Goal: Task Accomplishment & Management: Manage account settings

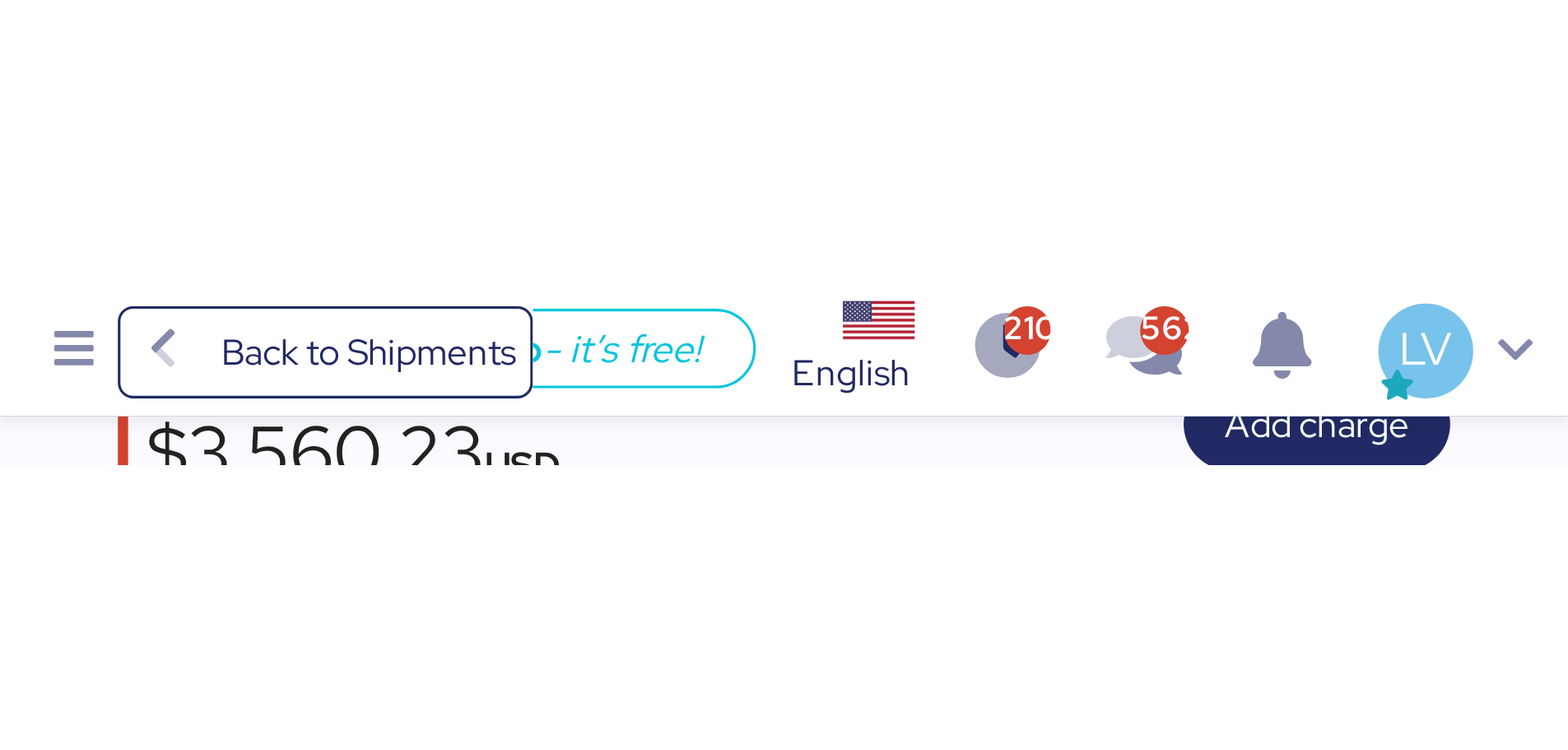
scroll to position [170, 0]
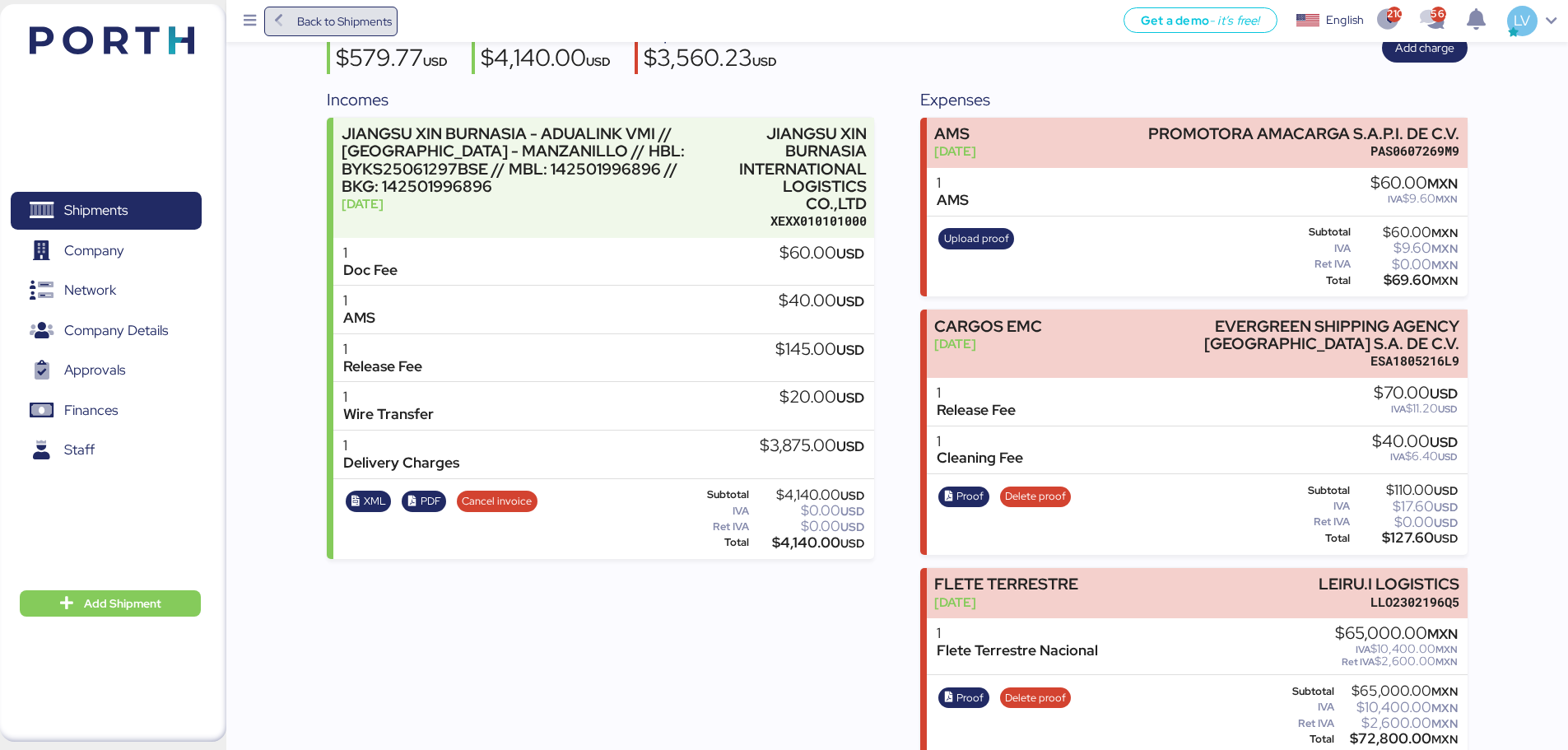
click at [378, 34] on span "Back to Shipments" at bounding box center [331, 21] width 123 height 29
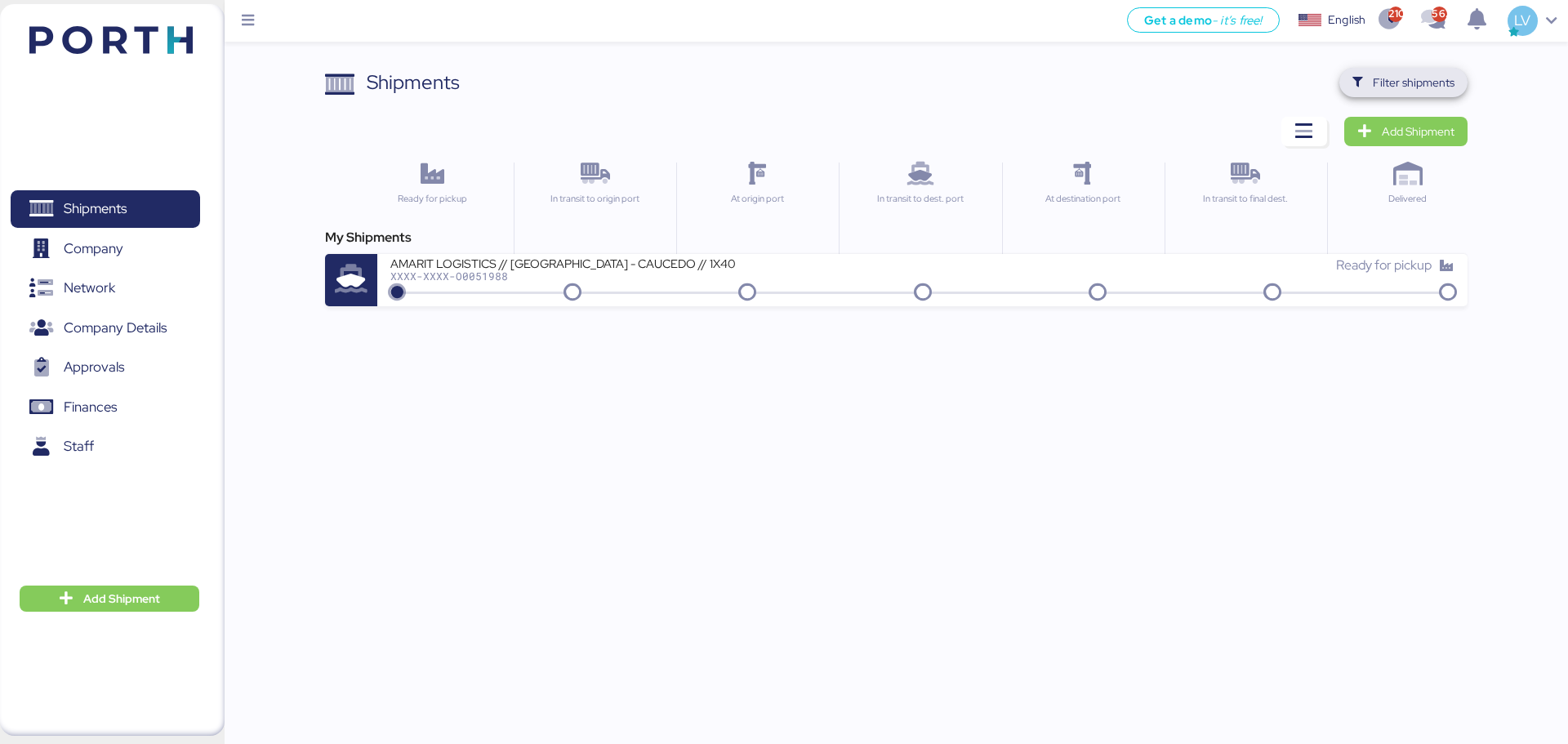
click at [1242, 80] on span "Filter shipments" at bounding box center [1413, 82] width 81 height 19
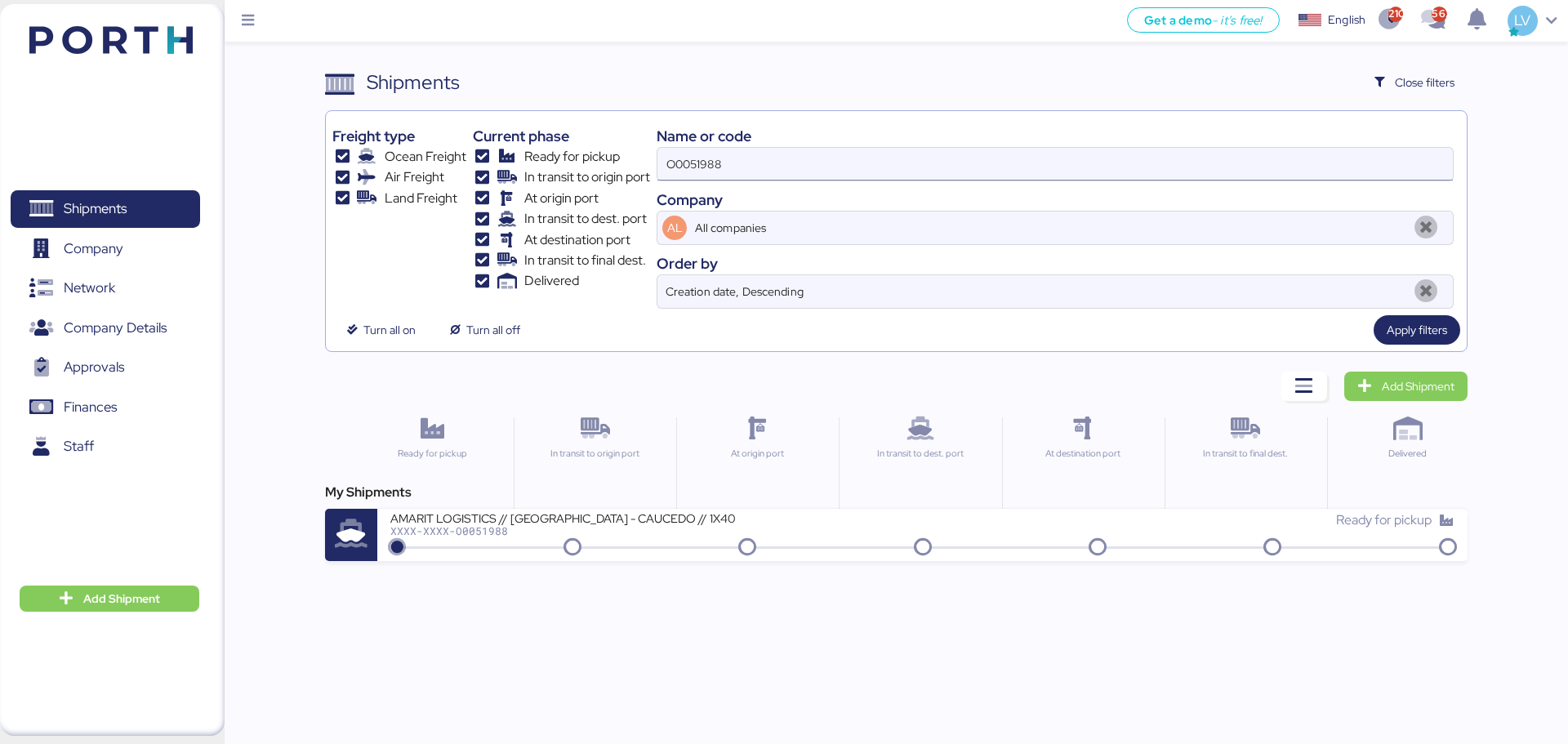
click at [1242, 173] on input "O0051988" at bounding box center [1055, 165] width 795 height 33
paste input "33"
type input "O0051933"
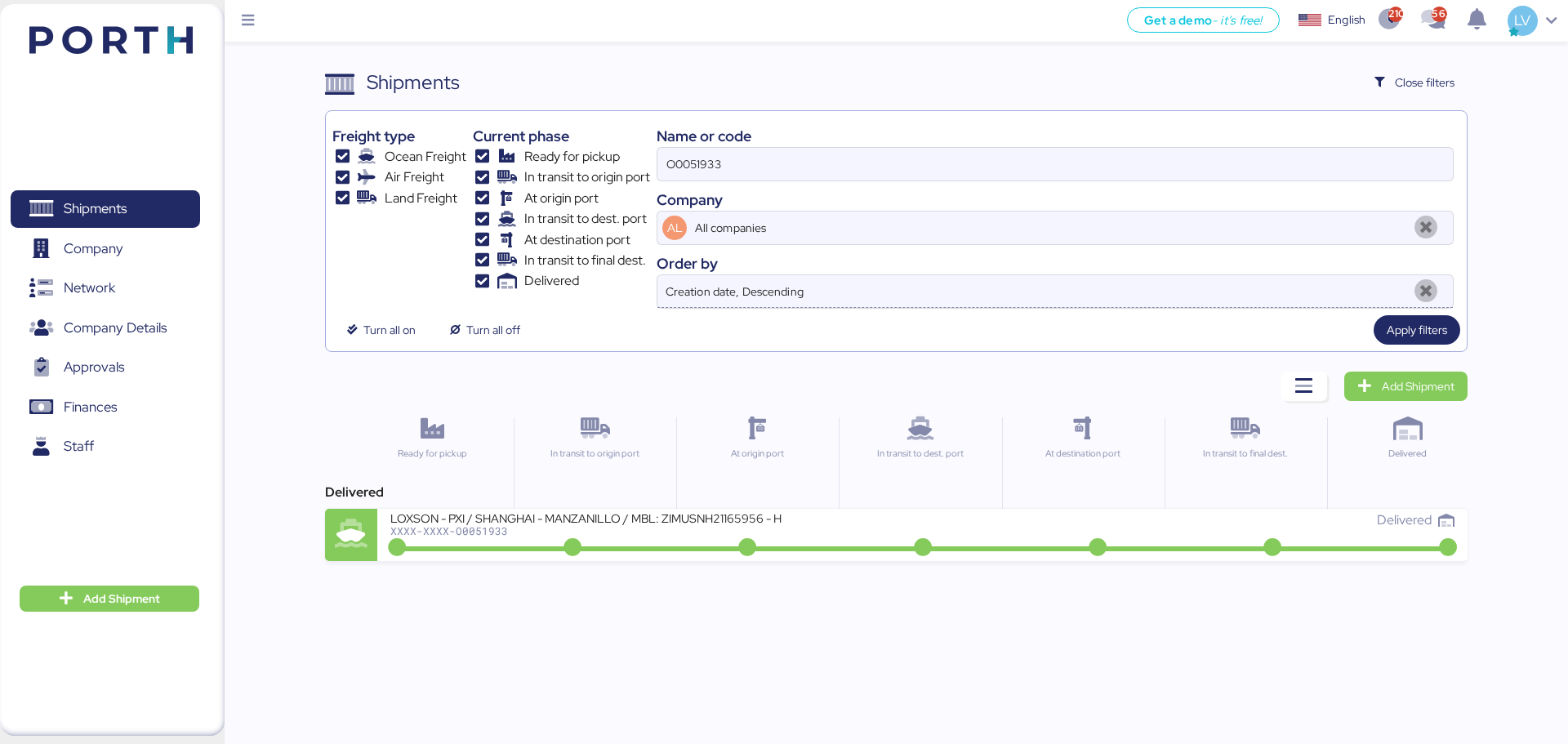
click at [1132, 293] on input "Creation date, Descending" at bounding box center [1035, 292] width 744 height 33
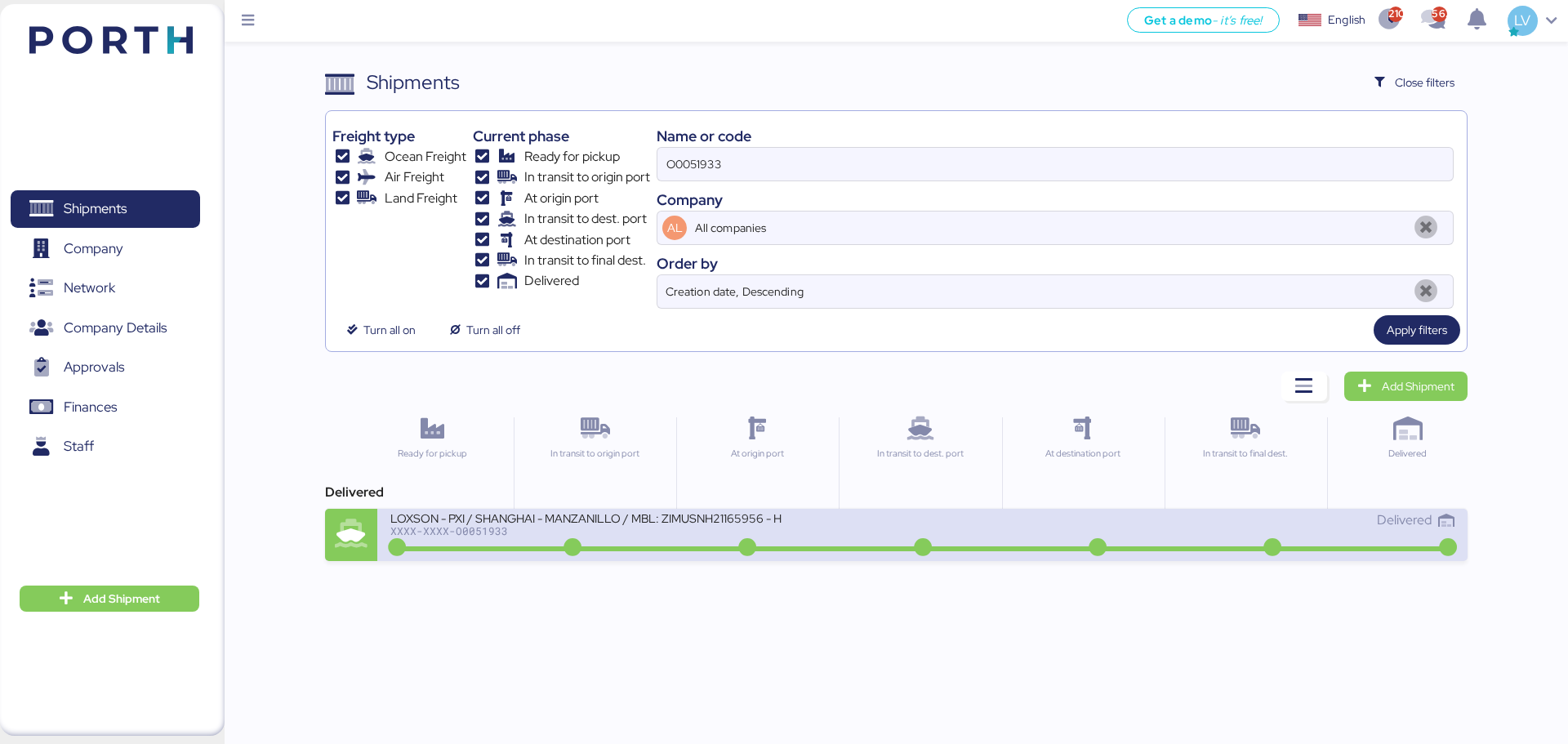
click at [706, 534] on div "XXXX-XXXX-O0051933" at bounding box center [586, 530] width 392 height 12
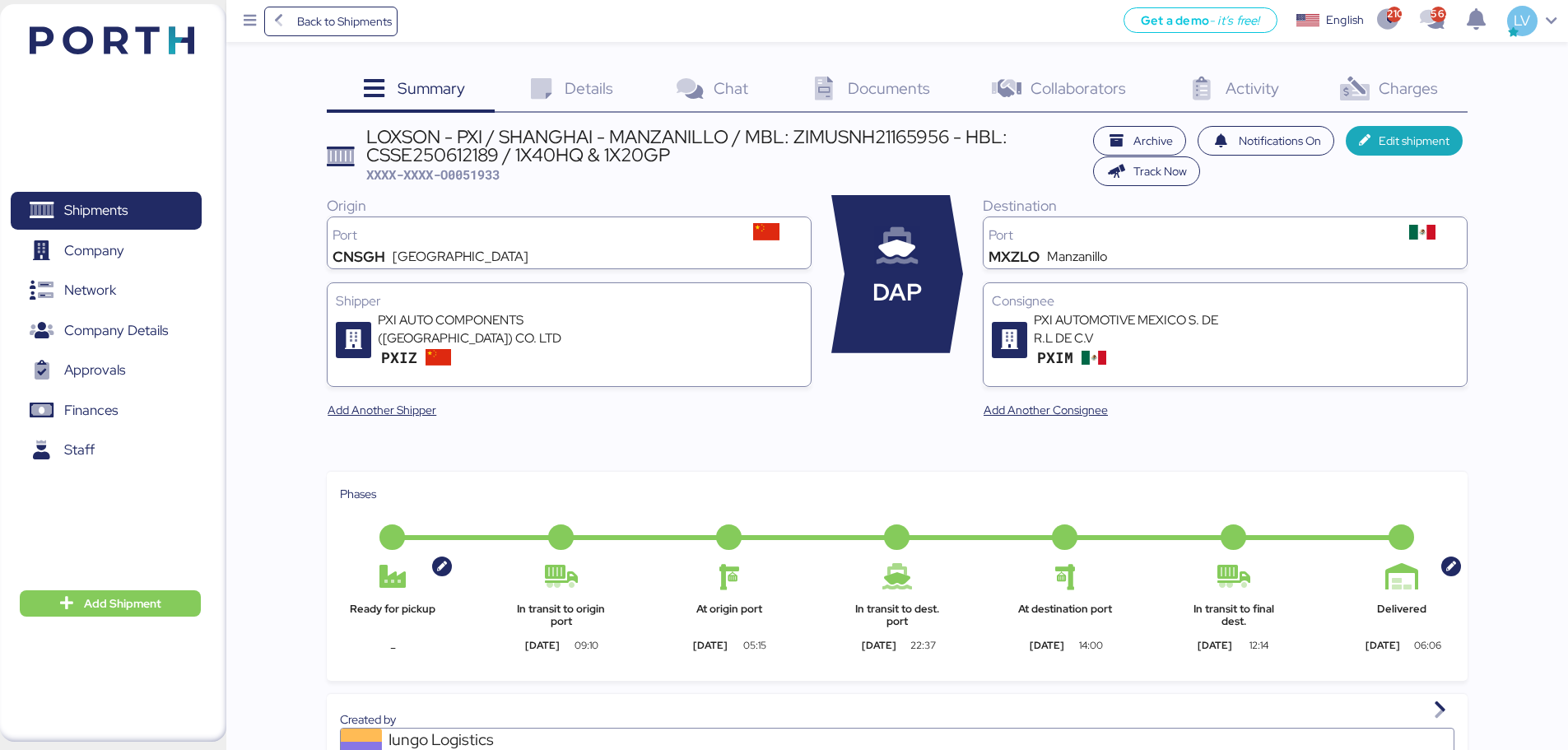
click at [1251, 104] on div "Charges 0" at bounding box center [1387, 90] width 158 height 44
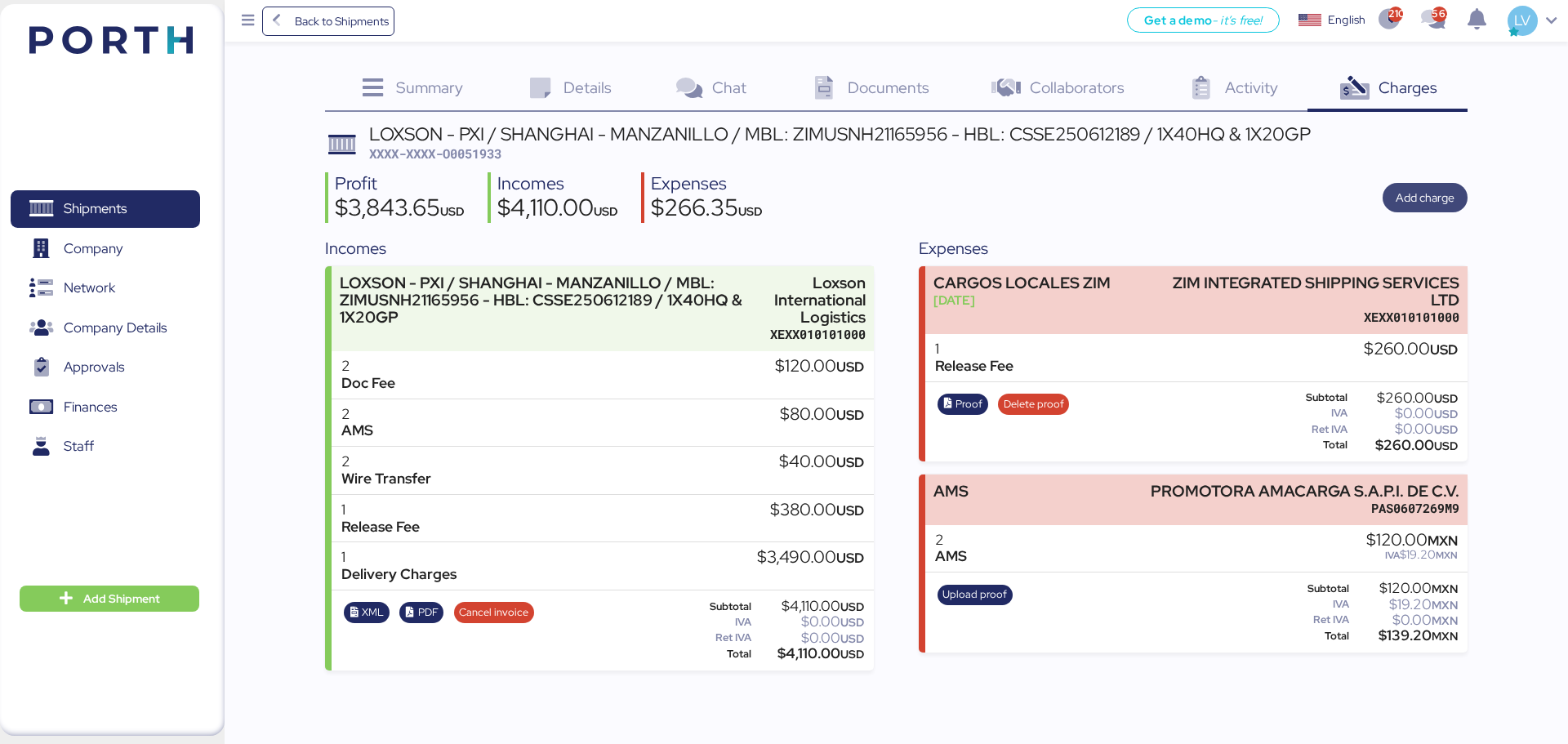
click at [1242, 193] on span "Add charge" at bounding box center [1425, 197] width 59 height 19
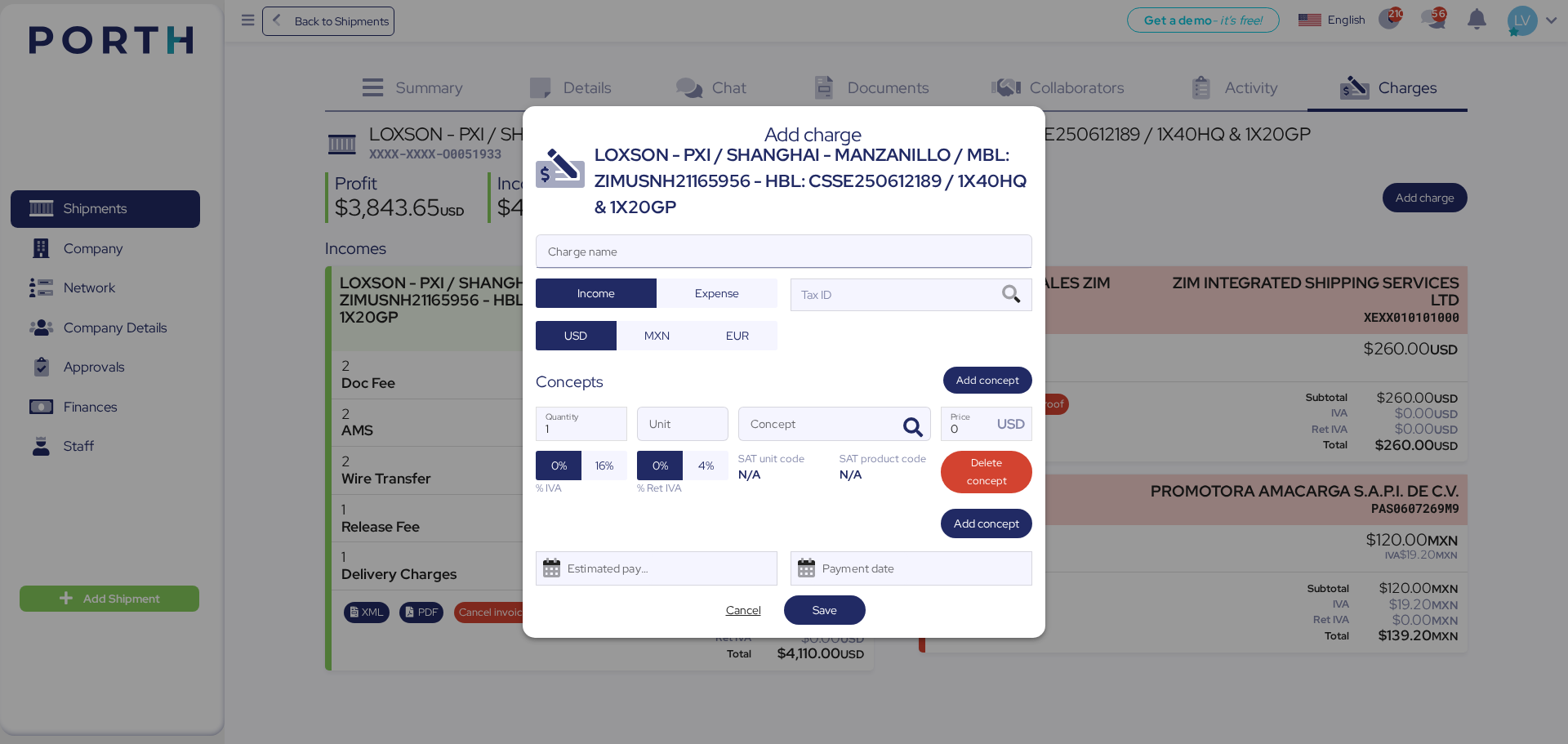
click at [962, 241] on input "Charge name" at bounding box center [784, 251] width 495 height 33
type input "R"
type input "Terrestre nacional"
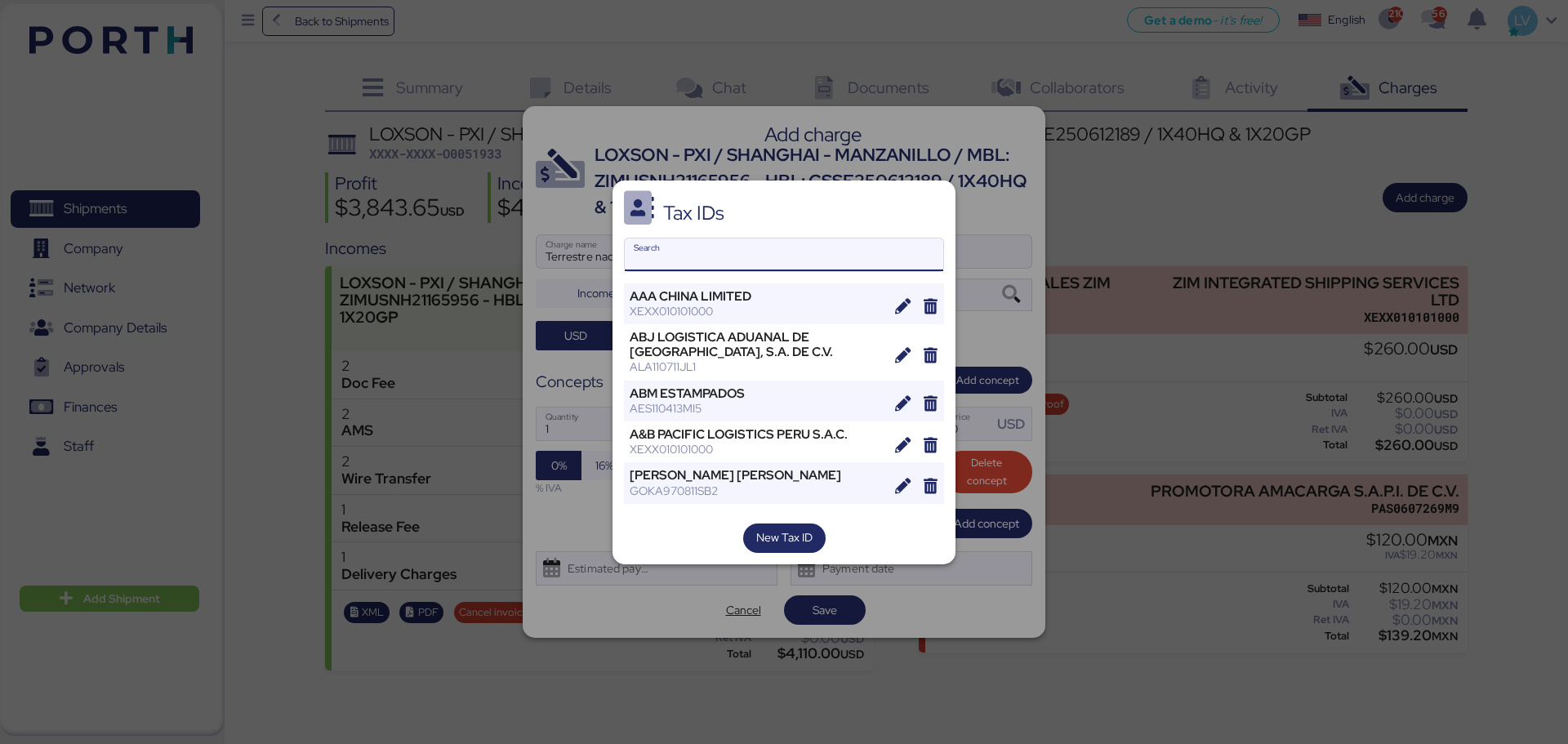
click at [736, 271] on input "Search" at bounding box center [784, 255] width 318 height 33
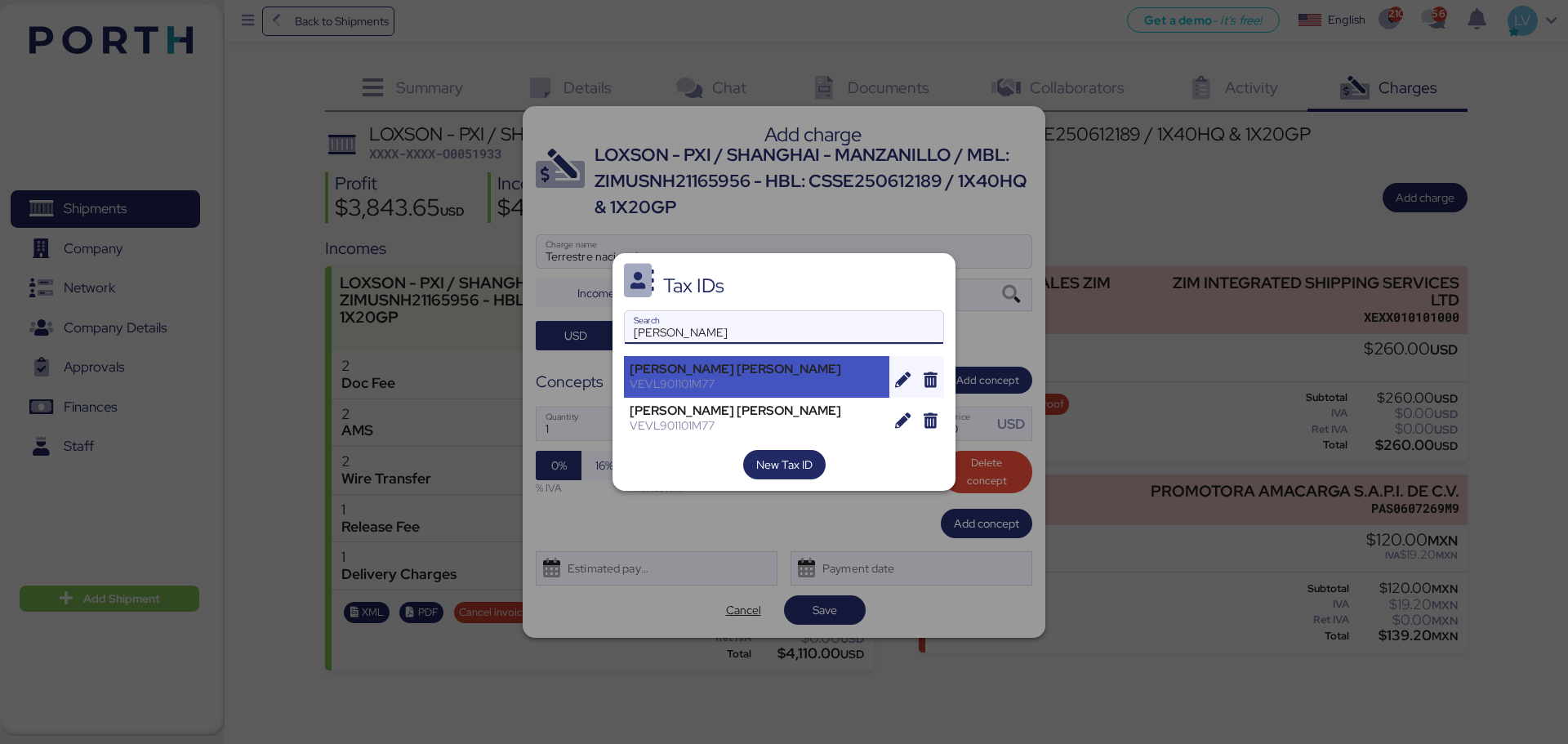
type input "[PERSON_NAME]"
click at [698, 376] on div "[PERSON_NAME] [PERSON_NAME]" at bounding box center [757, 369] width 254 height 15
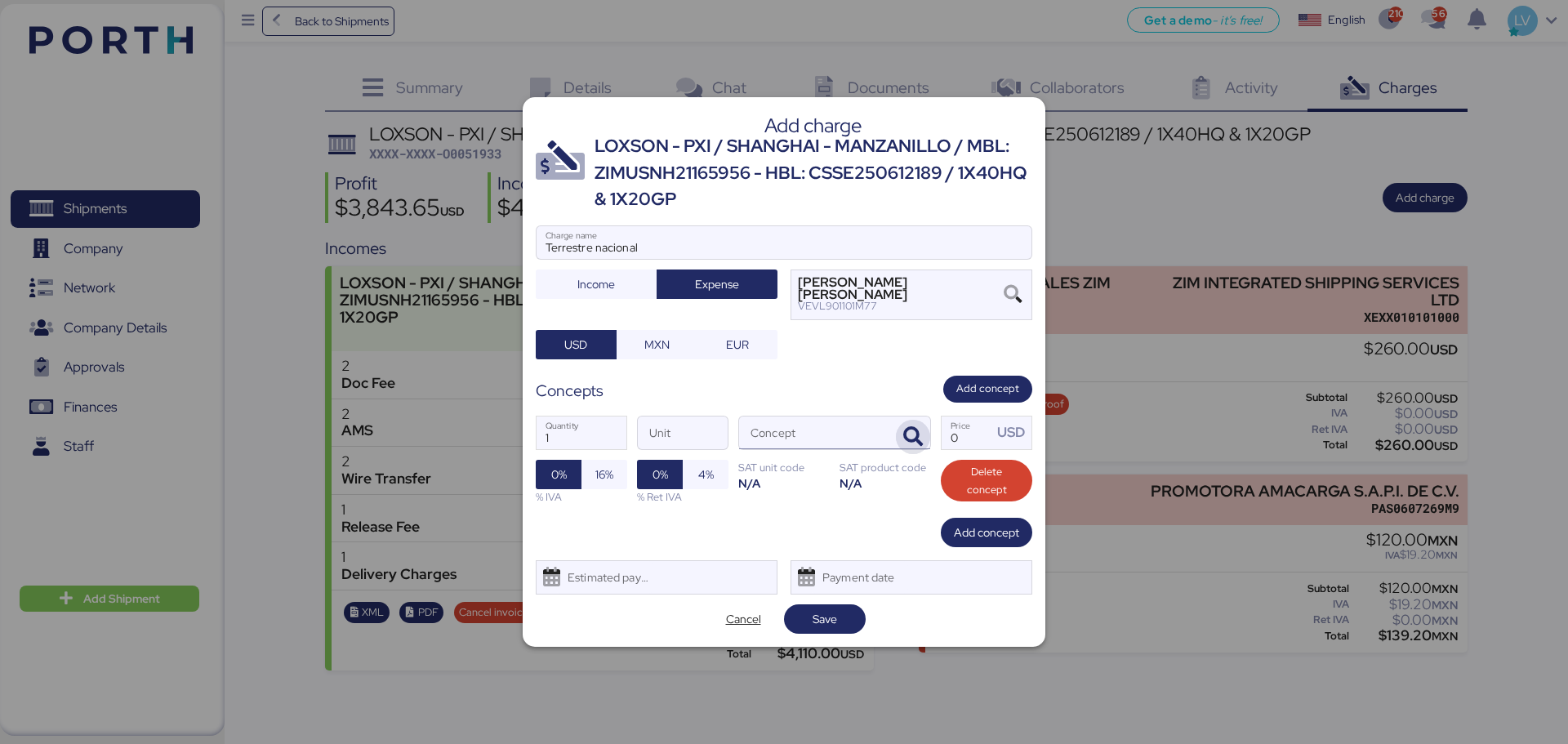
click at [911, 430] on icon "button" at bounding box center [912, 436] width 19 height 19
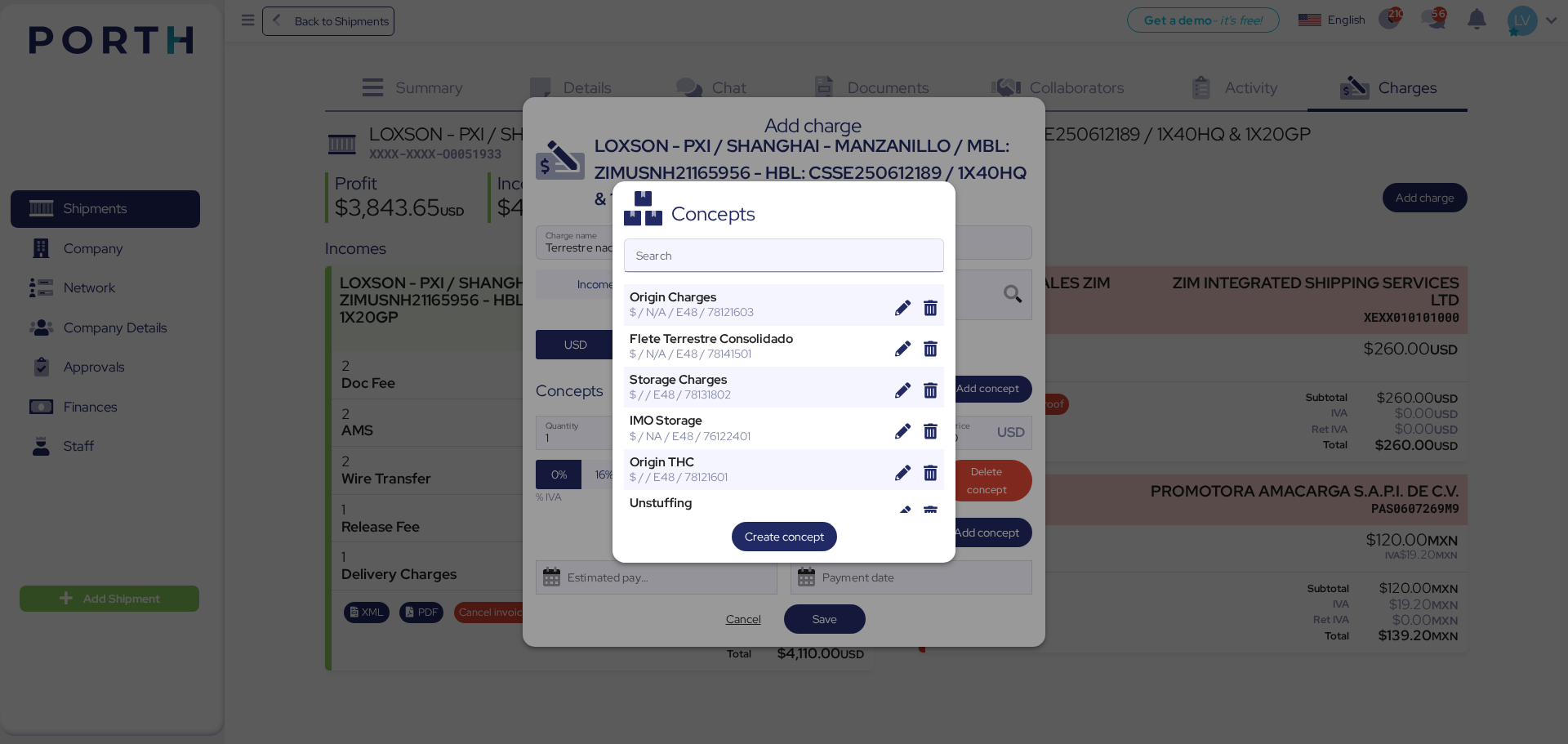
click at [665, 269] on input "Search" at bounding box center [784, 256] width 318 height 33
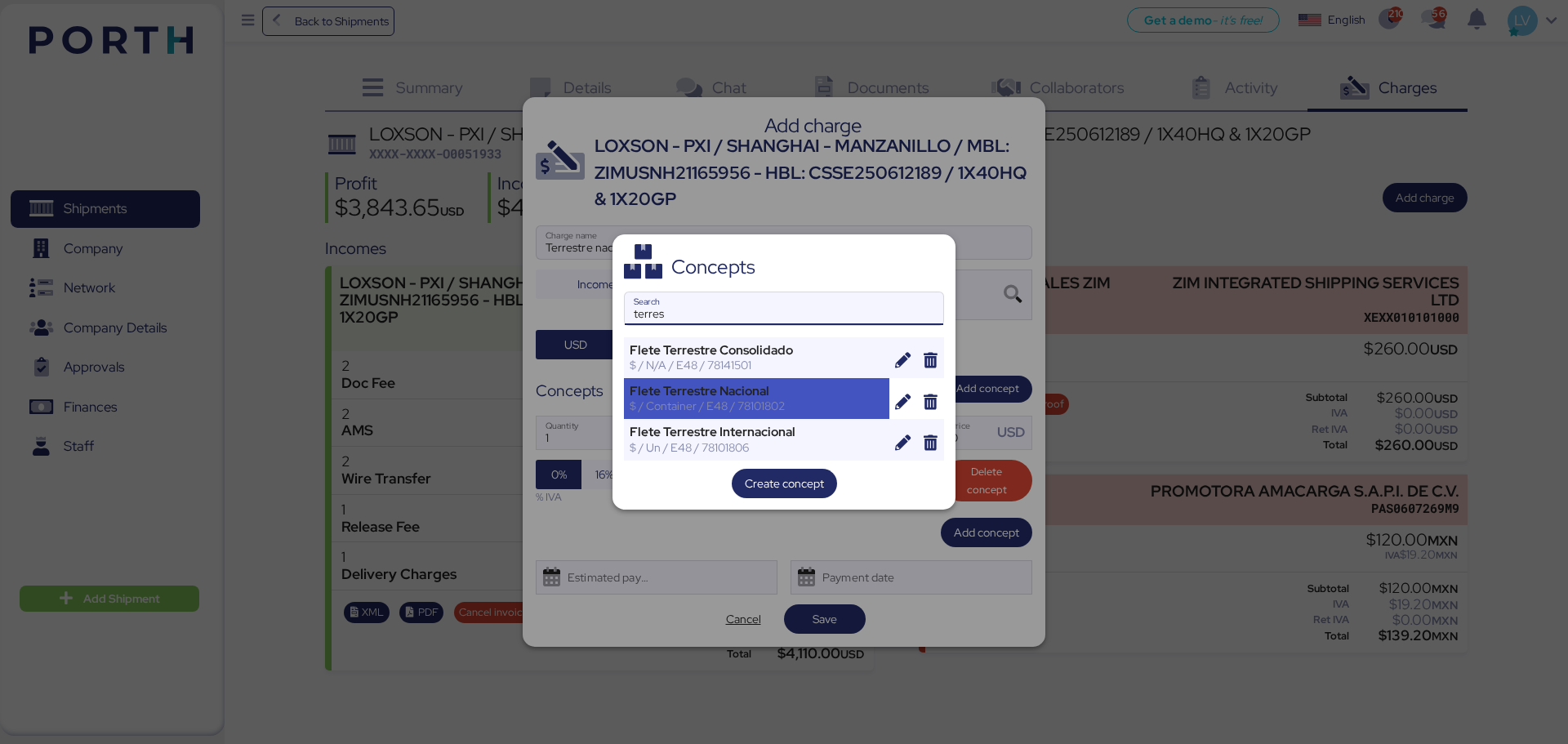
type input "terres"
click at [757, 393] on div "Flete Terrestre Nacional" at bounding box center [757, 391] width 254 height 15
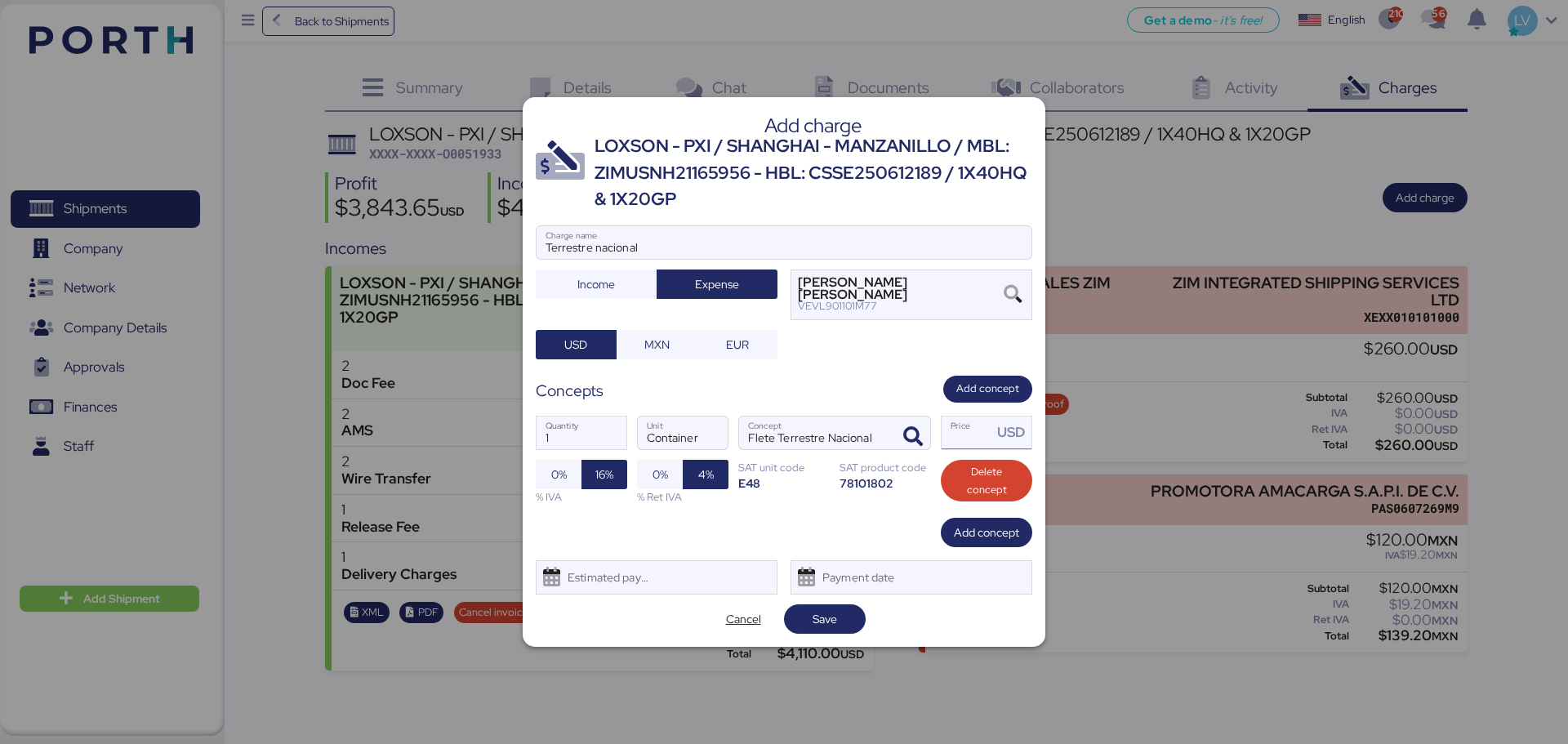
click at [985, 441] on input "Price USD" at bounding box center [966, 433] width 50 height 33
type input "0"
click at [949, 443] on input "Price USD" at bounding box center [966, 433] width 50 height 33
paste input "61000.00"
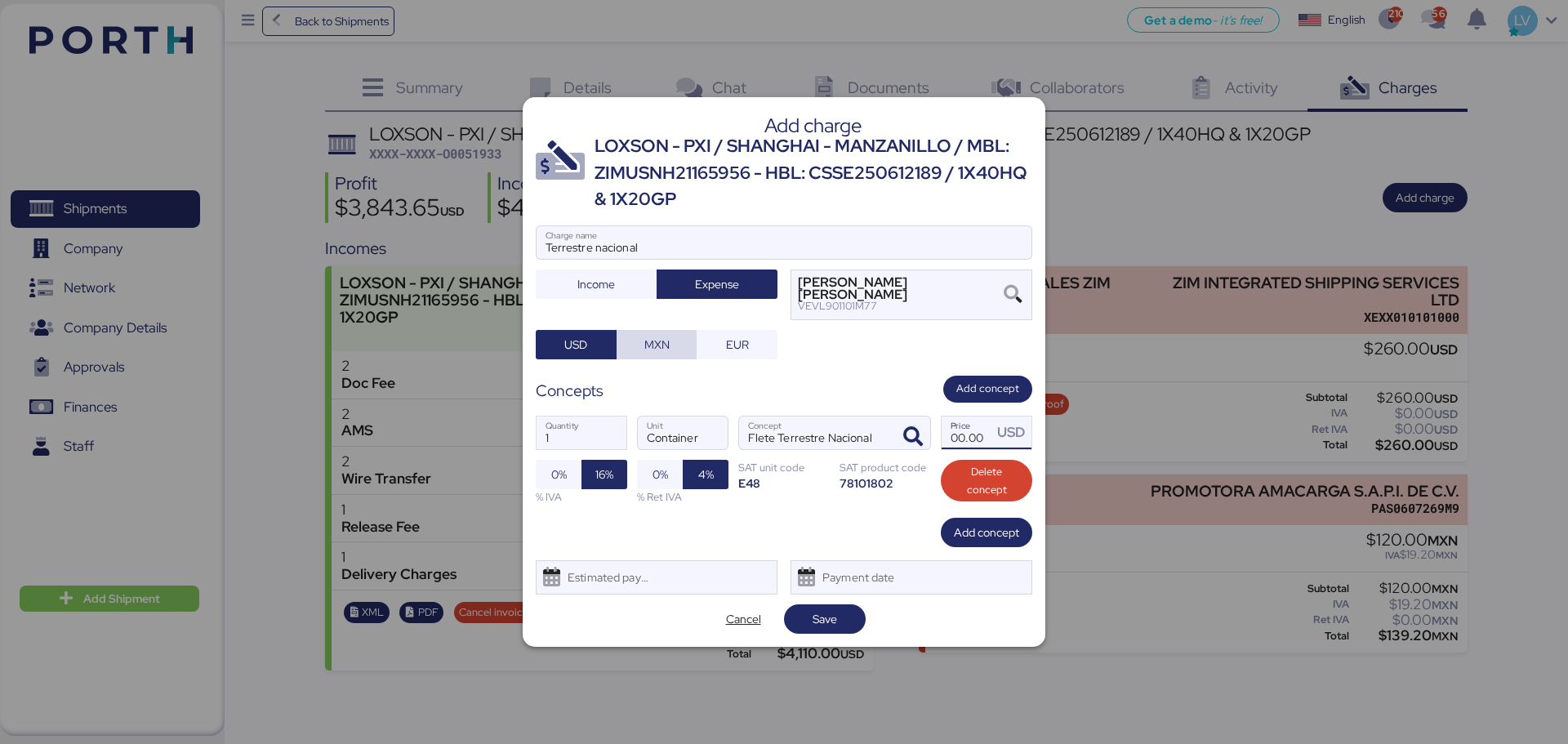
type input "61000"
click at [673, 356] on span "MXN" at bounding box center [657, 345] width 80 height 29
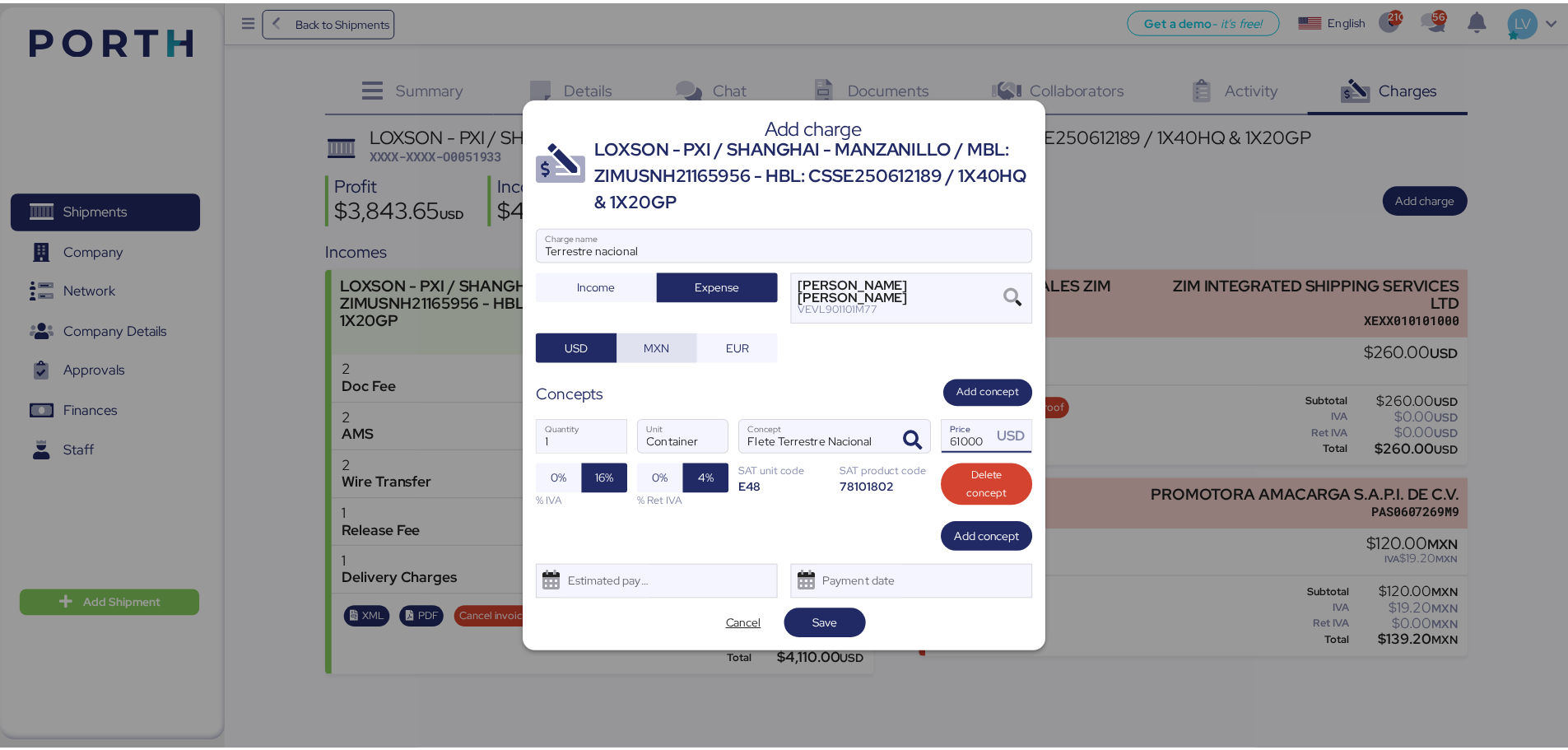
scroll to position [0, 0]
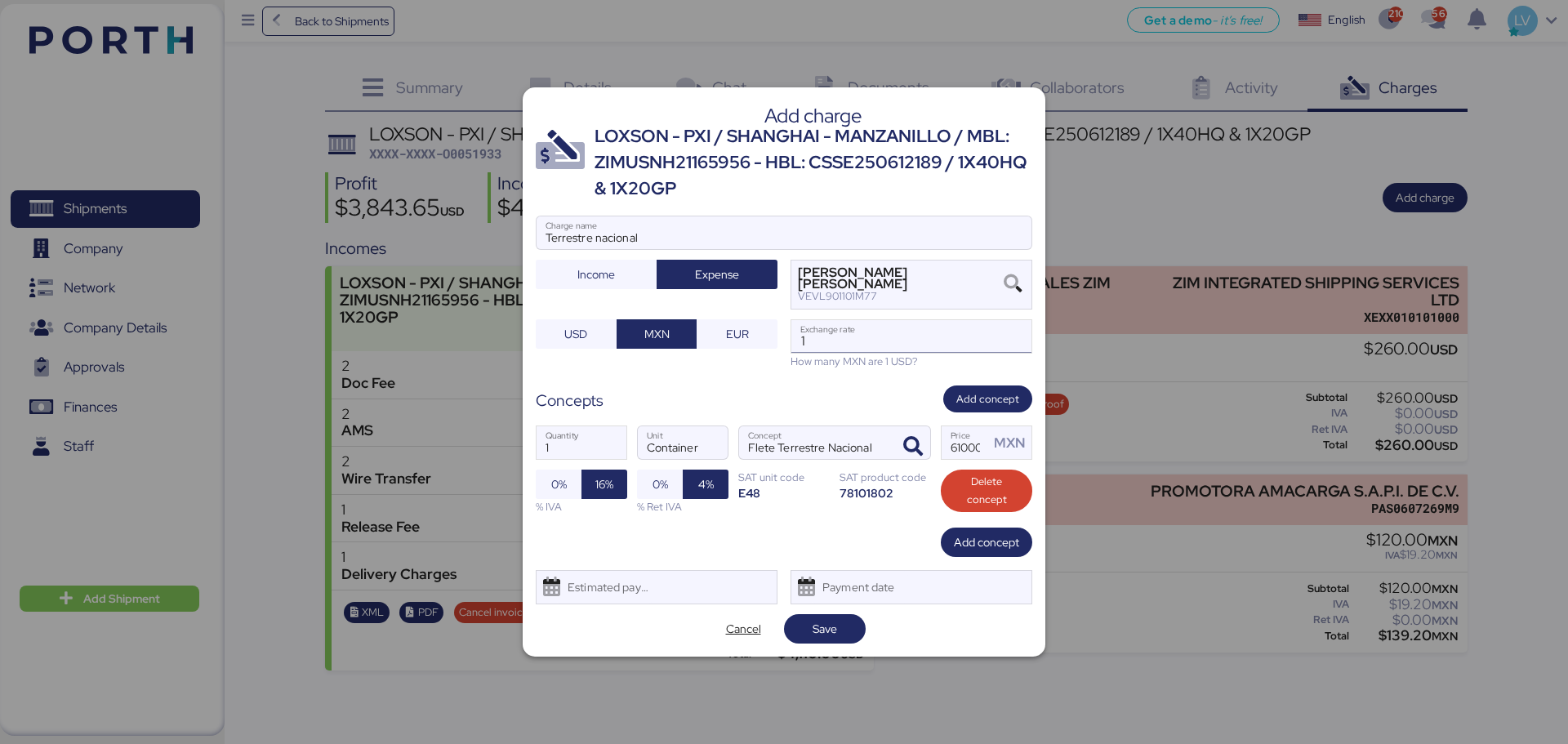
click at [999, 341] on input "1" at bounding box center [912, 336] width 240 height 33
paste input "8.8176"
type input "18.8176"
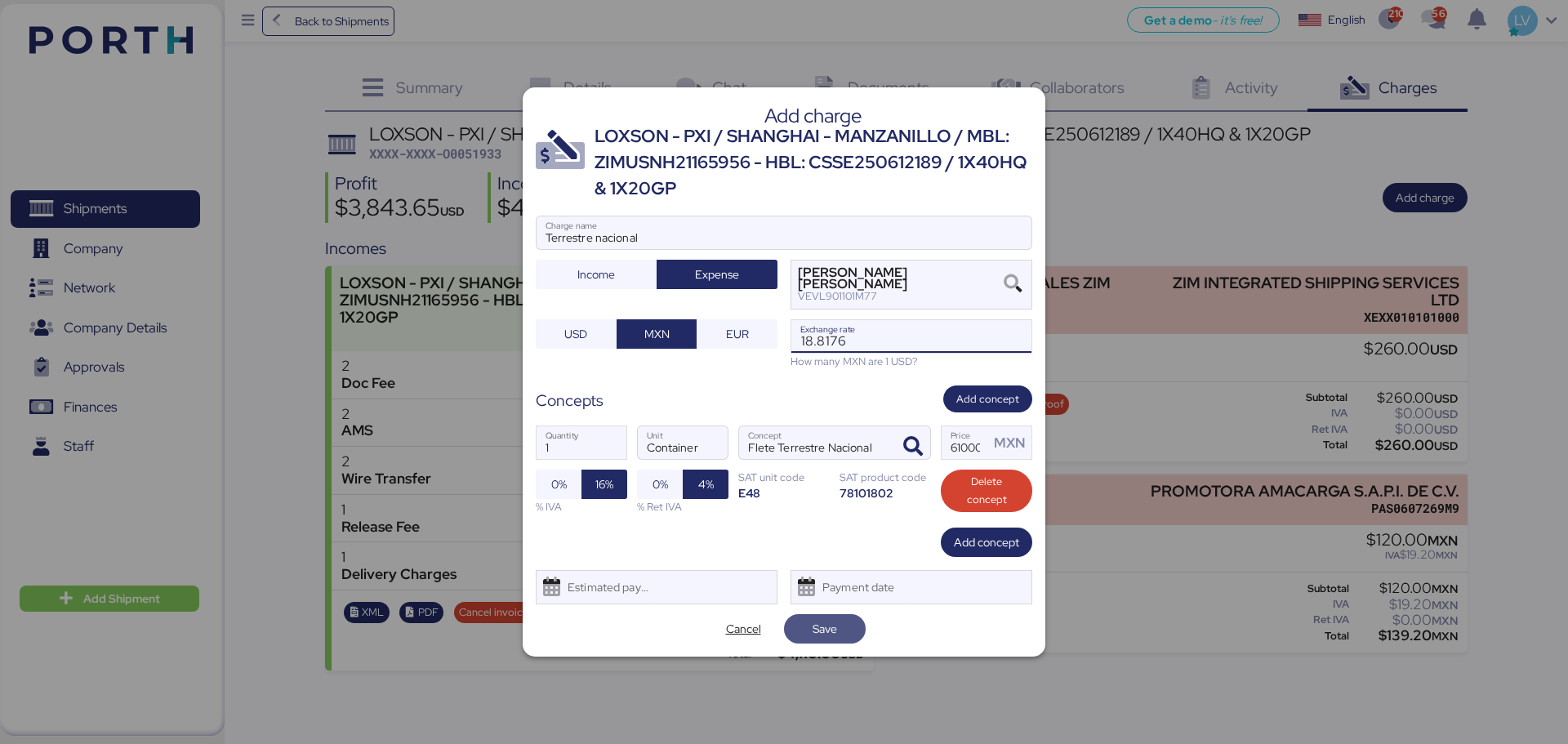
click at [814, 567] on span "Save" at bounding box center [825, 628] width 25 height 19
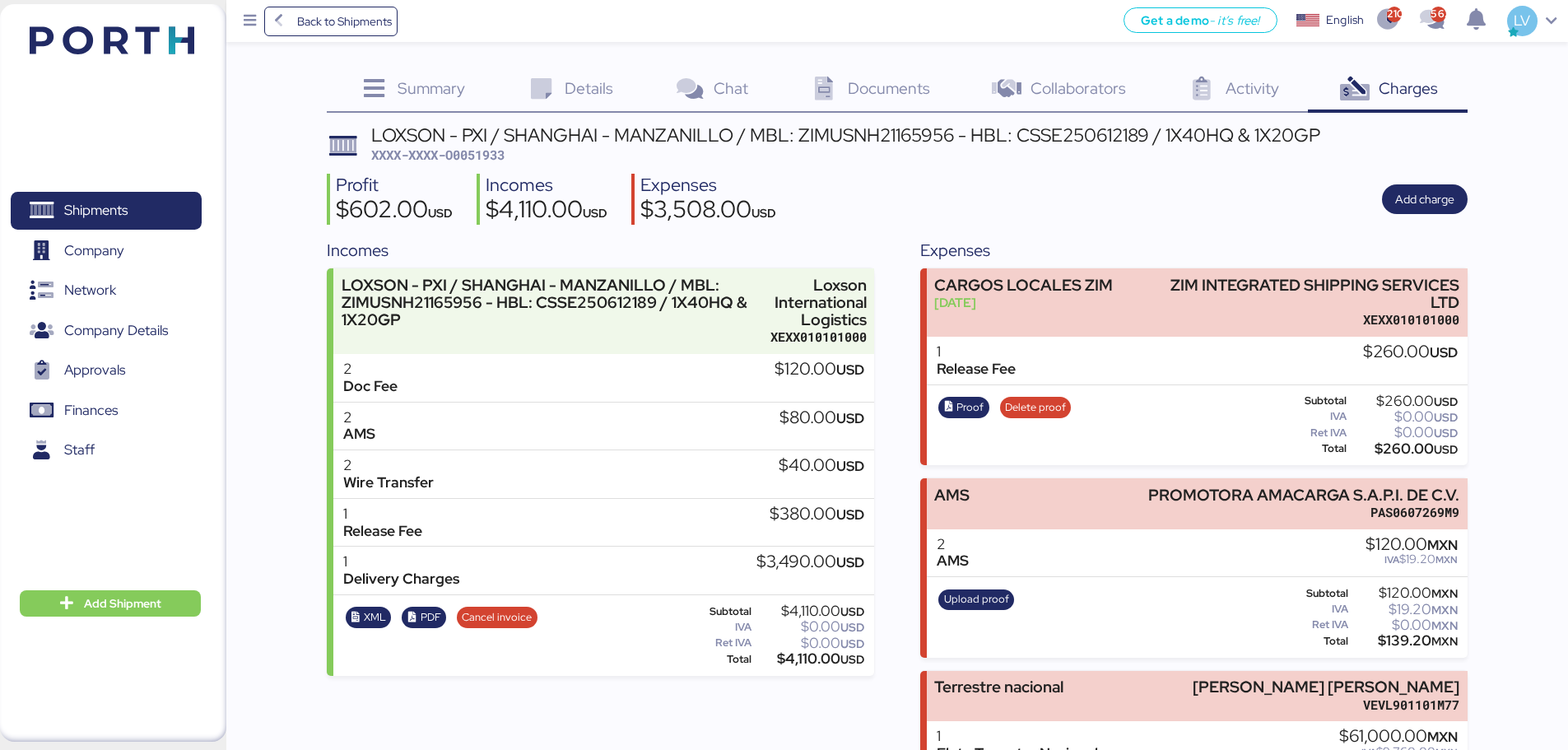
scroll to position [122, 0]
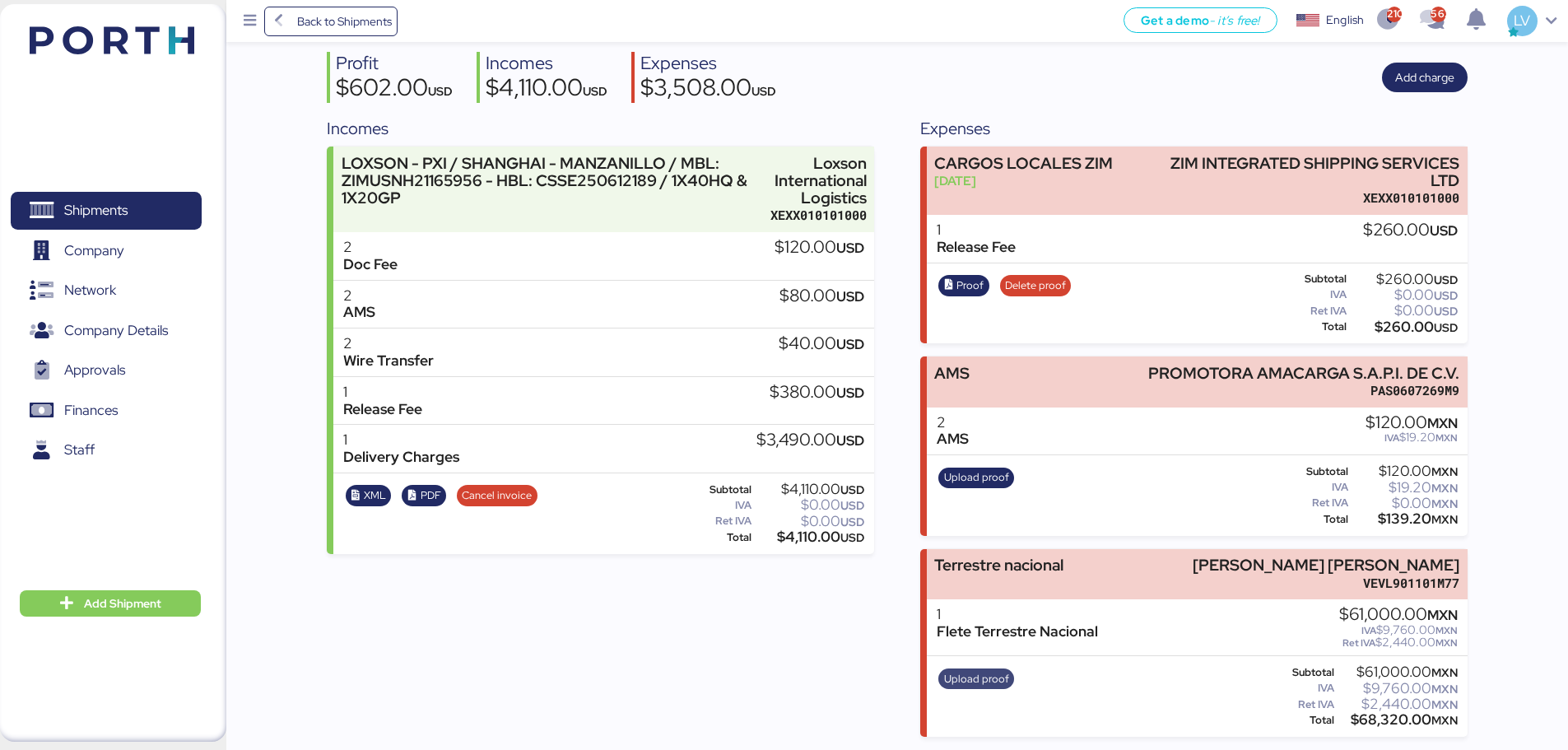
click at [986, 571] on span "Upload proof" at bounding box center [977, 679] width 65 height 18
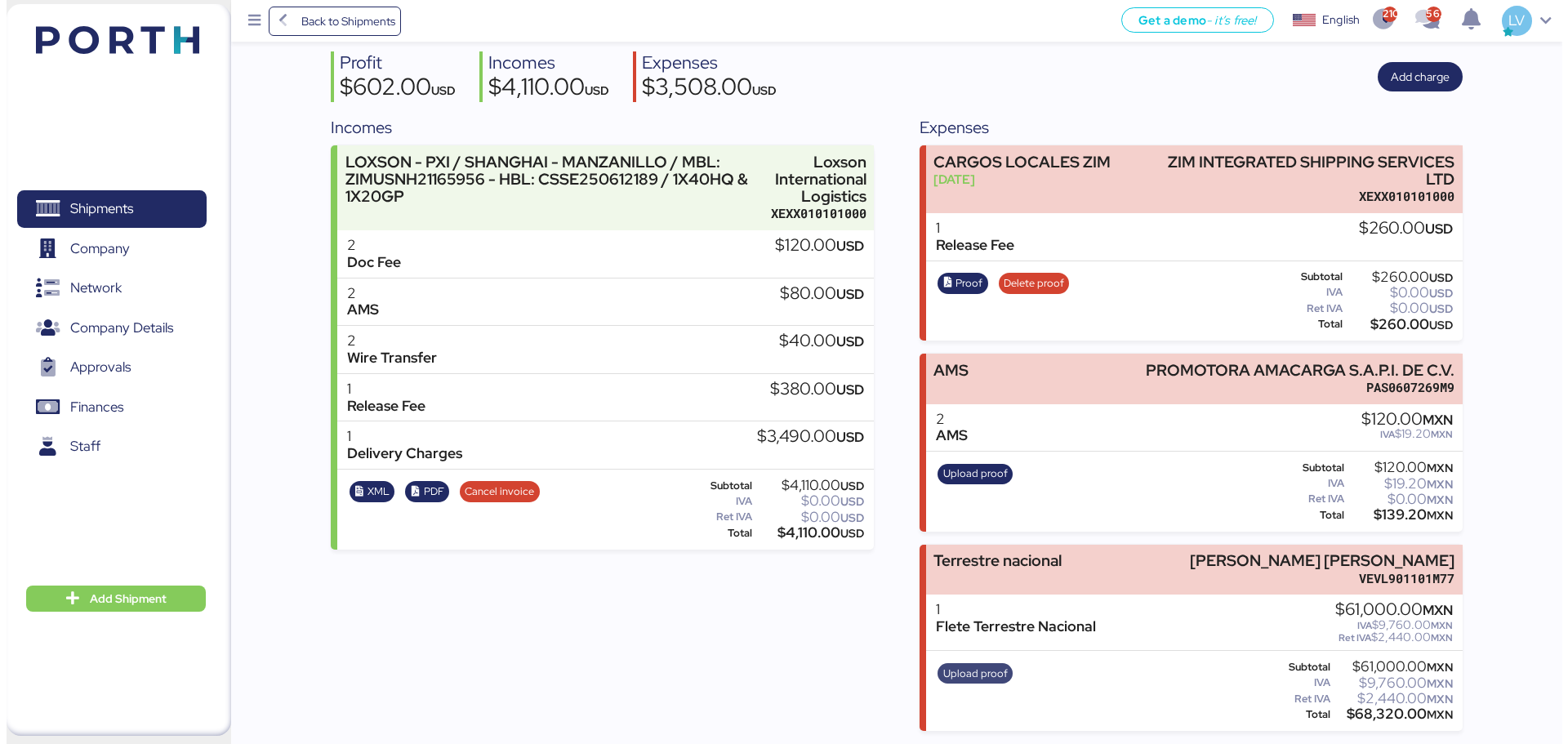
scroll to position [0, 0]
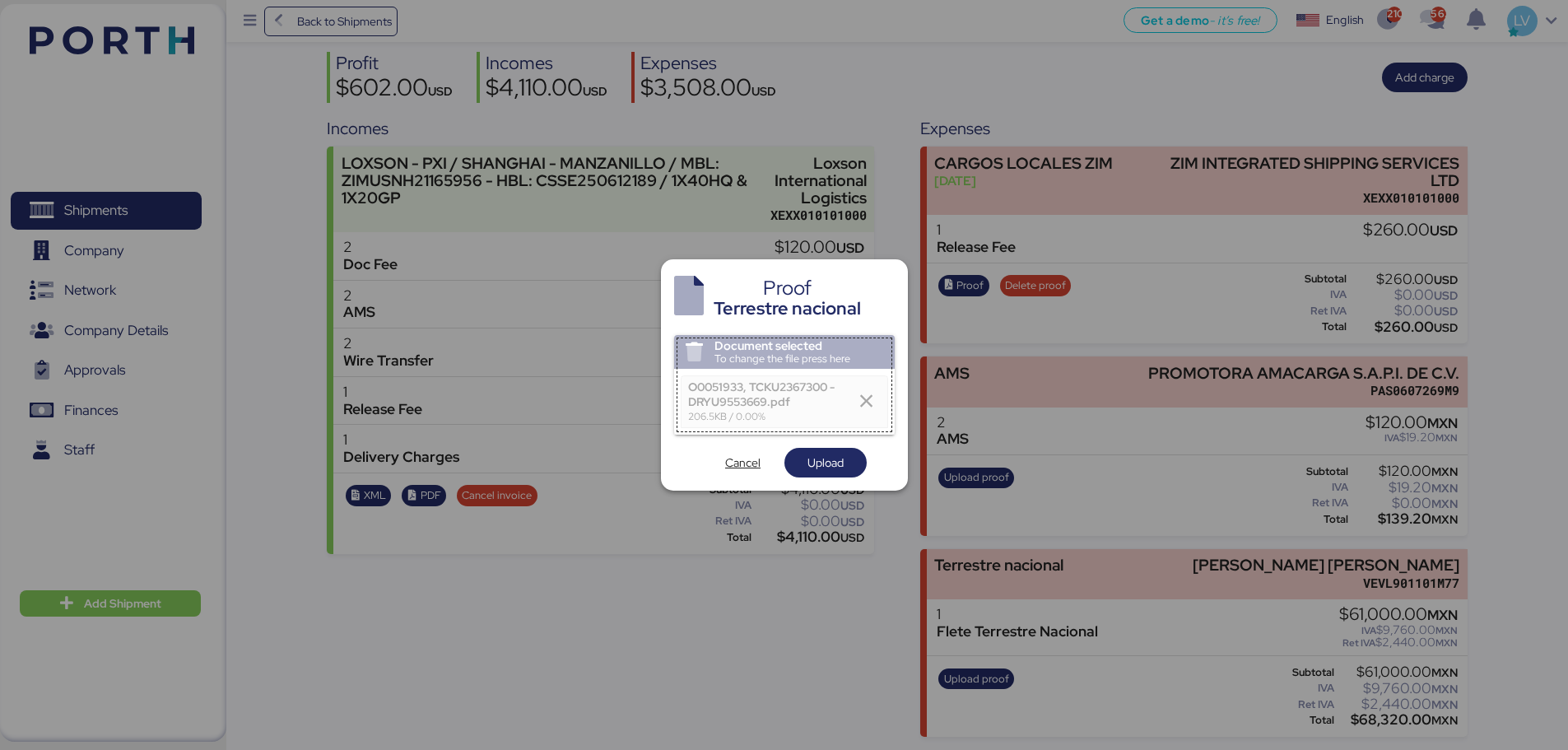
click at [807, 371] on div at bounding box center [784, 385] width 220 height 100
click at [828, 470] on span "Upload" at bounding box center [825, 462] width 36 height 19
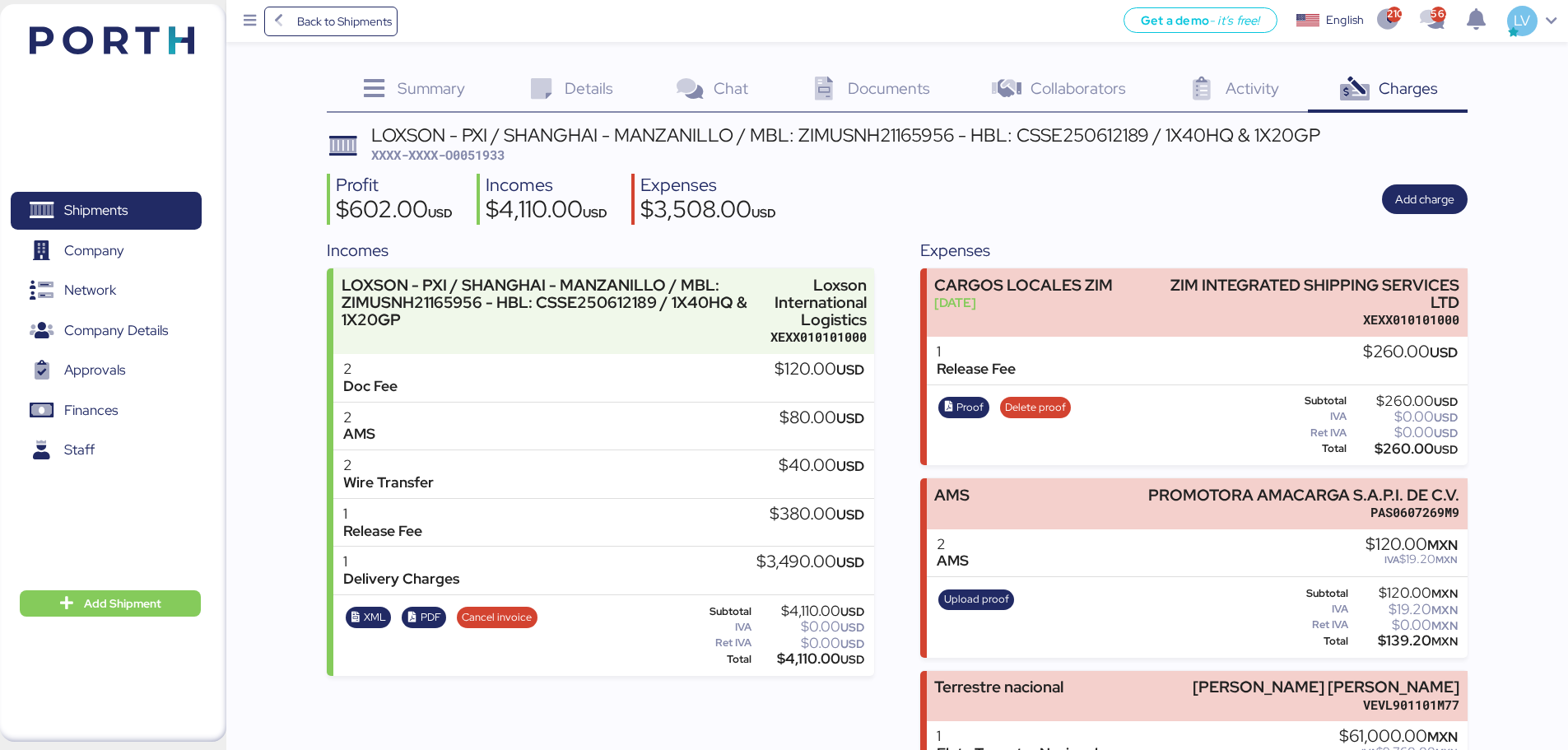
click at [492, 151] on span "XXXX-XXXX-O0051933" at bounding box center [438, 155] width 134 height 17
copy span "O0051933"
click at [311, 27] on span "Back to Shipments" at bounding box center [345, 21] width 95 height 19
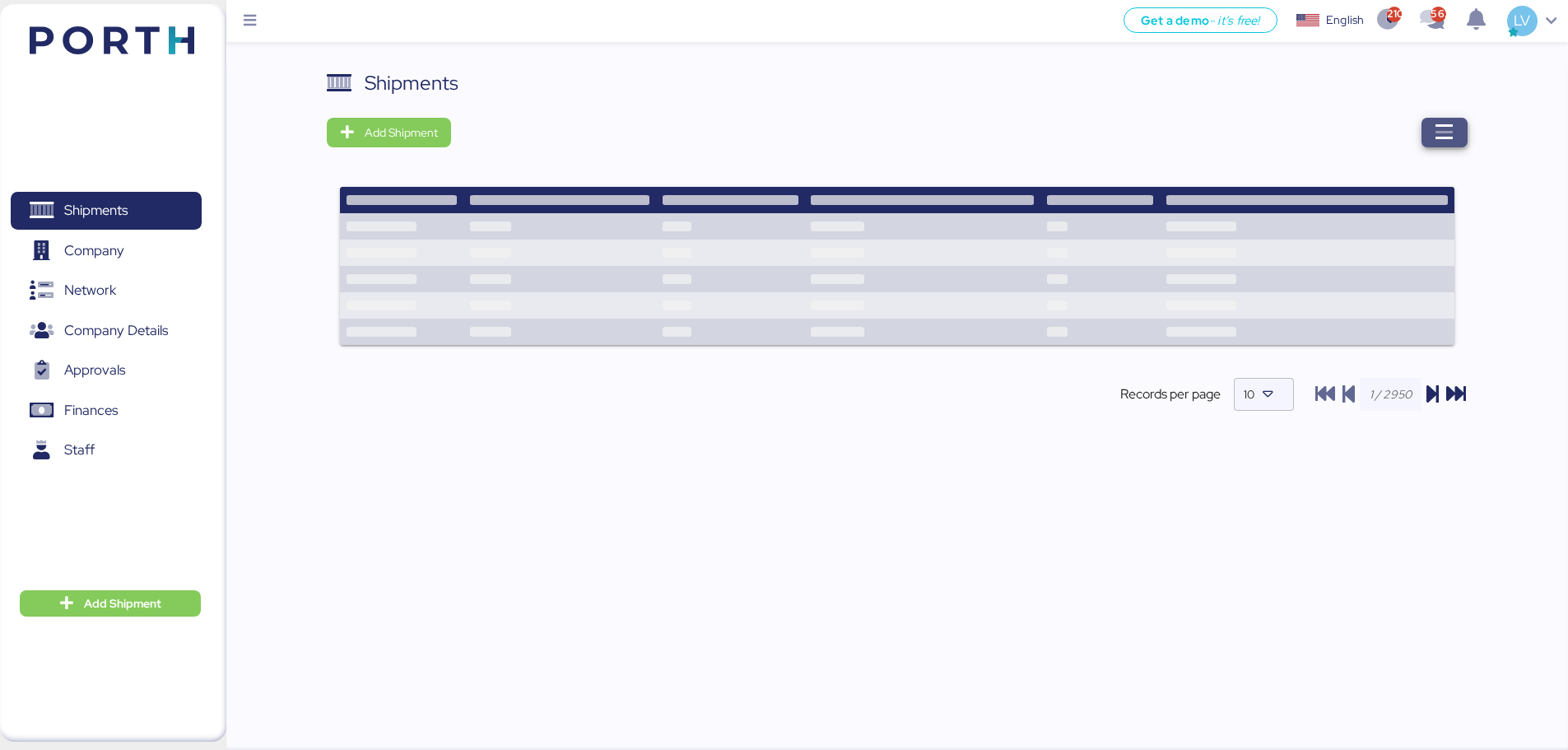
click at [1251, 143] on span "button" at bounding box center [1445, 133] width 46 height 29
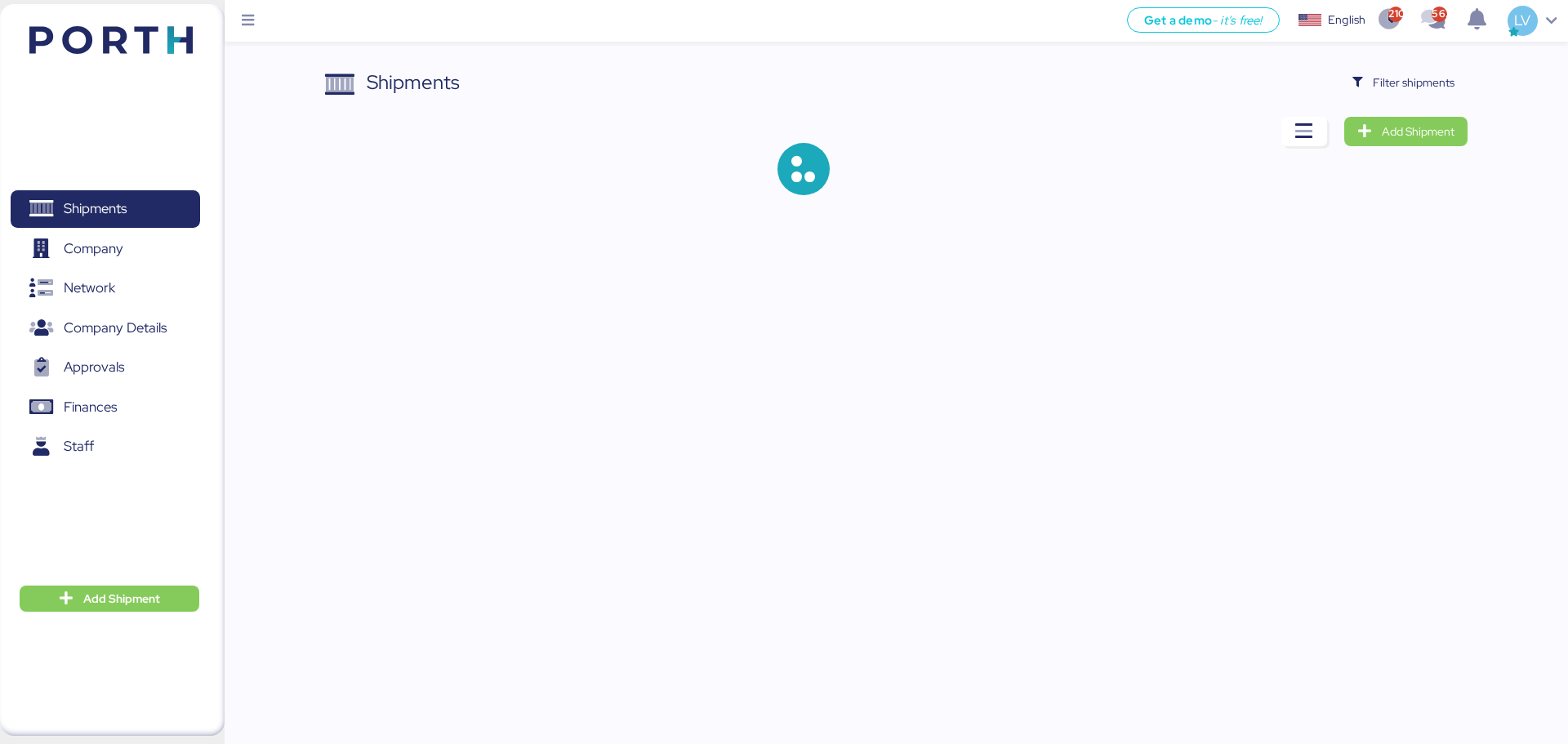
click at [1242, 102] on div "Shipments Filter shipments Add Shipment" at bounding box center [896, 144] width 1142 height 154
click at [1242, 81] on span "Filter shipments" at bounding box center [1413, 82] width 81 height 19
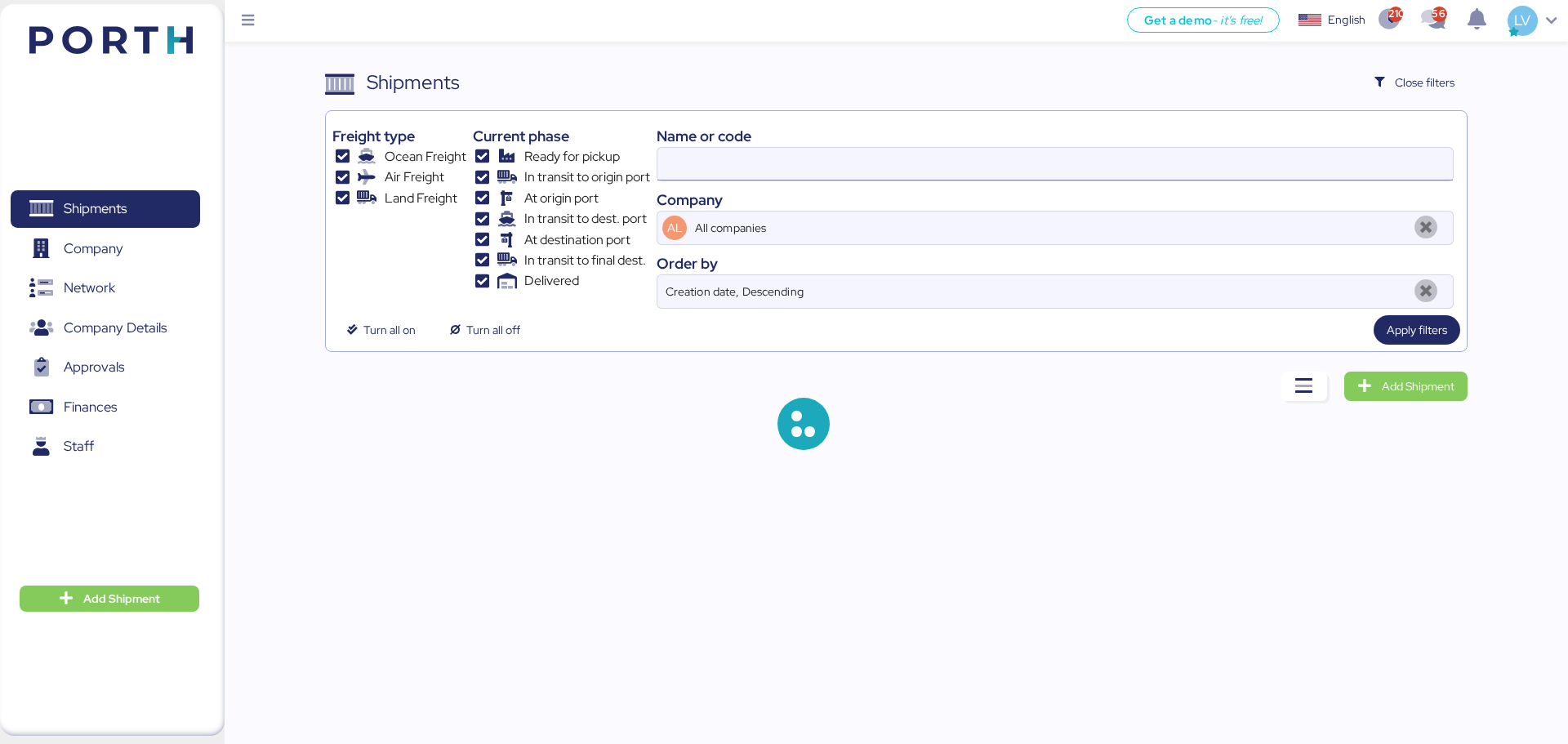
click at [1143, 160] on input at bounding box center [1055, 165] width 795 height 33
paste input "NGTL7469018"
type input "NGTL7469018"
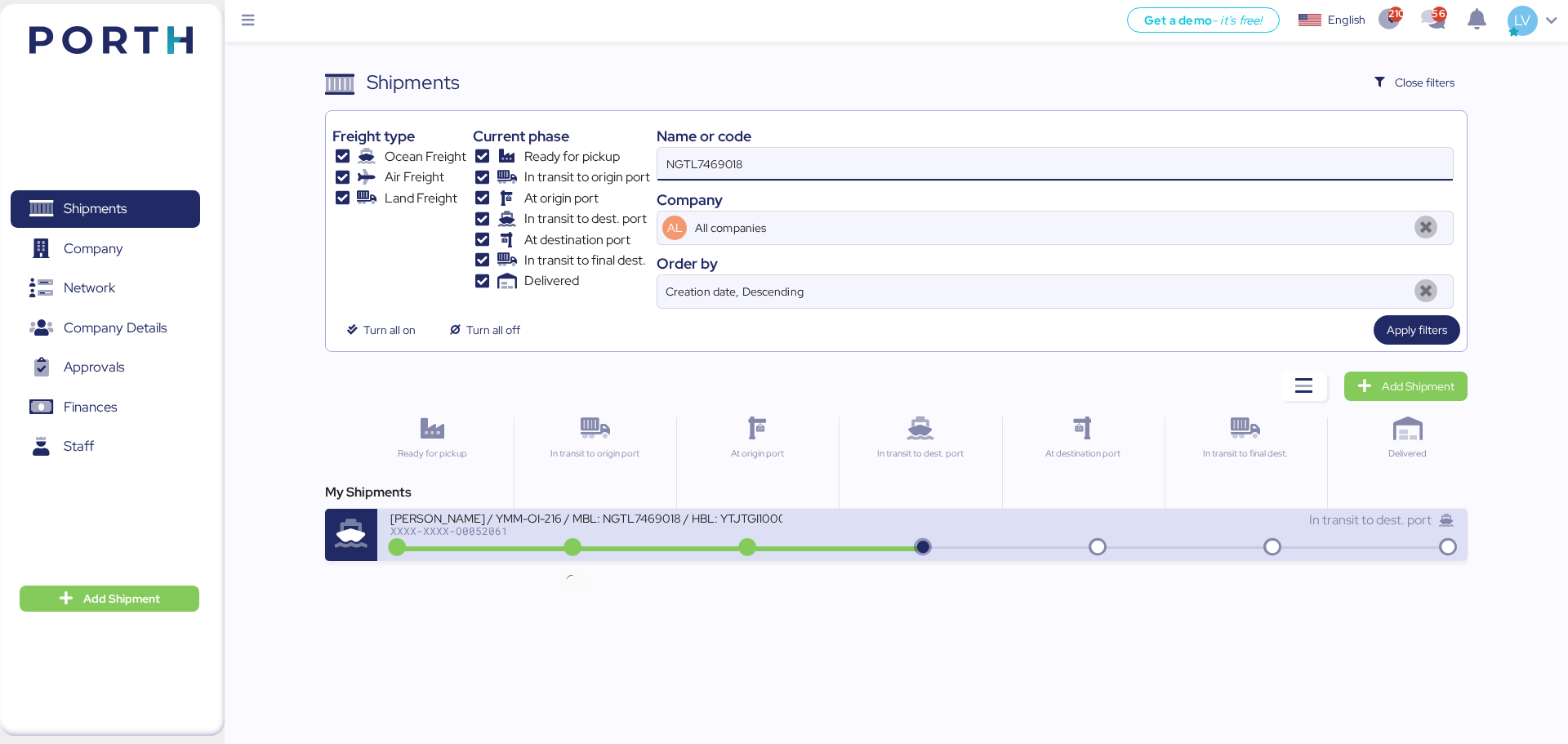
click at [568, 544] on icon at bounding box center [572, 548] width 79 height 18
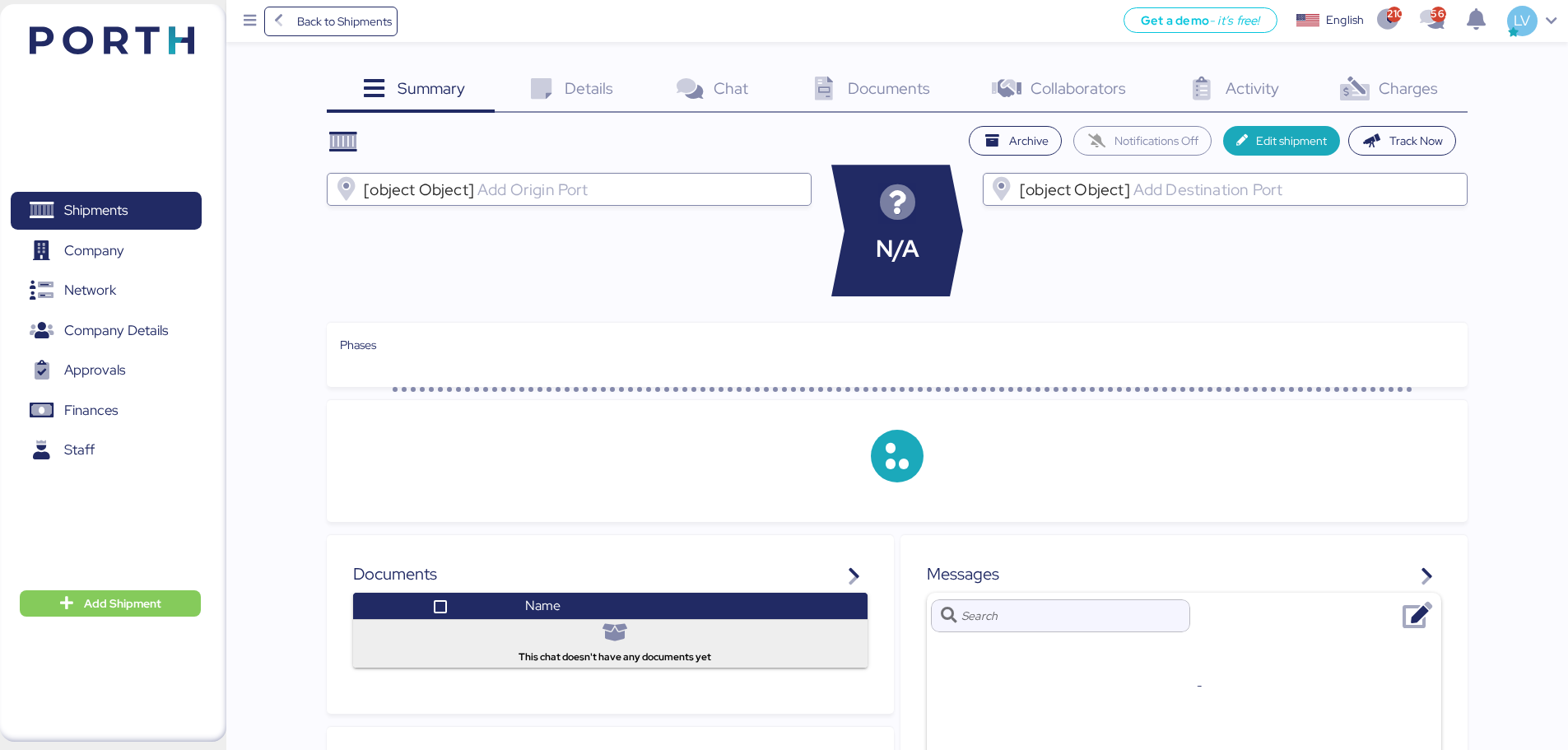
click at [1251, 91] on span "Charges" at bounding box center [1409, 88] width 59 height 21
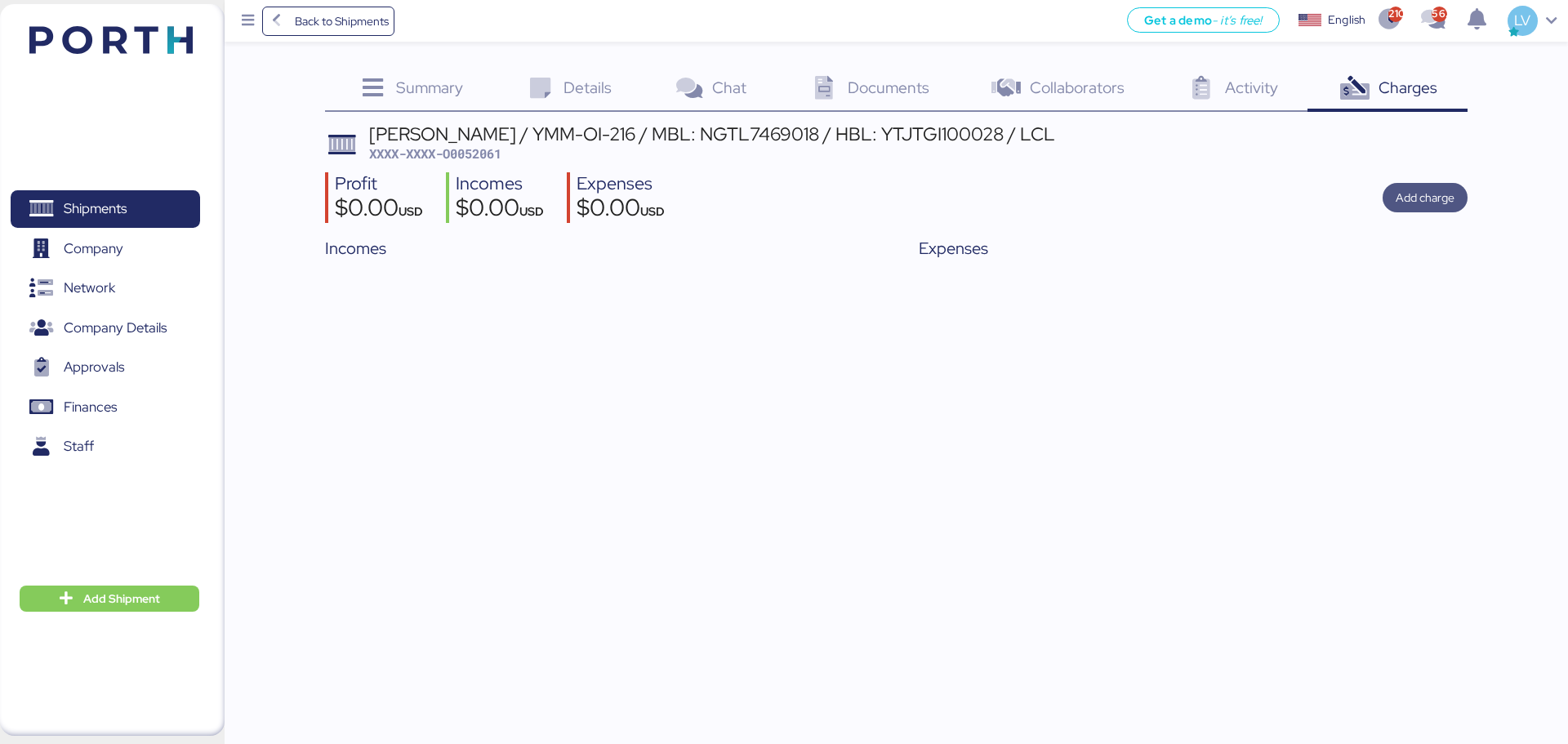
click at [1242, 199] on span "Add charge" at bounding box center [1425, 197] width 59 height 19
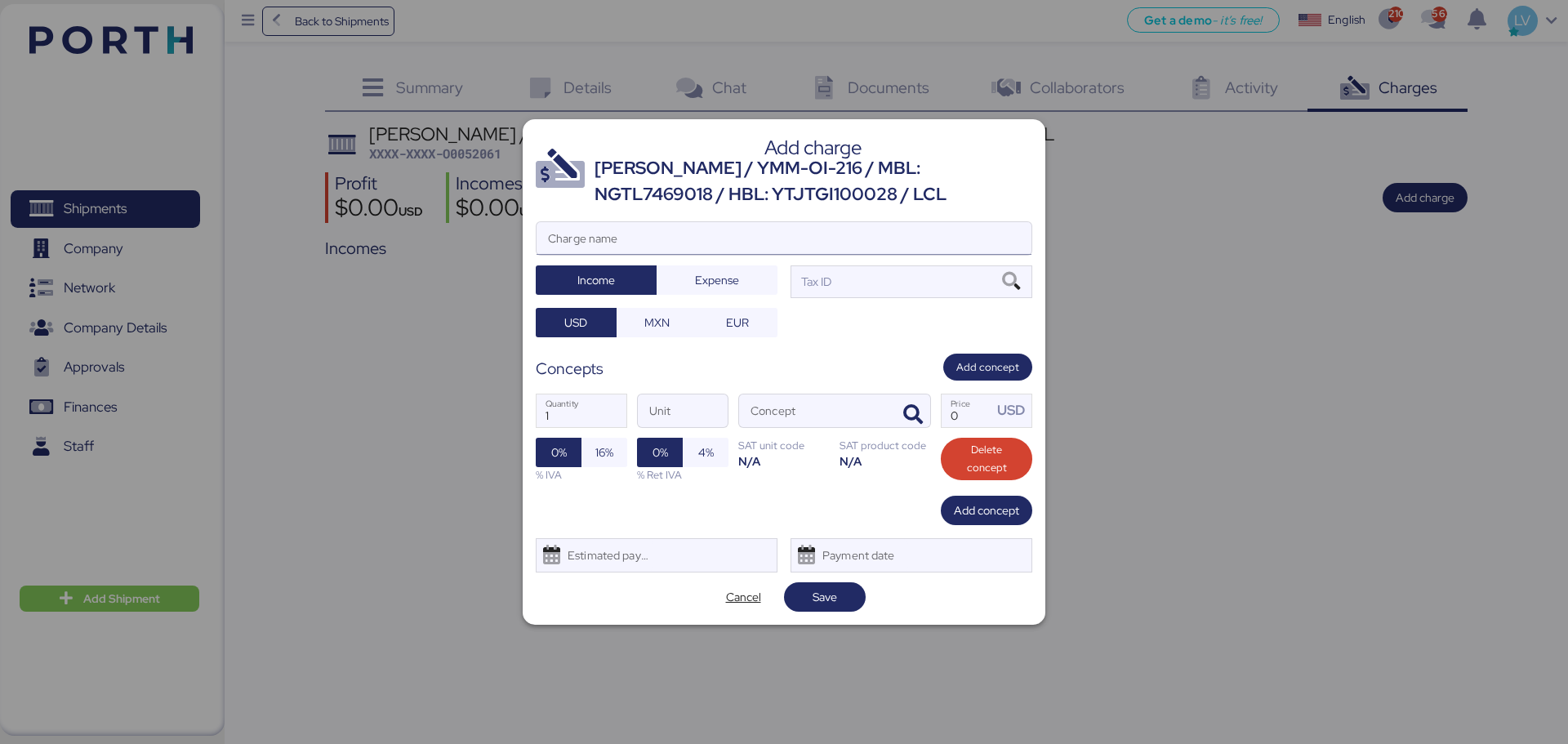
click at [630, 226] on input "Charge name" at bounding box center [784, 239] width 495 height 33
type input "CARGOS CONSOLIDADORA"
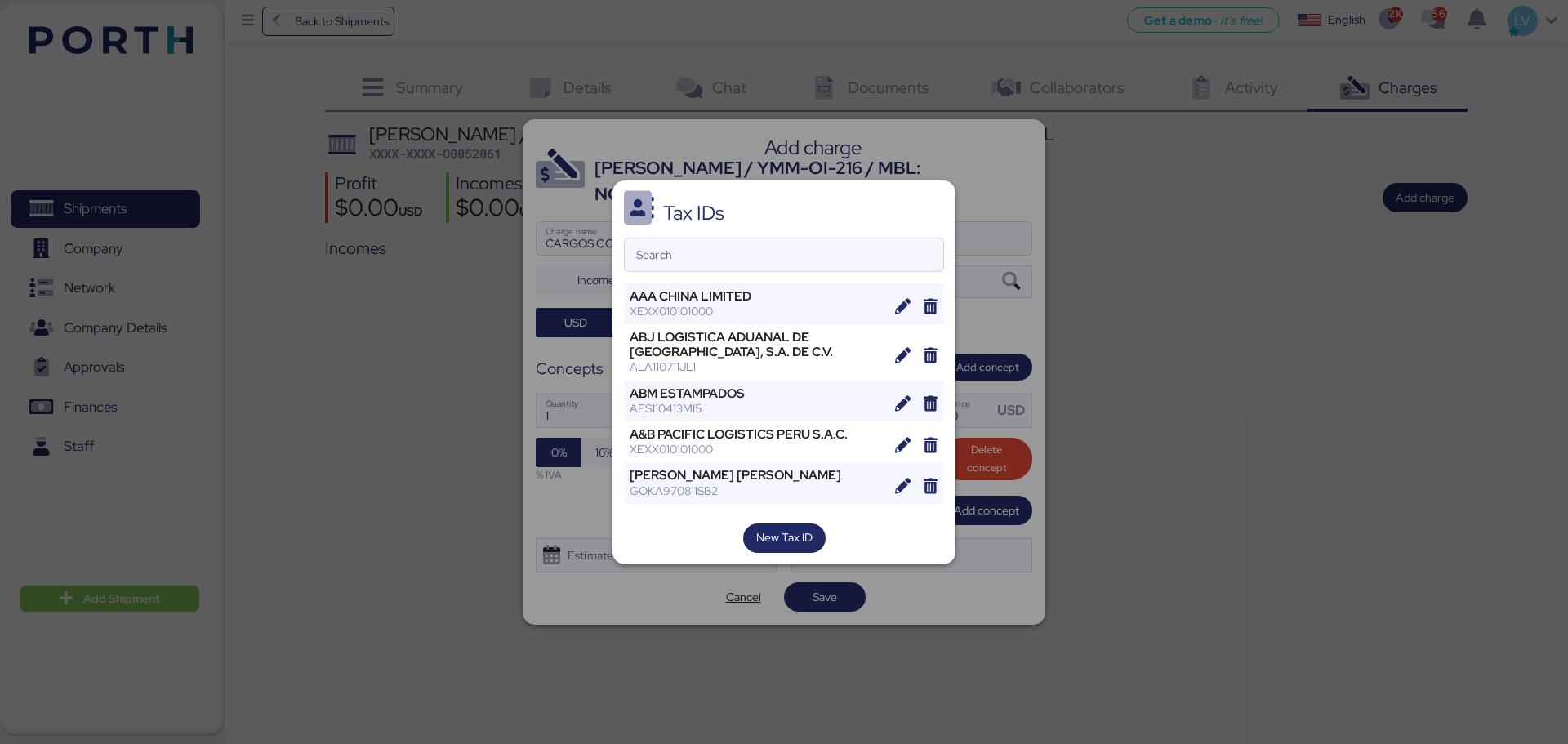
click at [691, 234] on div "Tax IDs Search AAA CHINA LIMITED XEXX010101000 ABJ LOGISTICA ADUANAL DE [GEOGRA…" at bounding box center [784, 372] width 343 height 384
click at [666, 262] on input "Search" at bounding box center [784, 255] width 318 height 33
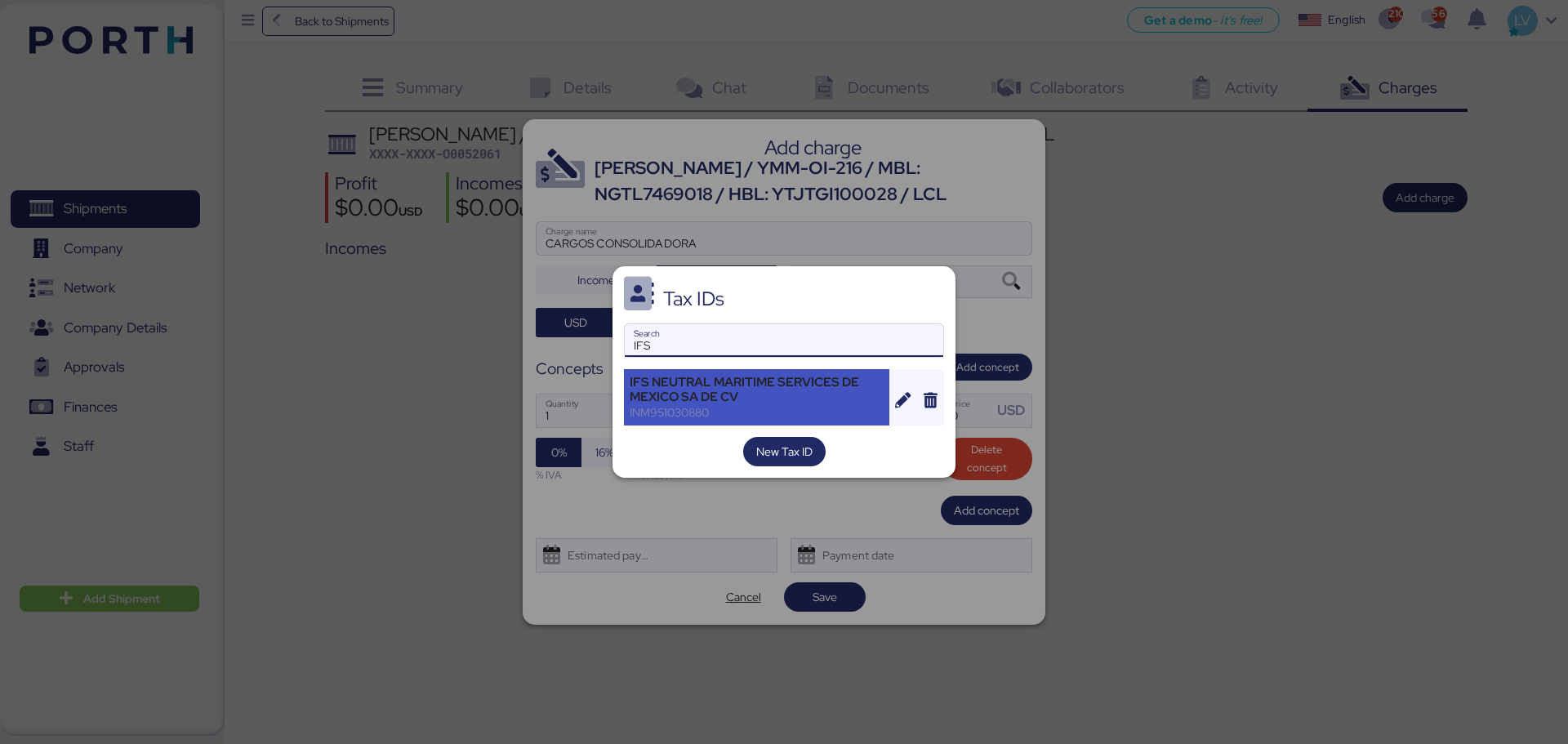
type input "IFS"
click at [721, 375] on div "IFS NEUTRAL MARITIME SERVICES DE MEXICO SA DE CV" at bounding box center [757, 389] width 254 height 29
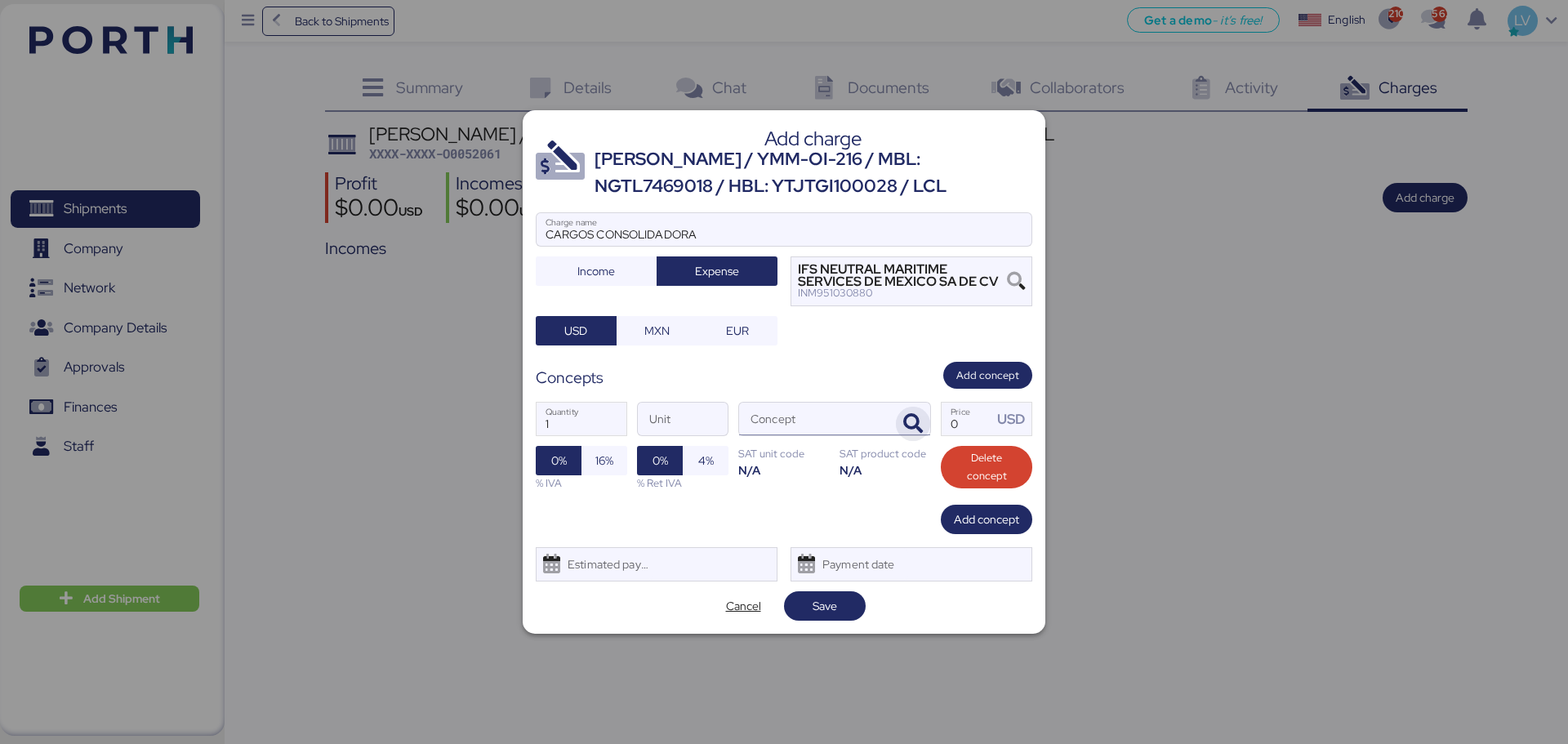
click at [916, 419] on icon "button" at bounding box center [912, 423] width 19 height 19
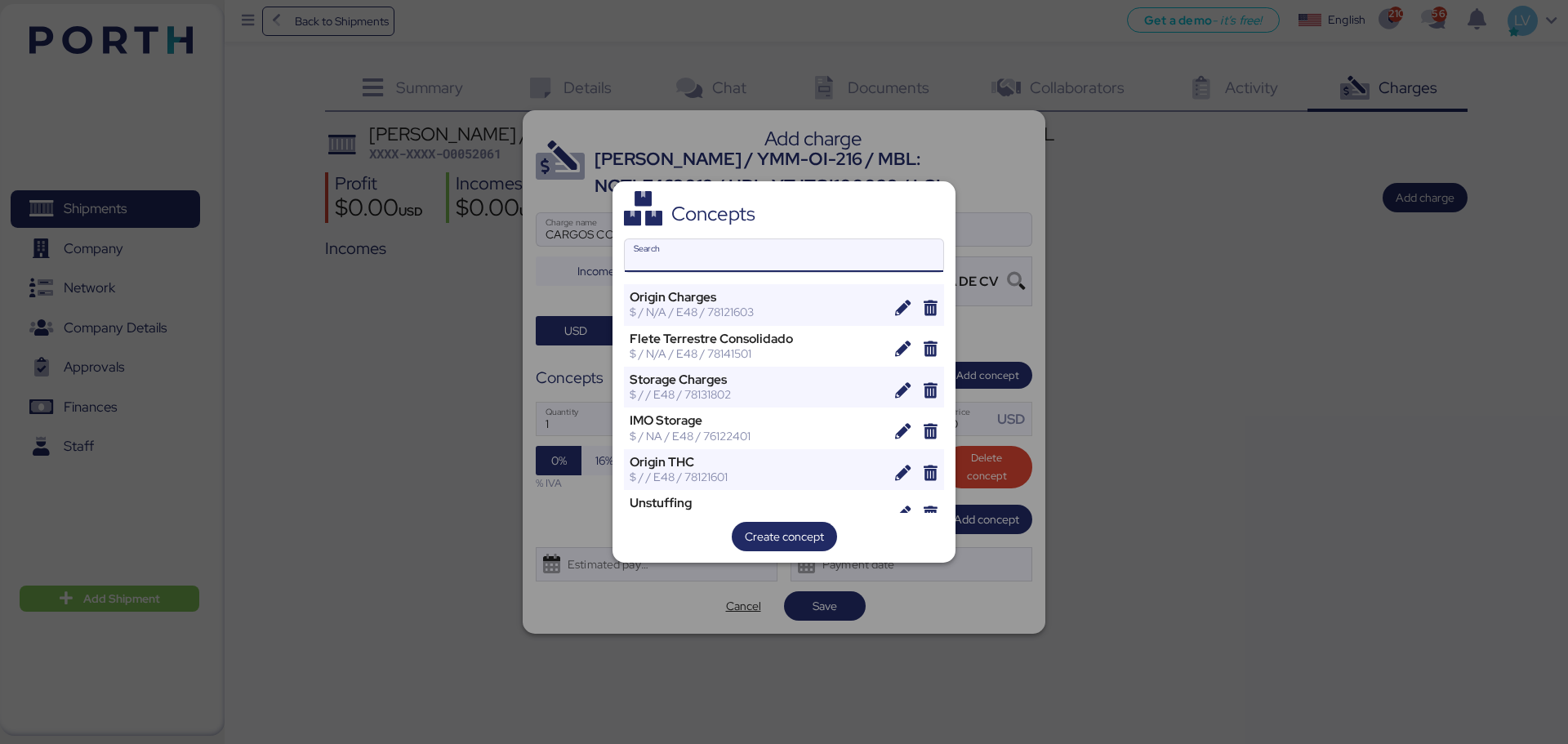
click at [820, 270] on input "Search" at bounding box center [784, 256] width 318 height 33
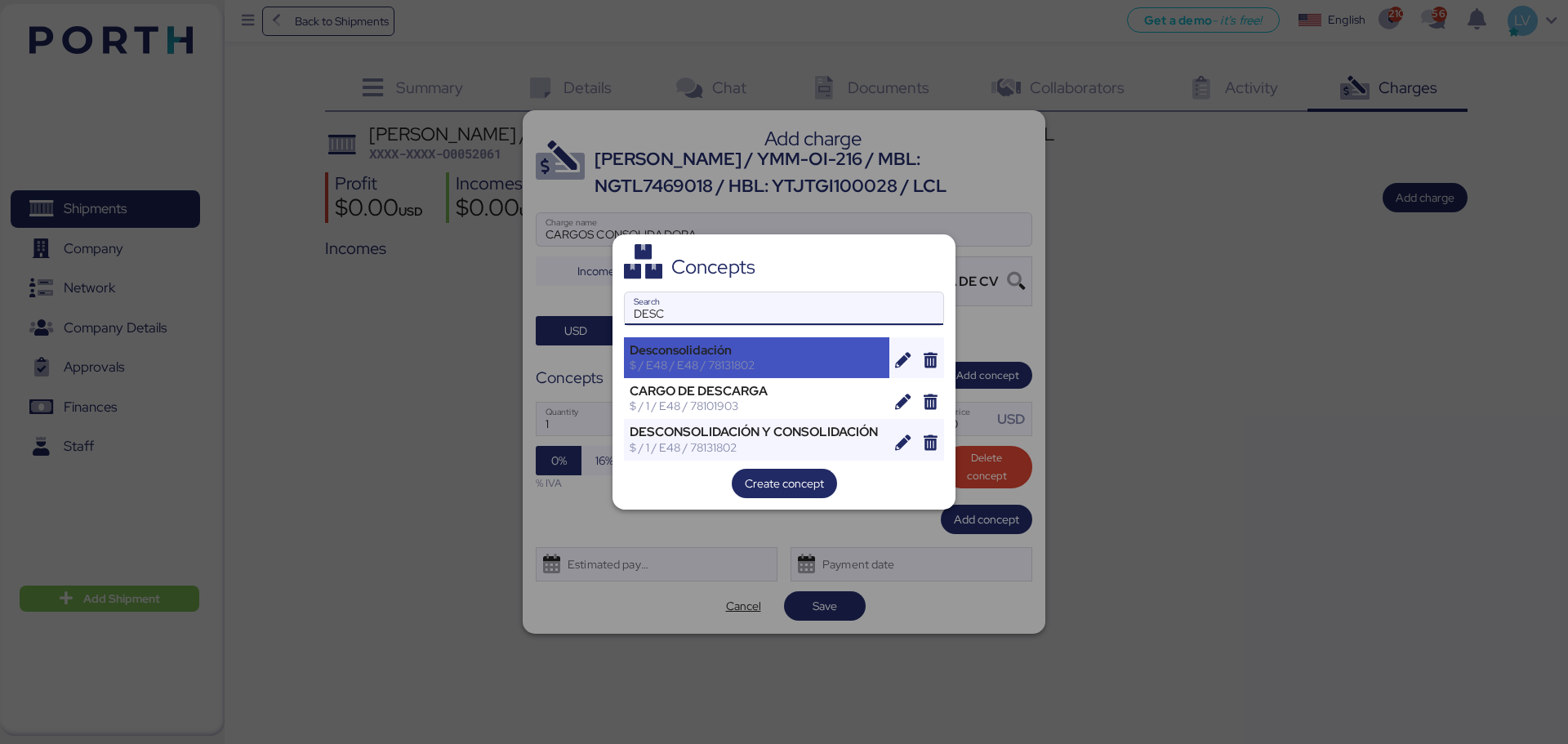
type input "DESC"
click at [756, 345] on div "Desconsolidación" at bounding box center [757, 350] width 254 height 15
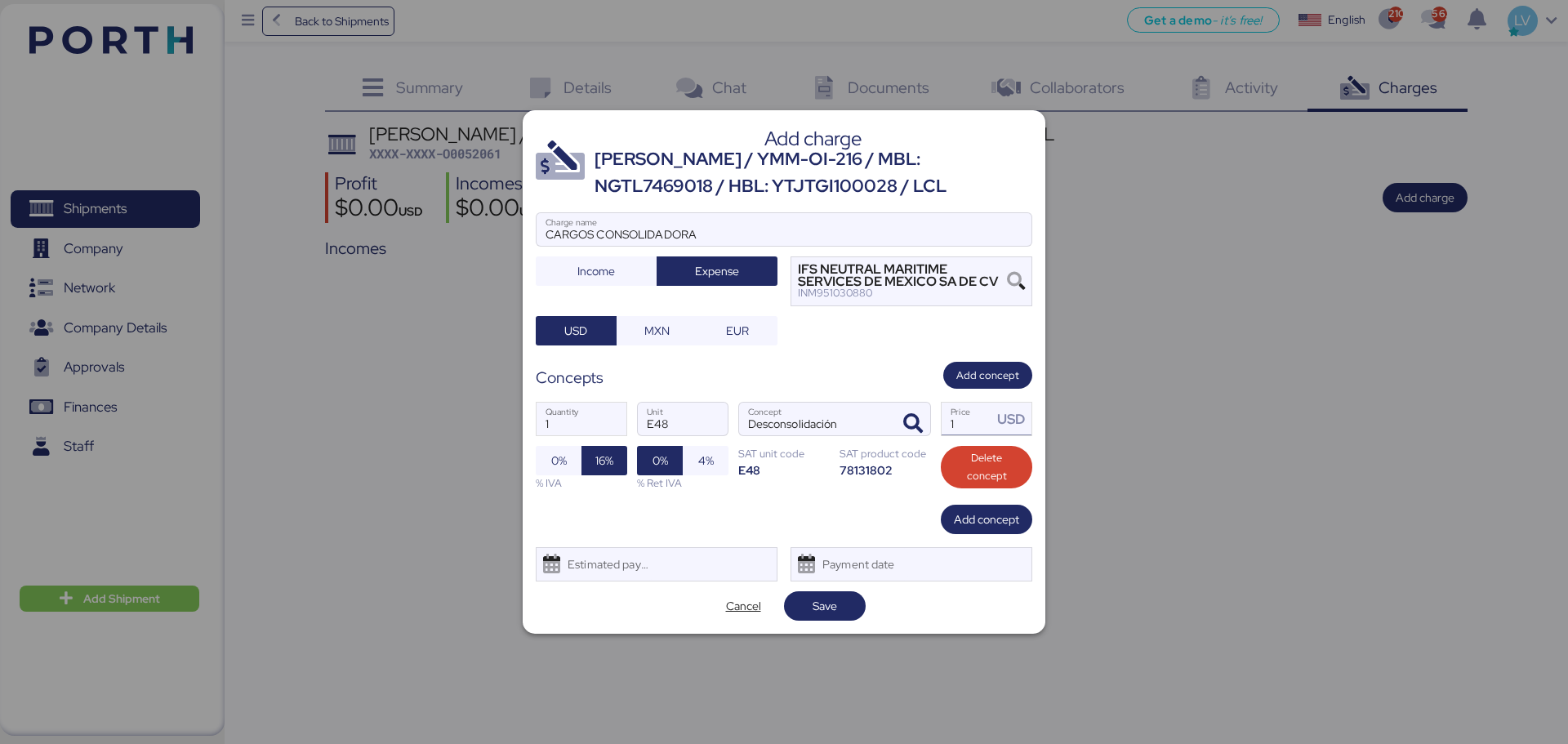
click at [973, 423] on input "1" at bounding box center [966, 419] width 50 height 33
type input "372.31"
click at [989, 525] on span "Add concept" at bounding box center [987, 519] width 65 height 19
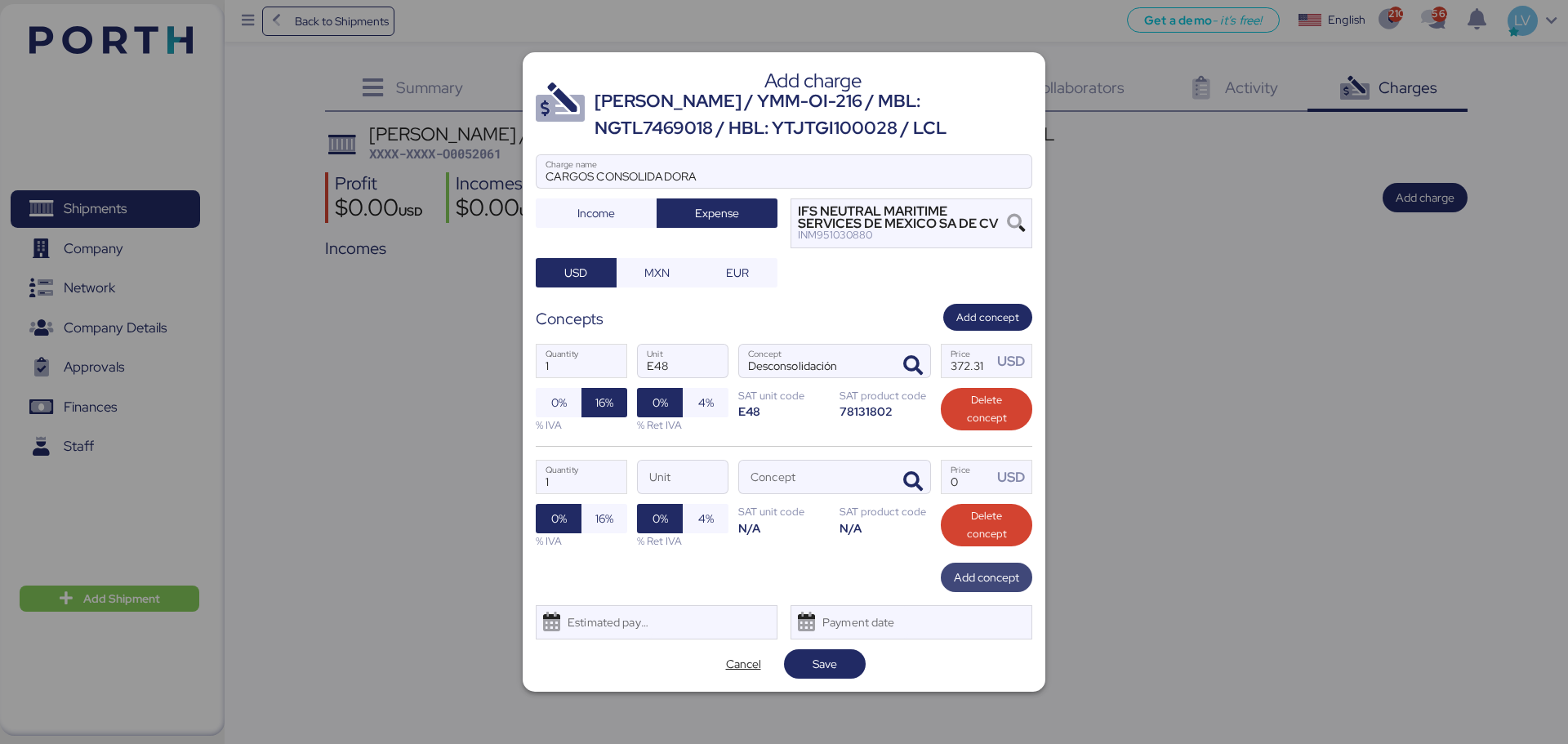
scroll to position [0, 0]
click at [911, 501] on div "1 Quantity Unit Concept 0 Price USD 0% 16% % IVA 0% 4% % Ret IVA SAT unit code …" at bounding box center [784, 504] width 496 height 116
click at [902, 481] on span "button" at bounding box center [913, 482] width 35 height 35
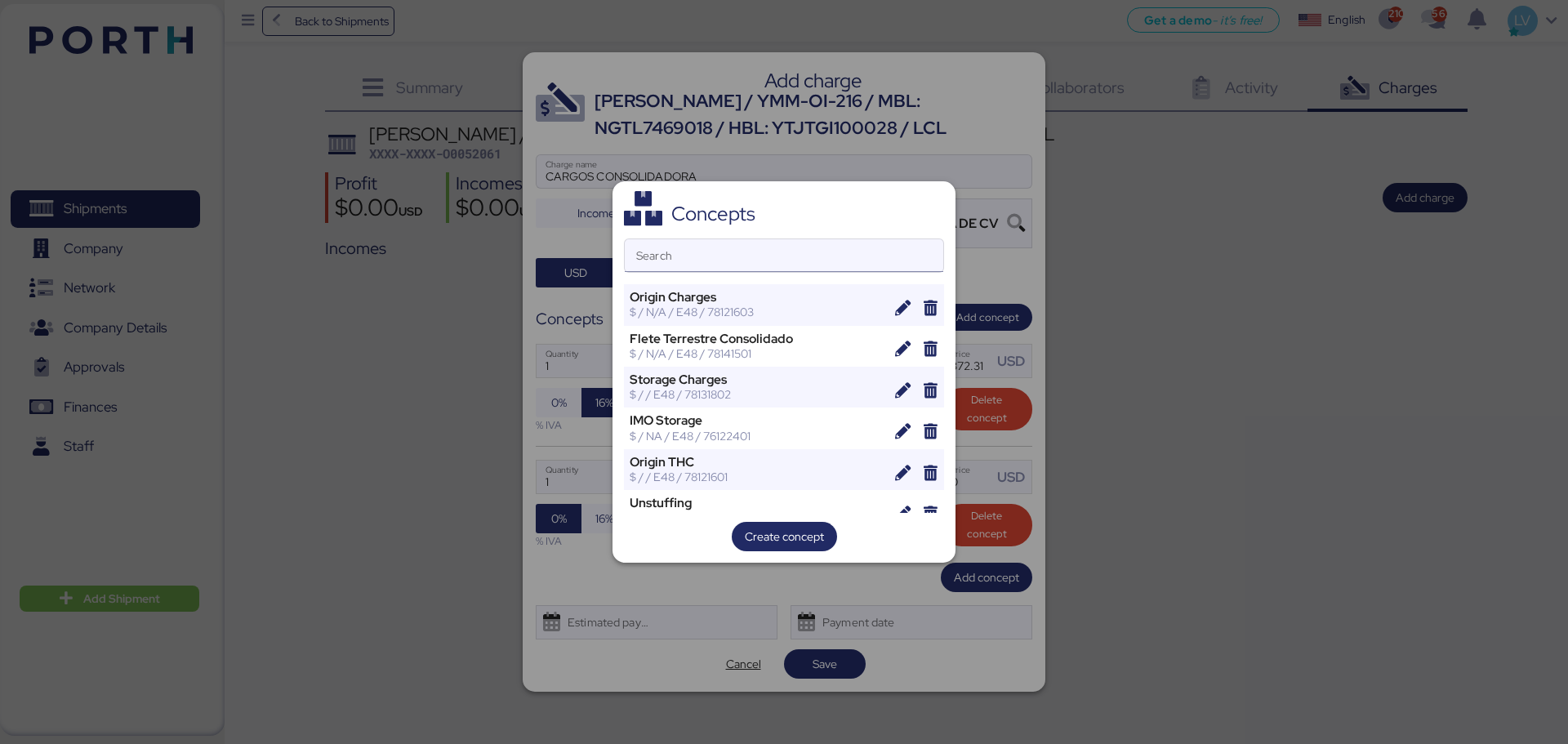
click at [666, 263] on input "Search" at bounding box center [784, 256] width 318 height 33
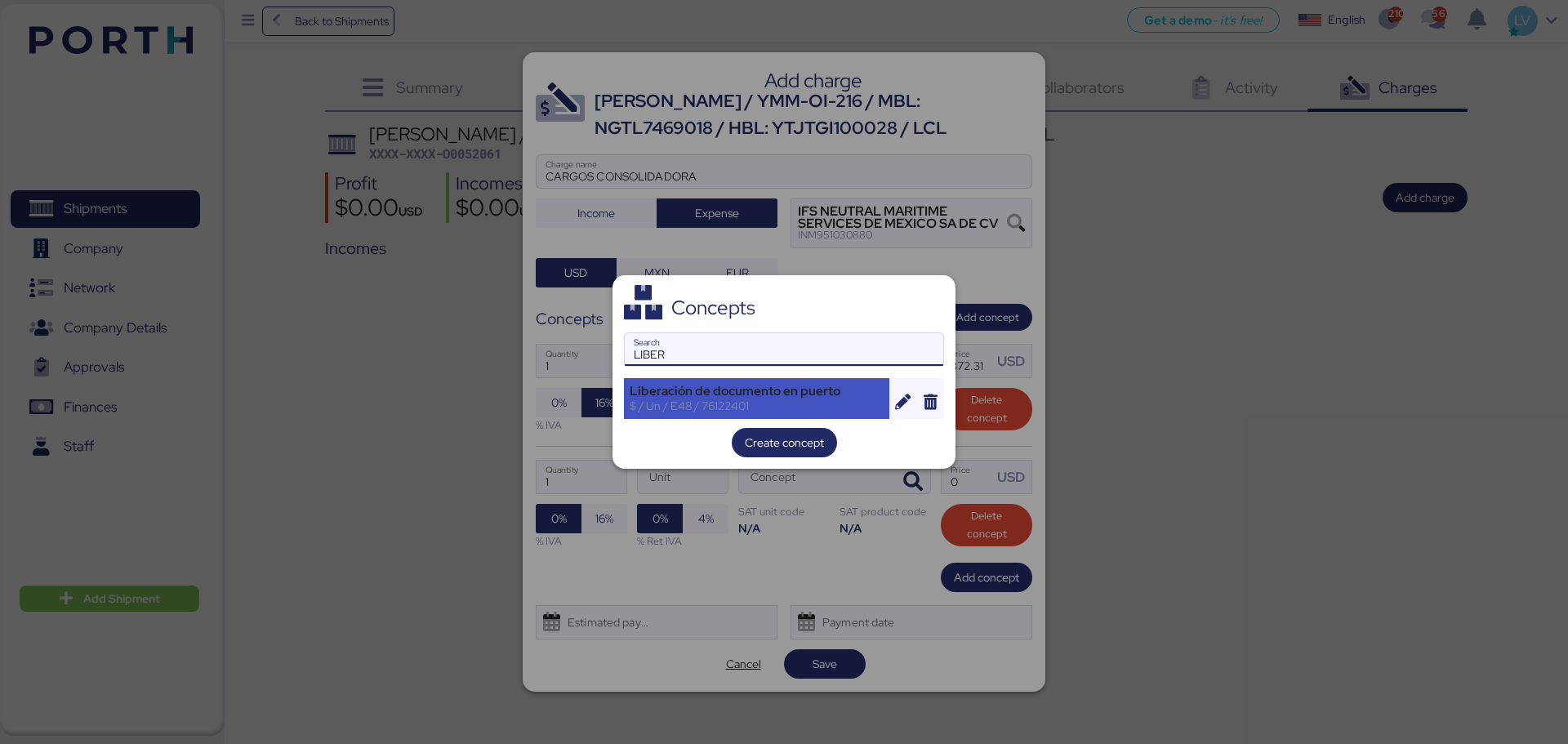
type input "LIBER"
click at [696, 395] on div "Liberación de documento en puerto" at bounding box center [757, 391] width 254 height 15
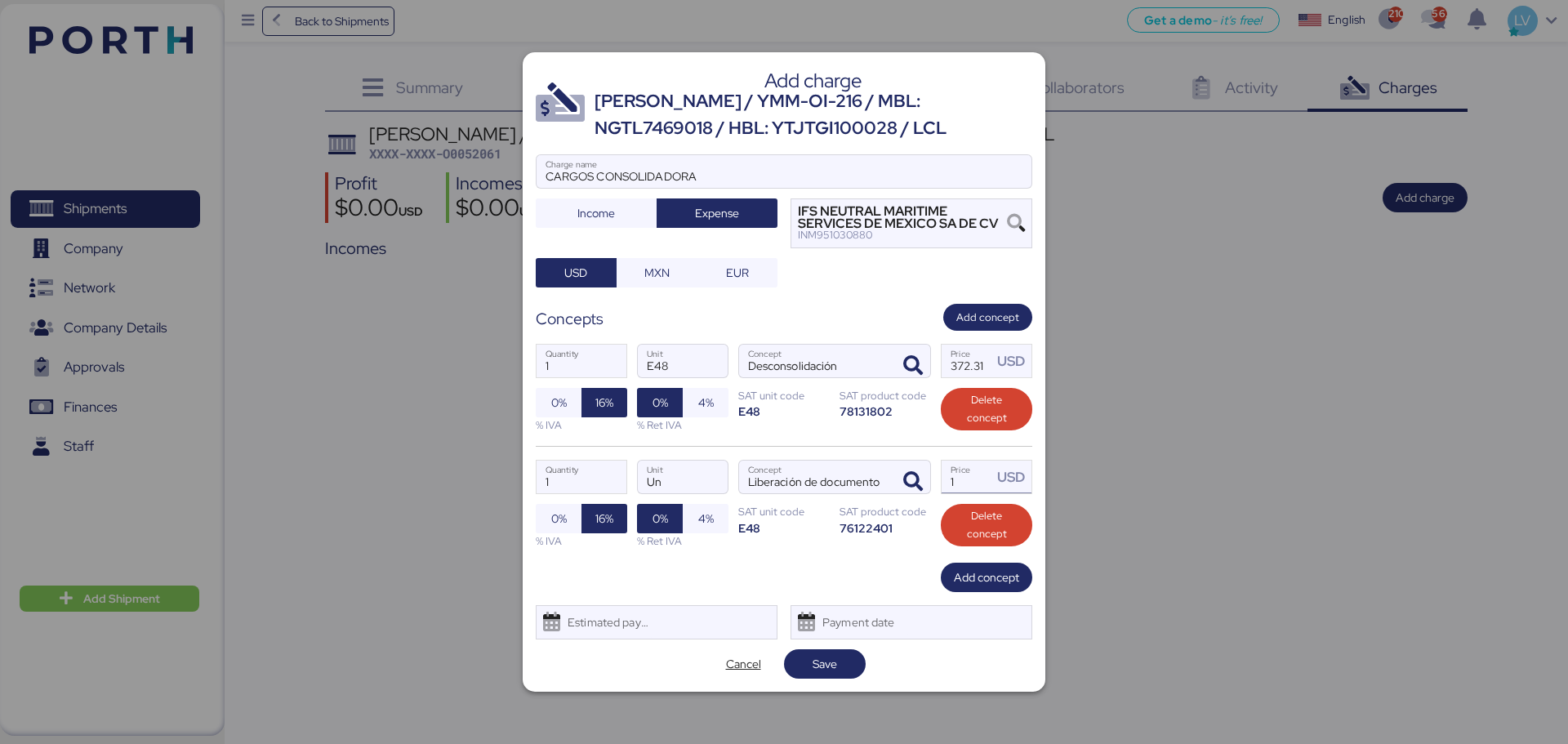
click at [968, 481] on input "1" at bounding box center [966, 477] width 50 height 33
type input "60"
click at [999, 561] on div "1 Quantity Un Unit Liberación de documento en puerto Concept 60 Price USD 0% 16…" at bounding box center [784, 504] width 496 height 116
click at [998, 567] on span "Add concept" at bounding box center [987, 577] width 65 height 19
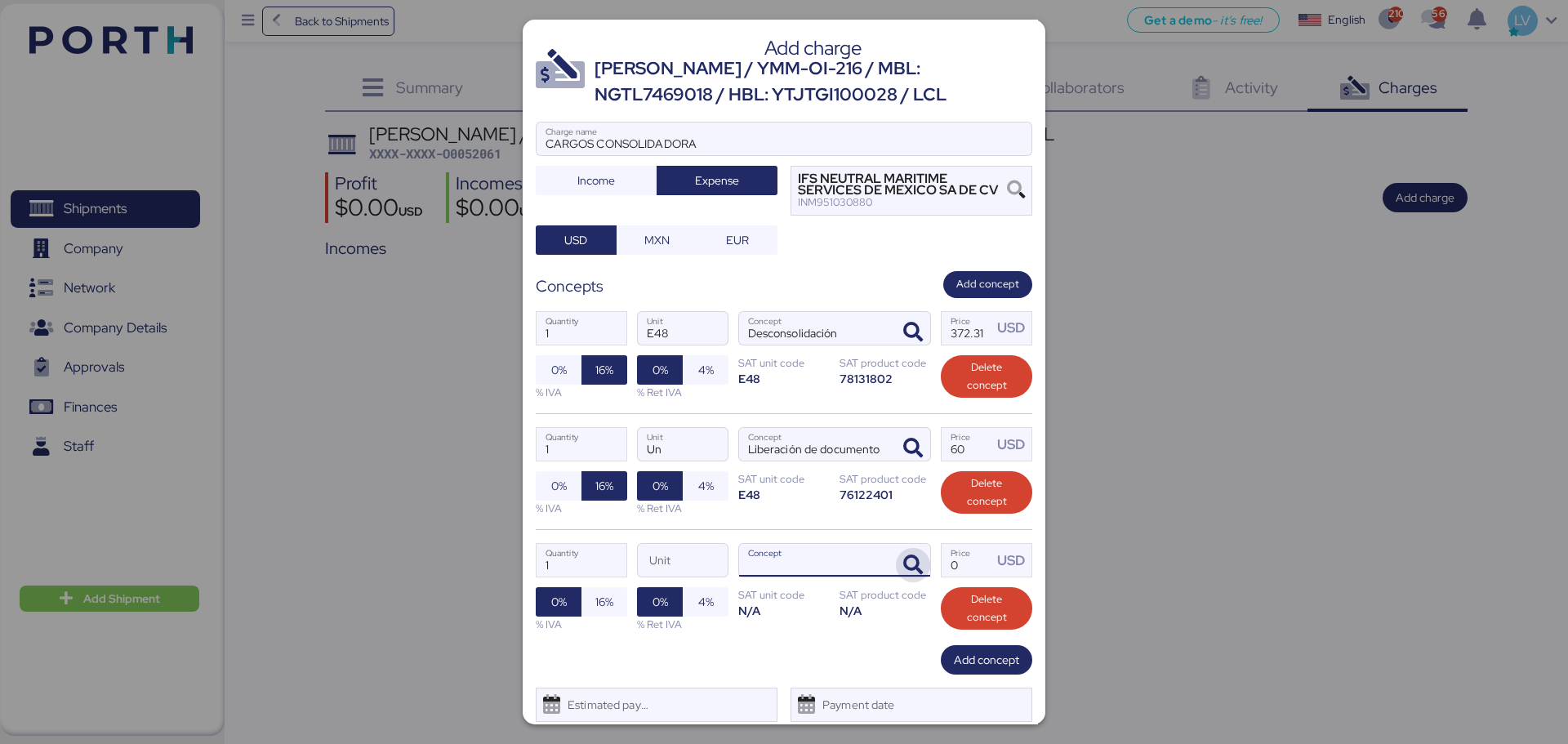
click at [903, 562] on icon "button" at bounding box center [912, 565] width 19 height 19
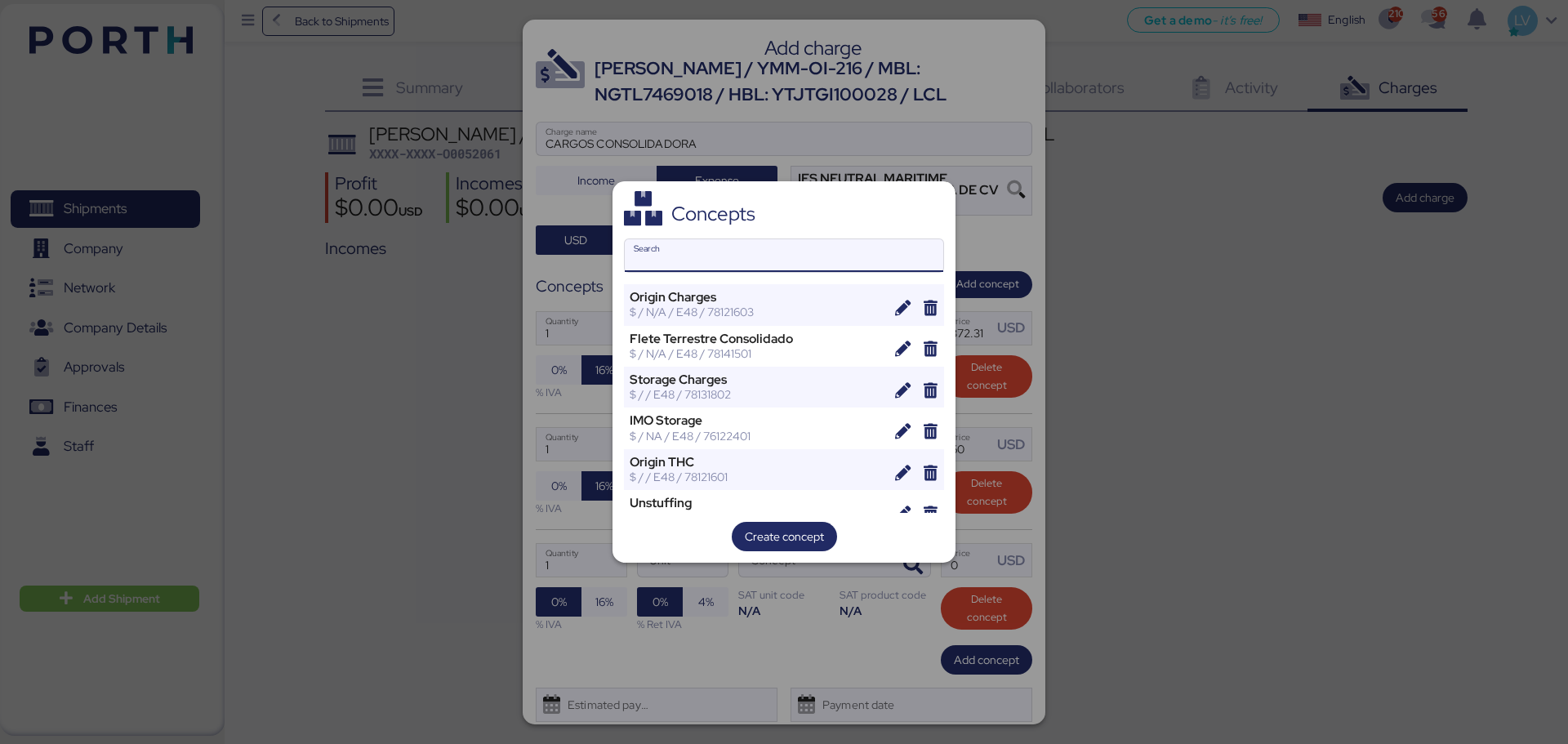
click at [772, 264] on input "Search" at bounding box center [784, 256] width 318 height 33
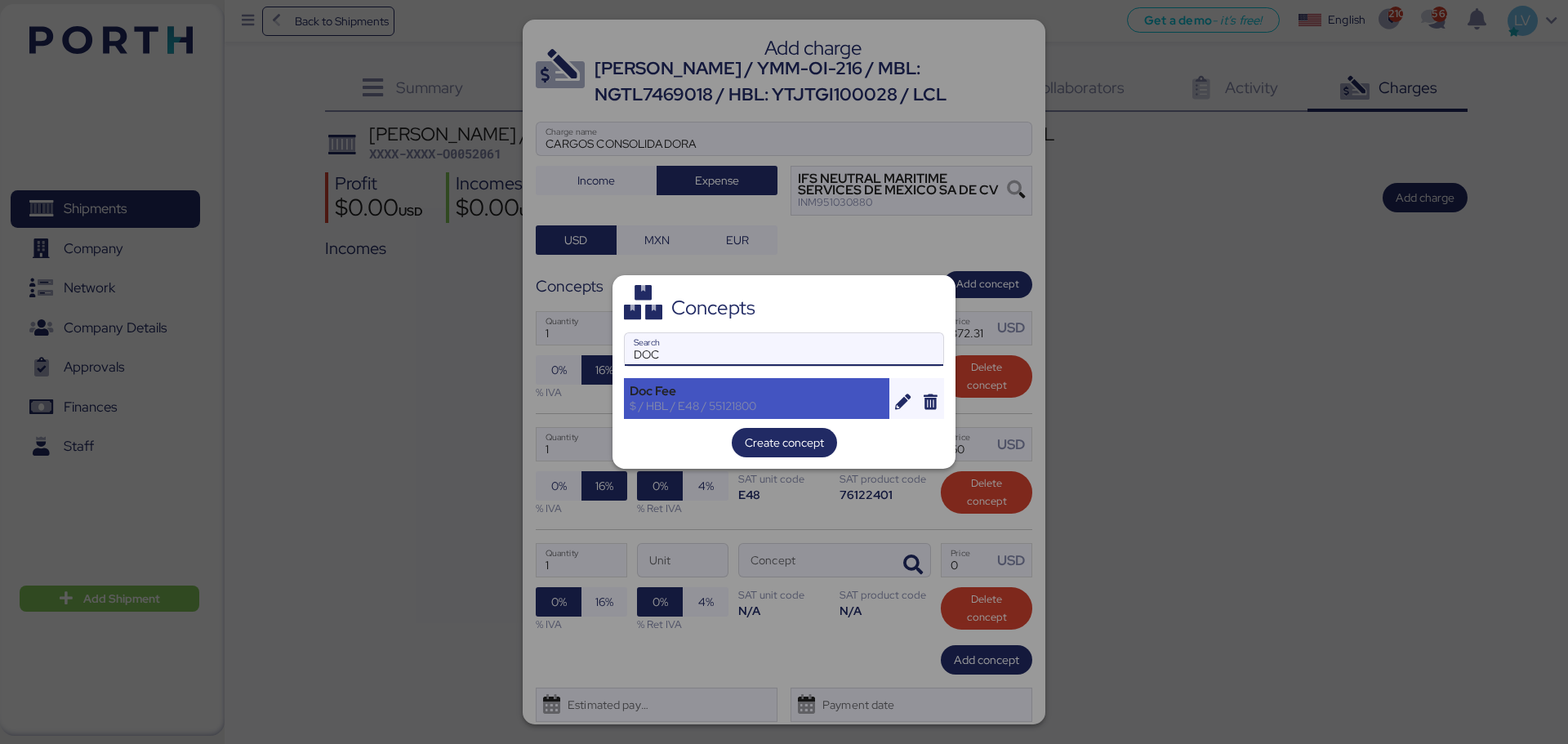
type input "DOC"
click at [715, 401] on div "$ / HBL / E48 / 55121800" at bounding box center [757, 406] width 254 height 15
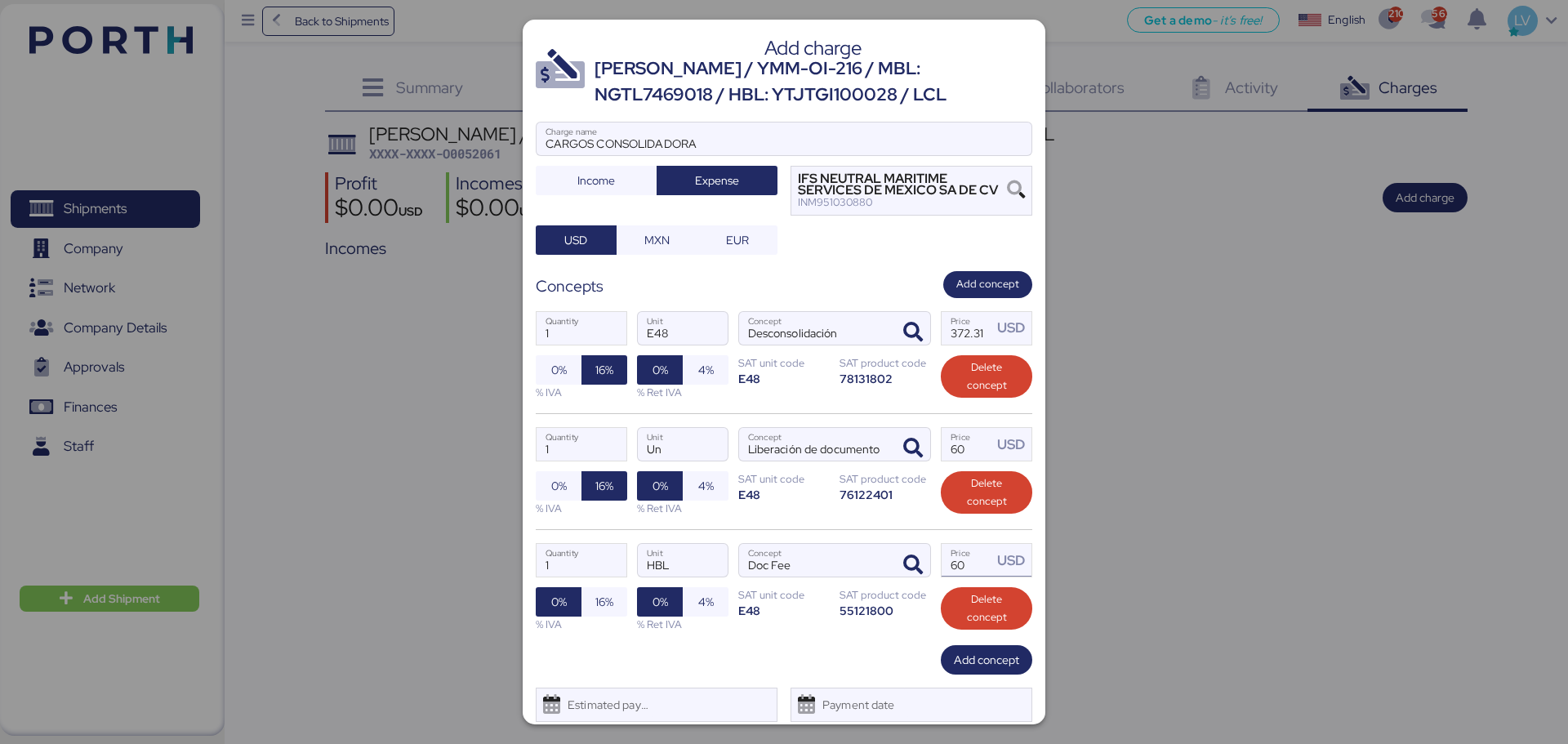
click at [953, 563] on input "60" at bounding box center [966, 560] width 50 height 33
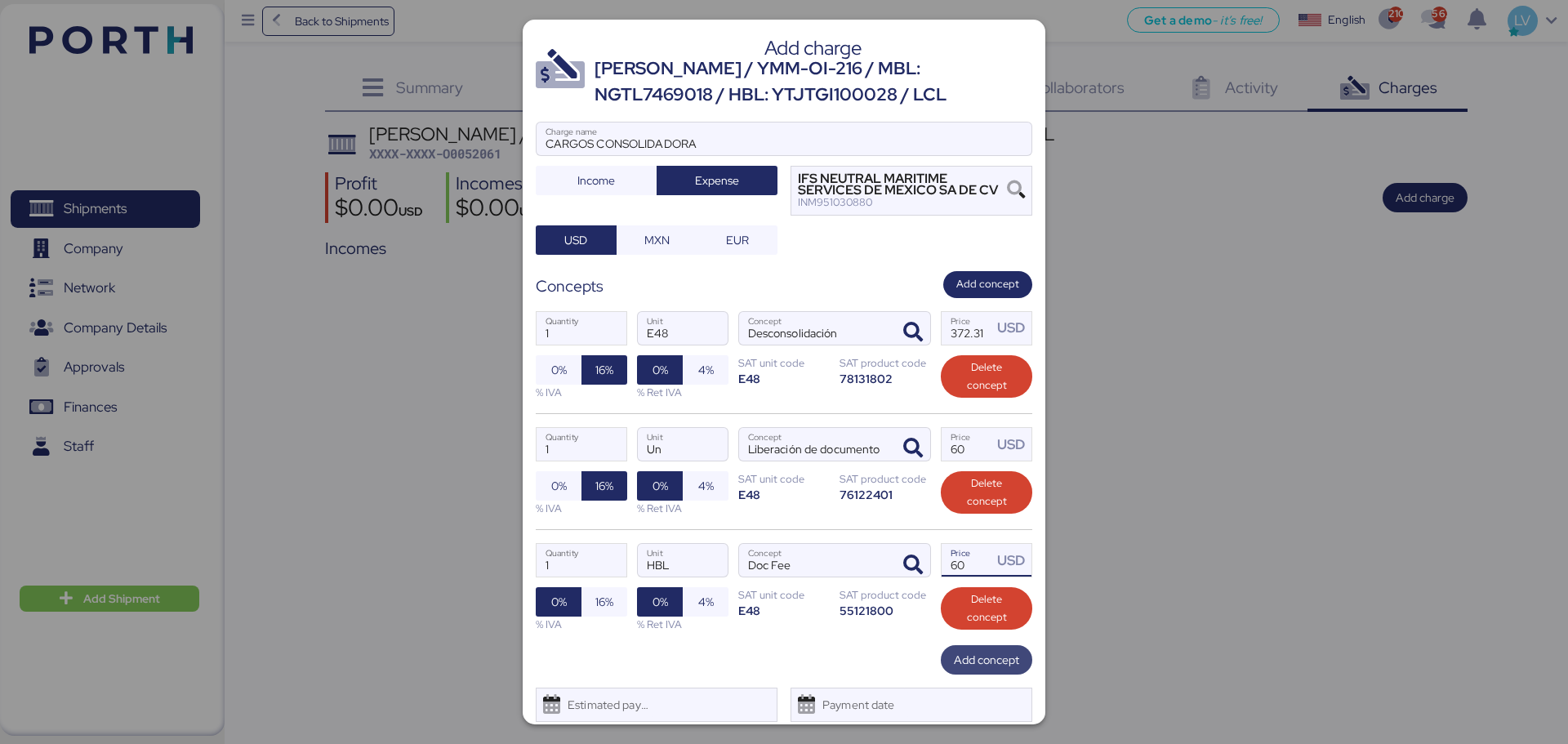
click at [958, 567] on span "Add concept" at bounding box center [987, 659] width 65 height 19
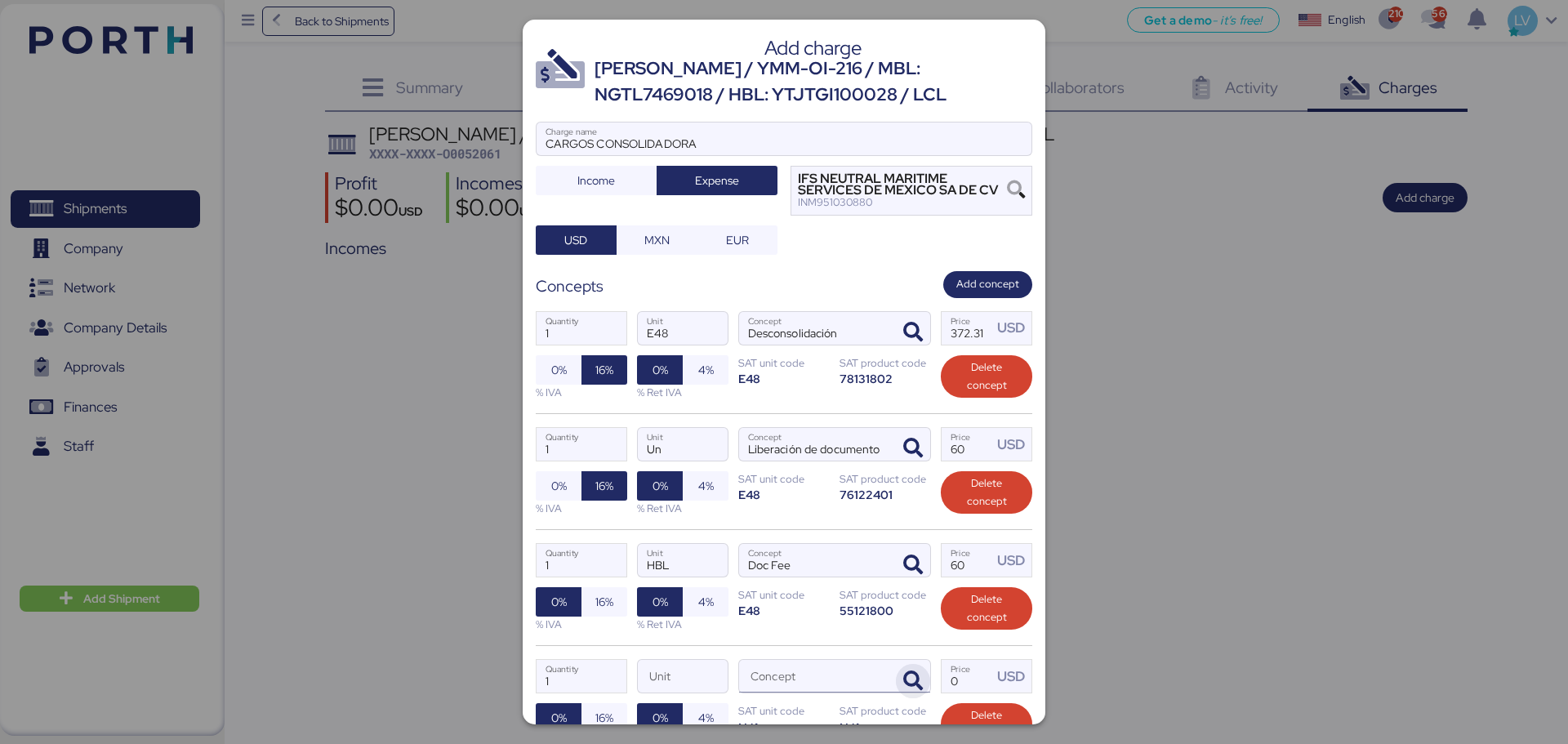
click at [905, 567] on icon "button" at bounding box center [912, 680] width 19 height 19
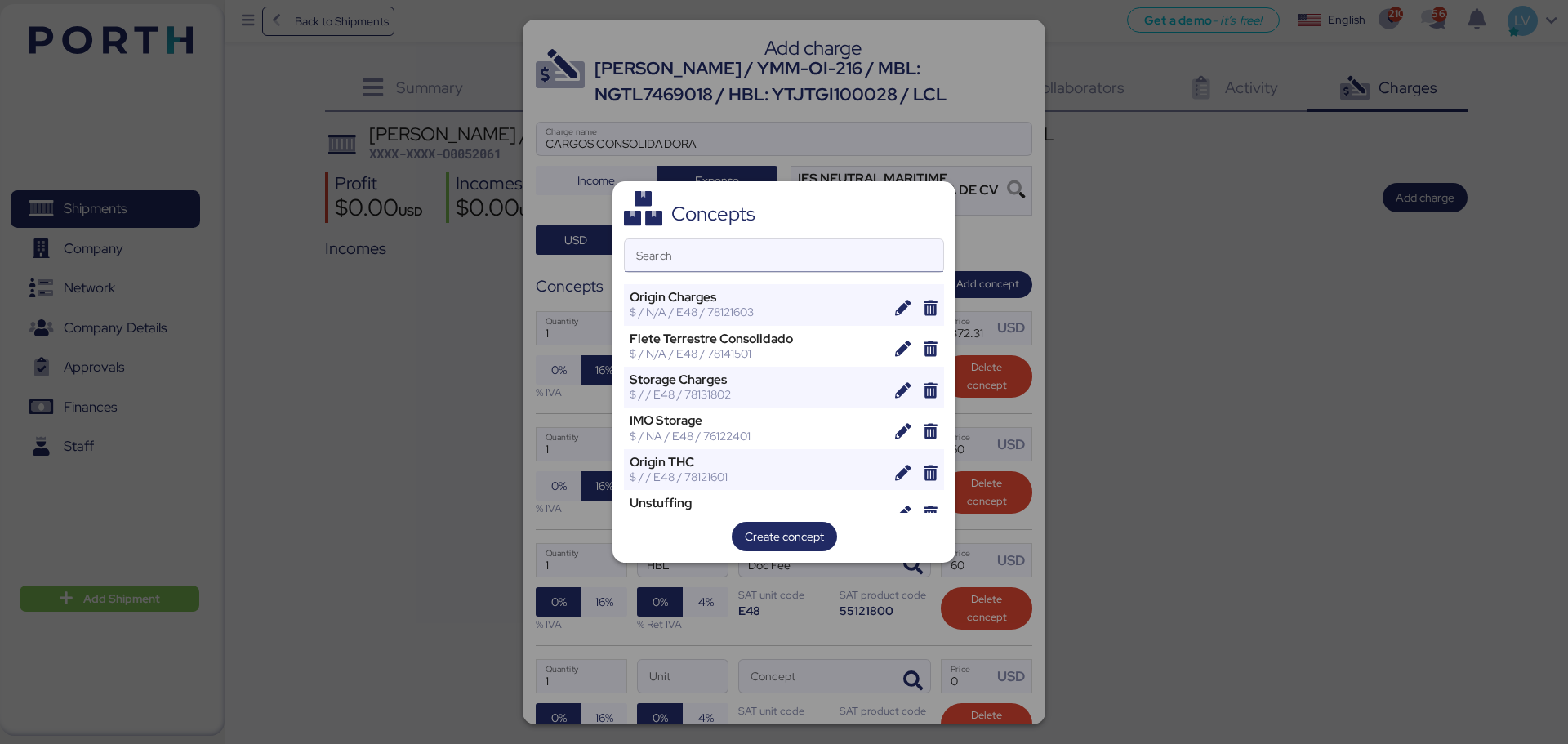
click at [709, 262] on input "Search" at bounding box center [784, 256] width 318 height 33
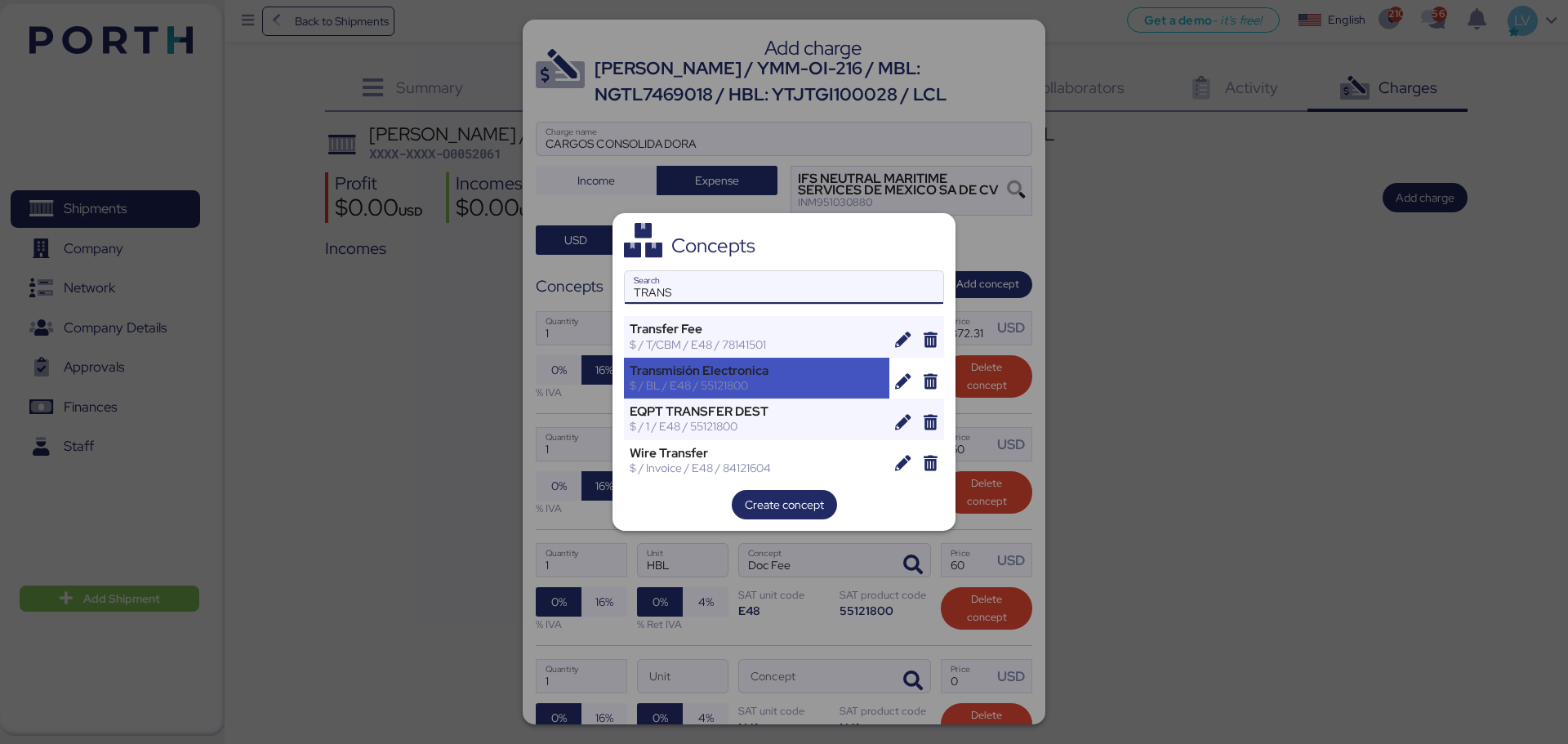
type input "TRANS"
click at [715, 364] on div "Transmisión Electronica" at bounding box center [757, 371] width 254 height 15
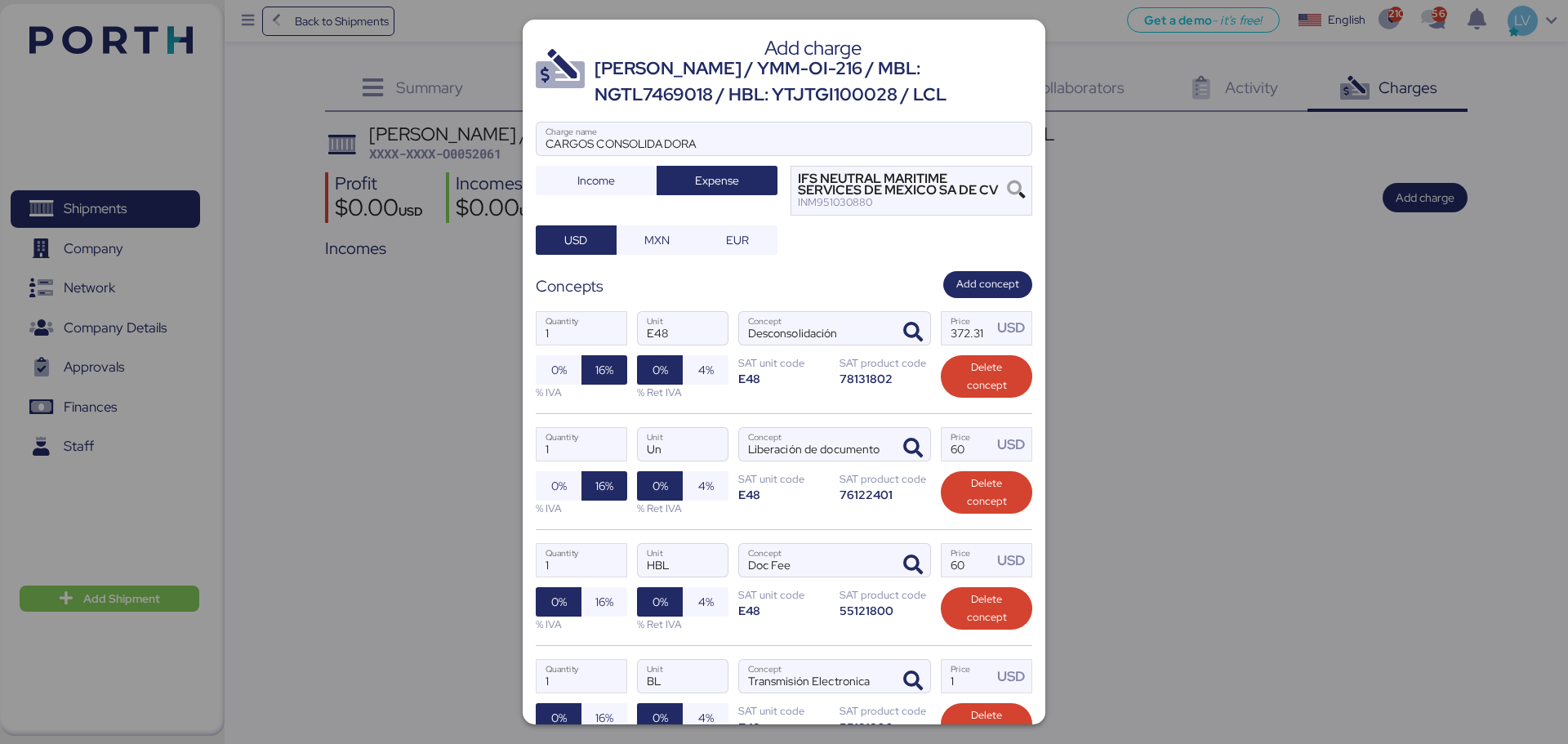
scroll to position [166, 0]
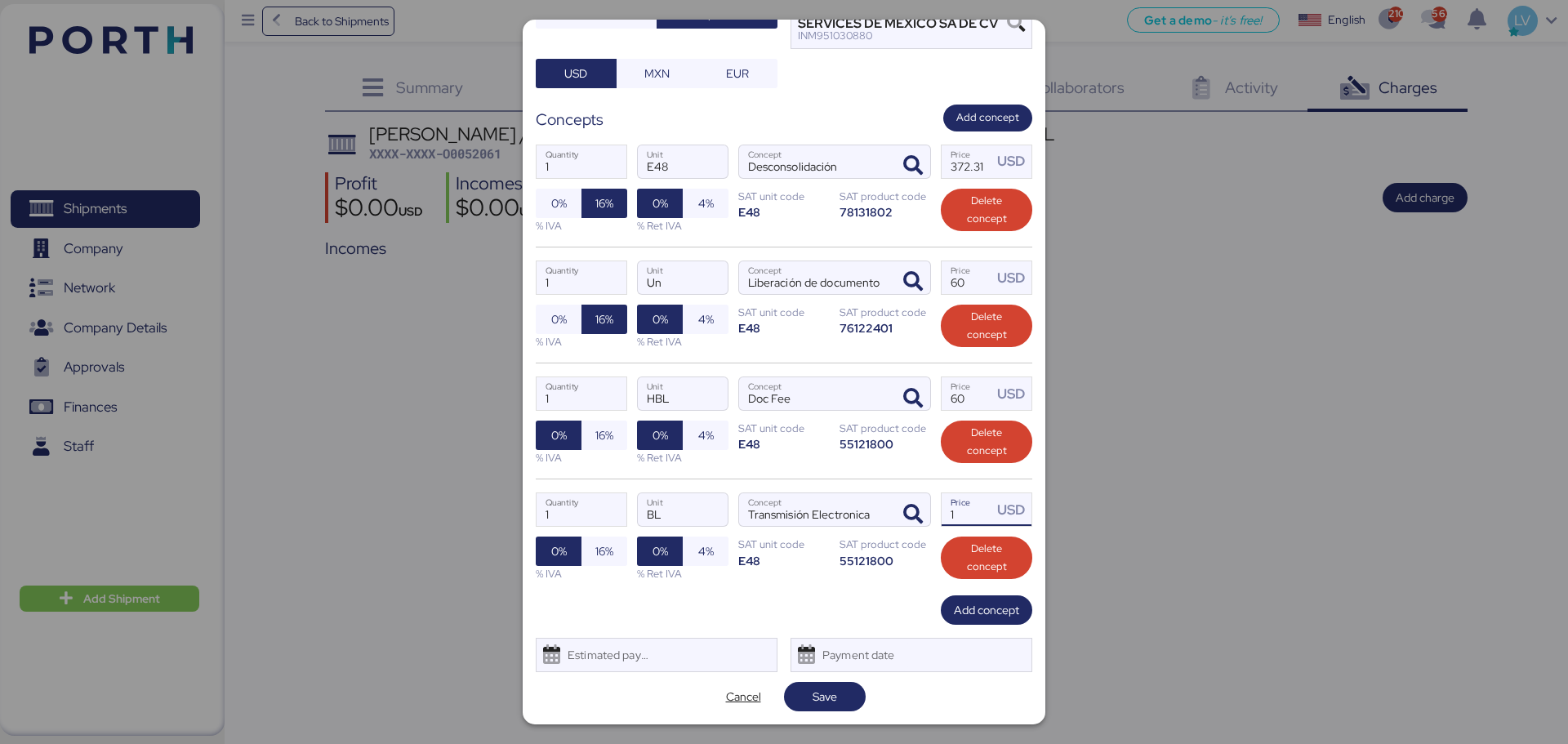
click at [976, 520] on input "1" at bounding box center [966, 510] width 50 height 33
type input "113.76"
click at [958, 567] on span "Add concept" at bounding box center [987, 610] width 65 height 19
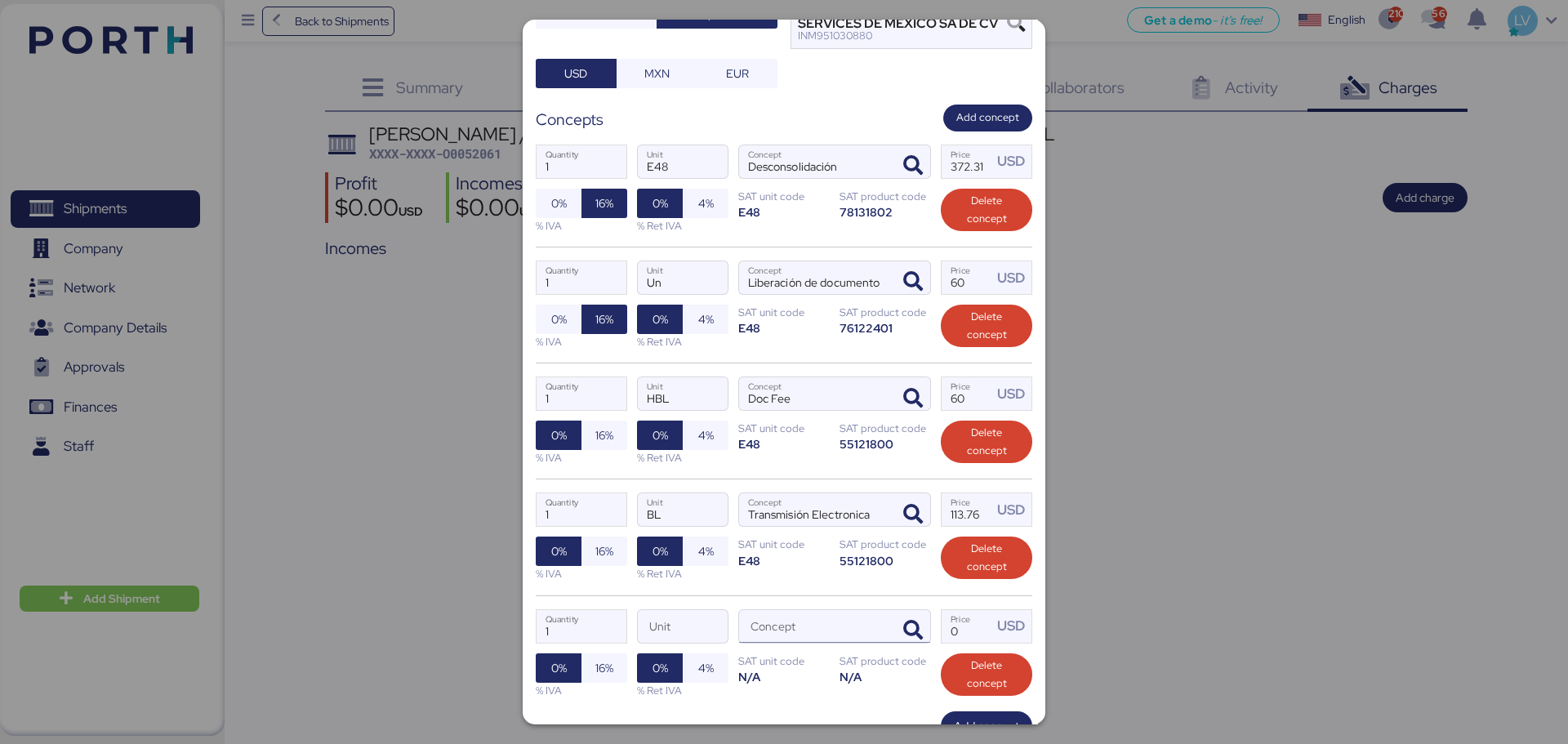
click at [891, 567] on div at bounding box center [911, 626] width 39 height 33
click at [903, 567] on icon "button" at bounding box center [912, 630] width 19 height 19
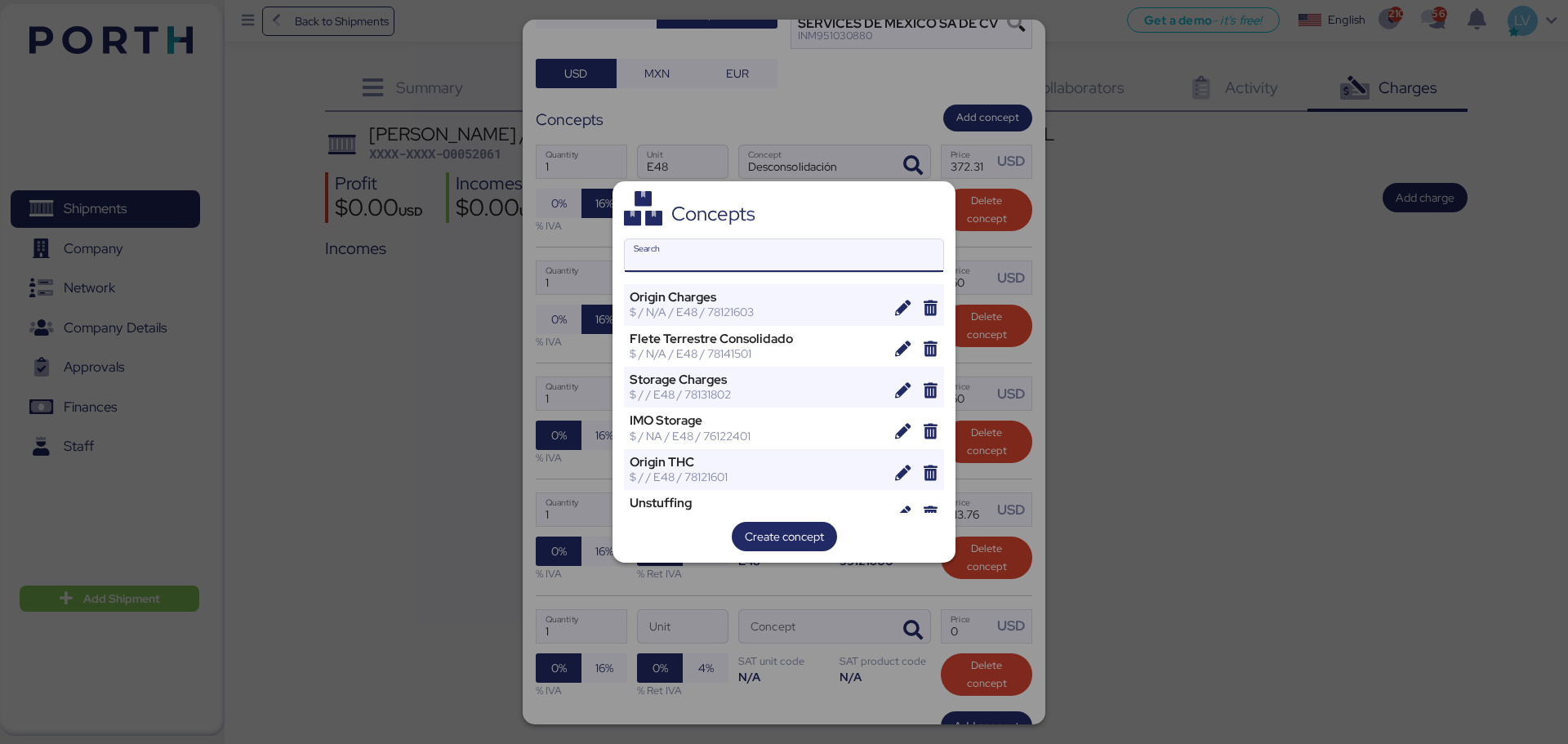
click at [880, 268] on input "Search" at bounding box center [784, 256] width 318 height 33
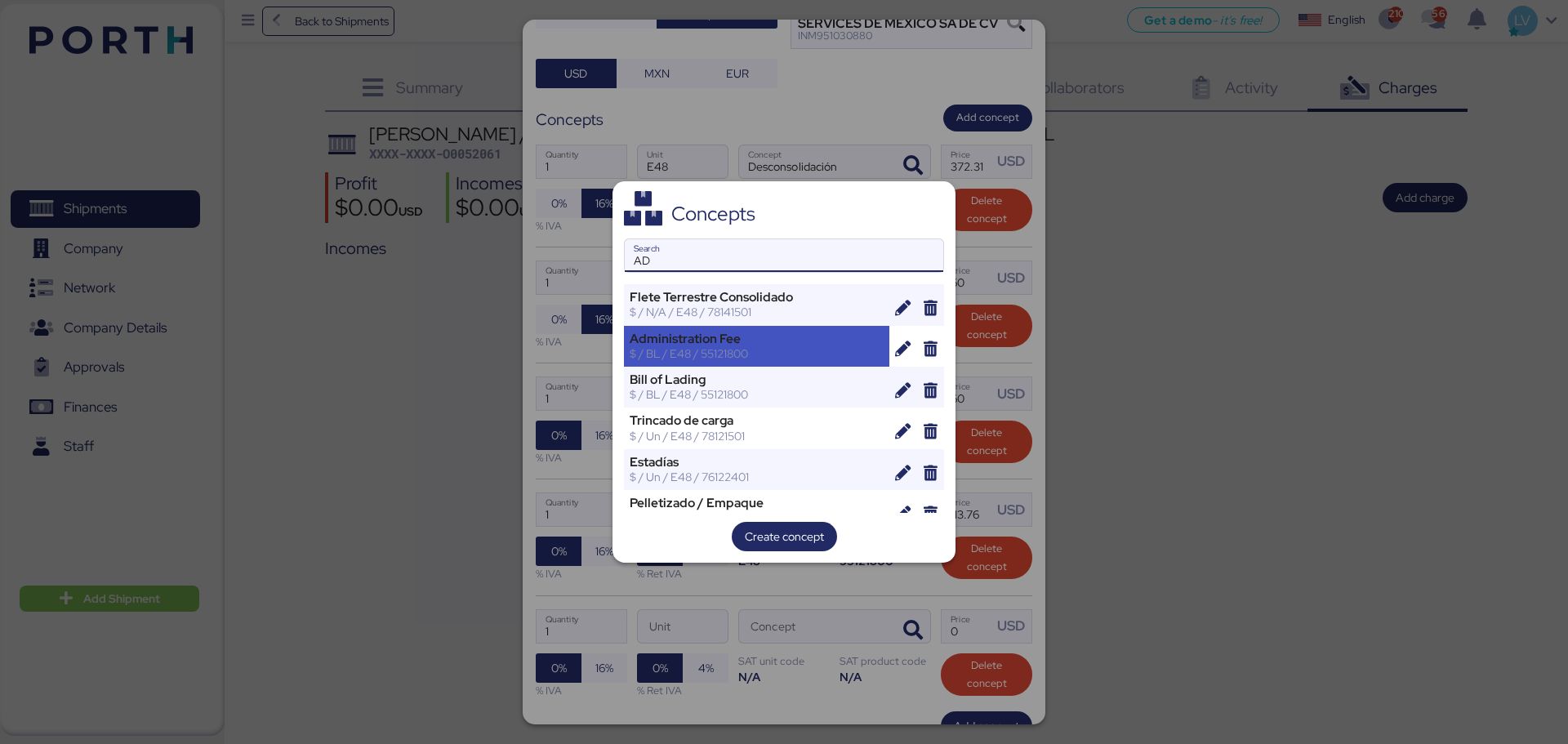
type input "AD"
click at [816, 350] on div "$ / BL / E48 / 55121800" at bounding box center [757, 354] width 254 height 15
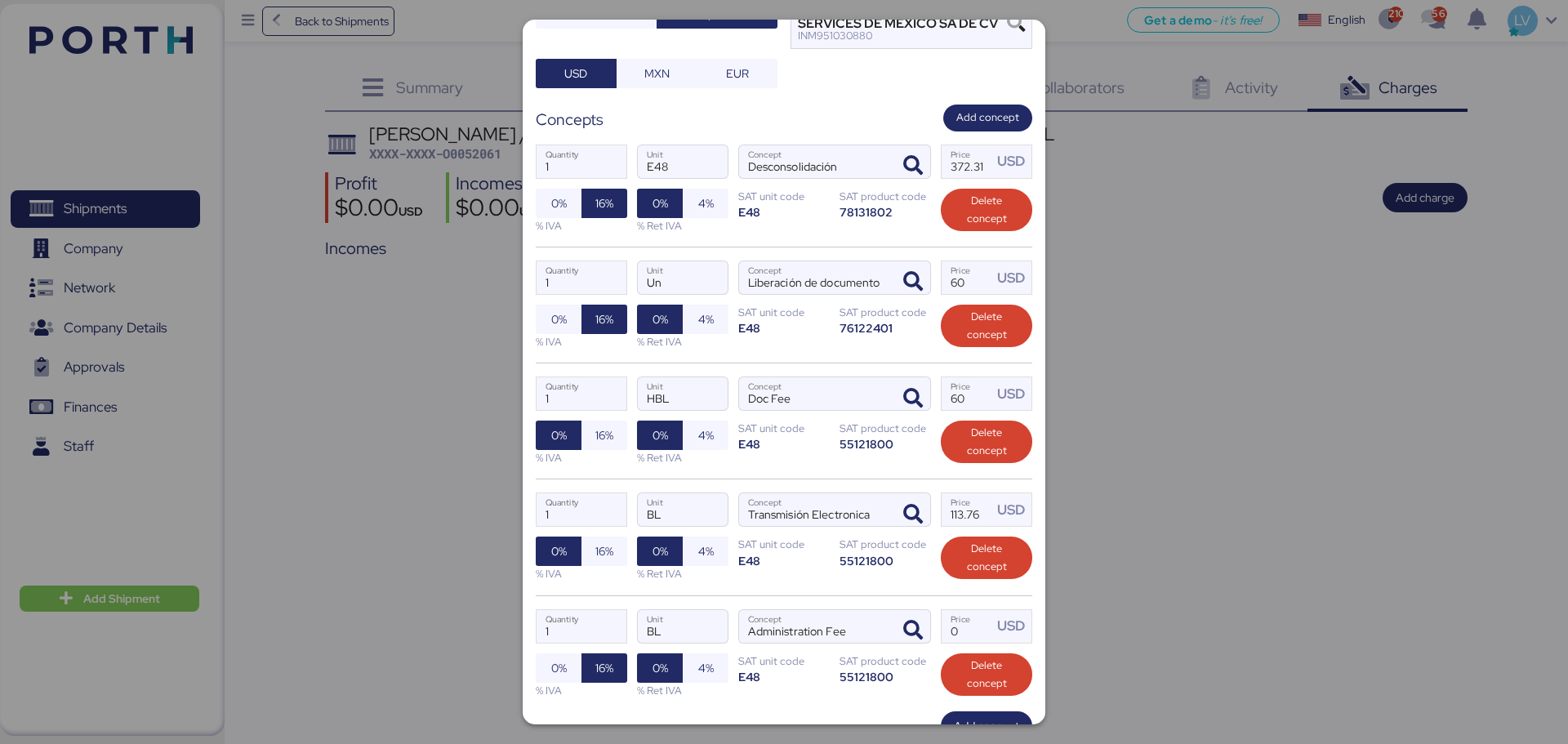
click at [974, 567] on div "1 Quantity BL Unit Administration Fee Concept 0 Price USD 0% 16% % IVA 0% 4% % …" at bounding box center [784, 653] width 496 height 116
click at [959, 567] on input "Price USD" at bounding box center [966, 626] width 50 height 33
type input "11.5"
click at [604, 567] on div "% IVA" at bounding box center [581, 573] width 91 height 16
click at [600, 557] on span "16%" at bounding box center [604, 550] width 18 height 19
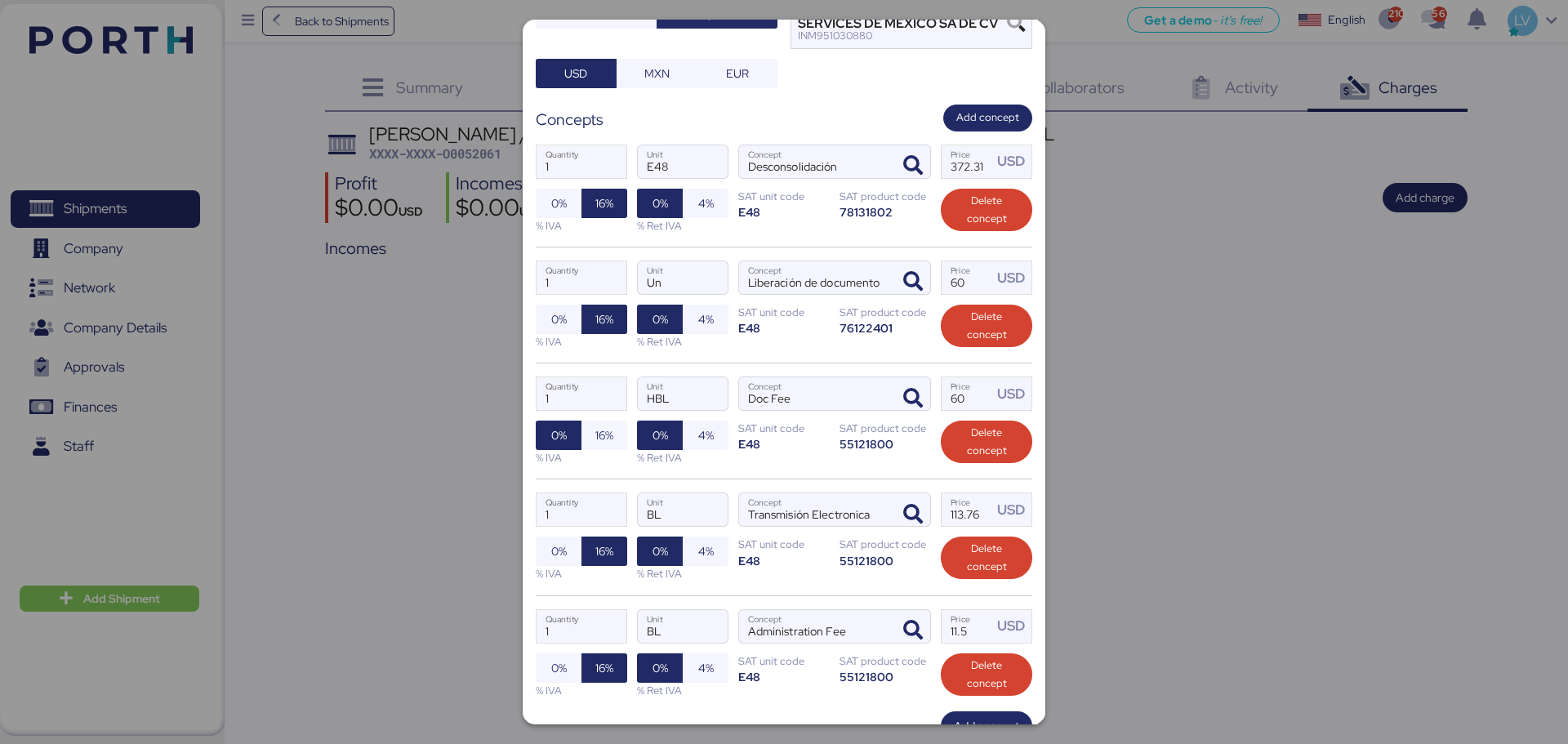
click at [584, 454] on div "% IVA" at bounding box center [581, 457] width 91 height 16
click at [586, 448] on span "16%" at bounding box center [604, 435] width 46 height 29
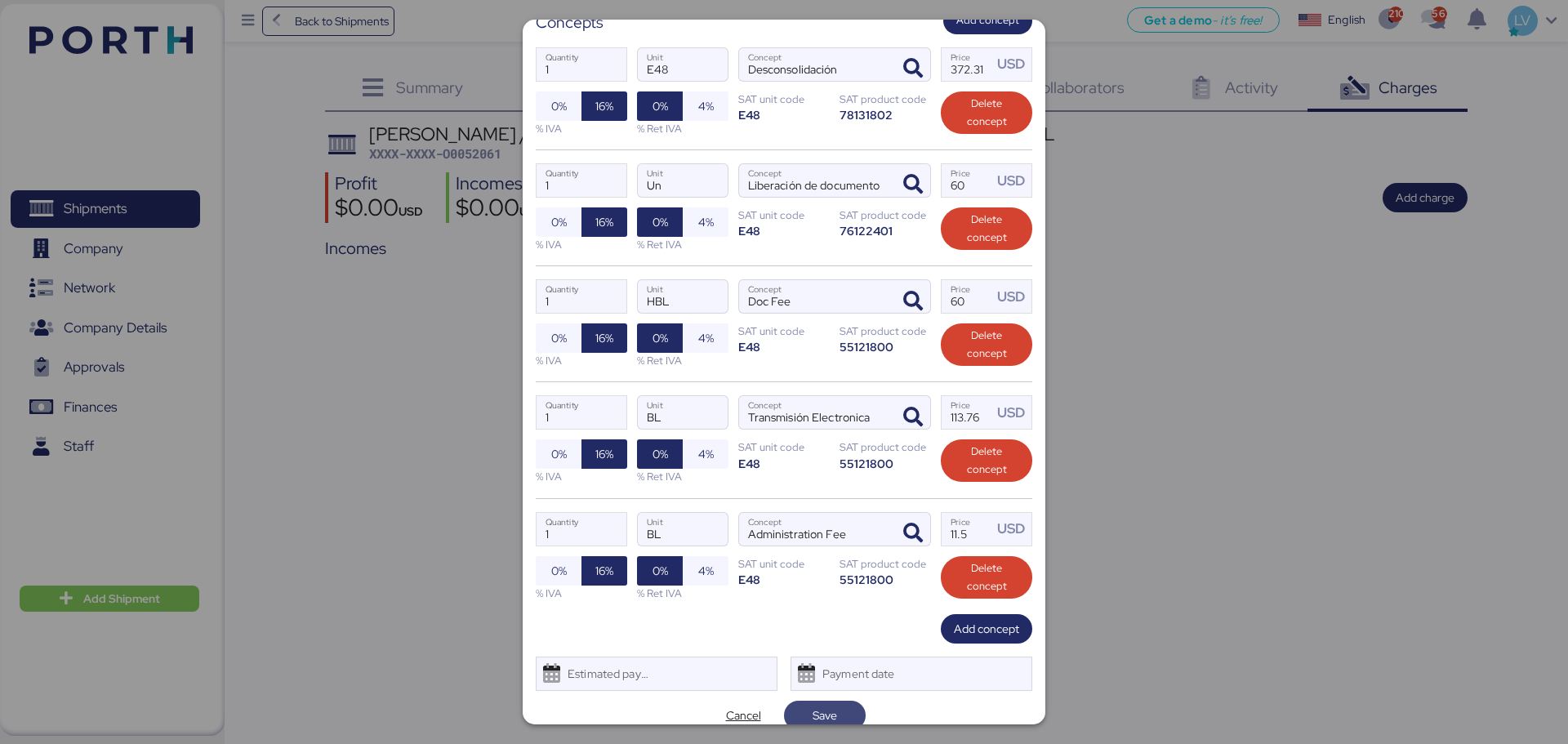
scroll to position [264, 0]
click at [651, 567] on div "Estimated payment date" at bounding box center [604, 673] width 97 height 33
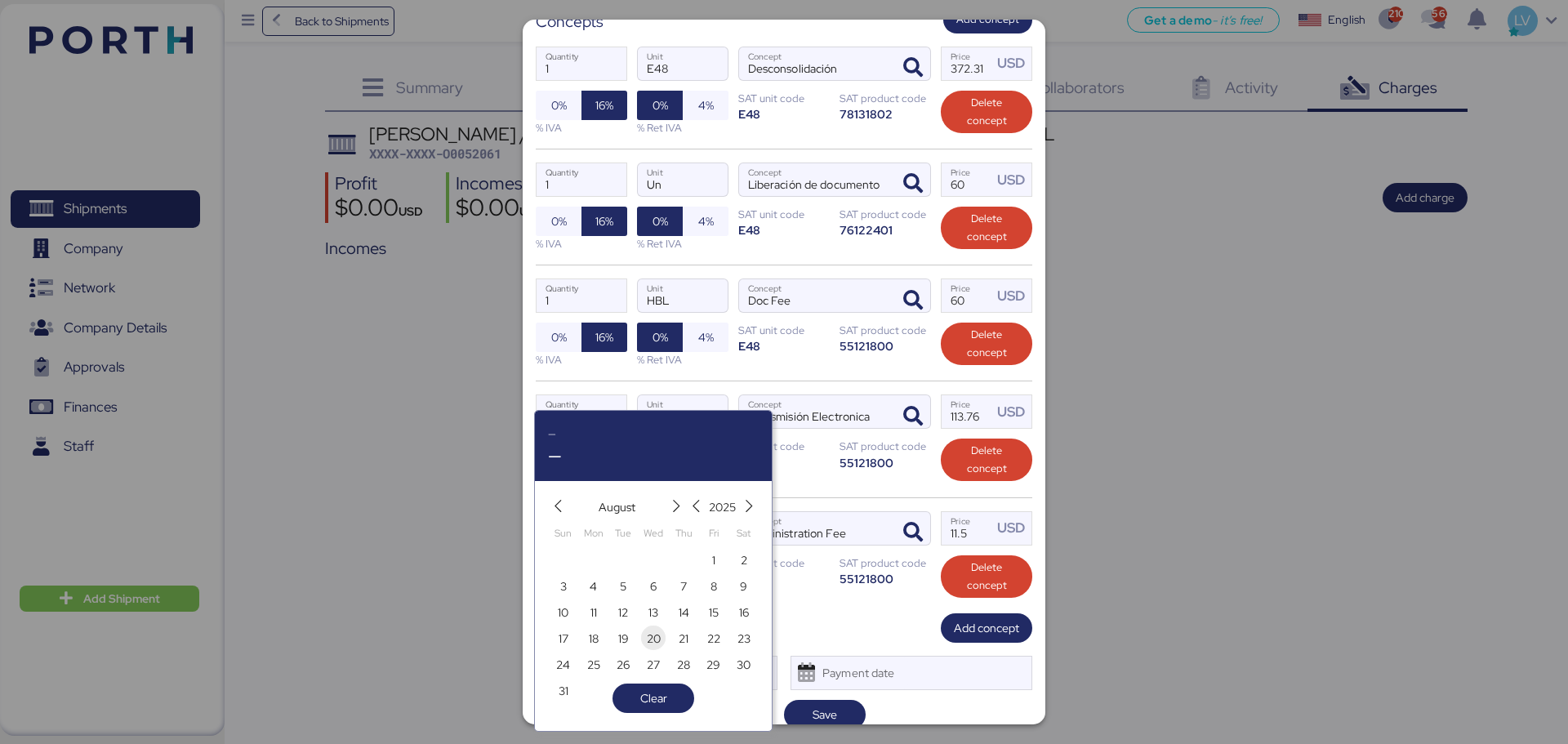
click at [650, 567] on span "20" at bounding box center [654, 638] width 14 height 19
type input "[DATE]"
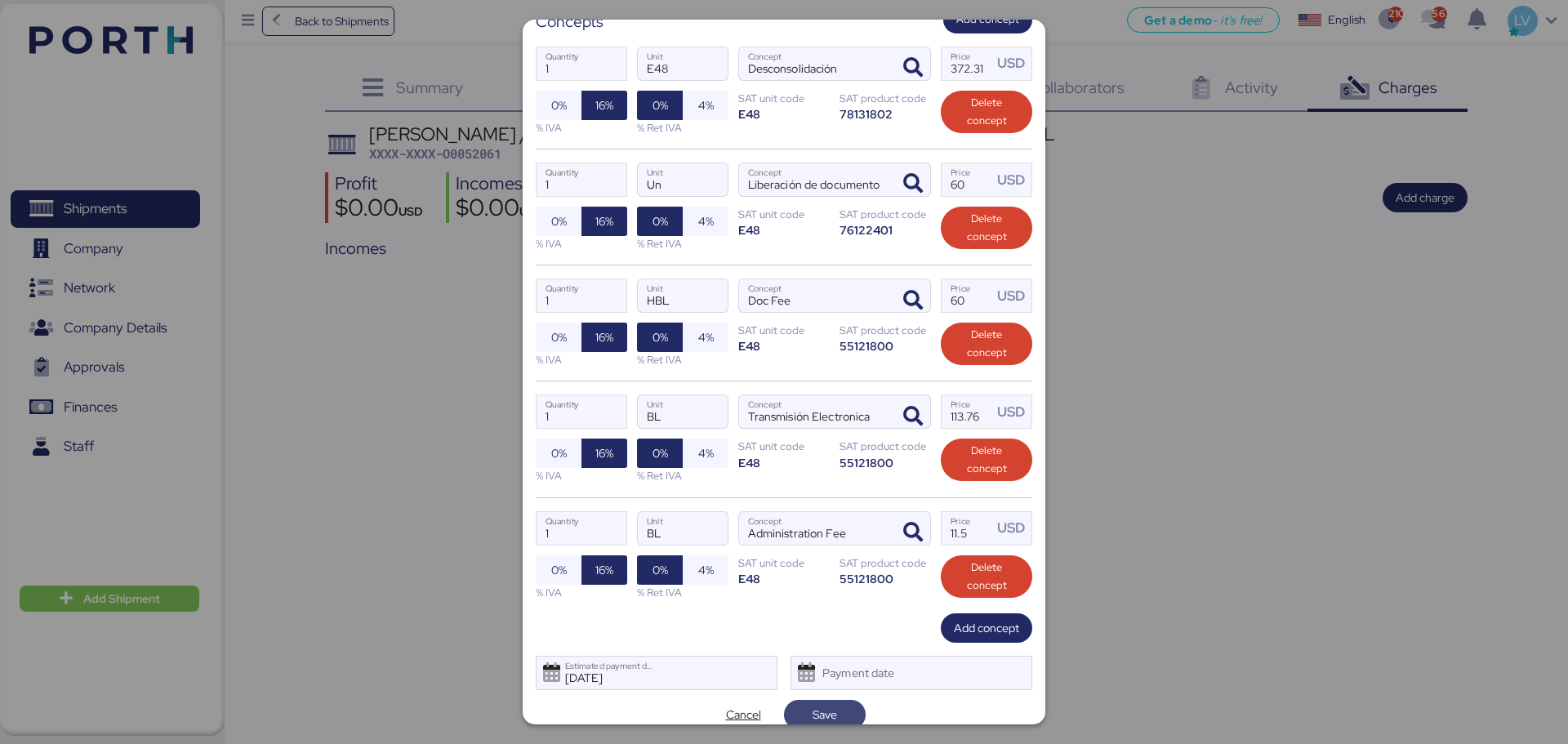
click at [834, 567] on span "Save" at bounding box center [825, 714] width 56 height 23
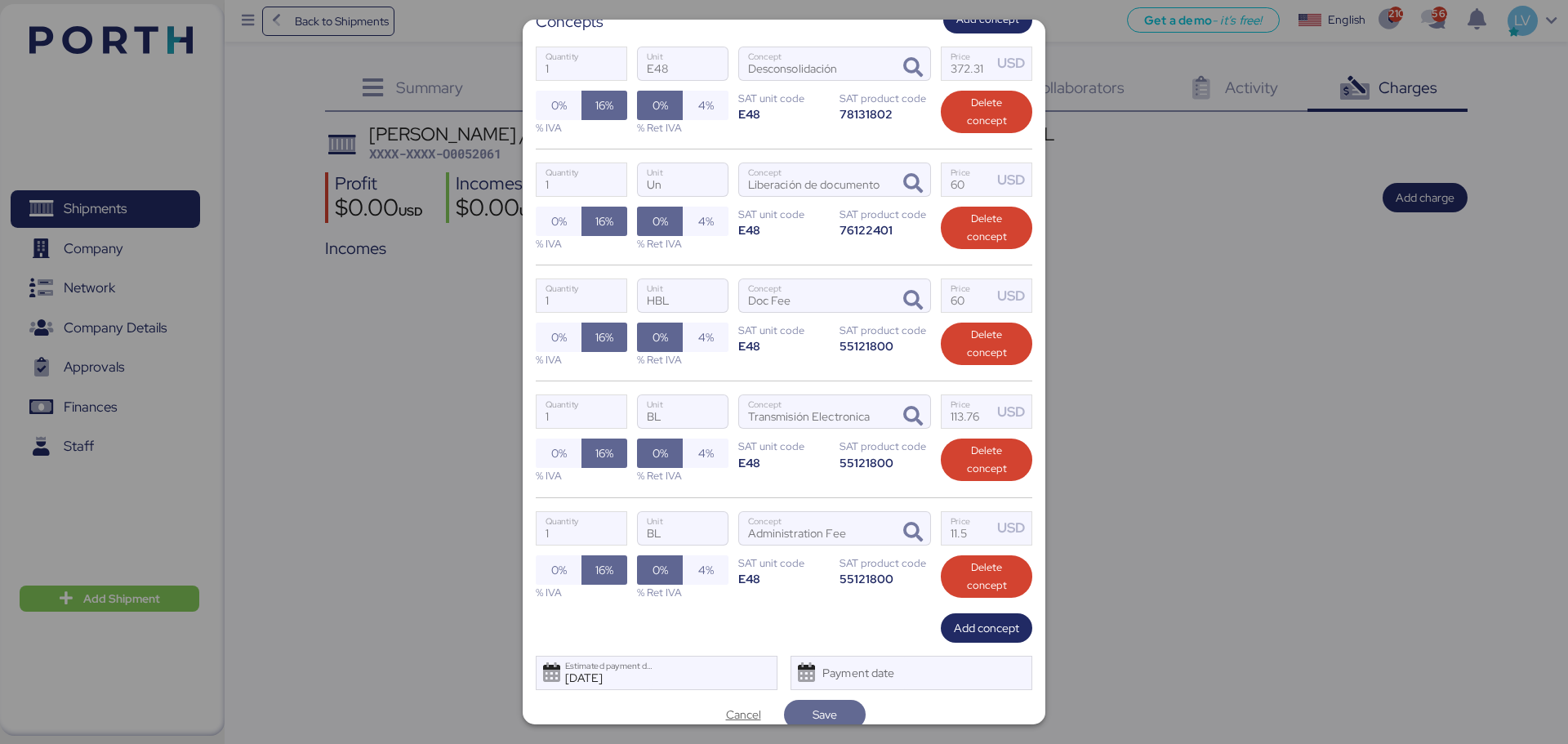
scroll to position [270, 0]
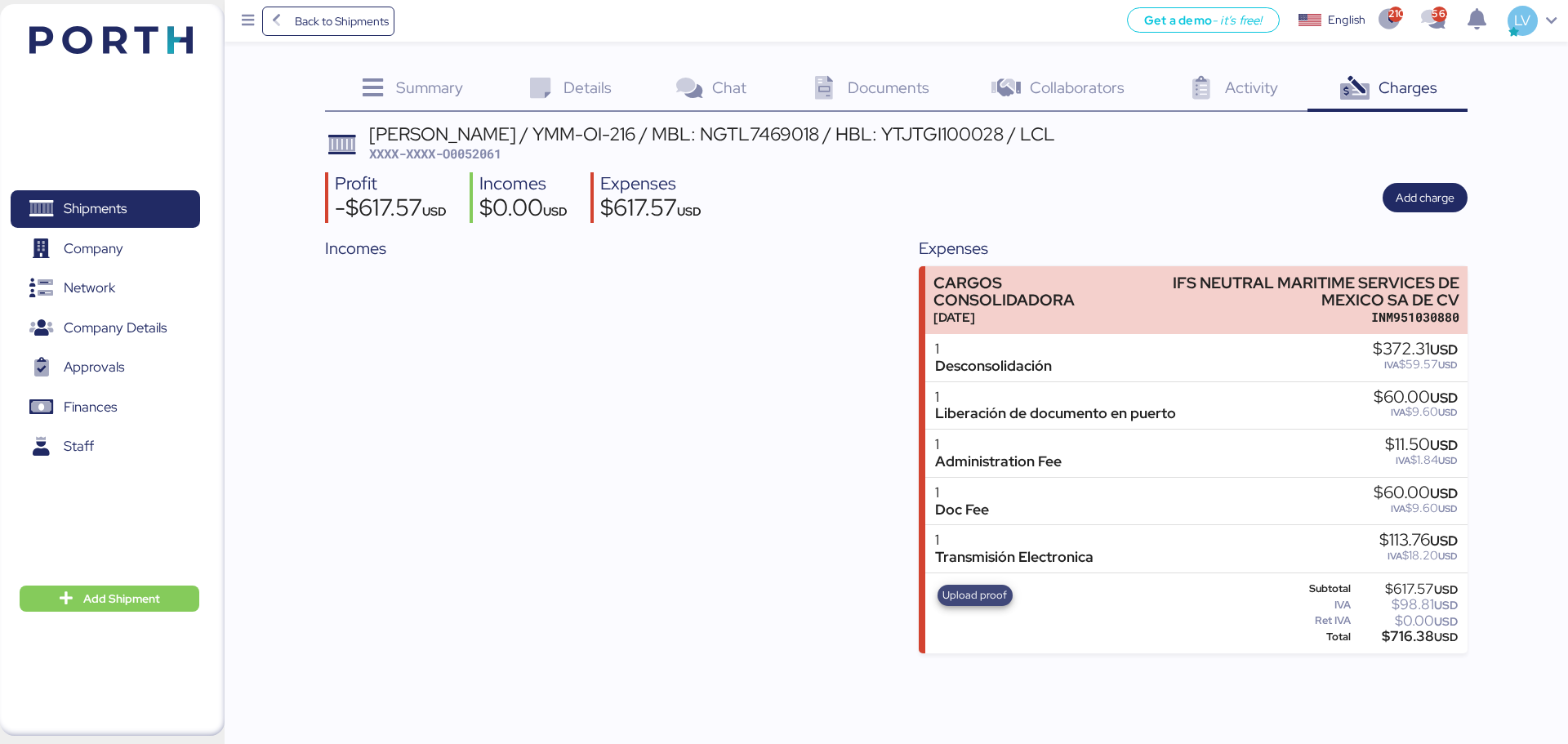
click at [964, 567] on span "Upload proof" at bounding box center [975, 595] width 65 height 18
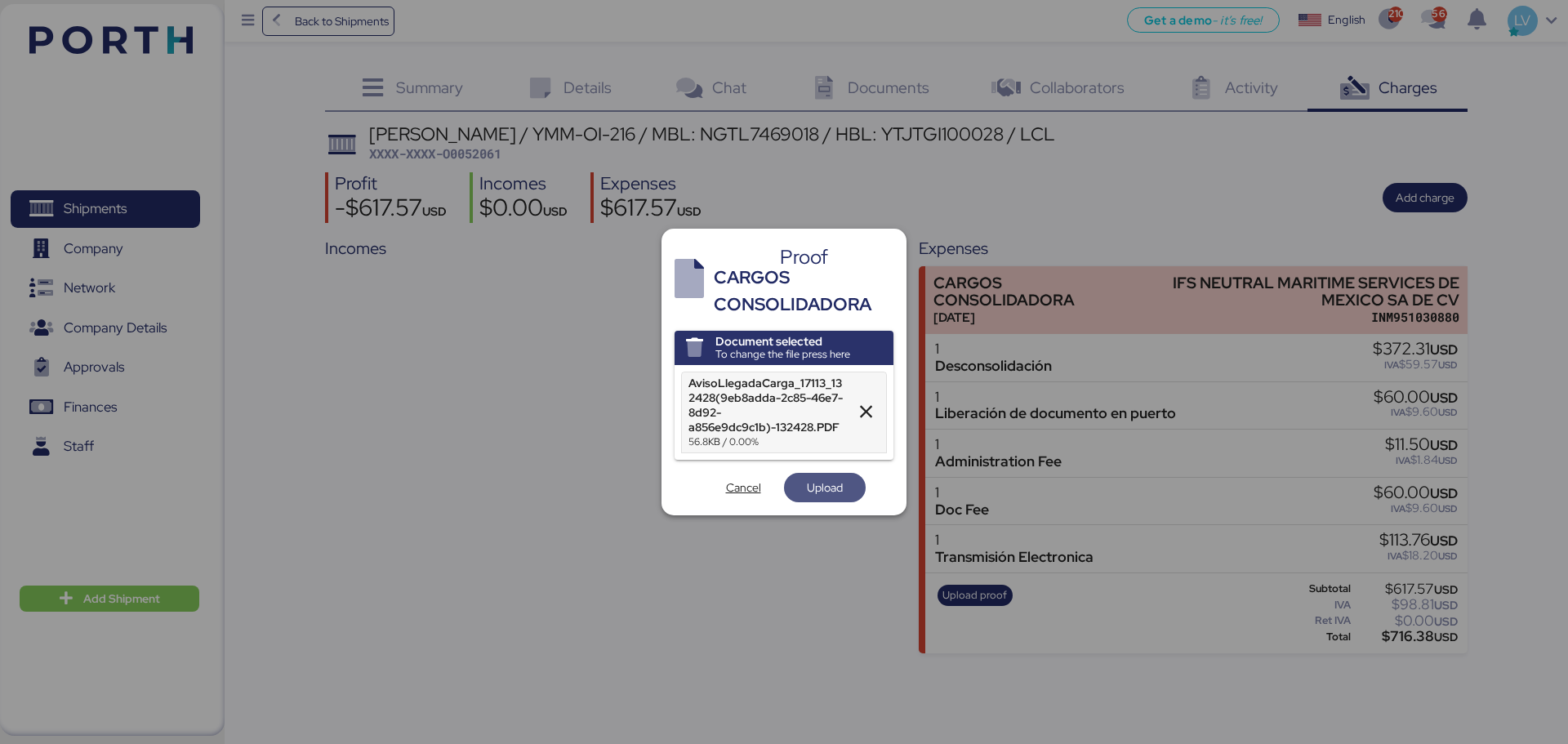
click at [839, 480] on span "Upload" at bounding box center [825, 487] width 36 height 19
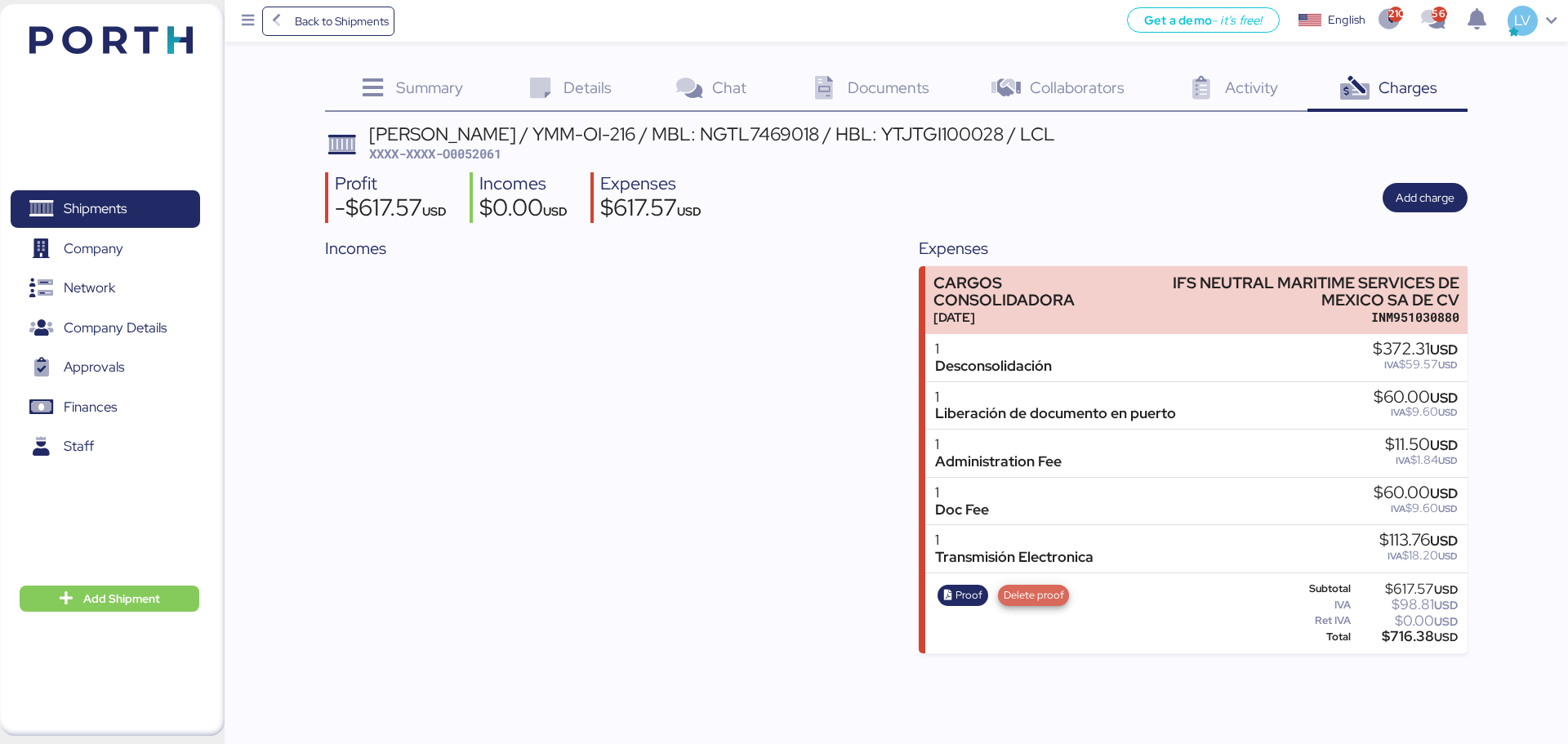
click at [1041, 567] on span "Delete proof" at bounding box center [1034, 595] width 60 height 18
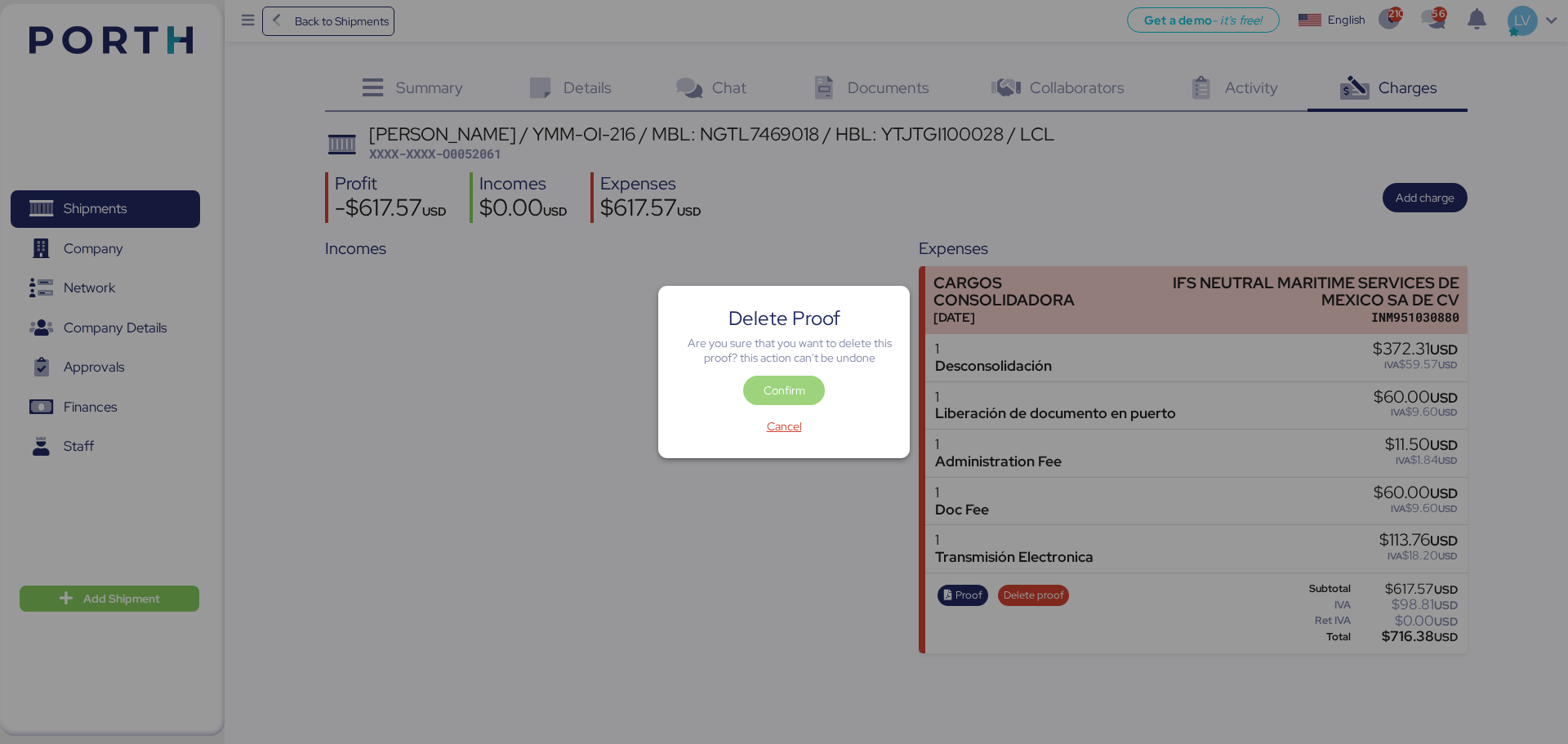
click at [813, 390] on span "Confirm" at bounding box center [784, 390] width 81 height 29
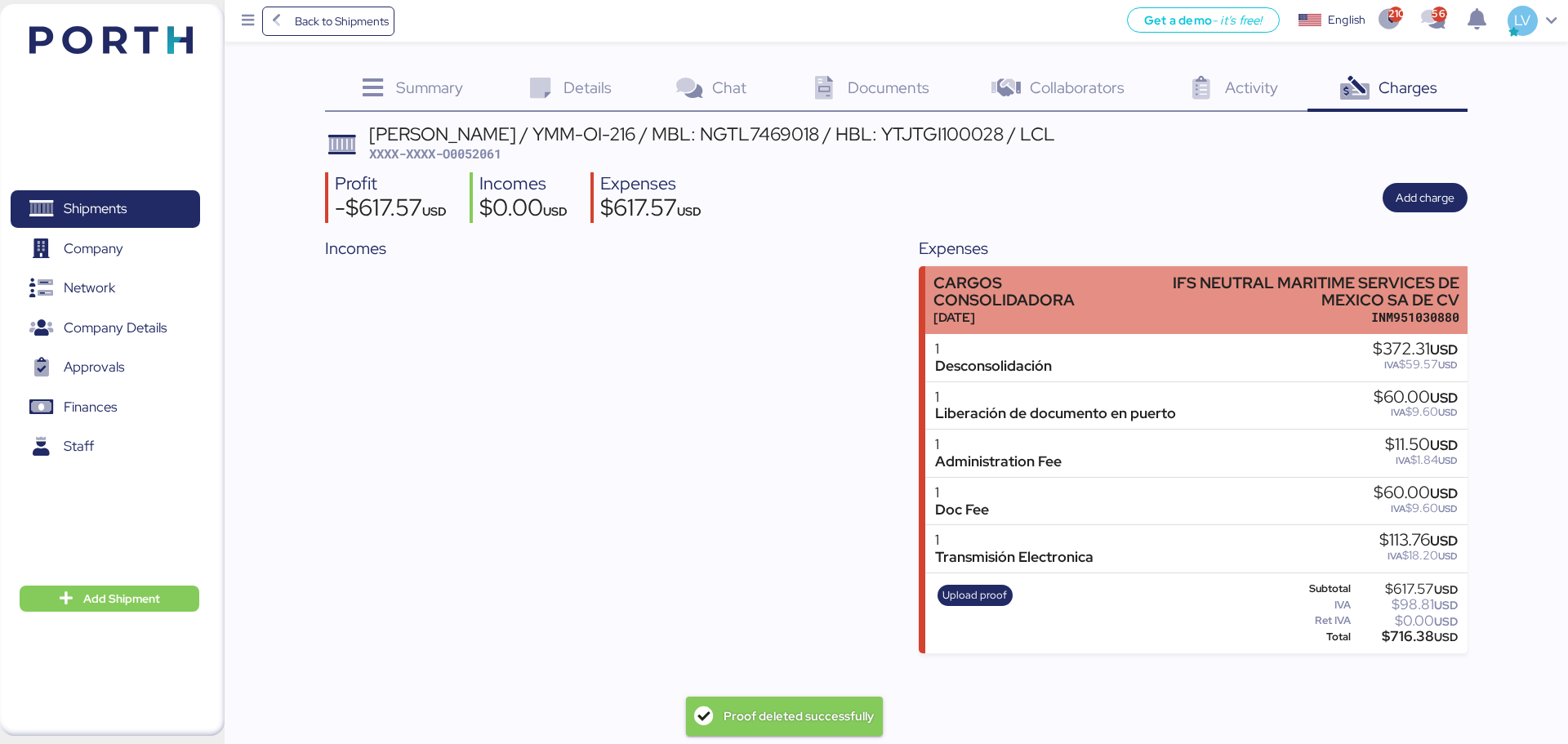
click at [1052, 324] on div "[DATE]" at bounding box center [1035, 317] width 203 height 17
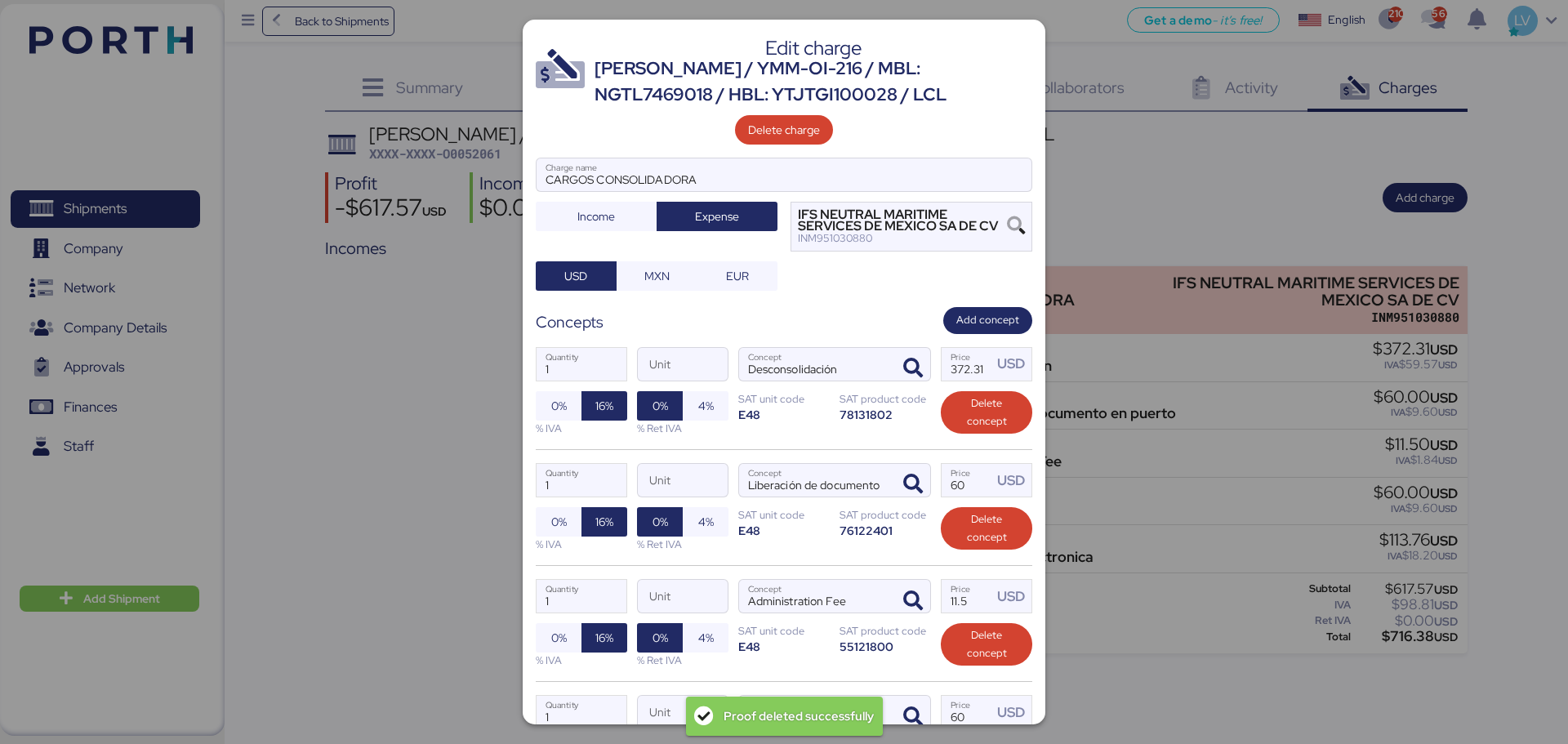
click at [559, 421] on div "% IVA" at bounding box center [581, 428] width 91 height 16
click at [560, 415] on span "0%" at bounding box center [559, 405] width 16 height 19
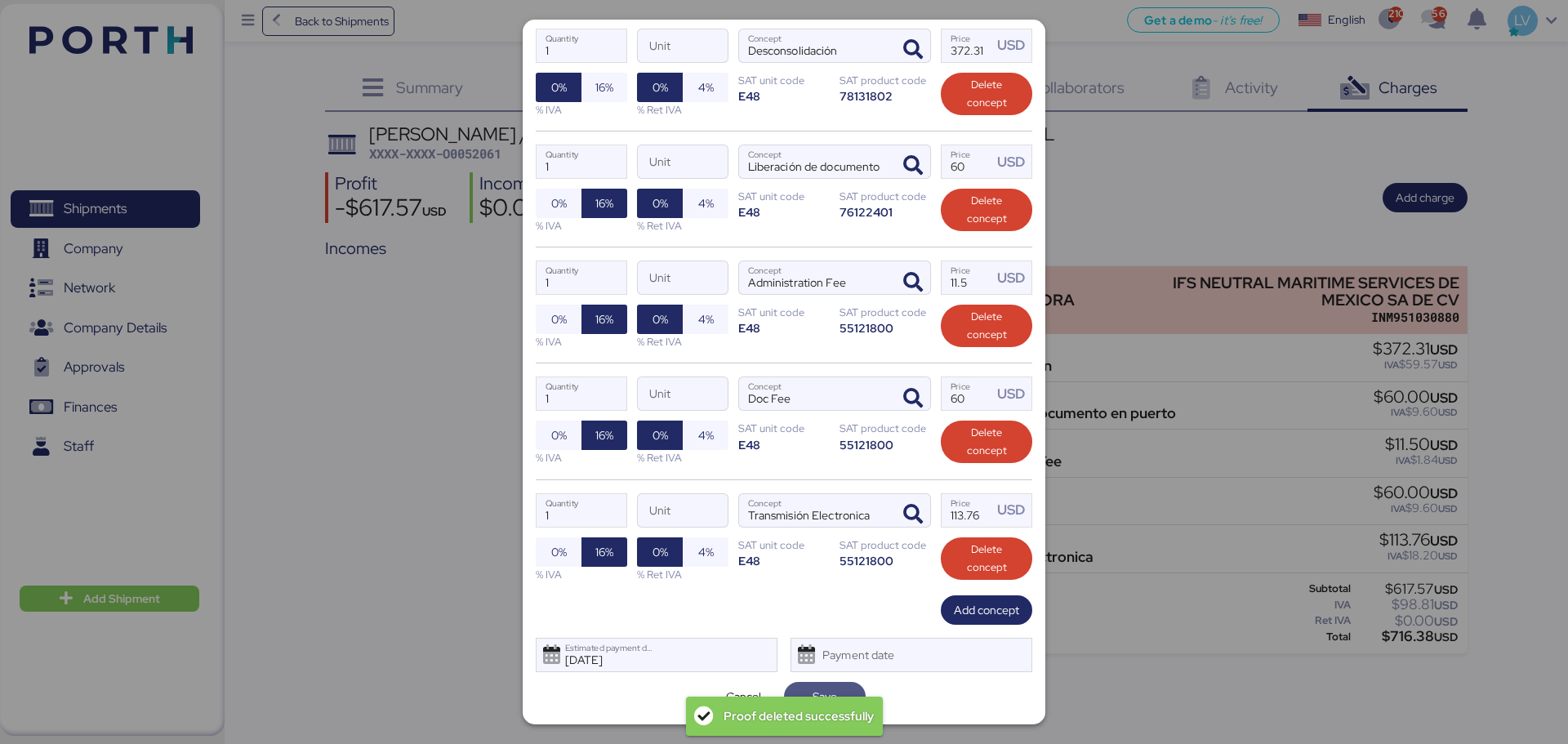
click at [839, 567] on span "Save" at bounding box center [825, 696] width 56 height 23
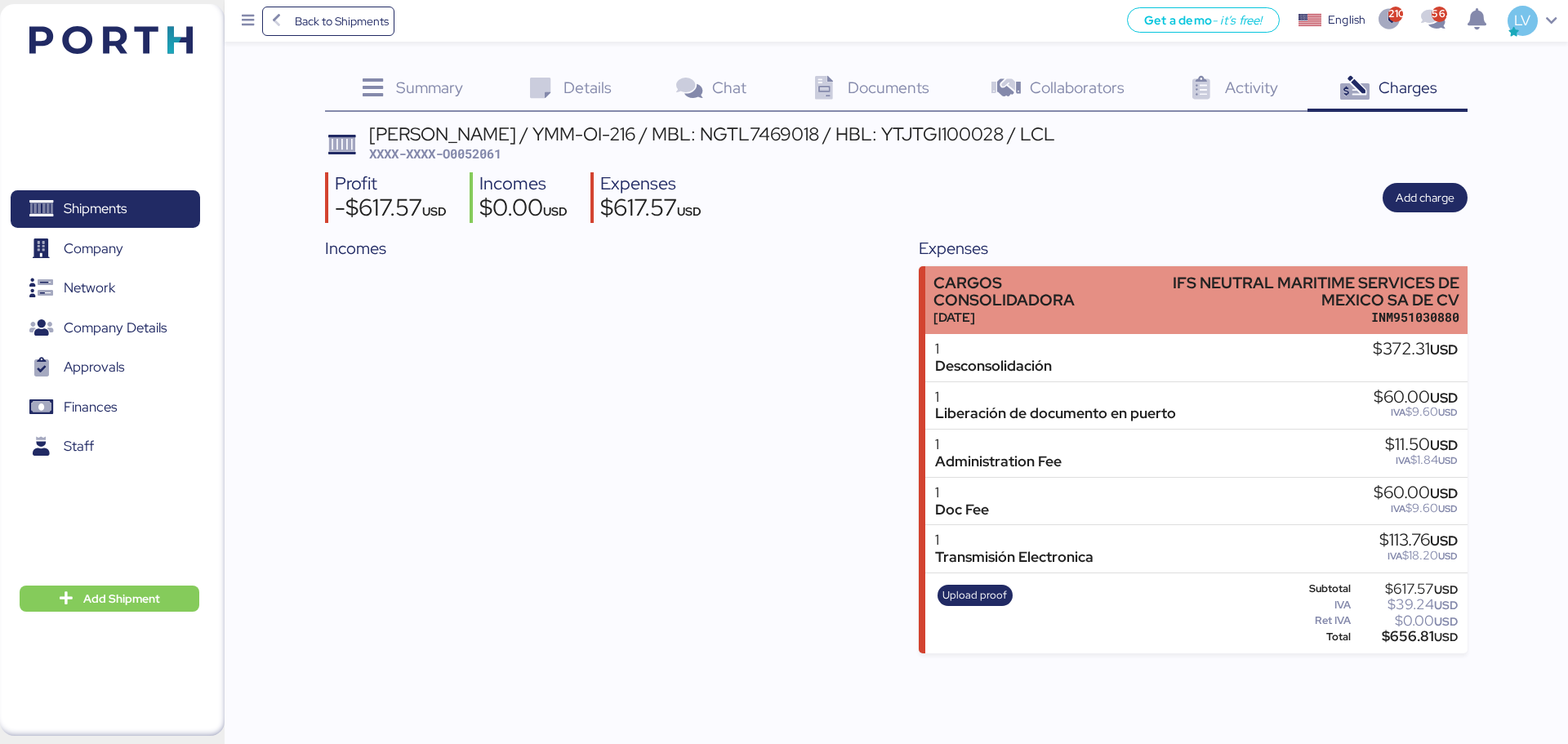
click at [1201, 280] on div "IFS NEUTRAL MARITIME SERVICES DE MEXICO SA DE CV" at bounding box center [1302, 292] width 315 height 35
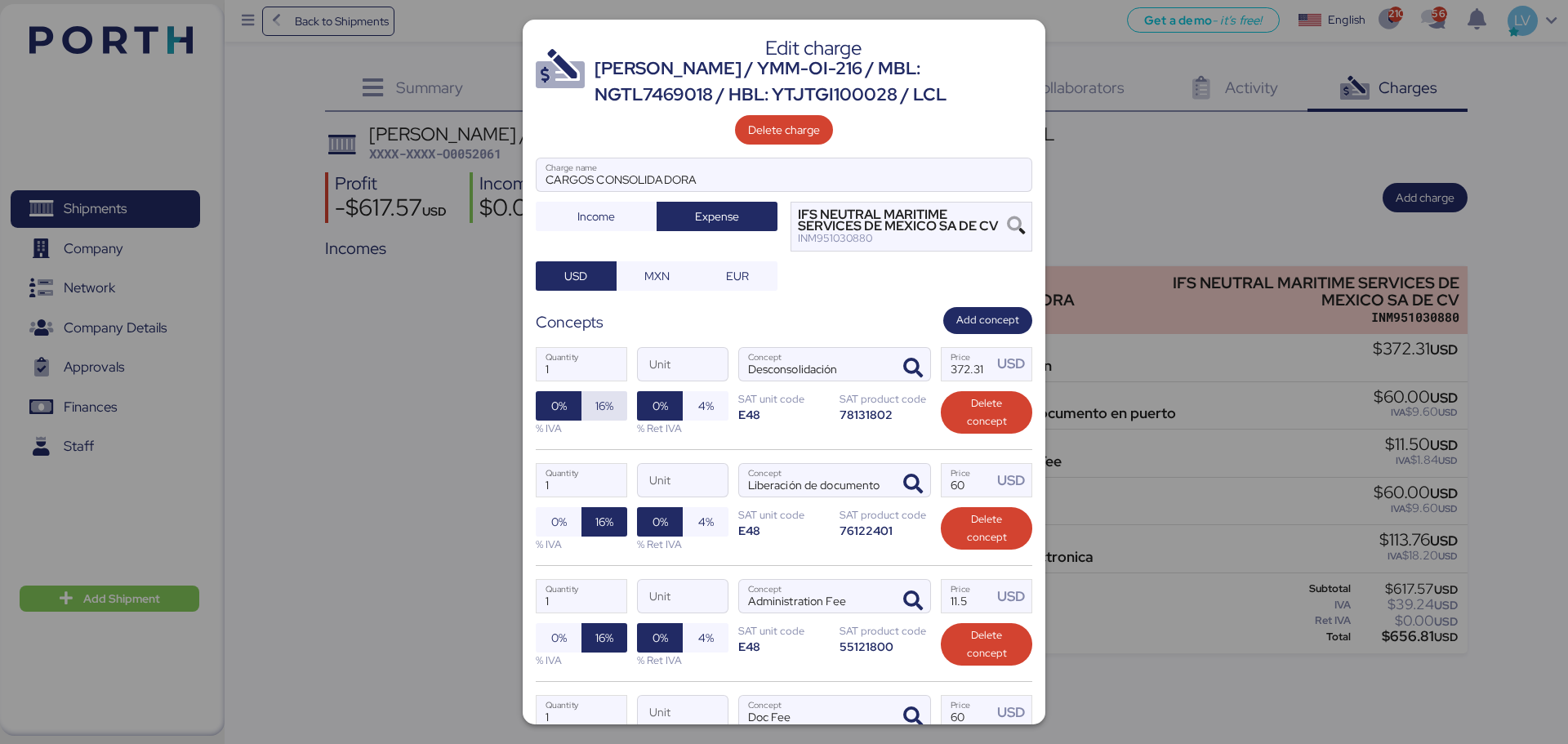
click at [603, 407] on span "16%" at bounding box center [604, 405] width 18 height 19
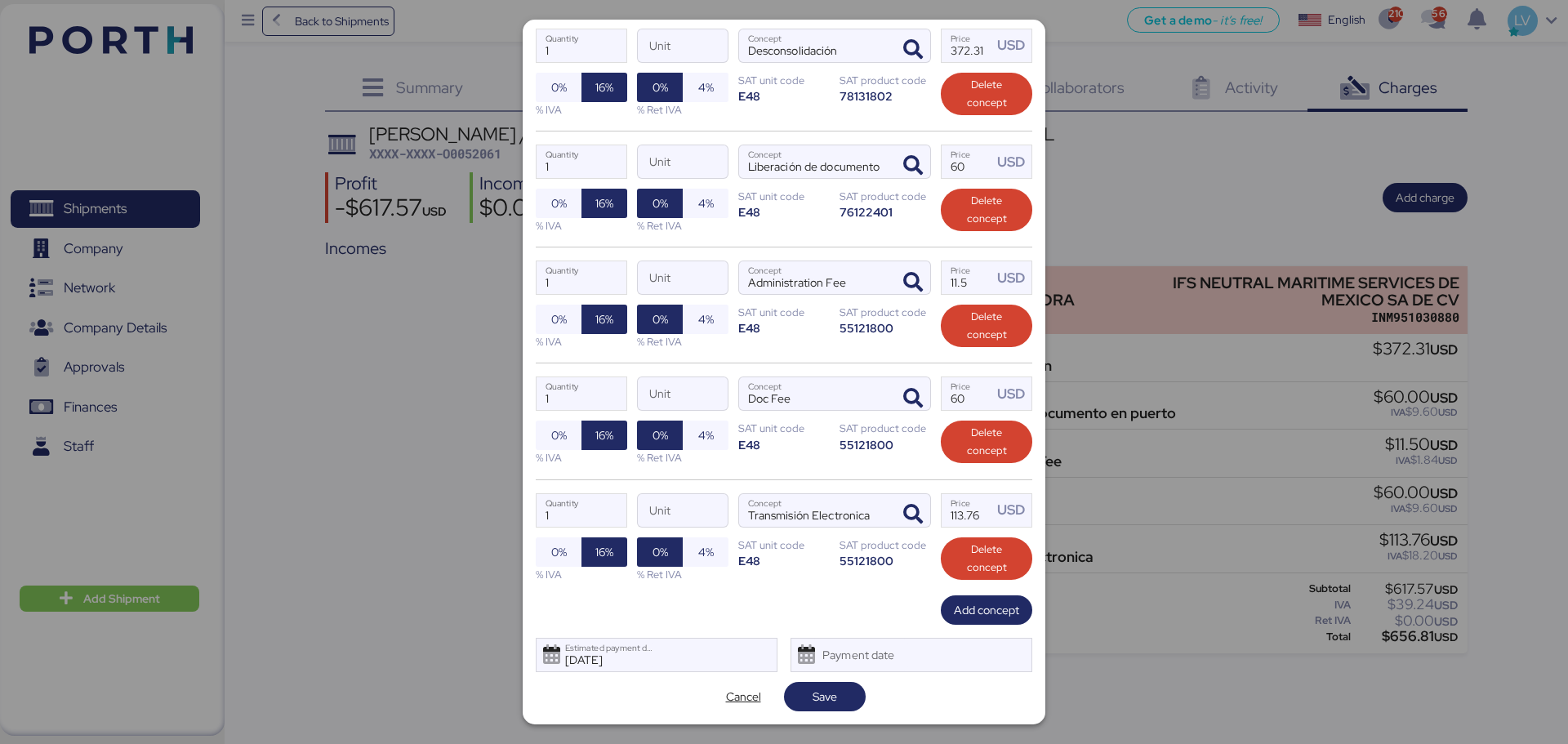
click at [833, 567] on div "Edit charge [PERSON_NAME] / YMM-OI-216 / MBL: NGTL7469018 / HBL: YTJTGI100028 /…" at bounding box center [784, 371] width 523 height 705
click at [831, 567] on span "Save" at bounding box center [825, 696] width 25 height 19
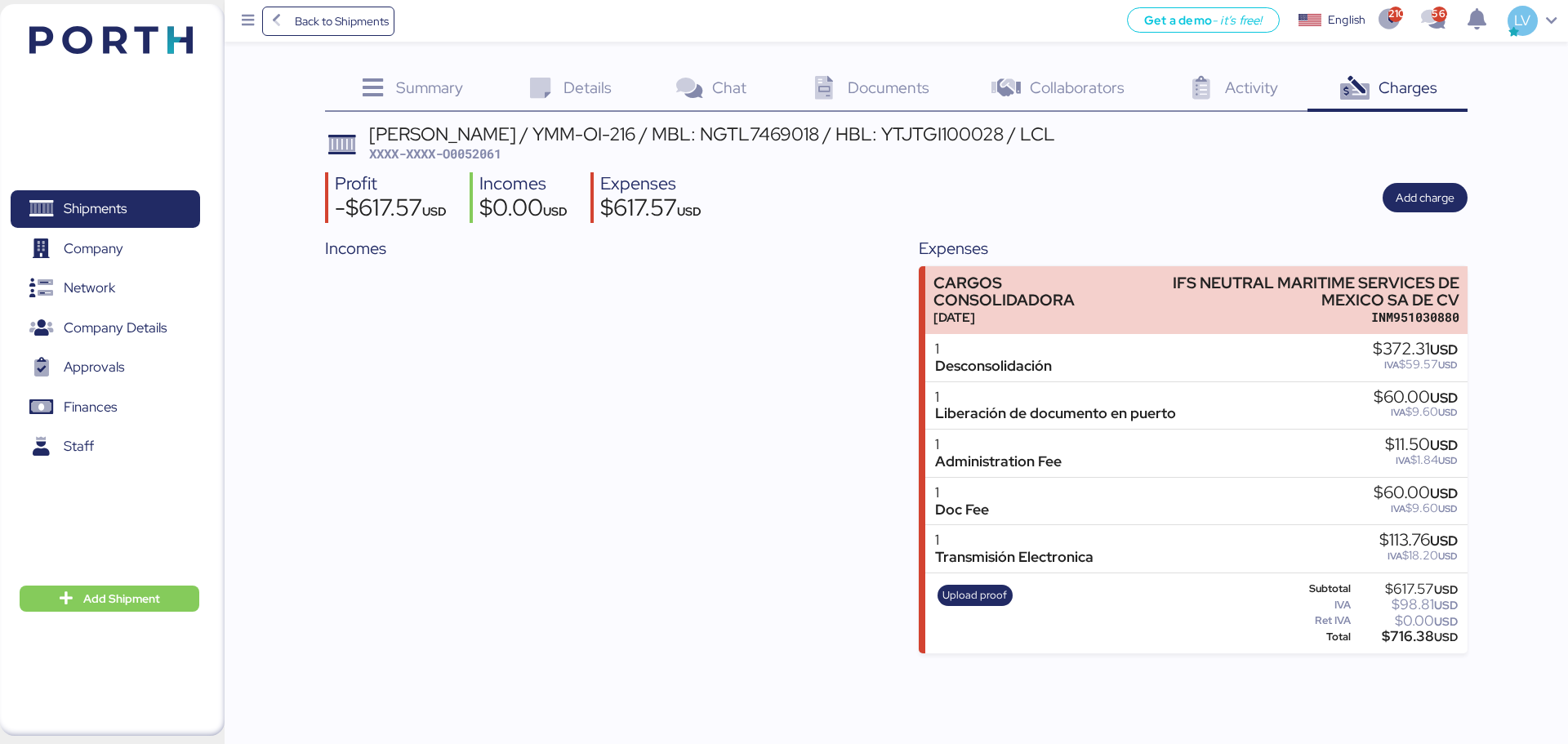
click at [1242, 489] on div "1 Doc Fee $60.00 USD IVA $9.60 USD" at bounding box center [1196, 502] width 541 height 48
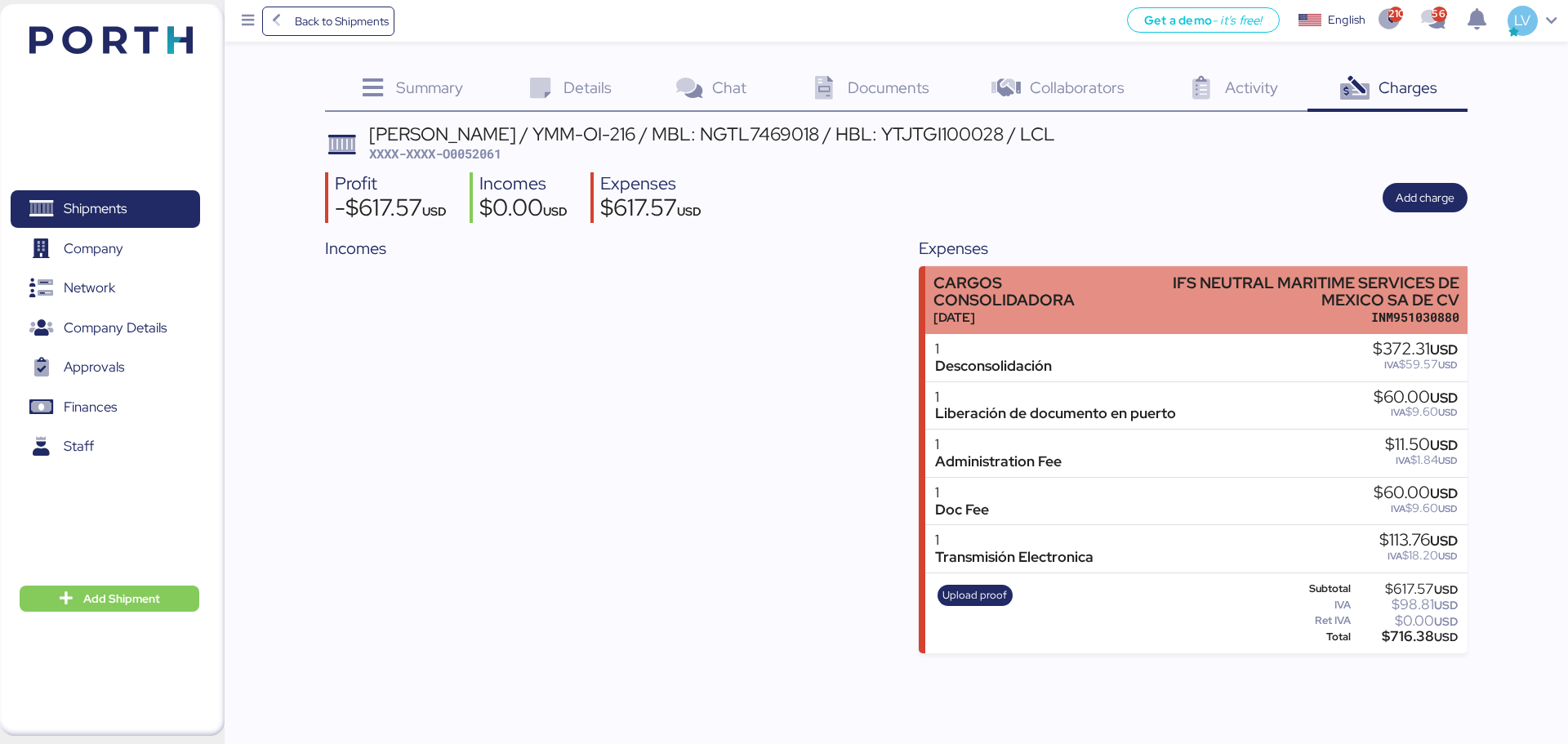
click at [1242, 310] on div "INM951030880" at bounding box center [1302, 317] width 315 height 17
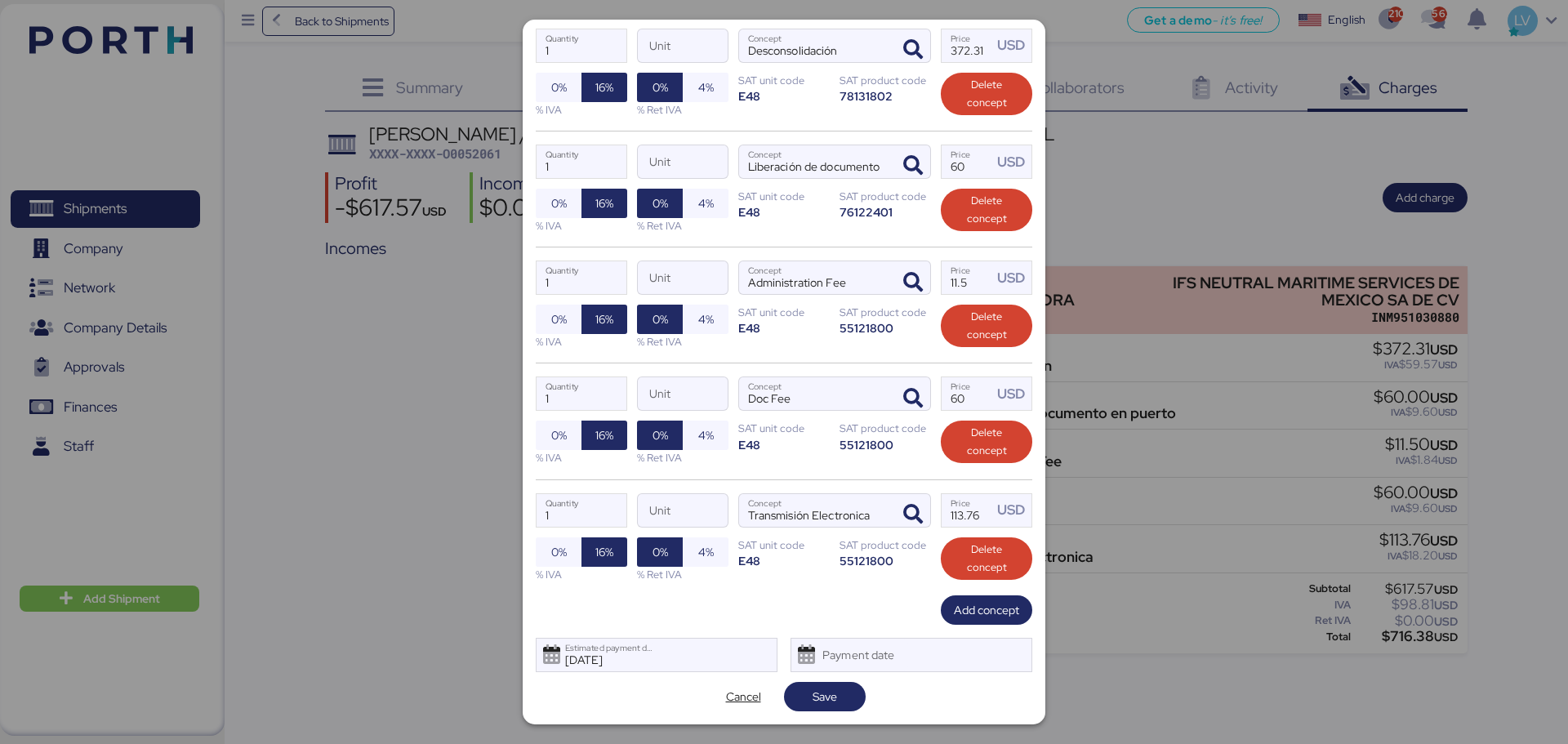
click at [953, 410] on label "60 Price USD" at bounding box center [987, 394] width 91 height 35
click at [953, 410] on input "60" at bounding box center [966, 394] width 50 height 33
click at [953, 410] on label "60 Price USD" at bounding box center [987, 394] width 91 height 35
click at [953, 410] on input "60" at bounding box center [966, 394] width 50 height 33
click at [953, 410] on label "60 Price USD" at bounding box center [987, 394] width 91 height 35
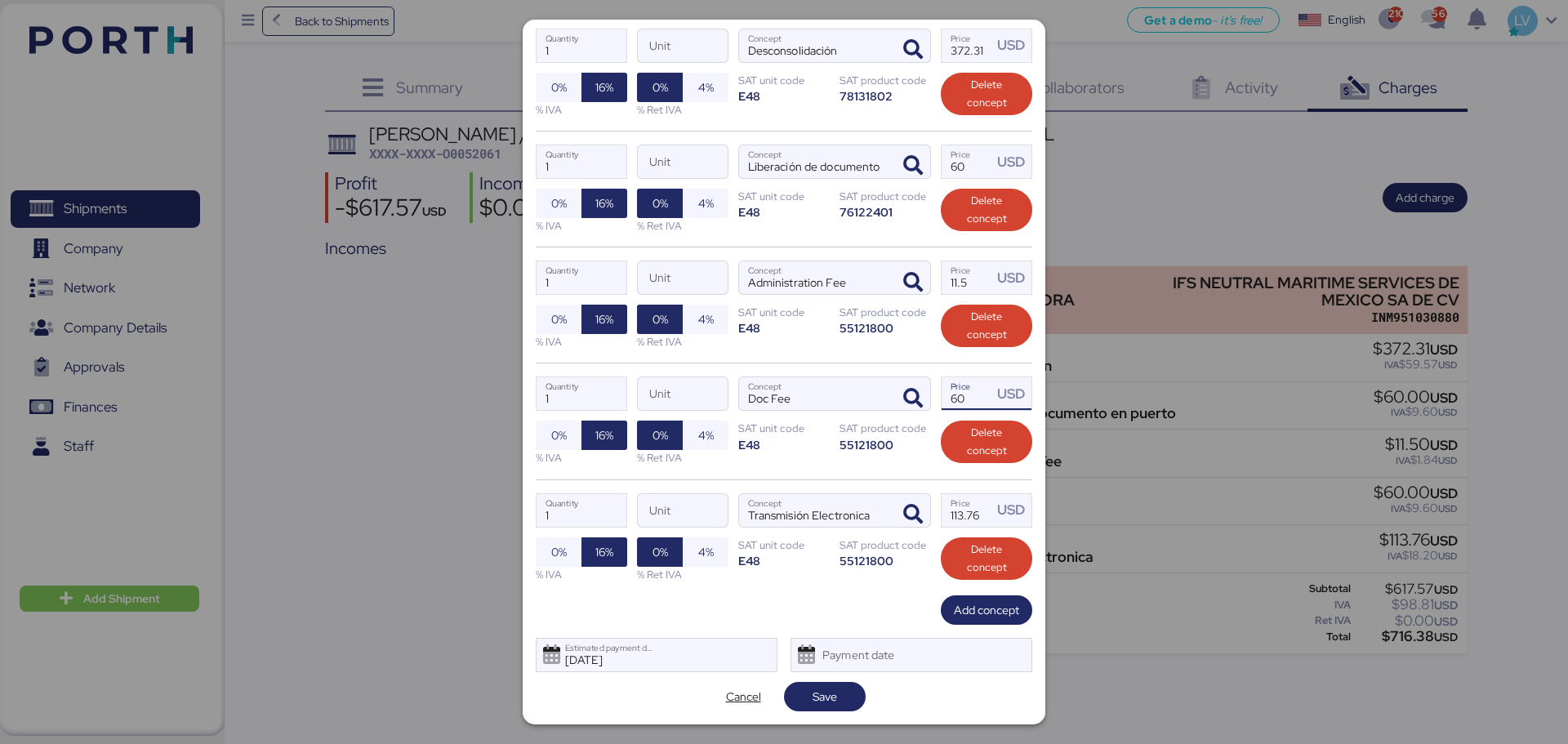
click at [953, 410] on input "60" at bounding box center [966, 394] width 50 height 33
type input "6"
type input "30"
click at [848, 567] on div "Edit charge [PERSON_NAME] / YMM-OI-216 / MBL: NGTL7469018 / HBL: YTJTGI100028 /…" at bounding box center [784, 371] width 523 height 705
click at [844, 567] on span "Save" at bounding box center [825, 696] width 56 height 23
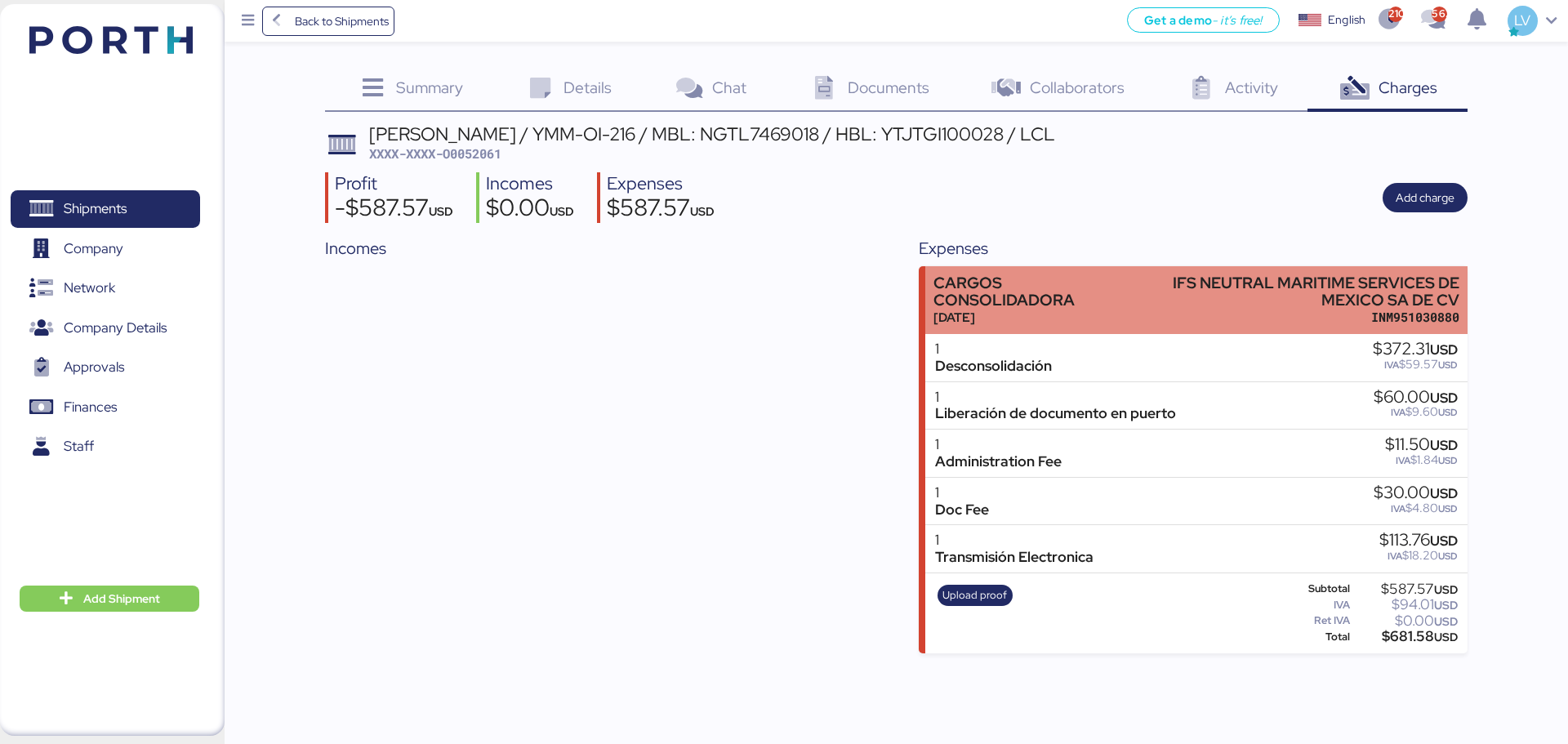
click at [1242, 295] on div "IFS NEUTRAL MARITIME SERVICES DE MEXICO SA DE CV" at bounding box center [1302, 292] width 315 height 35
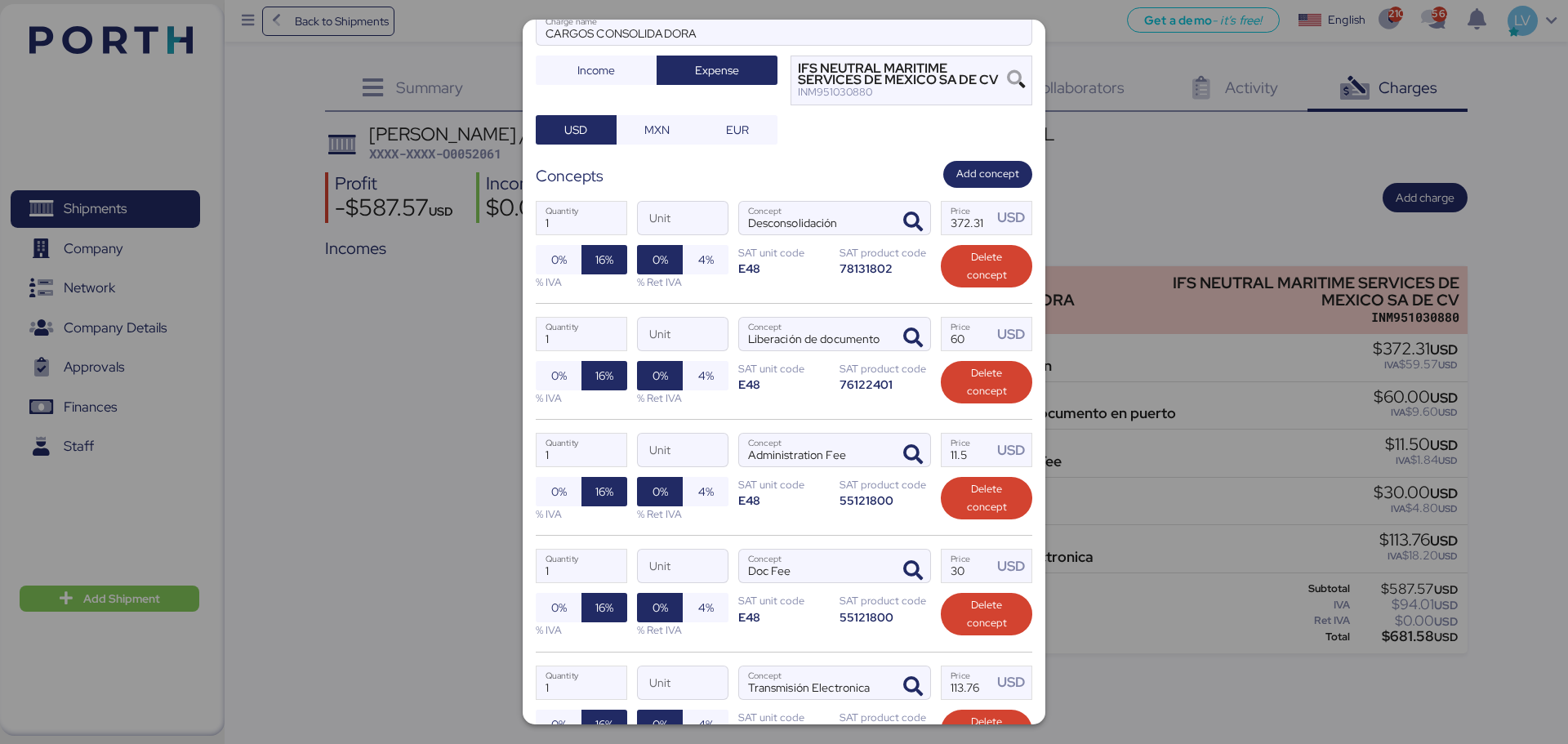
scroll to position [188, 0]
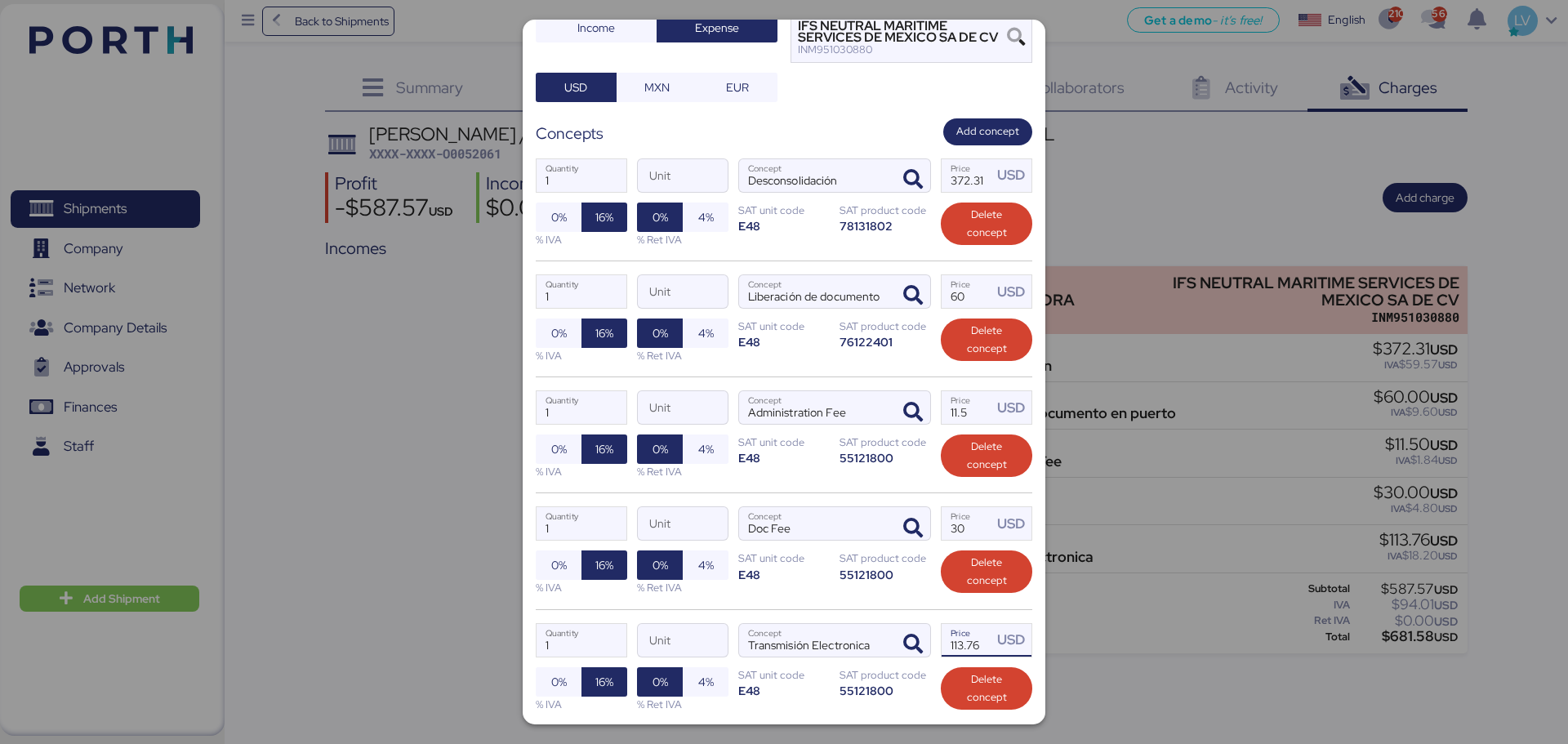
click at [957, 567] on input "113.76" at bounding box center [966, 641] width 50 height 33
type input "11.5"
click at [847, 567] on div "1 Quantity Unit Doc Fee Concept 30 Price USD 0% 16% % IVA 0% 4% % Ret IVA SAT u…" at bounding box center [784, 550] width 496 height 116
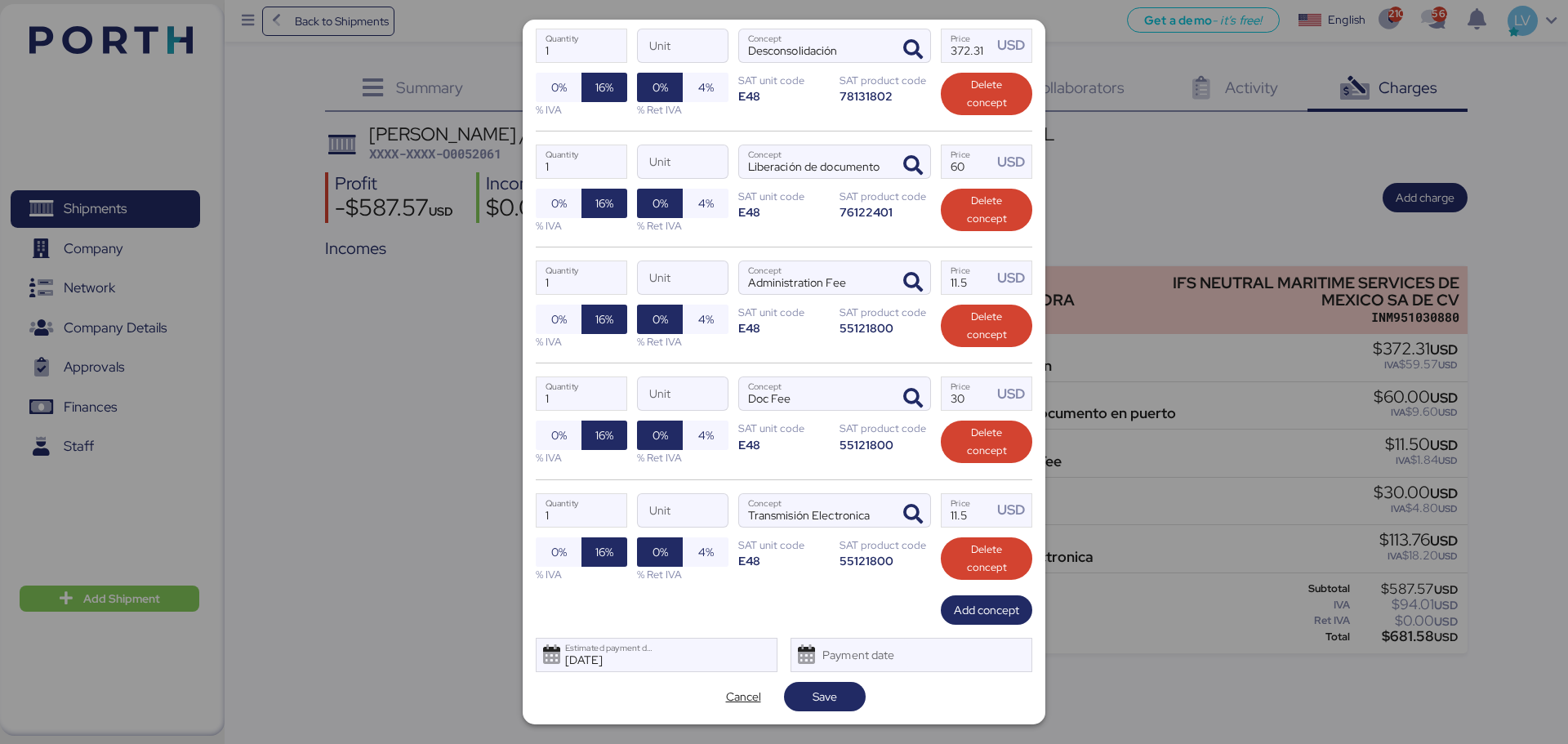
click at [959, 567] on div "1 Quantity Unit Transmisión Electronica Concept 11.5 Price USD 0% 16% % IVA 0% …" at bounding box center [784, 537] width 496 height 116
click at [958, 567] on span "Add concept" at bounding box center [987, 610] width 65 height 19
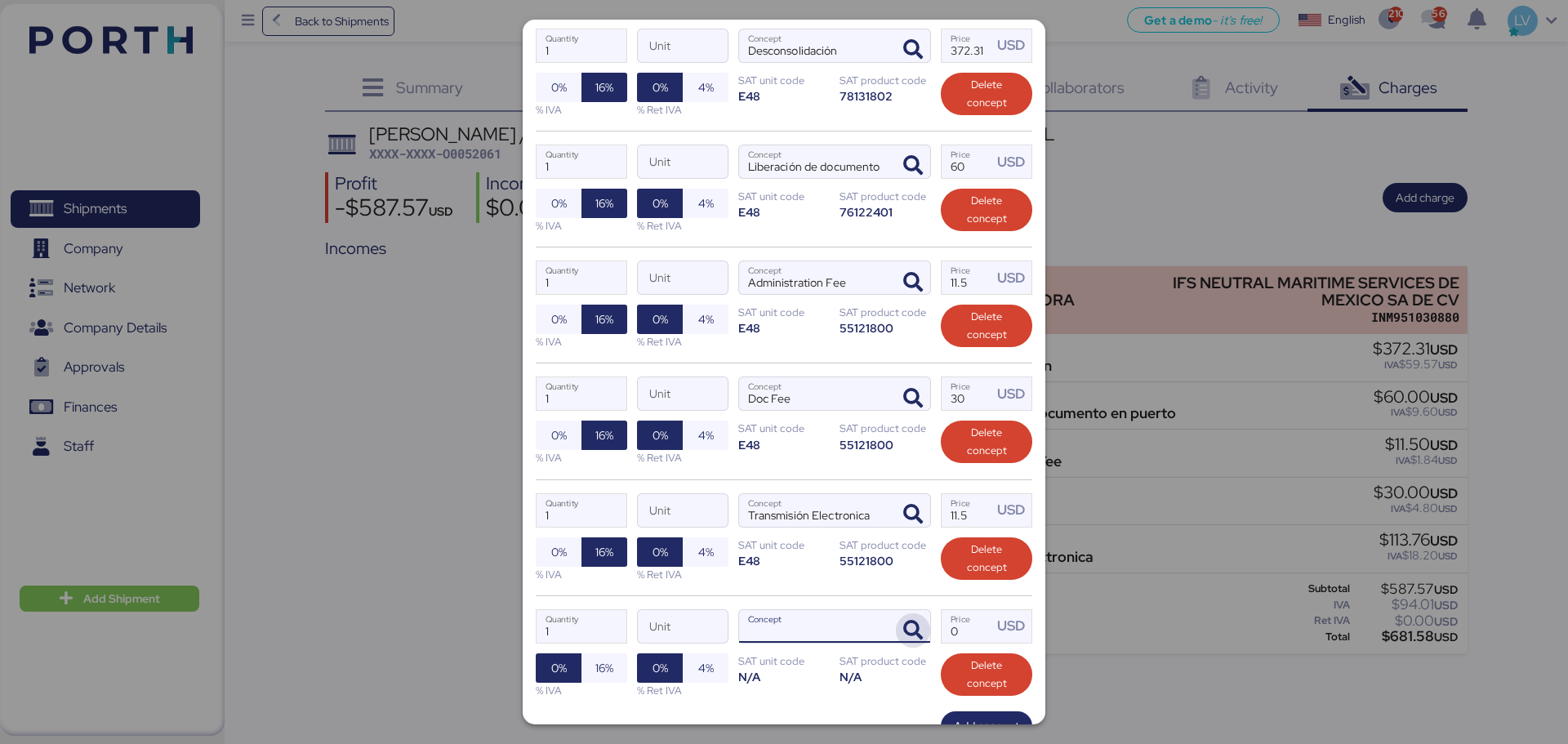
click at [902, 567] on span "button" at bounding box center [913, 631] width 35 height 35
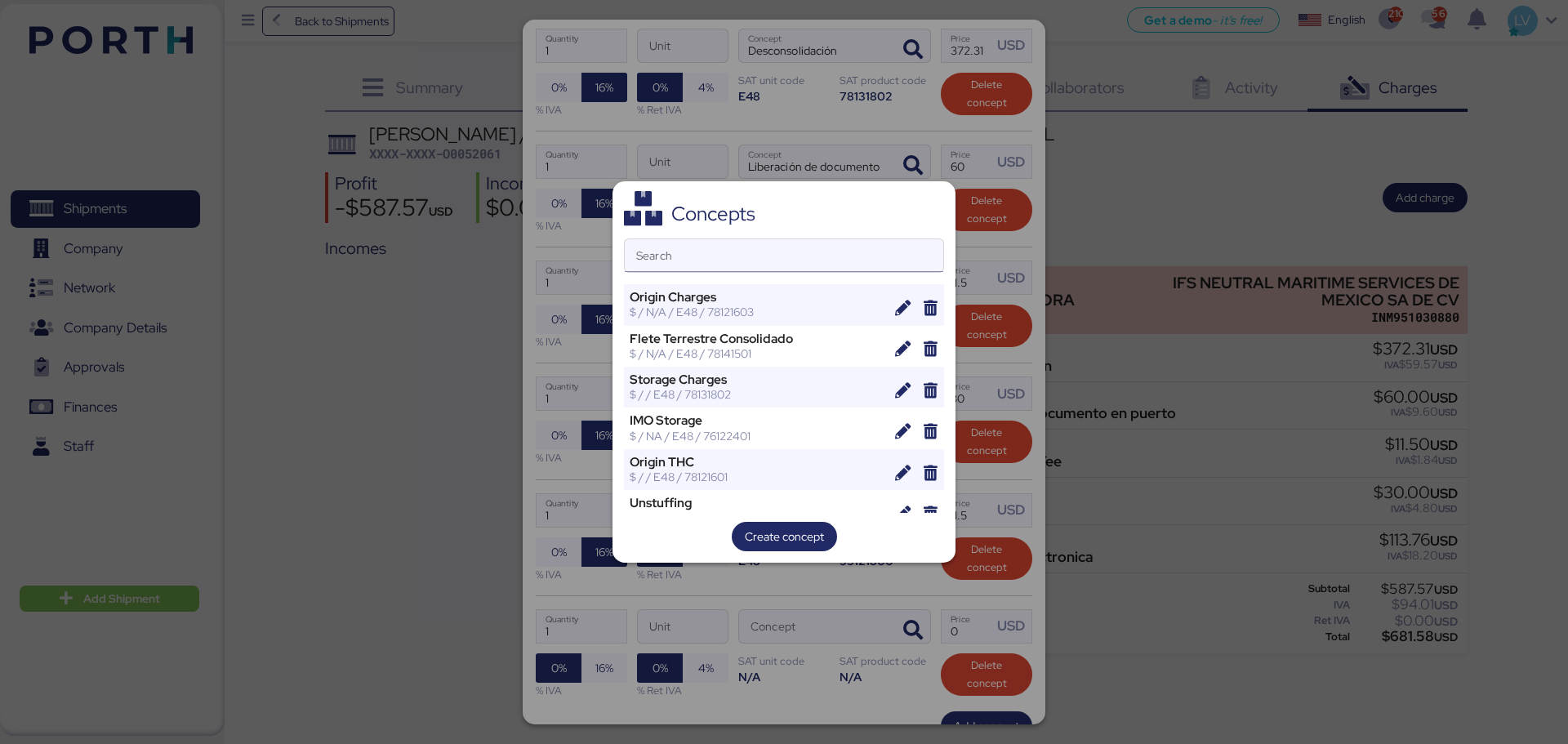
click at [691, 256] on input "Search" at bounding box center [784, 256] width 318 height 33
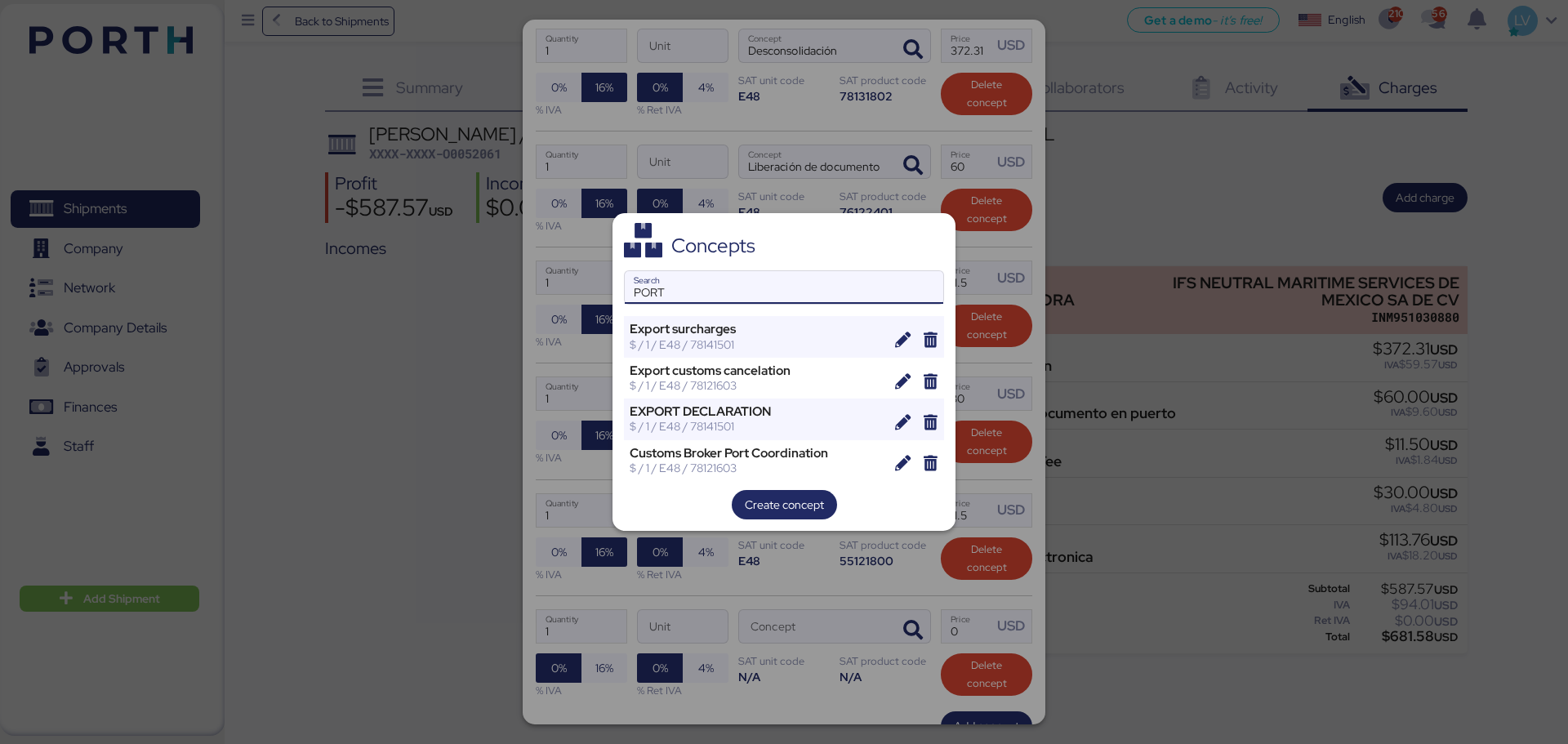
click at [685, 287] on input "PORT" at bounding box center [784, 288] width 318 height 33
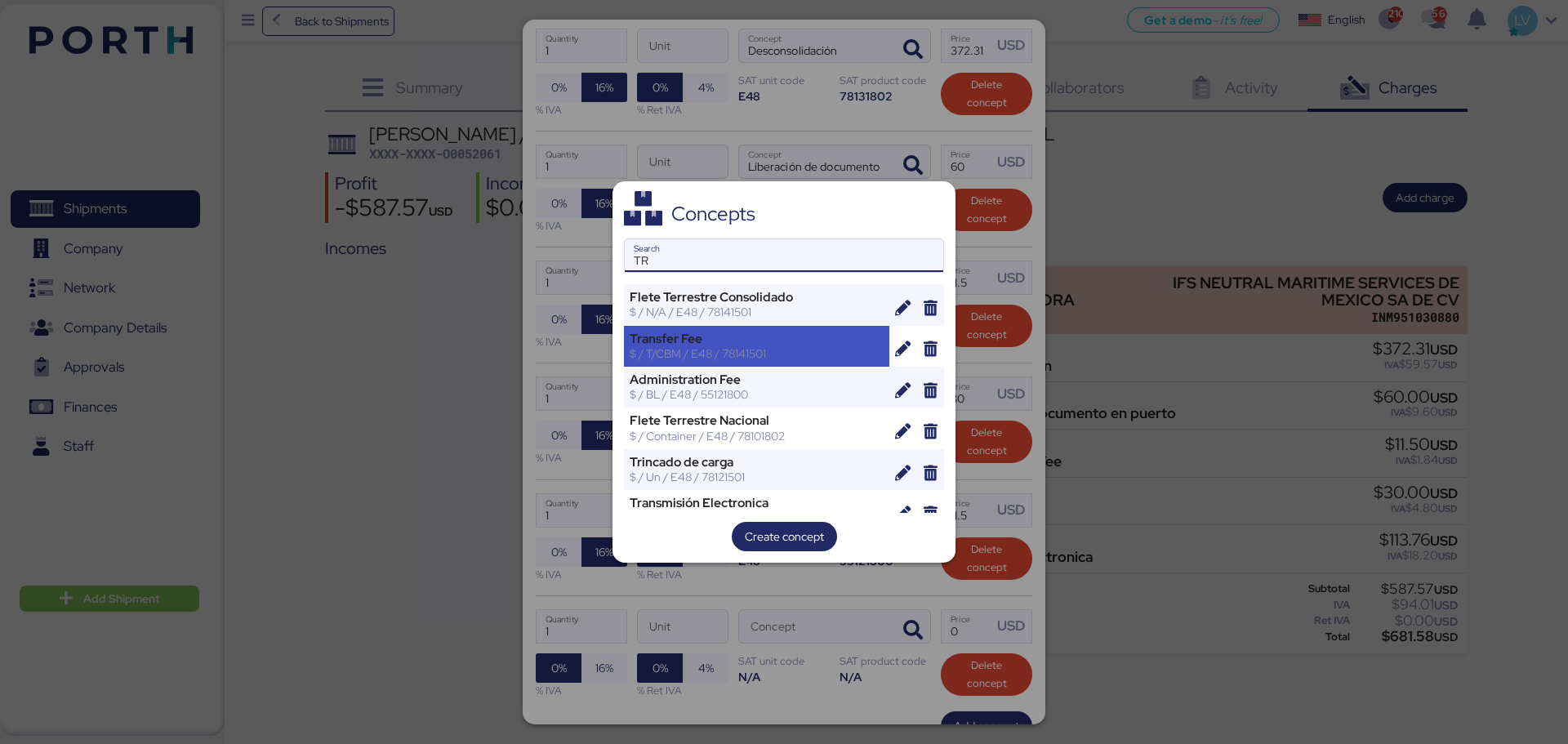
type input "TR"
click at [681, 326] on div "Transfer Fee $ / T/CBM / E48 / 78141501" at bounding box center [757, 345] width 265 height 41
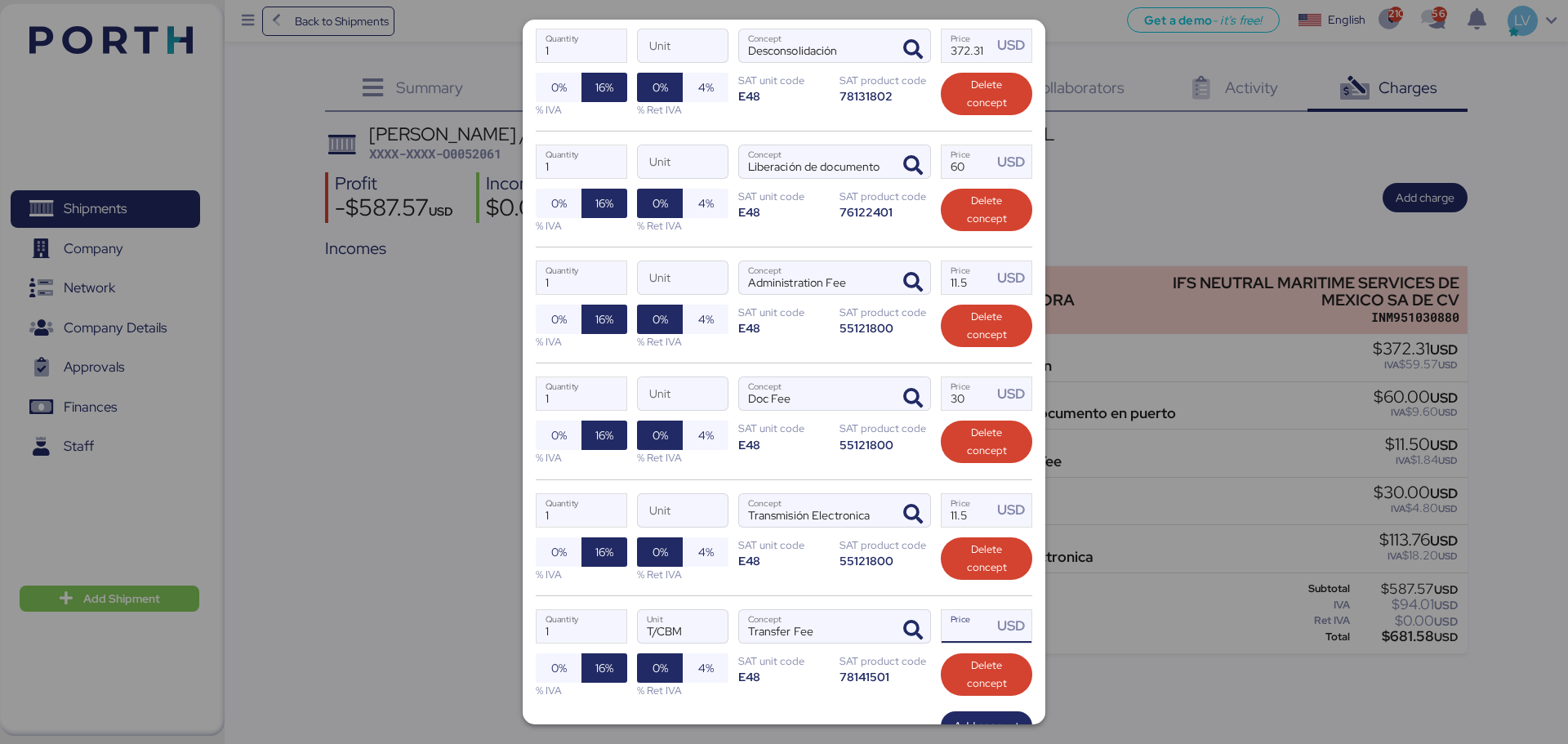
click at [955, 567] on input "Price USD" at bounding box center [966, 626] width 50 height 33
paste input "113.76"
type input "113.76"
click at [869, 567] on div "1 Quantity T/CBM Unit Transfer Fee Concept 113.76 Price USD 0% 16% % IVA 0% 4% …" at bounding box center [784, 653] width 496 height 116
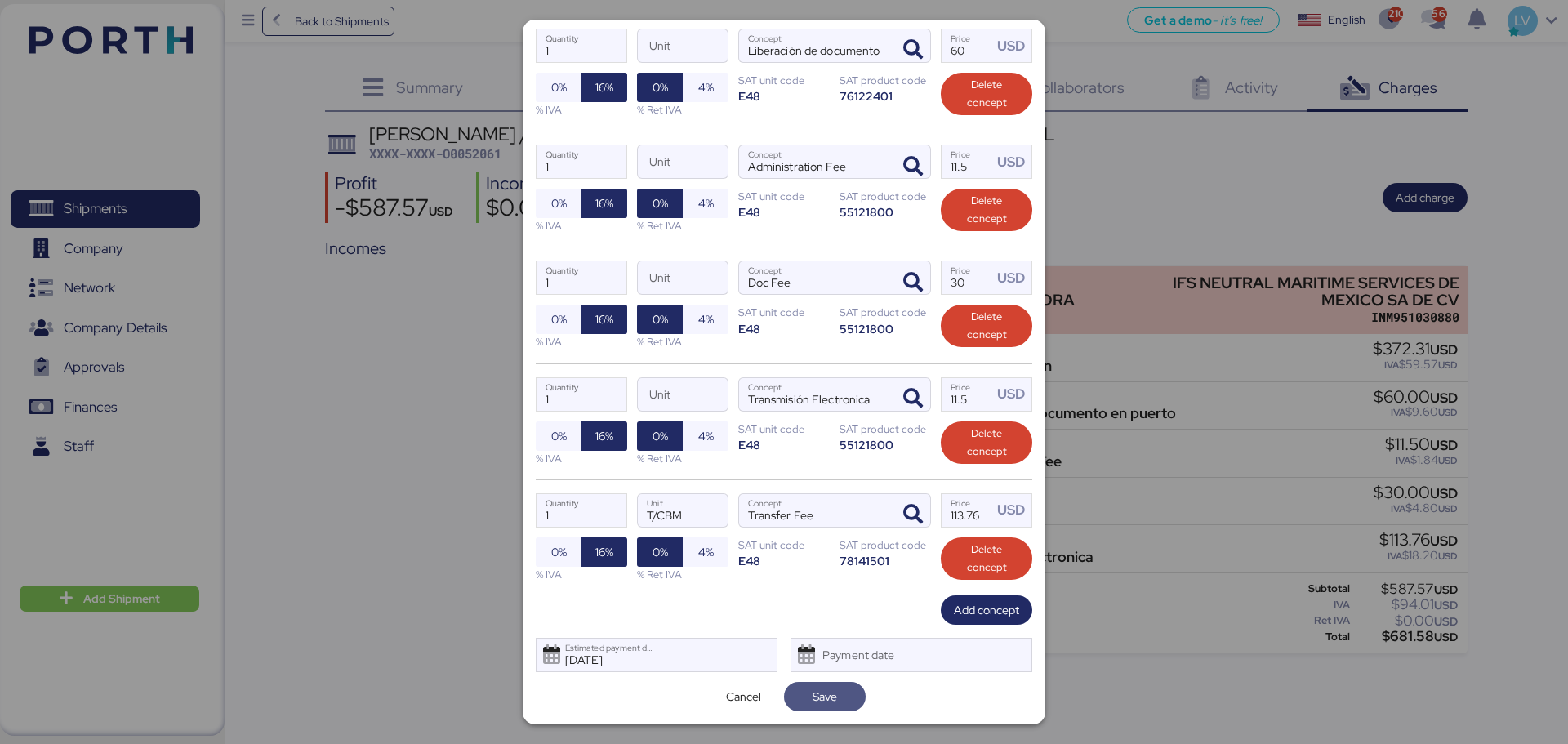
click at [840, 567] on span "Save" at bounding box center [825, 696] width 56 height 23
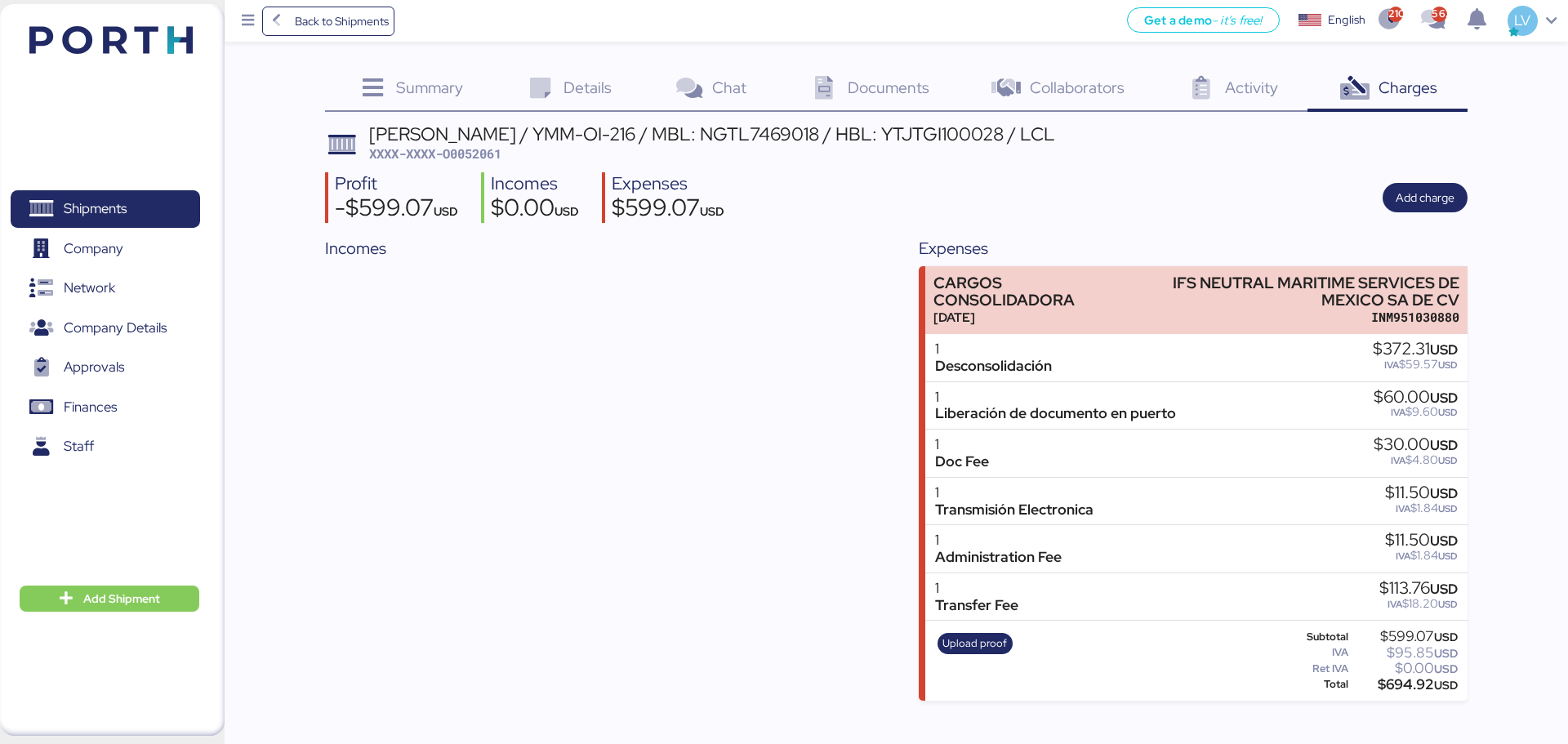
click at [1002, 567] on div "Upload proof" at bounding box center [975, 660] width 86 height 67
click at [991, 567] on span "Upload proof" at bounding box center [975, 643] width 65 height 18
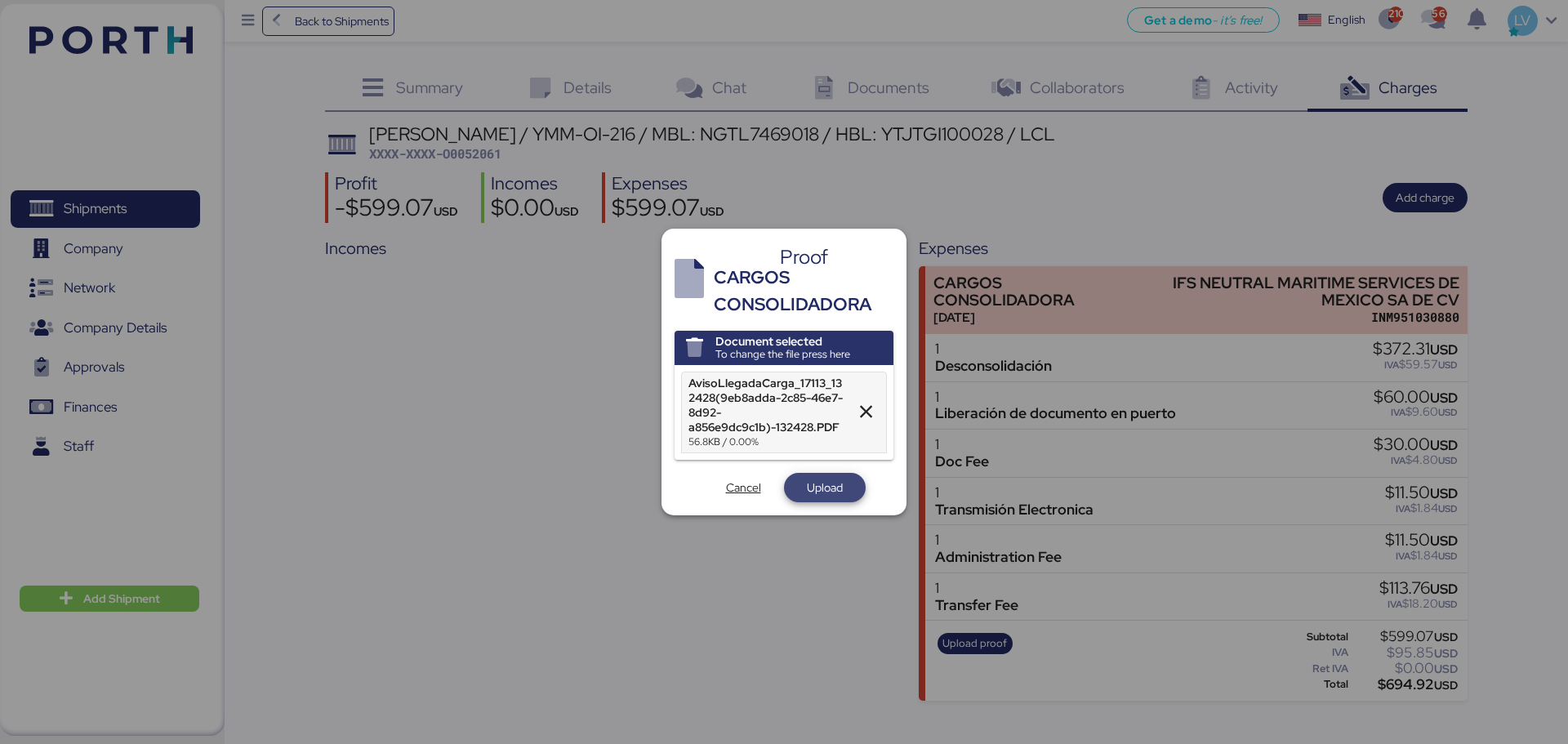
click at [835, 473] on span "Upload" at bounding box center [825, 487] width 81 height 29
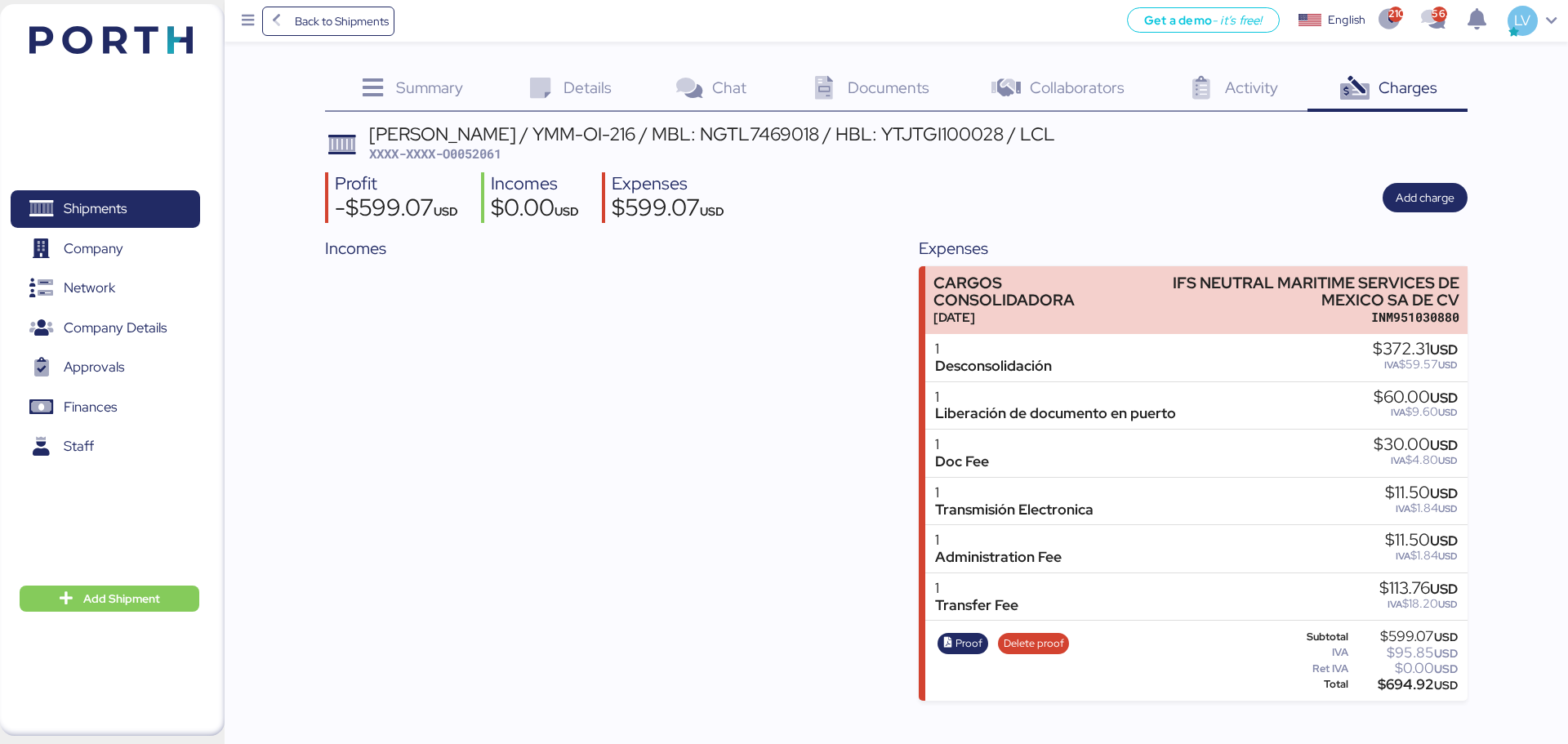
click at [490, 168] on div "YAMATO - MURATA / YMM-OI-216 / MBL: NGTL7469018 / HBL: YTJTGI100028 / LCL XXXX-…" at bounding box center [896, 413] width 1142 height 576
click at [491, 154] on span "XXXX-XXXX-O0052061" at bounding box center [435, 154] width 133 height 16
copy span "O0052061"
click at [349, 24] on span "Back to Shipments" at bounding box center [342, 21] width 94 height 19
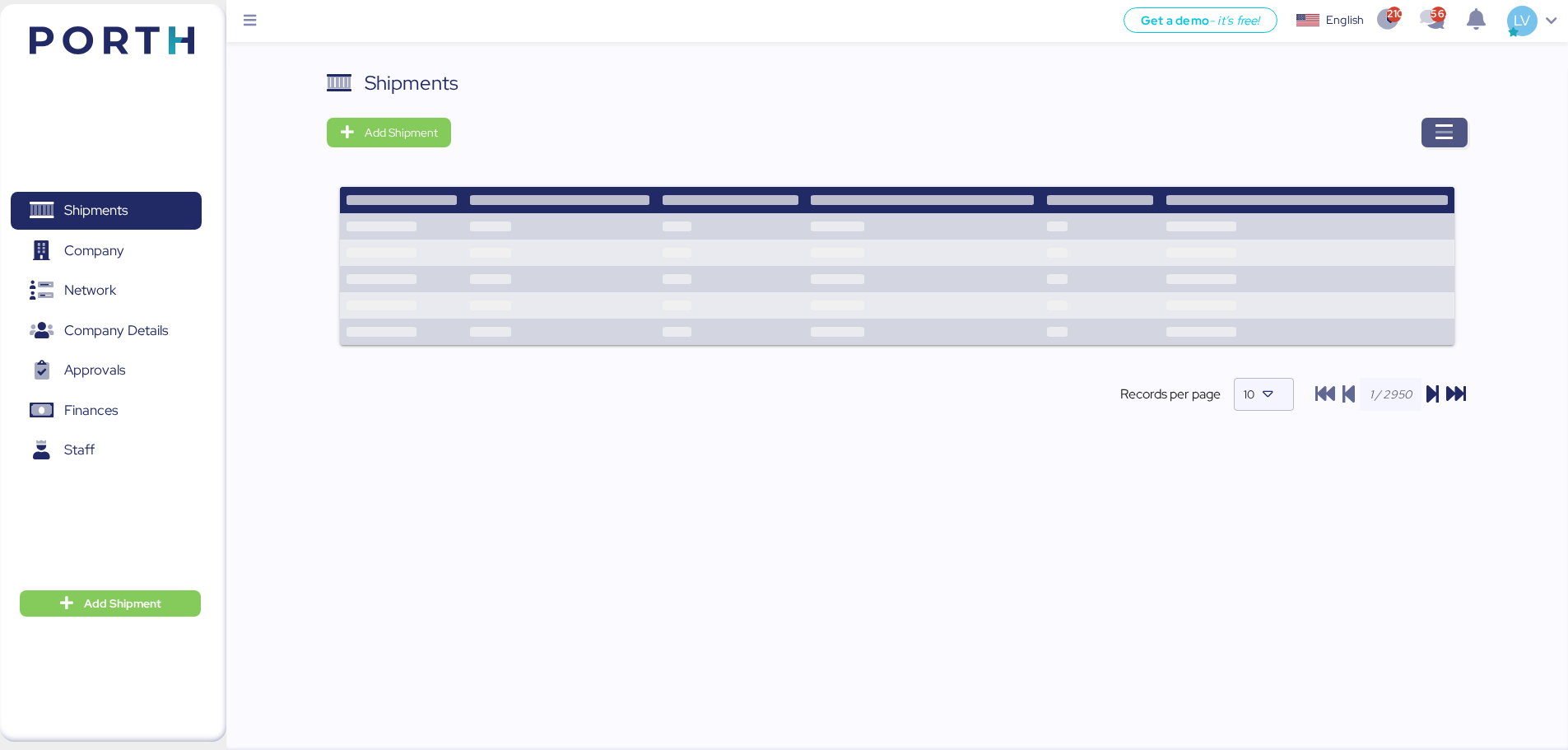
click at [1251, 135] on icon "button" at bounding box center [1444, 132] width 19 height 19
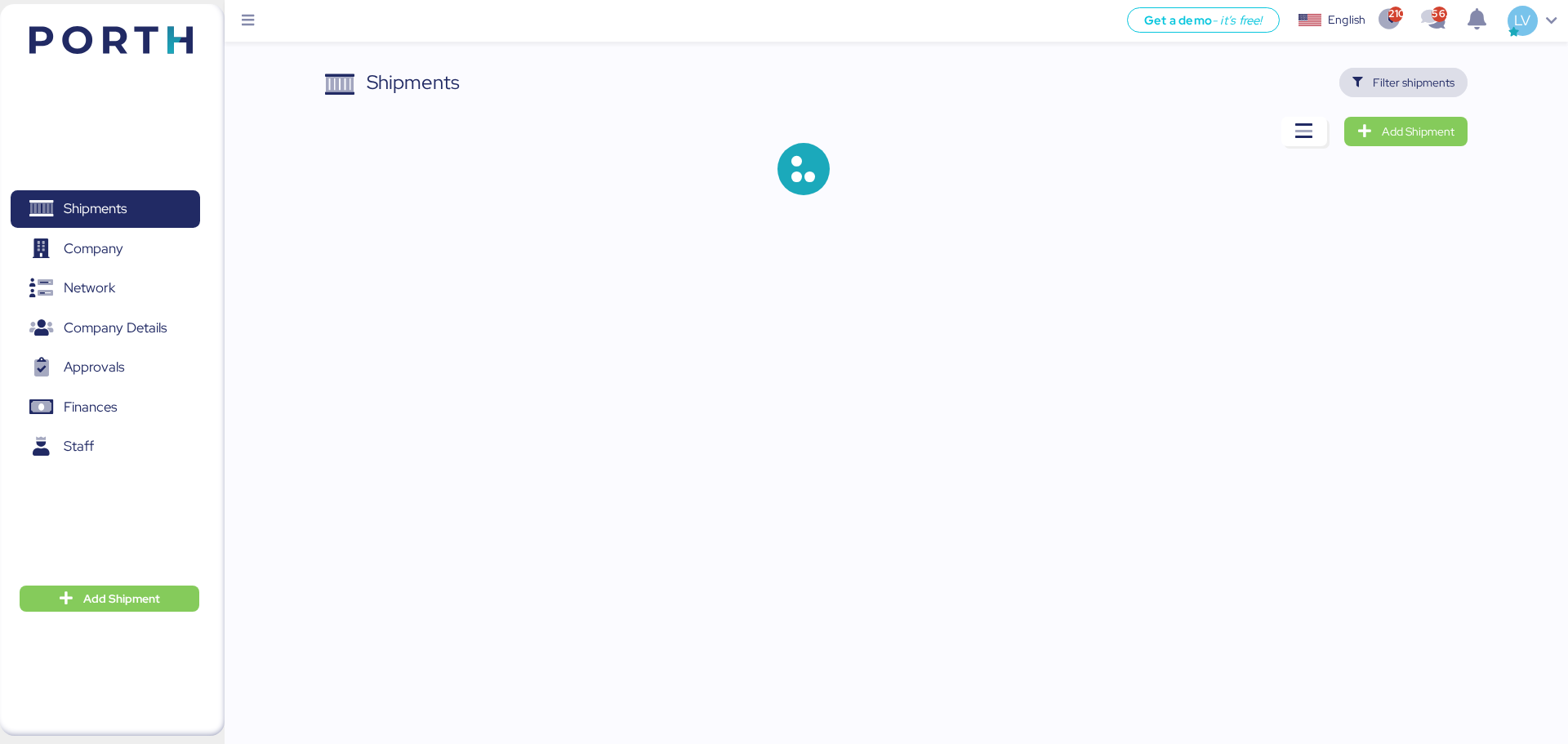
click at [1242, 80] on span "Filter shipments" at bounding box center [1404, 82] width 102 height 23
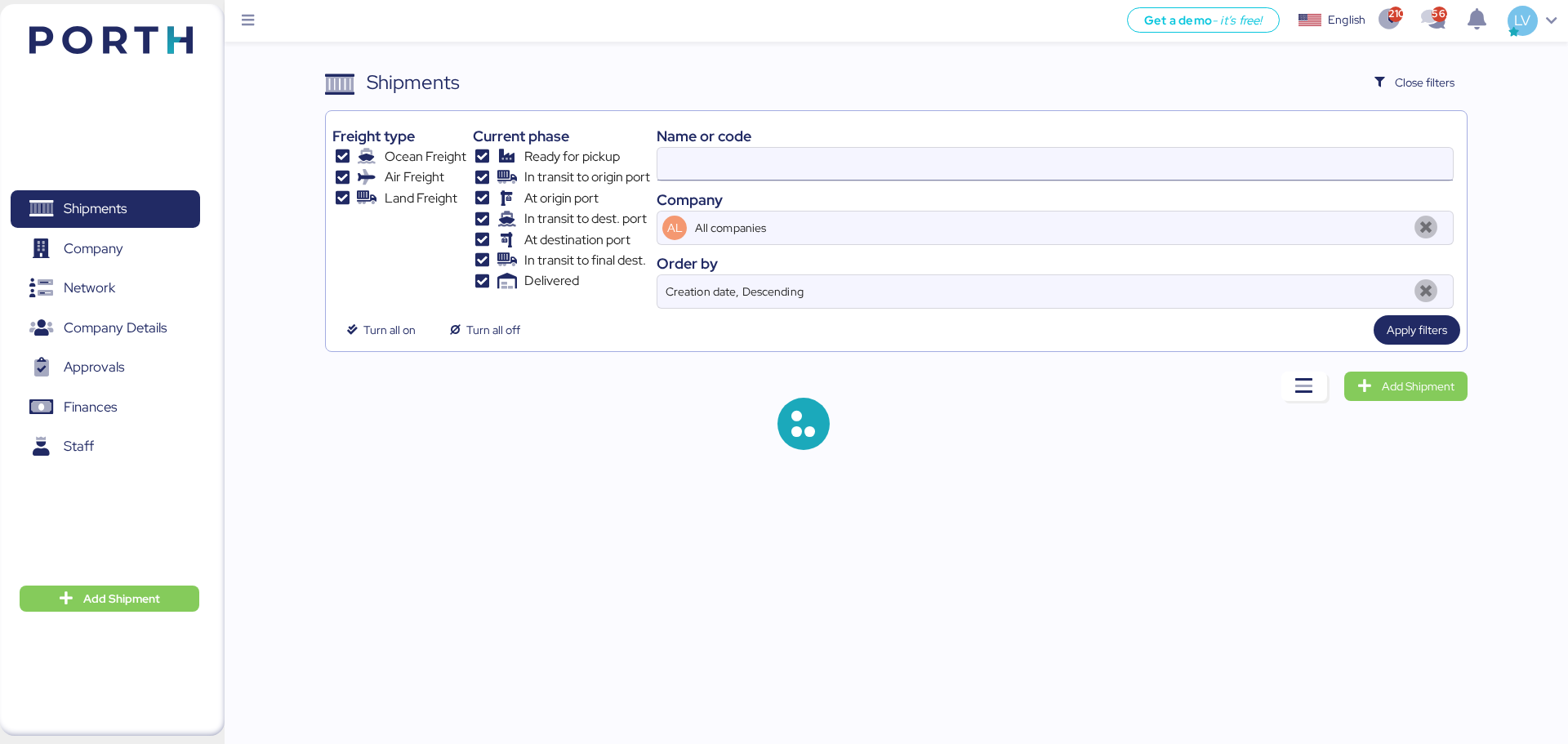
click at [1242, 165] on input at bounding box center [1055, 165] width 795 height 33
paste input "ONEYTYOFD9212900"
type input "ONEYTYOFD9212900"
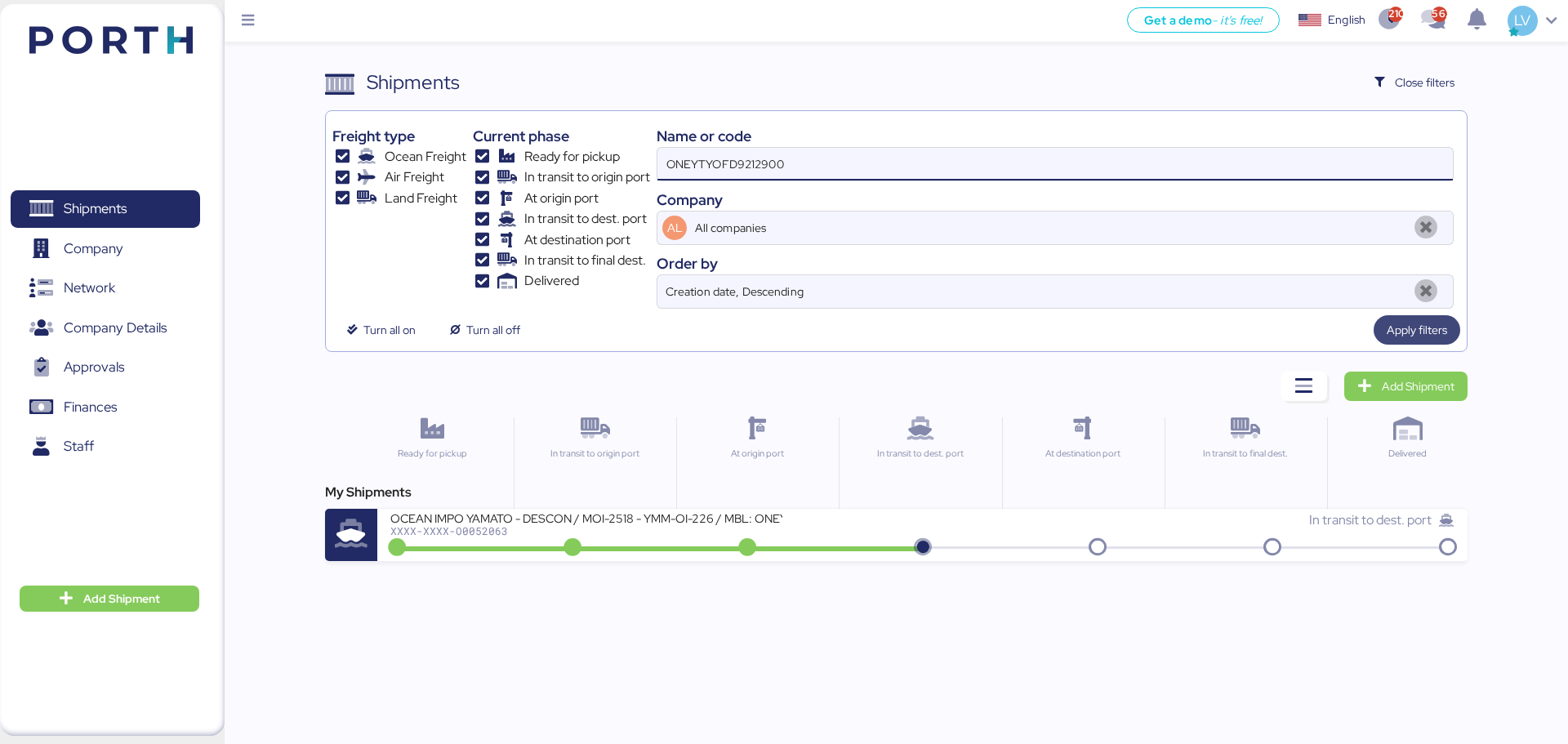
click at [1242, 327] on span "Apply filters" at bounding box center [1417, 329] width 60 height 19
click at [926, 563] on div "Get a demo - it’s free! Get a demo English Inglés English 2106 562 LV Shipments…" at bounding box center [784, 372] width 1568 height 744
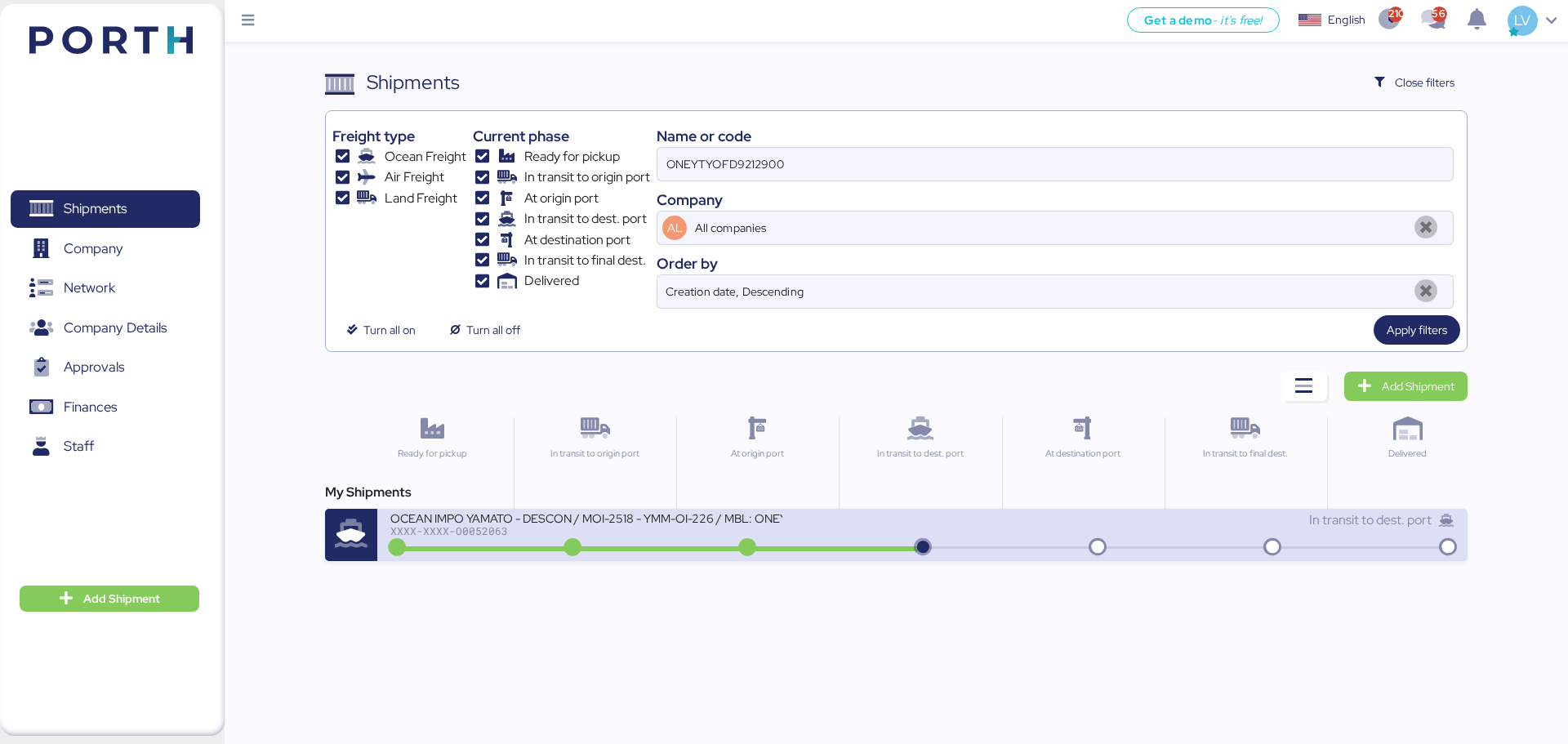
click at [924, 545] on icon at bounding box center [923, 548] width 79 height 18
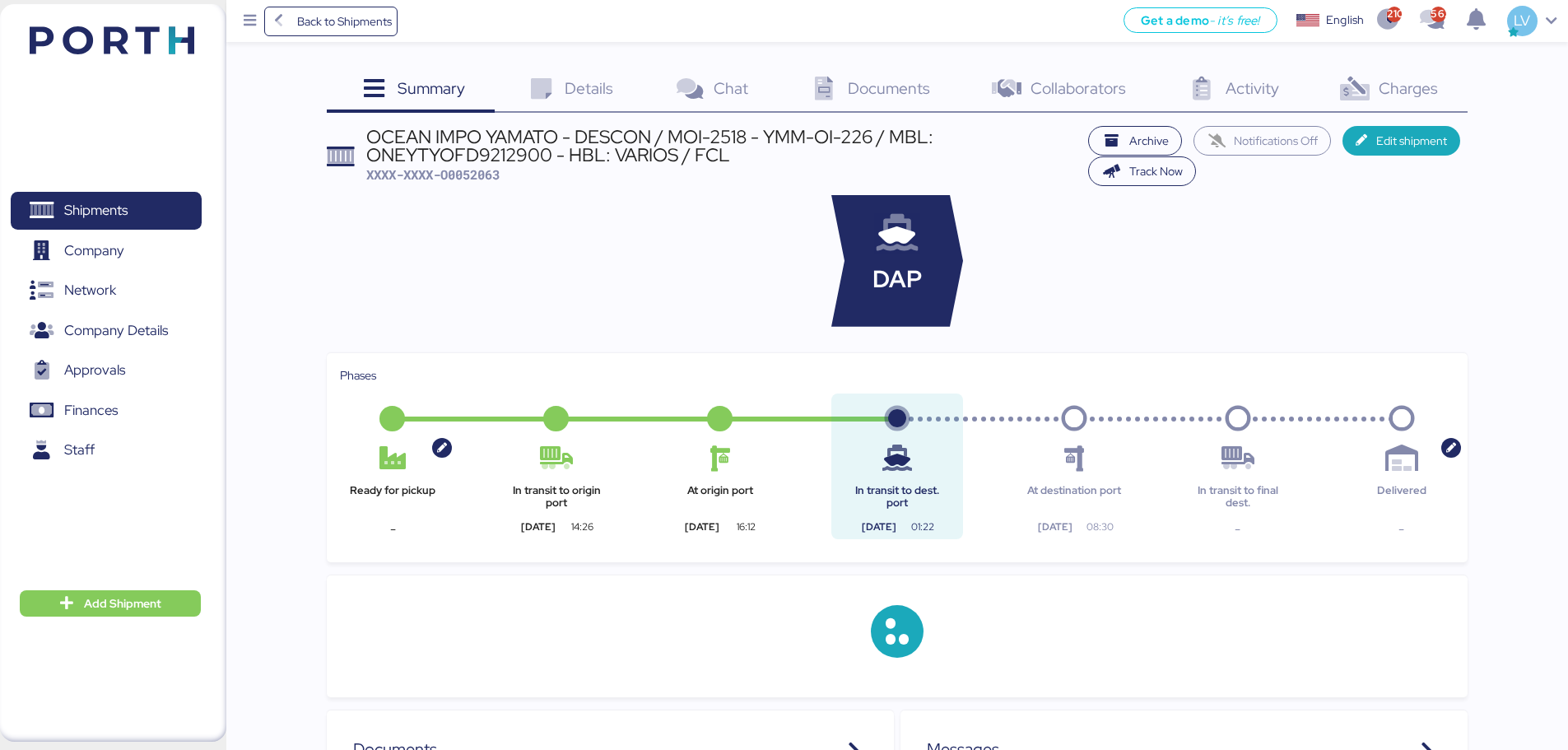
click at [1148, 248] on div at bounding box center [1225, 261] width 485 height 132
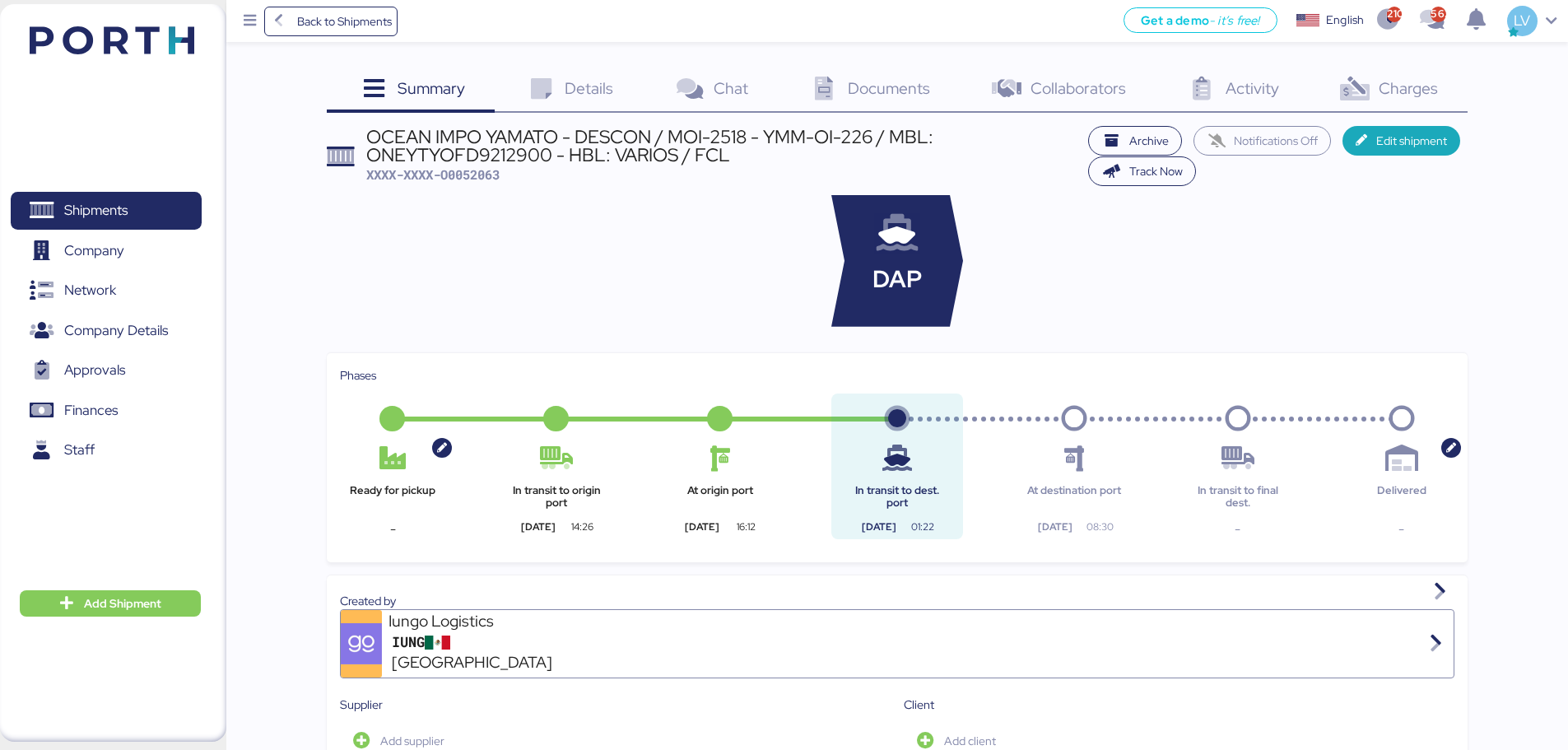
click at [1251, 88] on div "Charges 0" at bounding box center [1387, 90] width 158 height 44
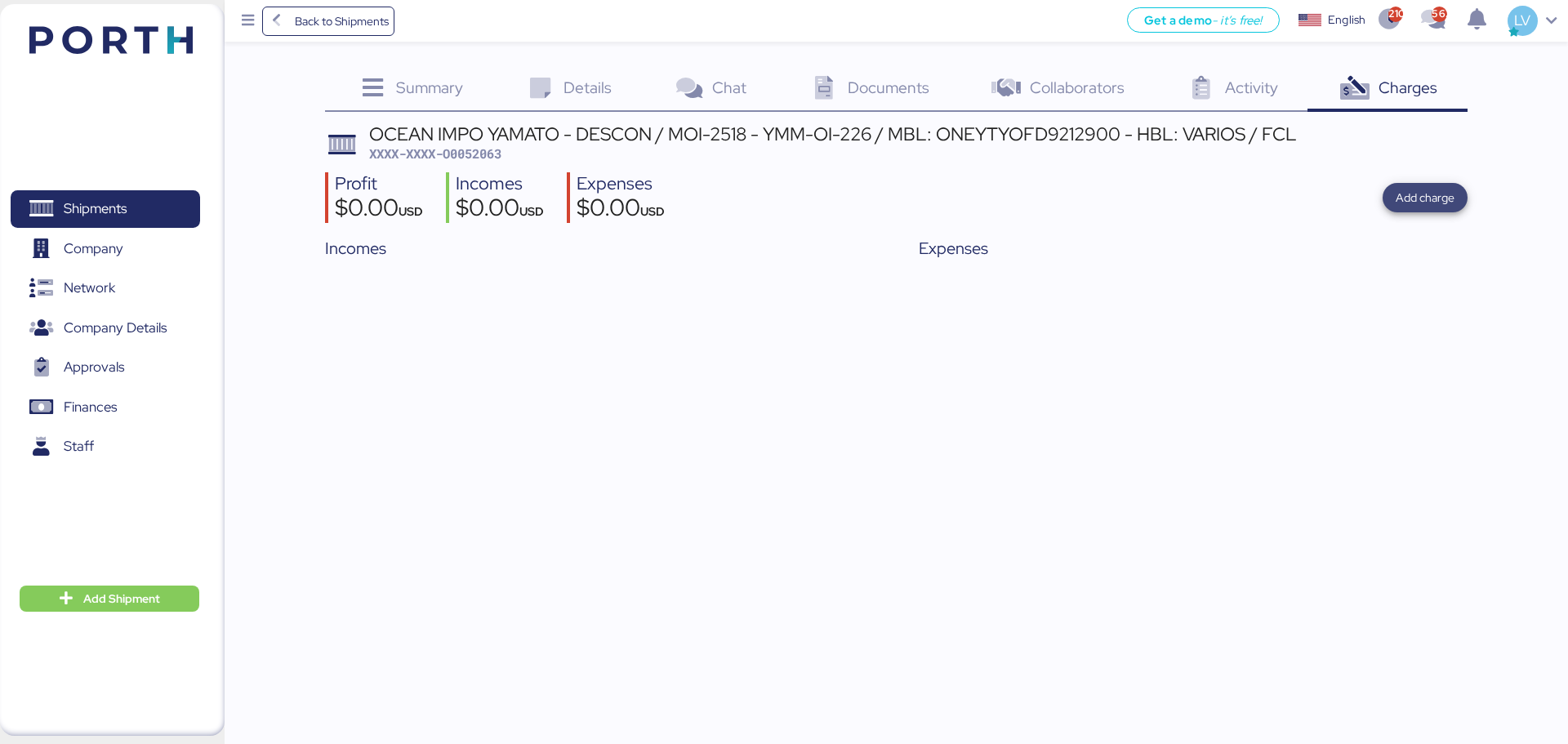
click at [1242, 193] on span "Add charge" at bounding box center [1425, 197] width 85 height 29
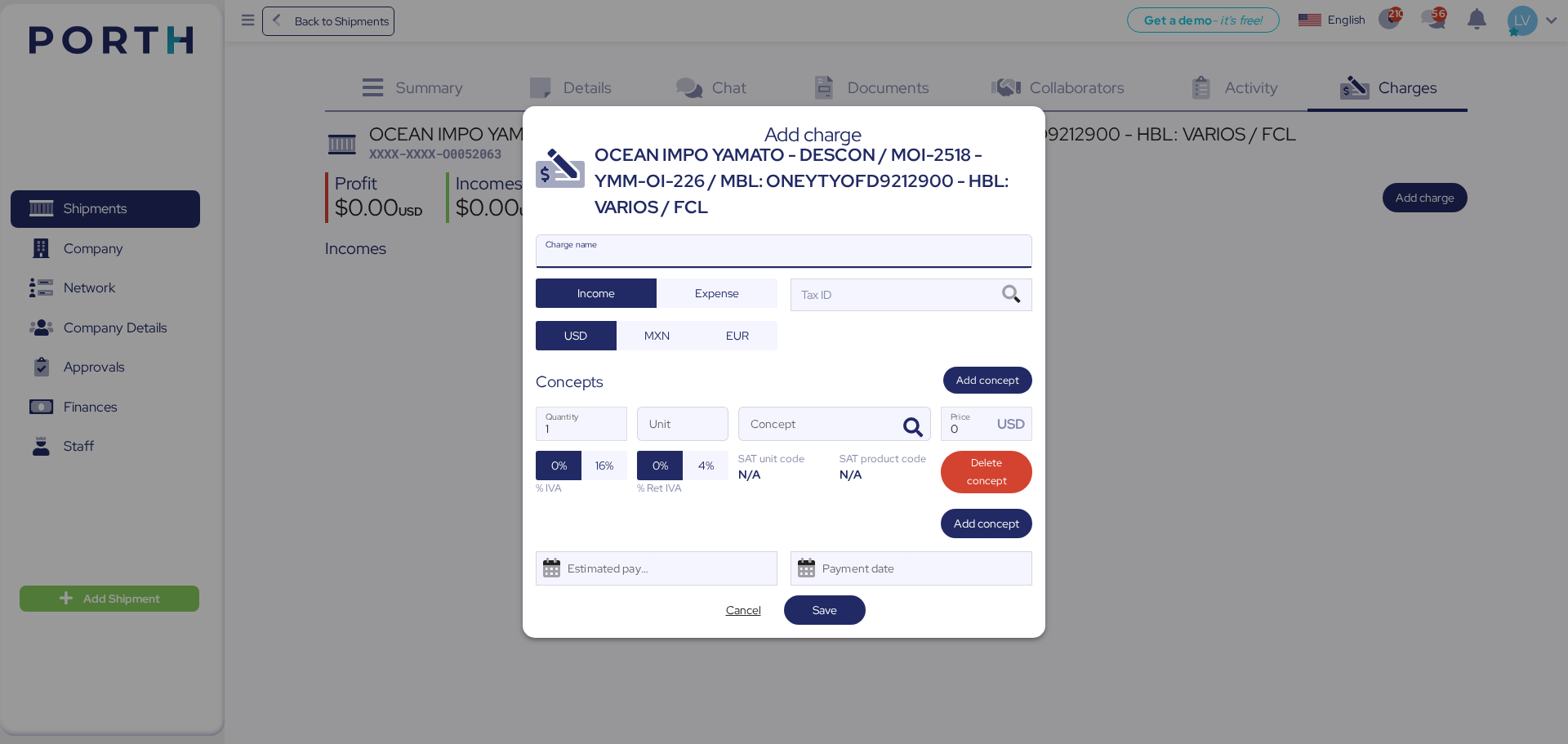
click at [862, 249] on input "Charge name" at bounding box center [784, 251] width 495 height 33
type input "c"
type input "CARGOS ONE"
click at [724, 288] on span "Expense" at bounding box center [717, 292] width 44 height 19
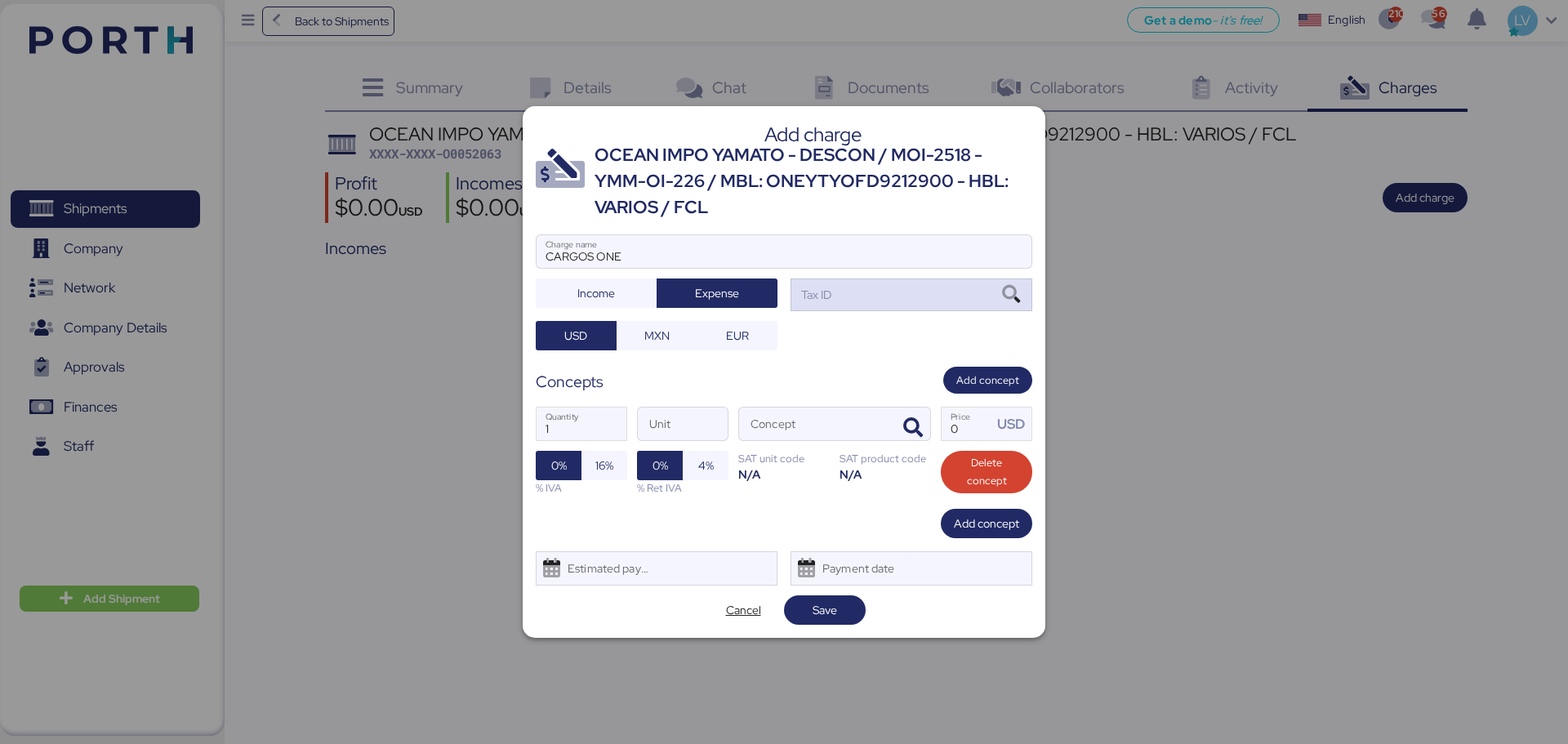
click at [864, 302] on div "Tax ID" at bounding box center [912, 295] width 241 height 33
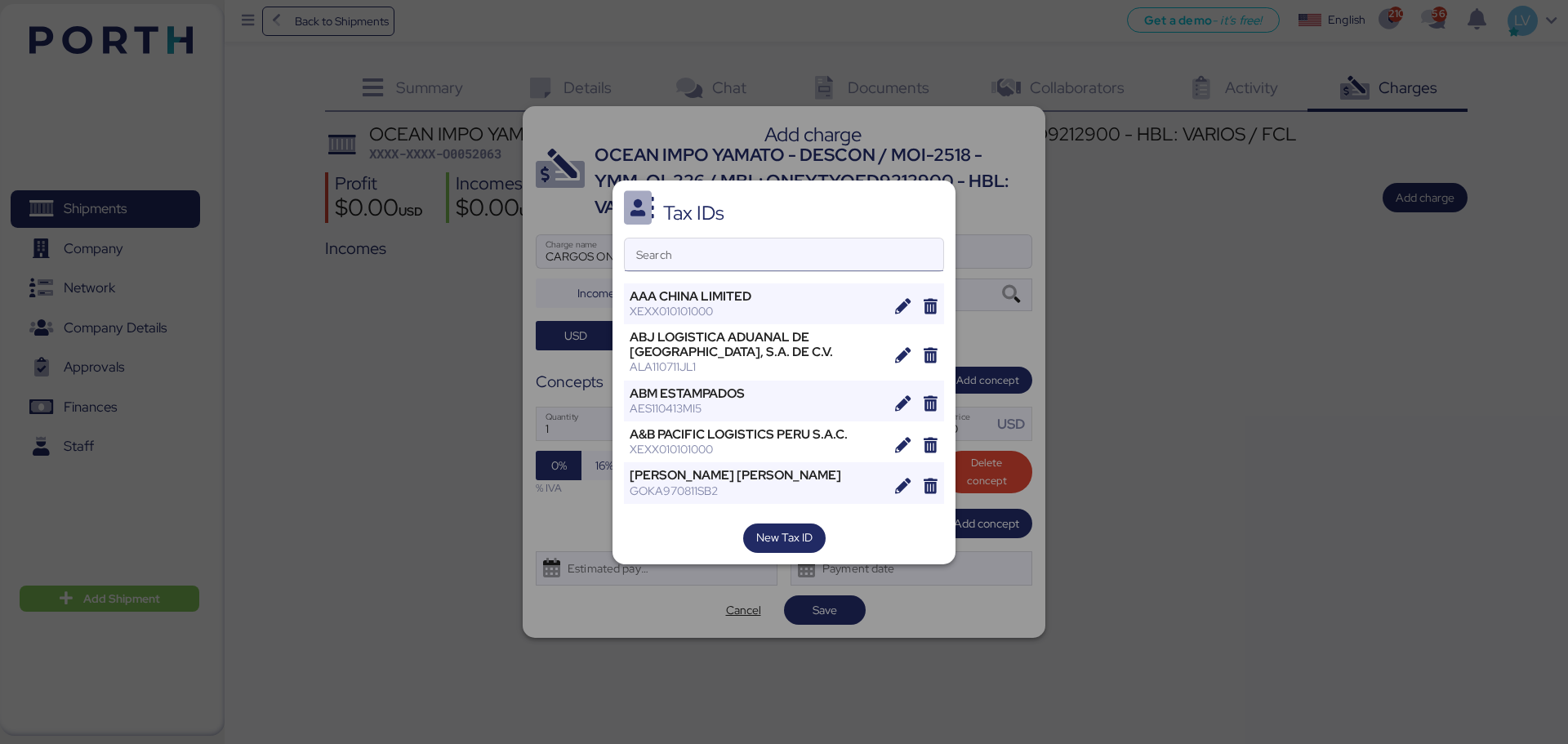
click at [859, 253] on input "Search" at bounding box center [784, 255] width 318 height 33
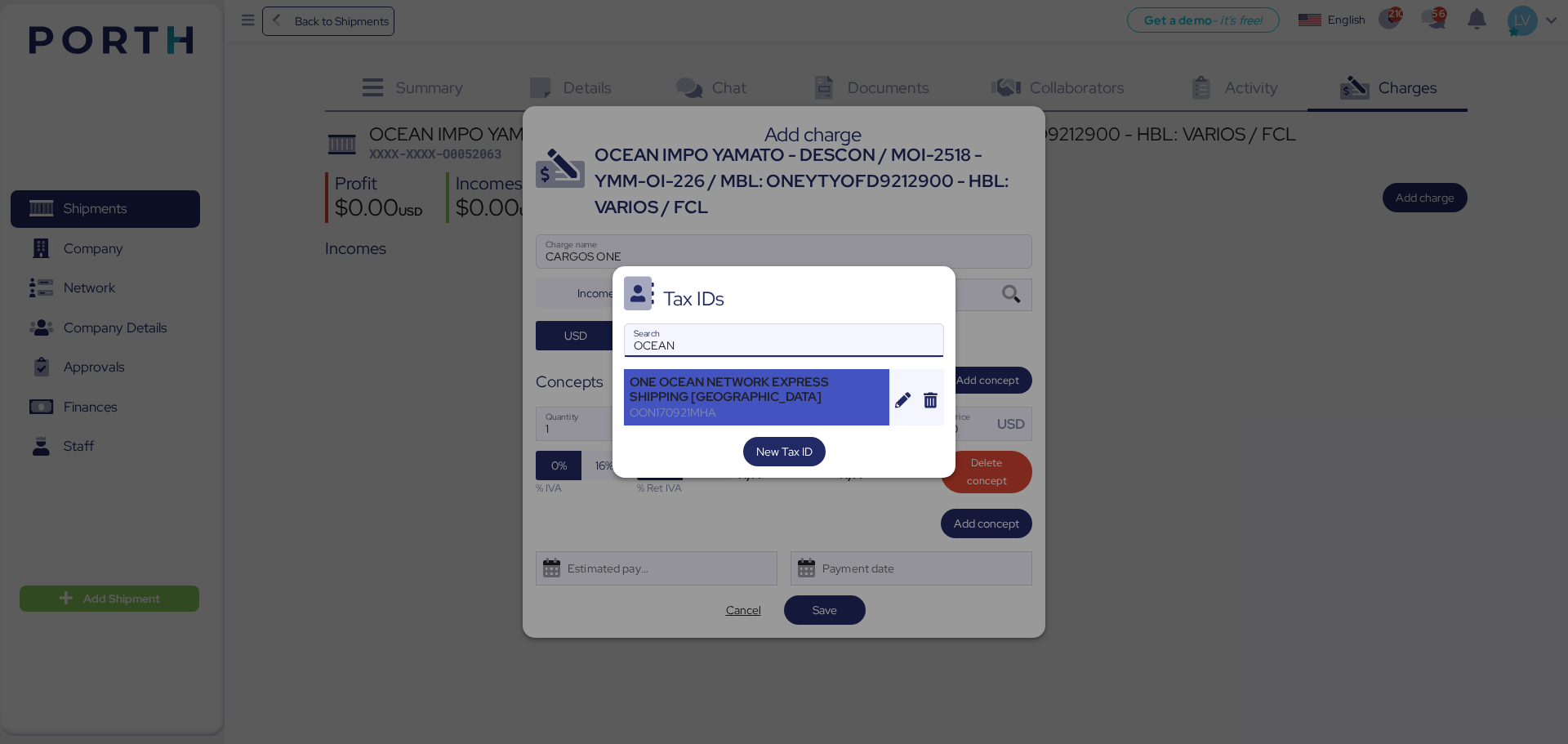
type input "OCEAN"
click at [770, 410] on div "OON170921MHA" at bounding box center [757, 412] width 254 height 15
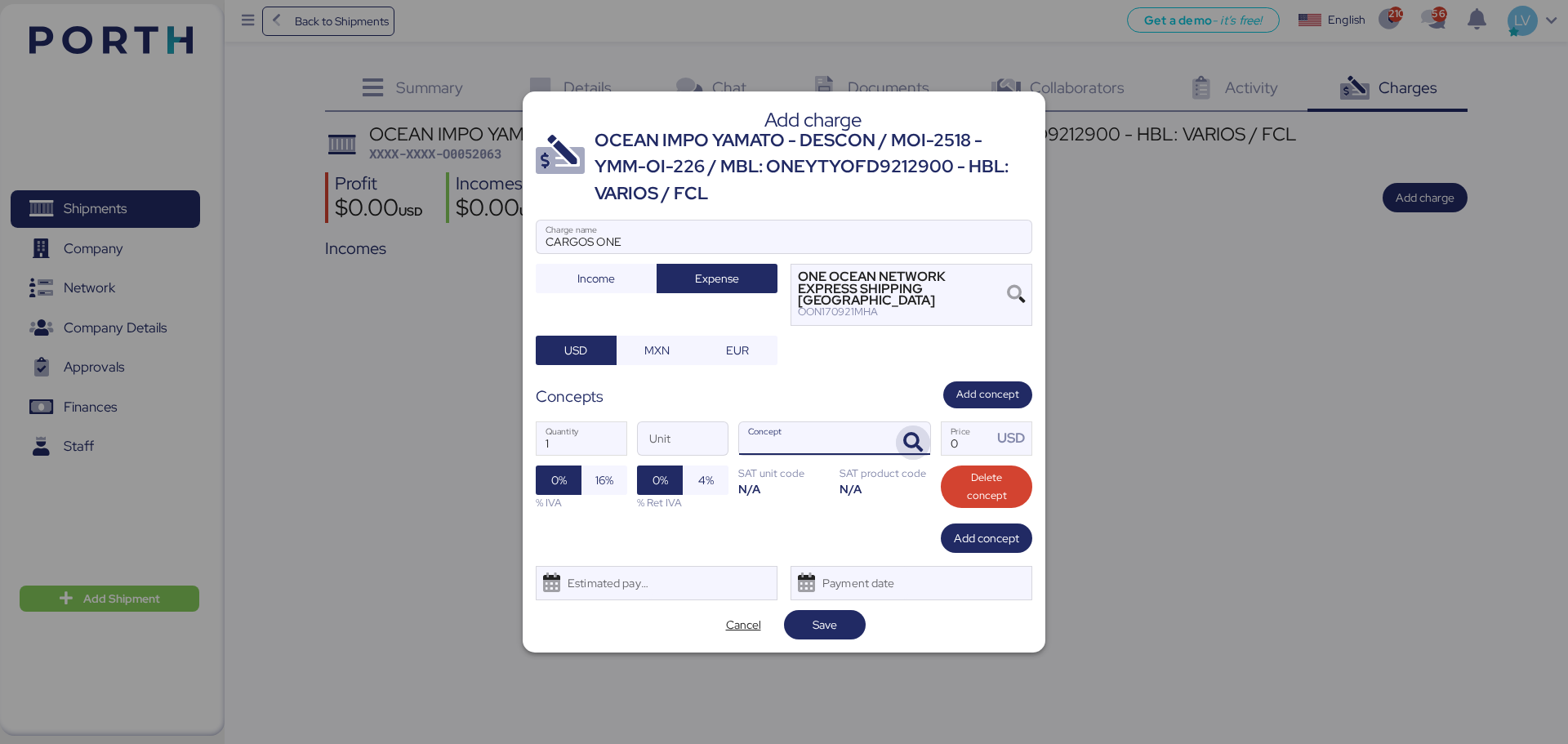
click at [916, 444] on icon "button" at bounding box center [912, 442] width 19 height 19
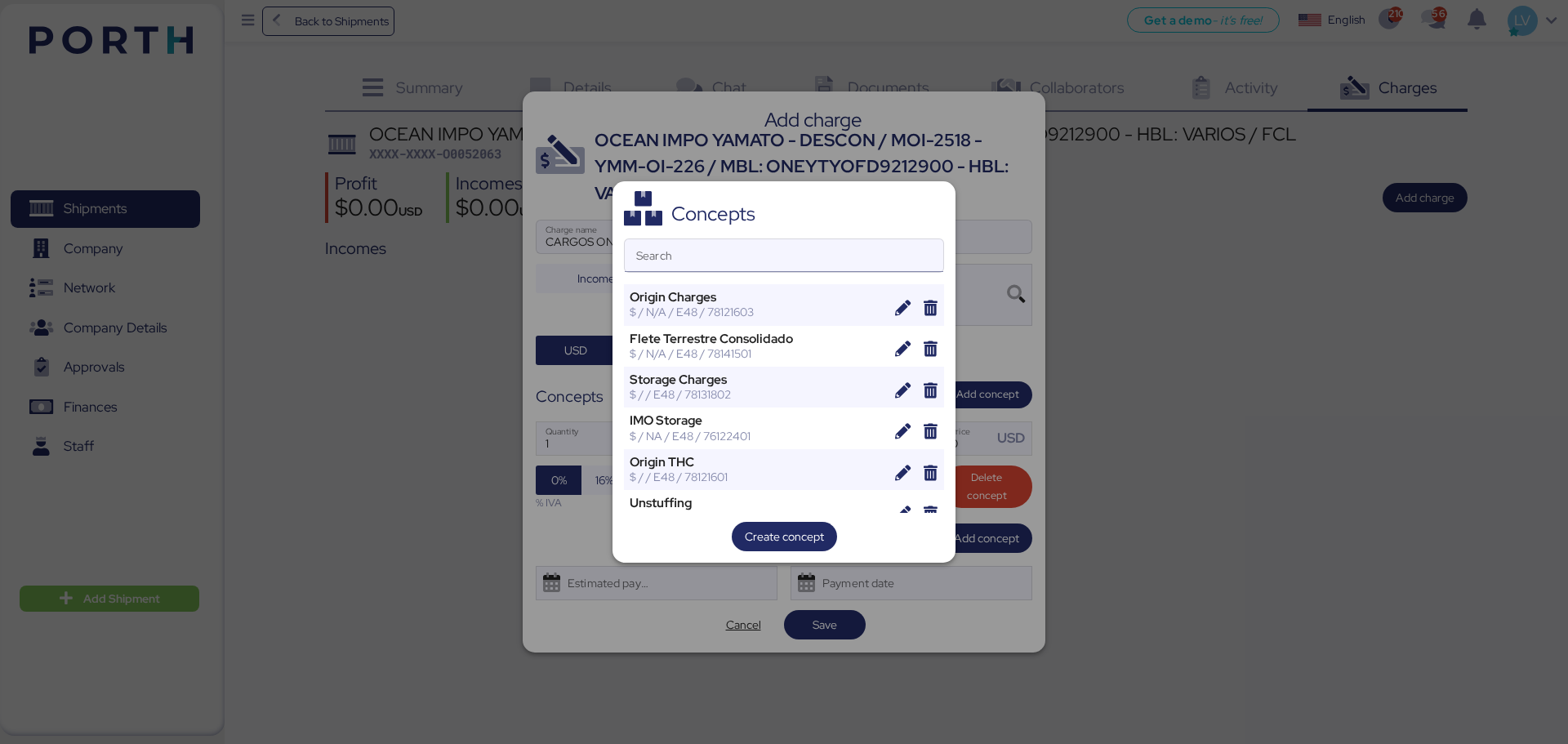
click at [762, 270] on input "Search" at bounding box center [784, 256] width 318 height 33
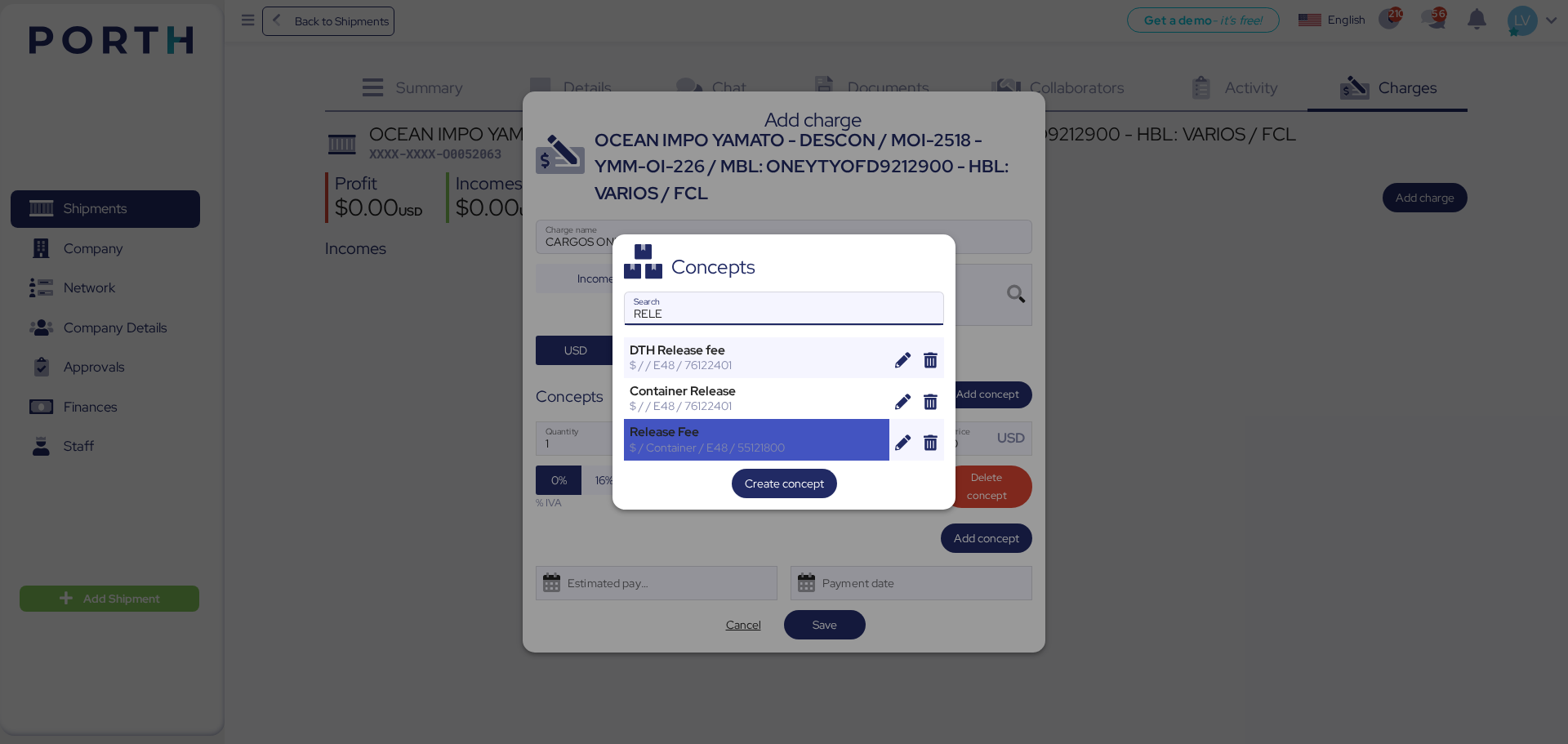
type input "RELE"
click at [692, 427] on div "Release Fee" at bounding box center [757, 432] width 254 height 15
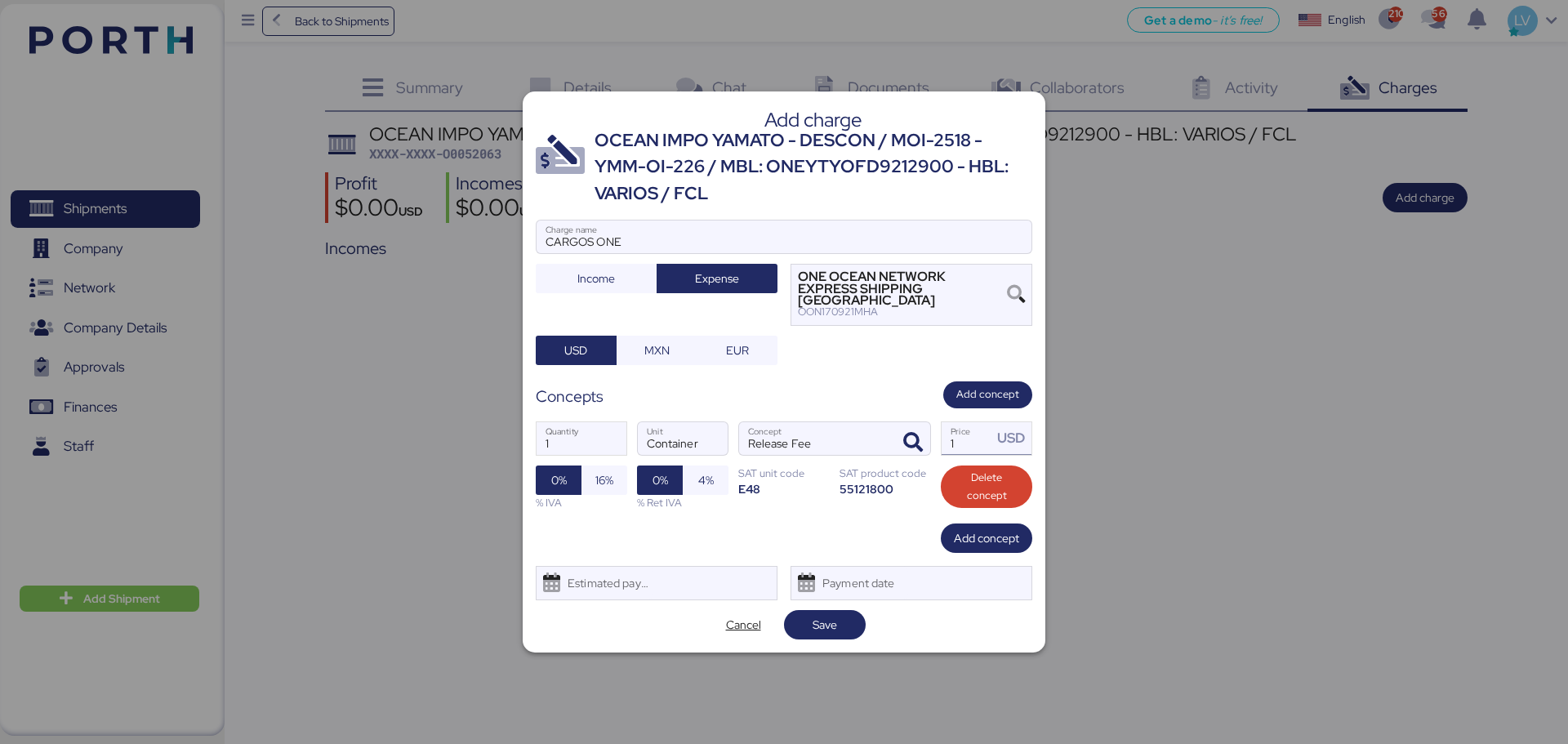
click at [987, 430] on input "1" at bounding box center [966, 439] width 50 height 33
click at [962, 441] on input "Price USD" at bounding box center [966, 439] width 50 height 33
type input "45"
click at [816, 567] on span "Save" at bounding box center [825, 624] width 25 height 19
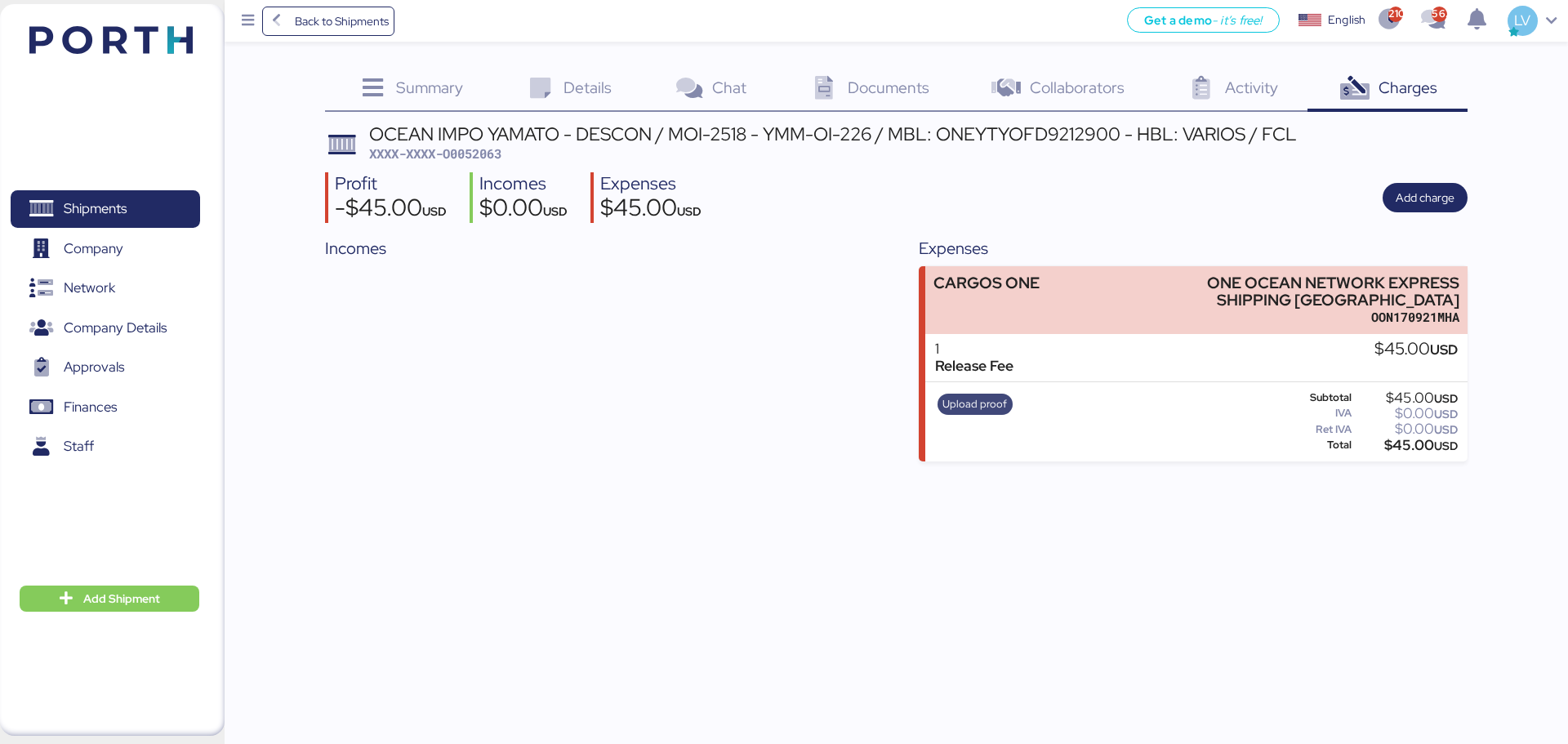
click at [962, 410] on span "Upload proof" at bounding box center [975, 404] width 65 height 18
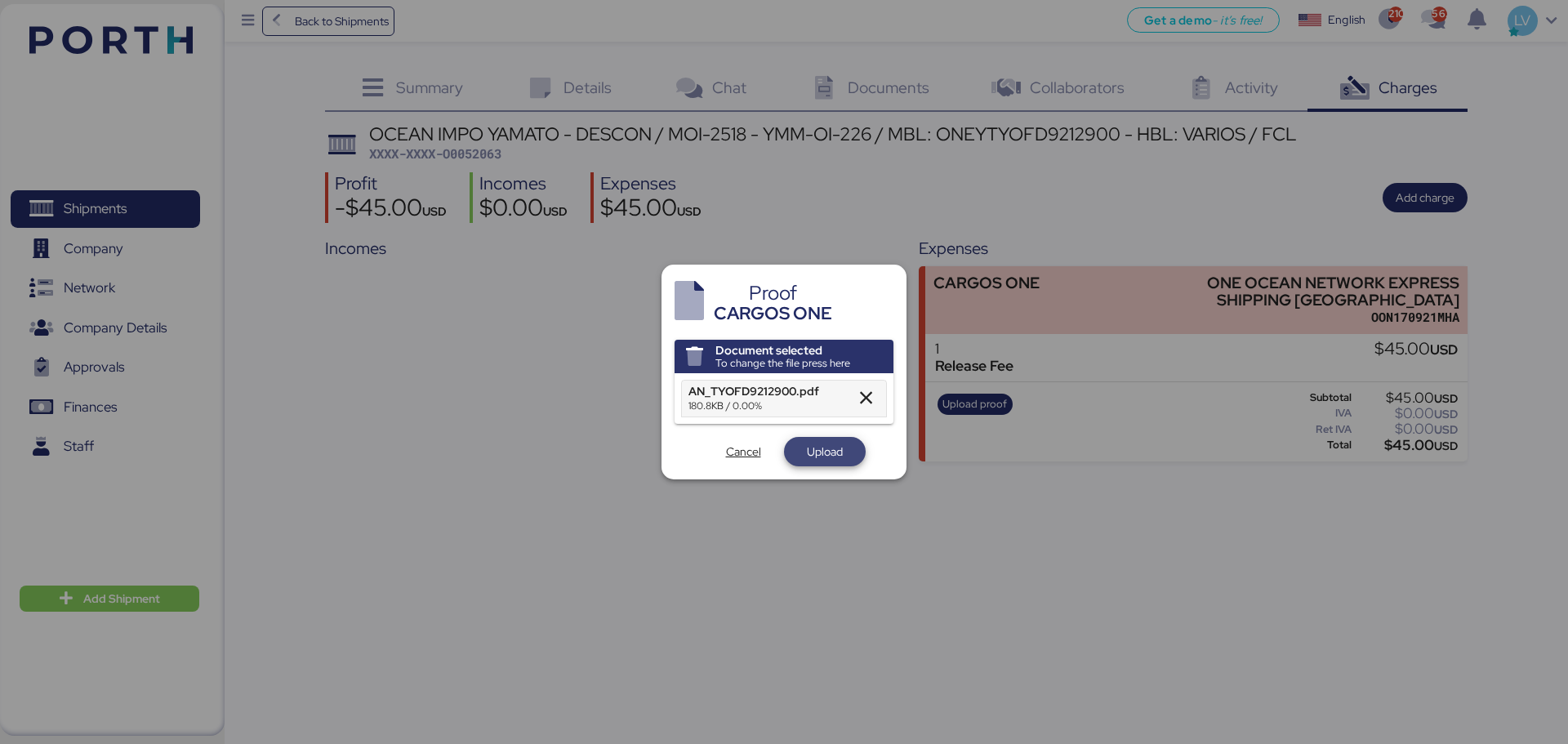
click at [835, 452] on span "Upload" at bounding box center [825, 451] width 36 height 19
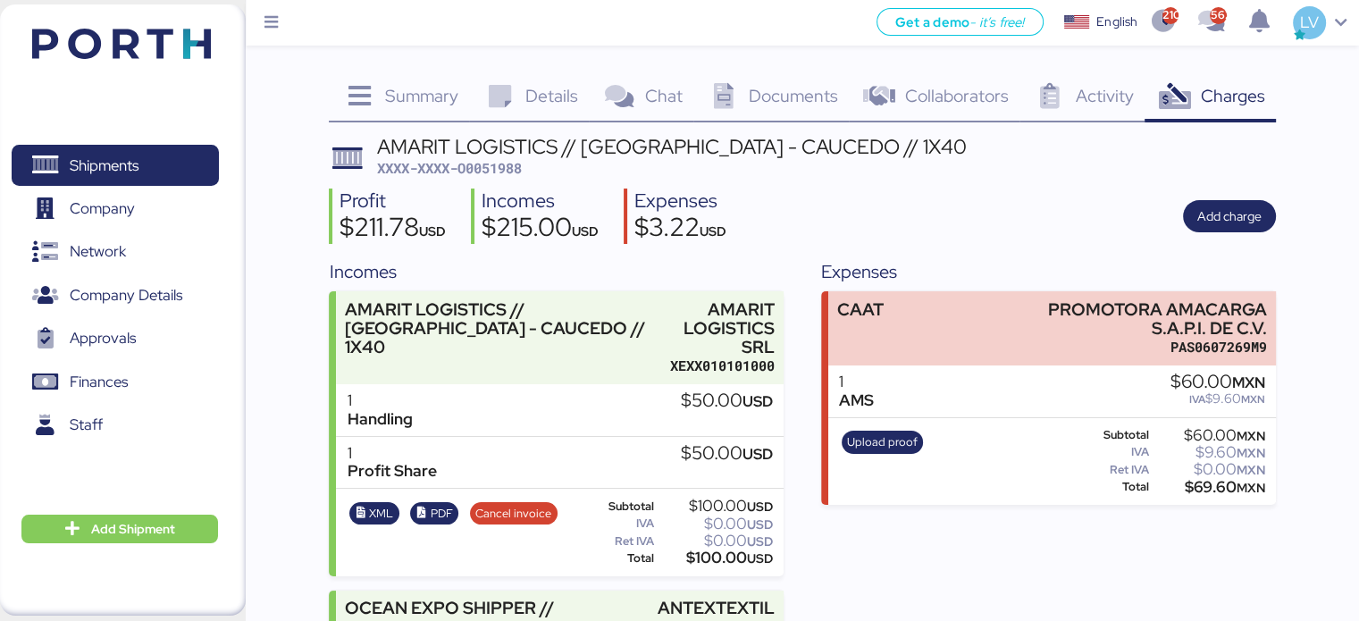
click at [181, 38] on img at bounding box center [121, 44] width 179 height 30
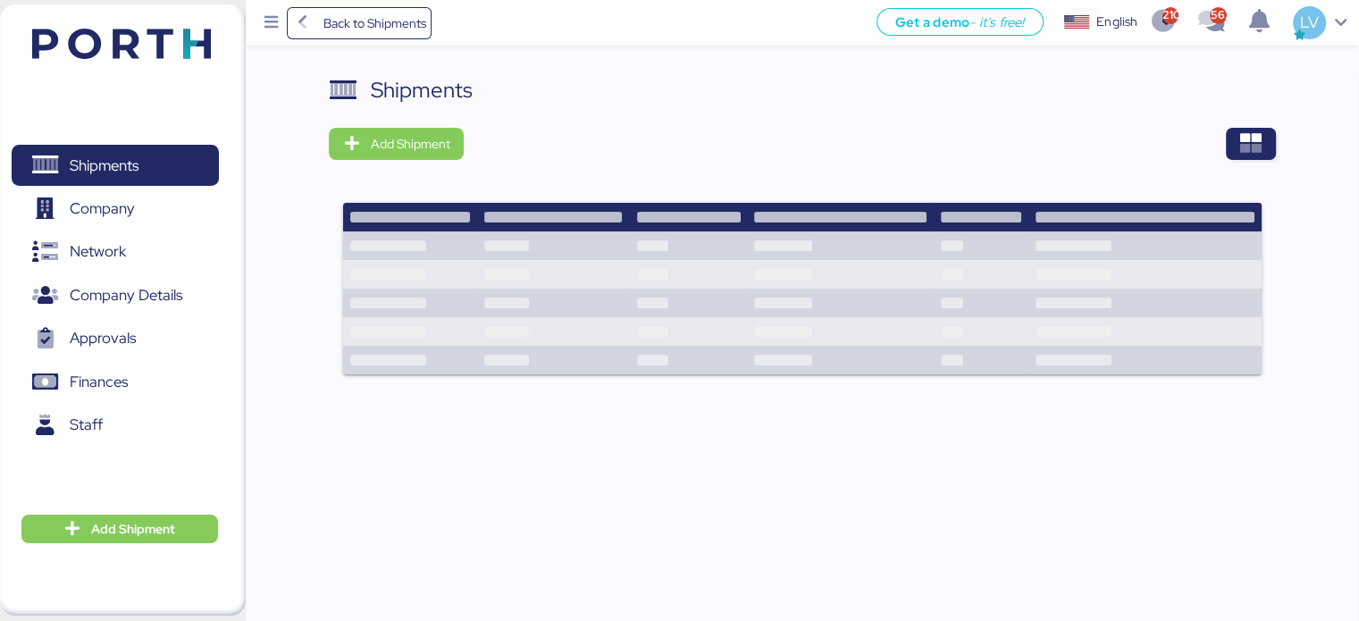
click at [1245, 124] on div "Shipments Add Shipment" at bounding box center [802, 235] width 946 height 323
click at [1257, 157] on span "button" at bounding box center [1251, 144] width 50 height 32
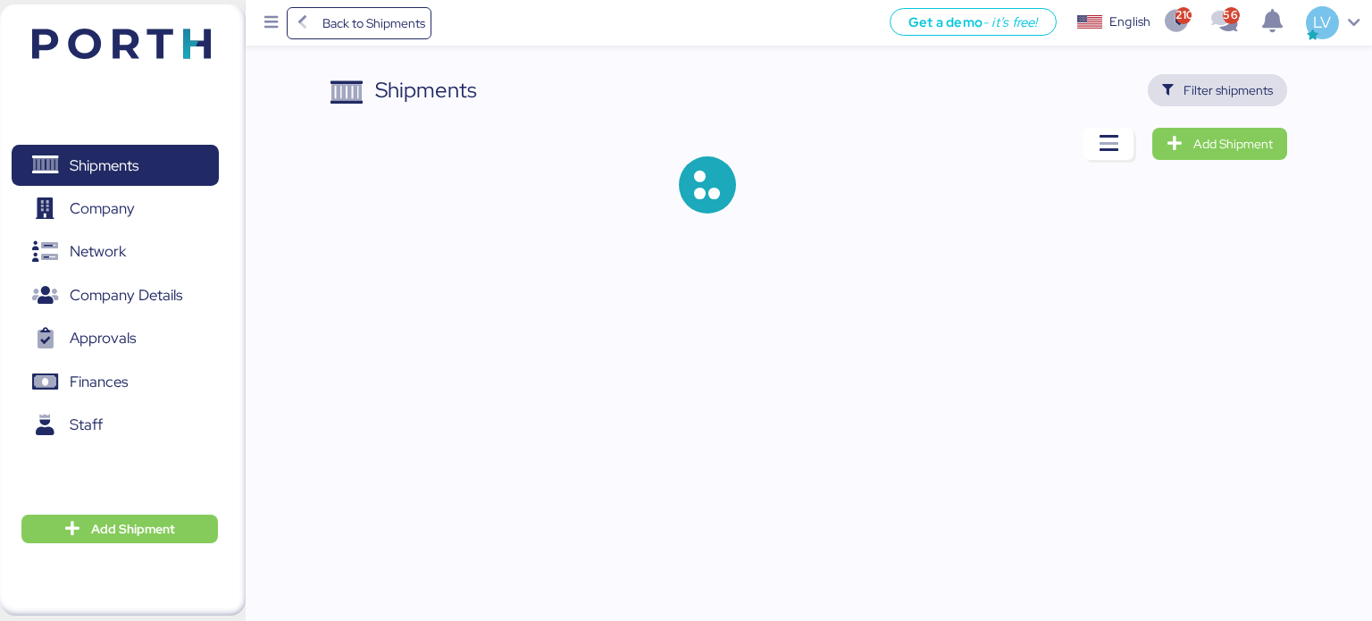
click at [1228, 89] on span "Filter shipments" at bounding box center [1228, 90] width 89 height 21
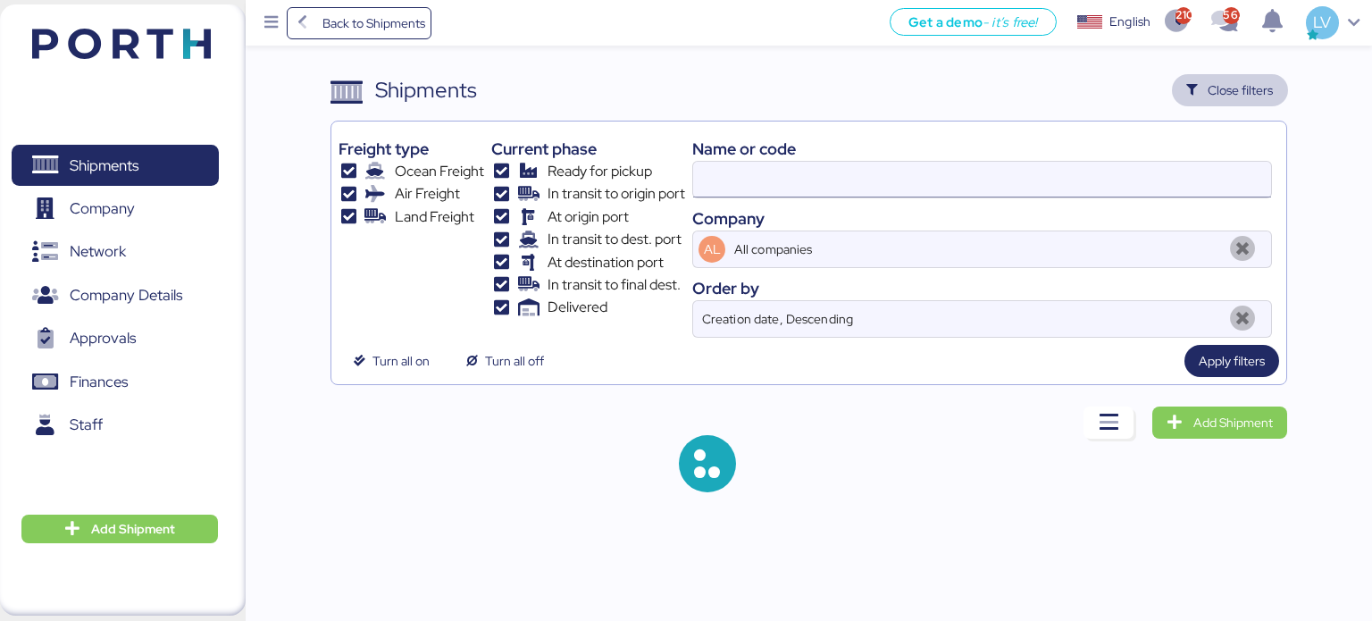
click at [1114, 169] on input at bounding box center [982, 180] width 578 height 36
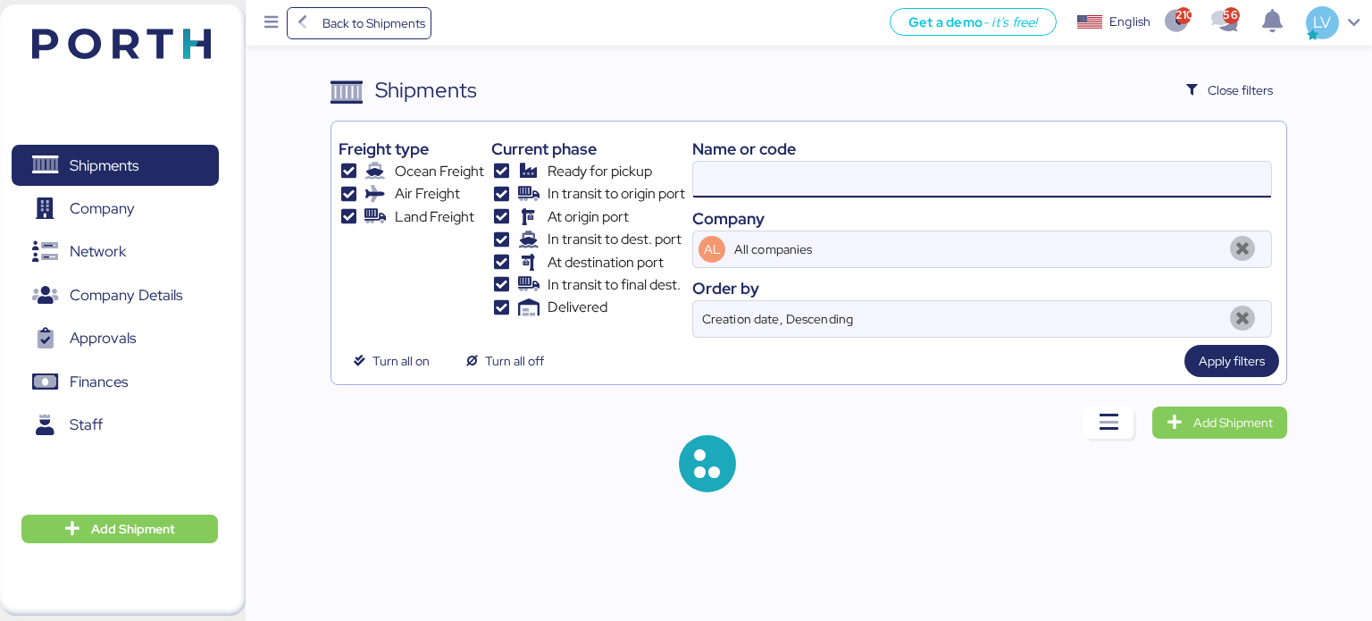
click at [1114, 169] on input at bounding box center [982, 180] width 578 height 36
paste input "O0052023"
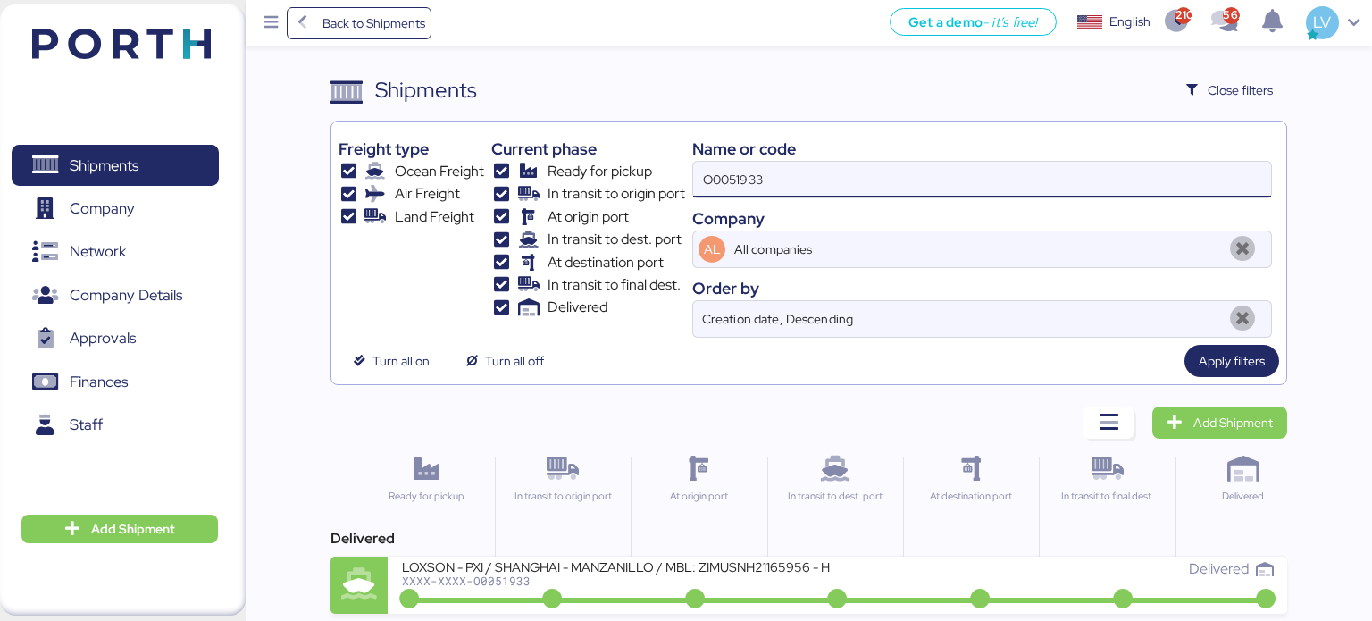
click at [1114, 169] on input "O0051933" at bounding box center [982, 180] width 578 height 36
paste input "202"
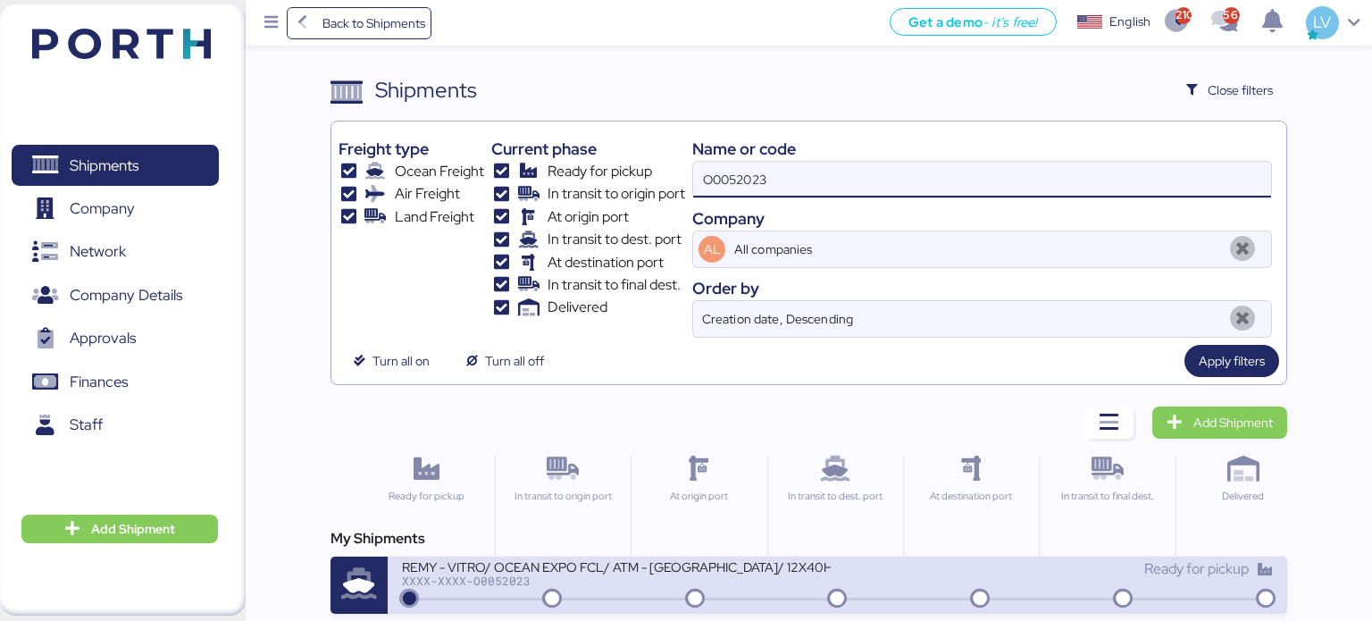
type input "O0052023"
click at [576, 599] on icon at bounding box center [552, 600] width 86 height 20
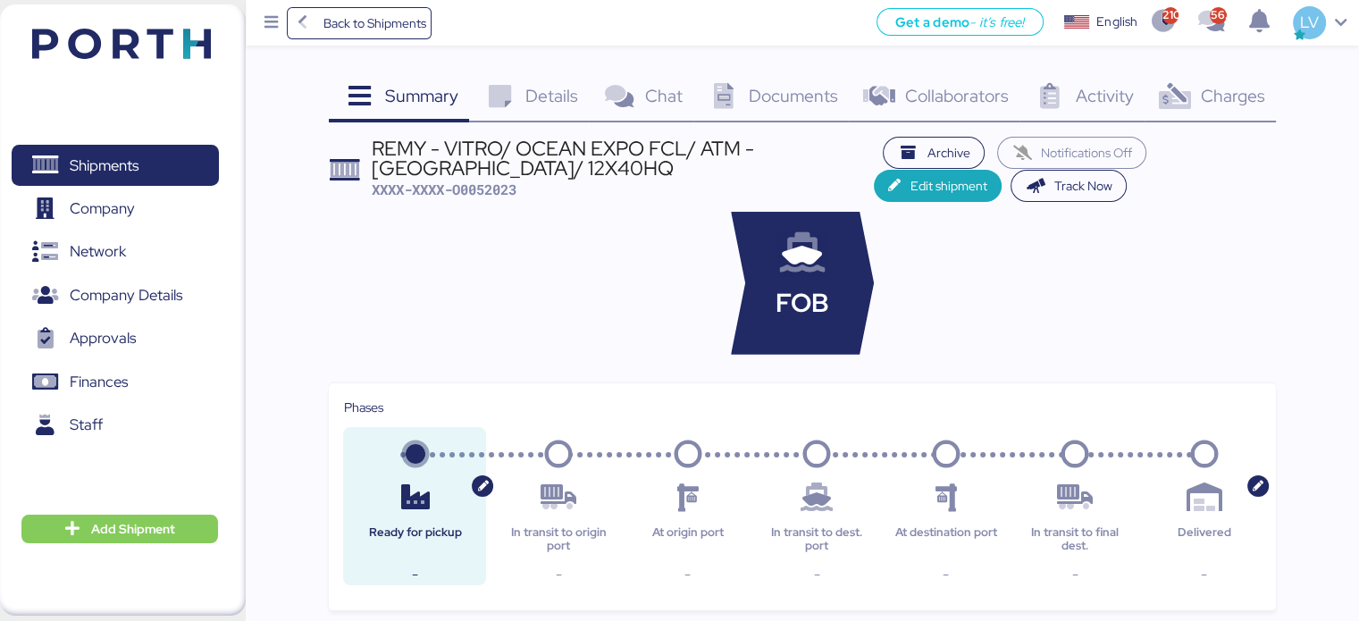
click at [1213, 113] on div "Charges 0" at bounding box center [1209, 98] width 131 height 48
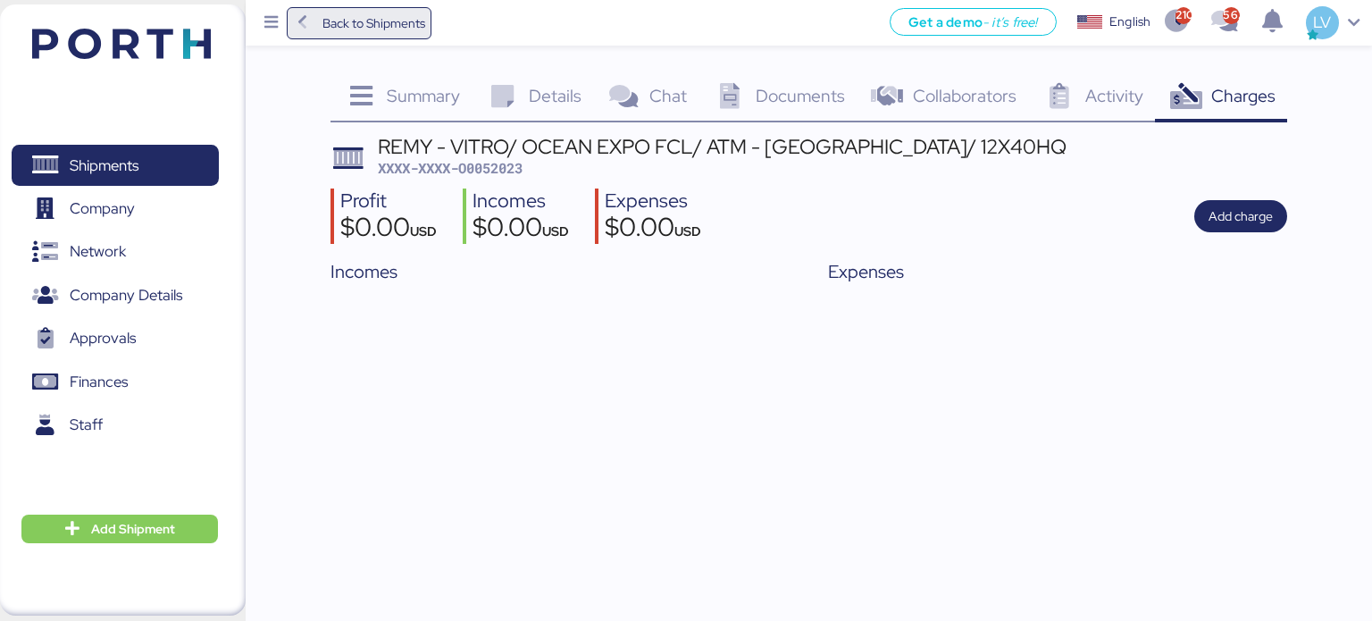
click at [365, 16] on span "Back to Shipments" at bounding box center [374, 23] width 103 height 21
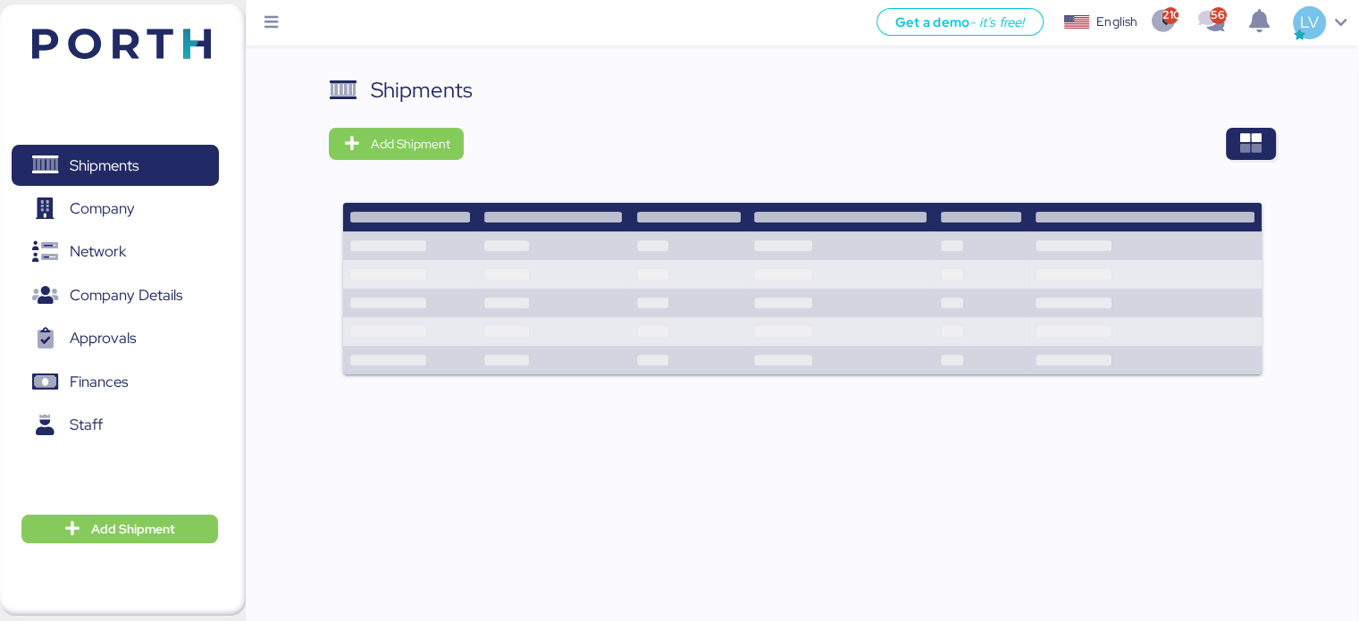
click at [1290, 156] on div "Shipments Add Shipment" at bounding box center [802, 370] width 1113 height 593
click at [1255, 142] on icon "button" at bounding box center [1250, 143] width 21 height 21
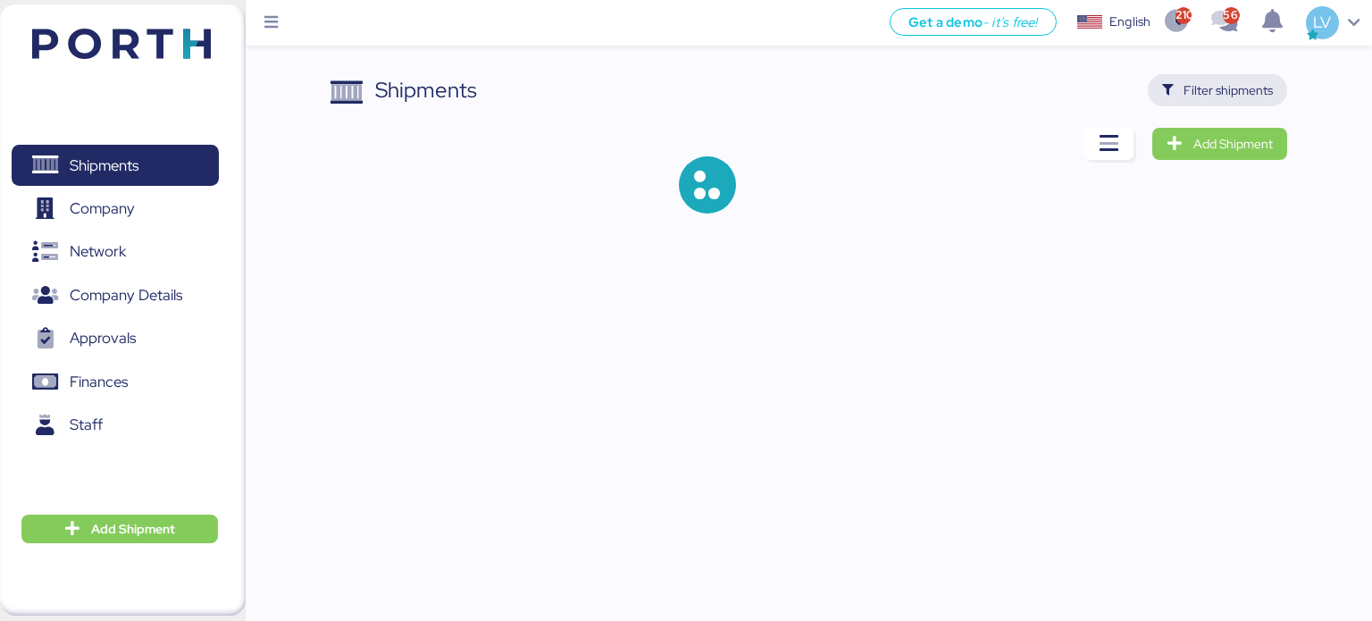
click at [1237, 78] on span "Filter shipments" at bounding box center [1218, 90] width 112 height 25
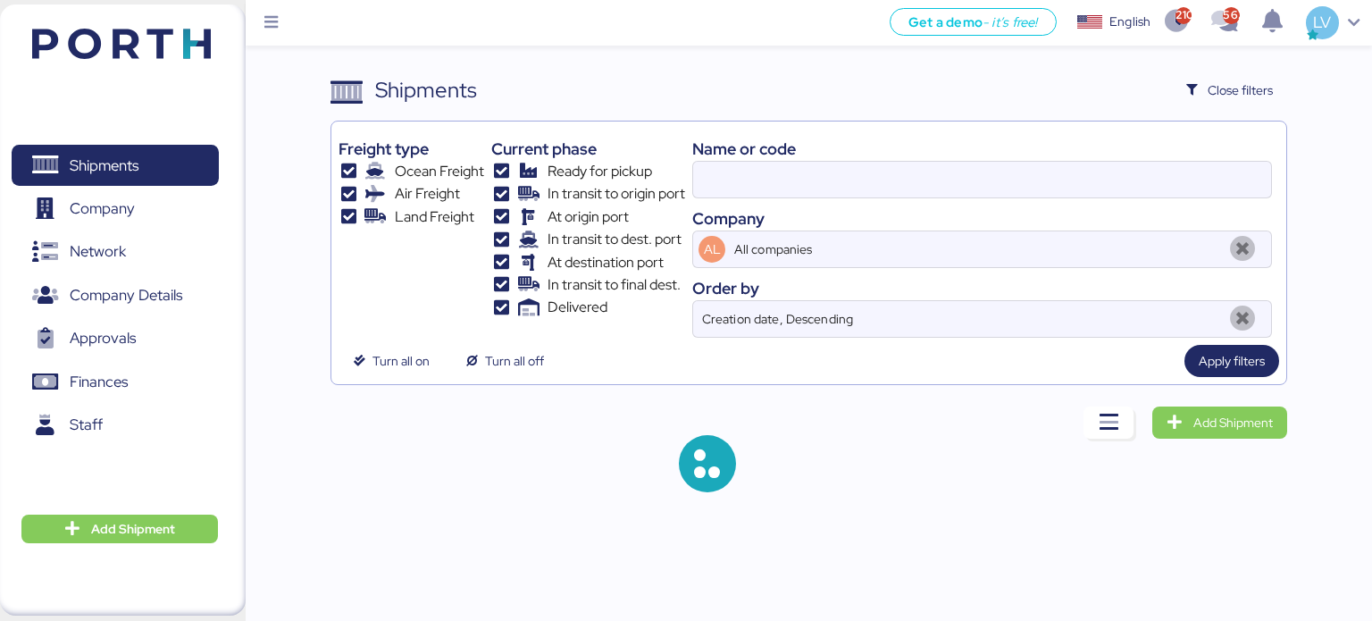
click at [1131, 127] on div "Freight type Ocean Freight Air Freight Land Freight Current phase Ready for pic…" at bounding box center [810, 253] width 958 height 264
click at [1101, 180] on input at bounding box center [982, 180] width 578 height 36
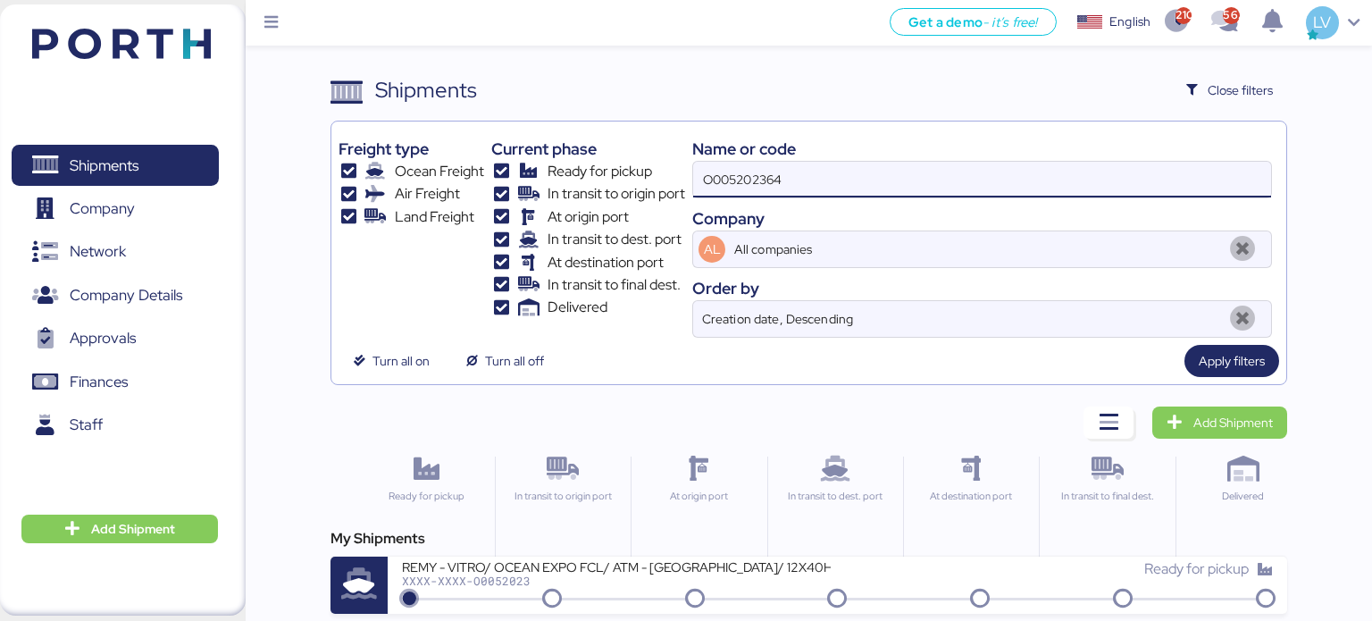
click at [1101, 180] on input "O005202364" at bounding box center [982, 180] width 578 height 36
click at [1097, 180] on input "O005202364" at bounding box center [982, 180] width 578 height 36
type input "O0052064"
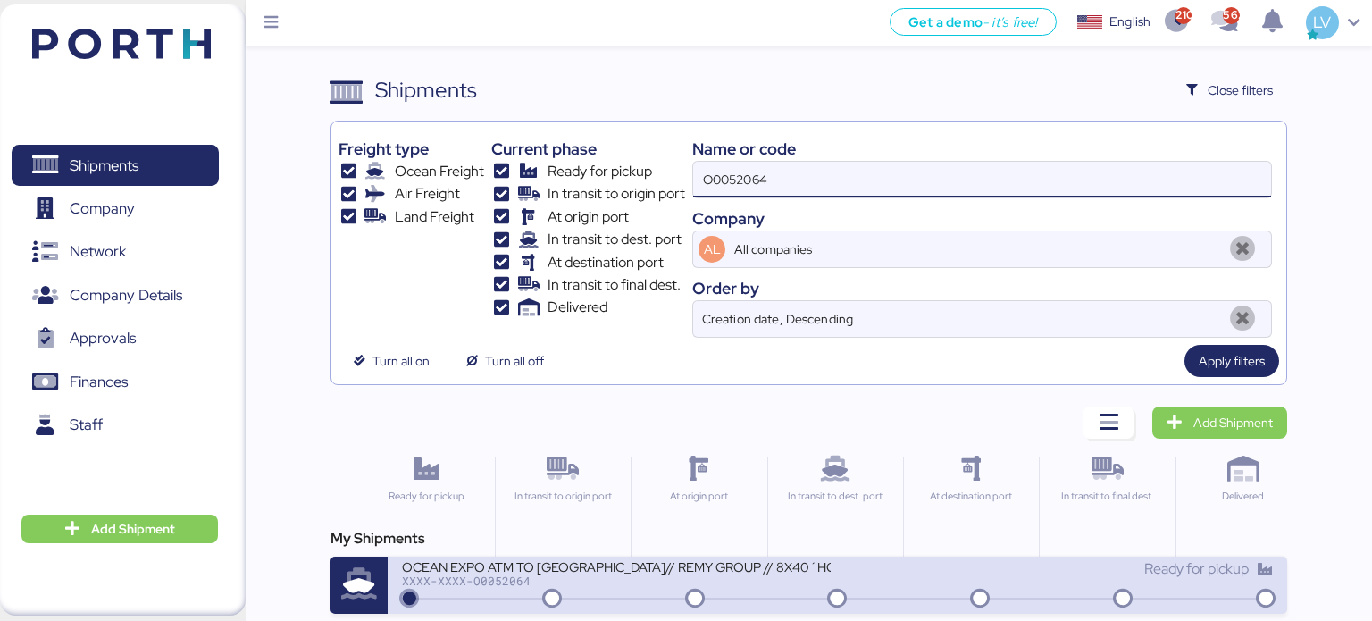
click at [511, 592] on icon at bounding box center [552, 600] width 86 height 20
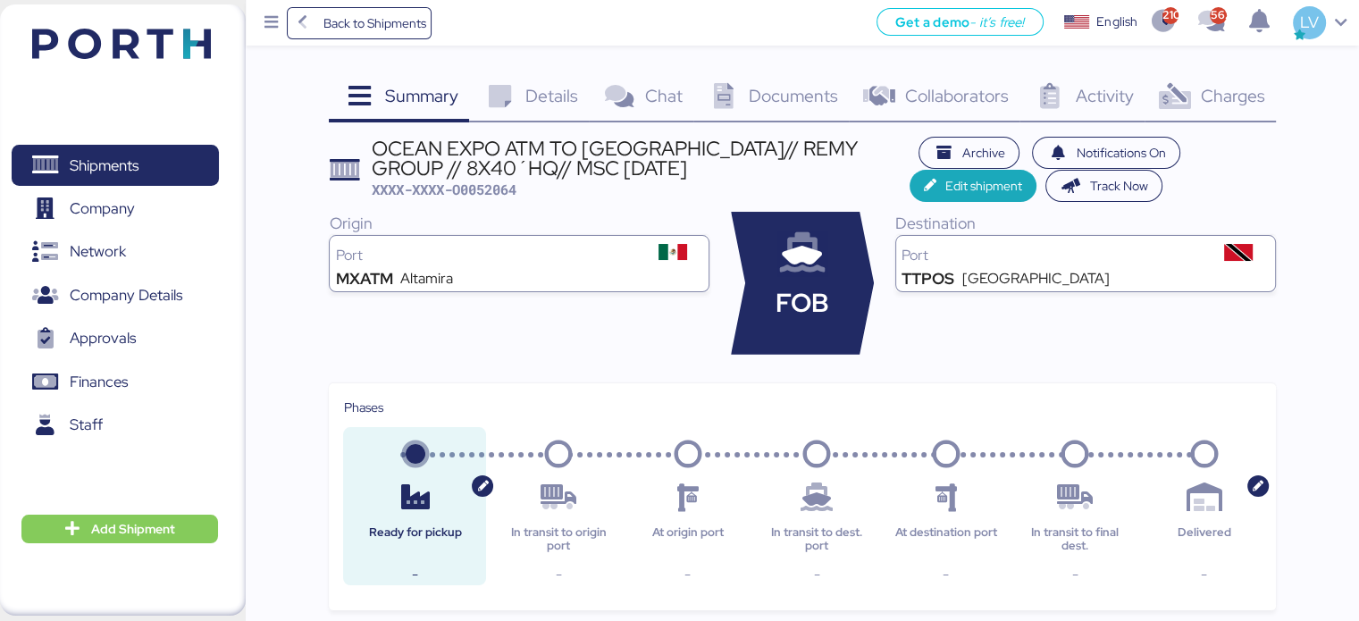
click at [1201, 90] on span "Charges" at bounding box center [1232, 95] width 64 height 23
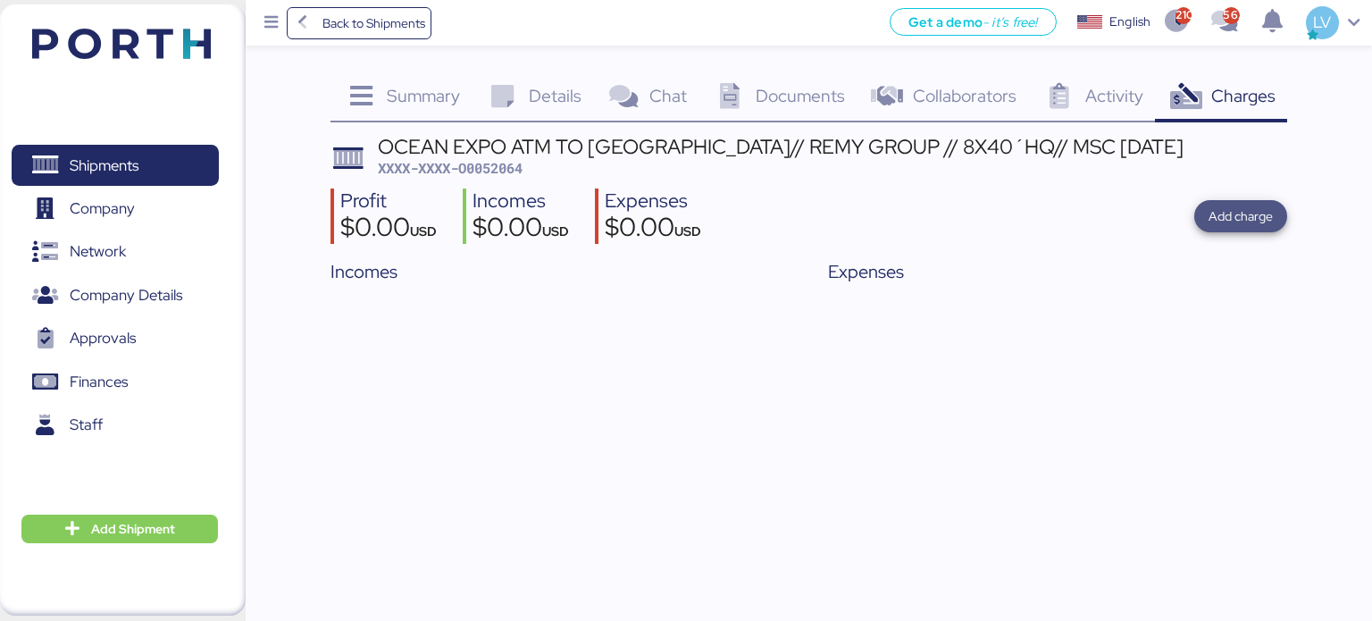
click at [1261, 227] on span "Add charge" at bounding box center [1241, 216] width 64 height 25
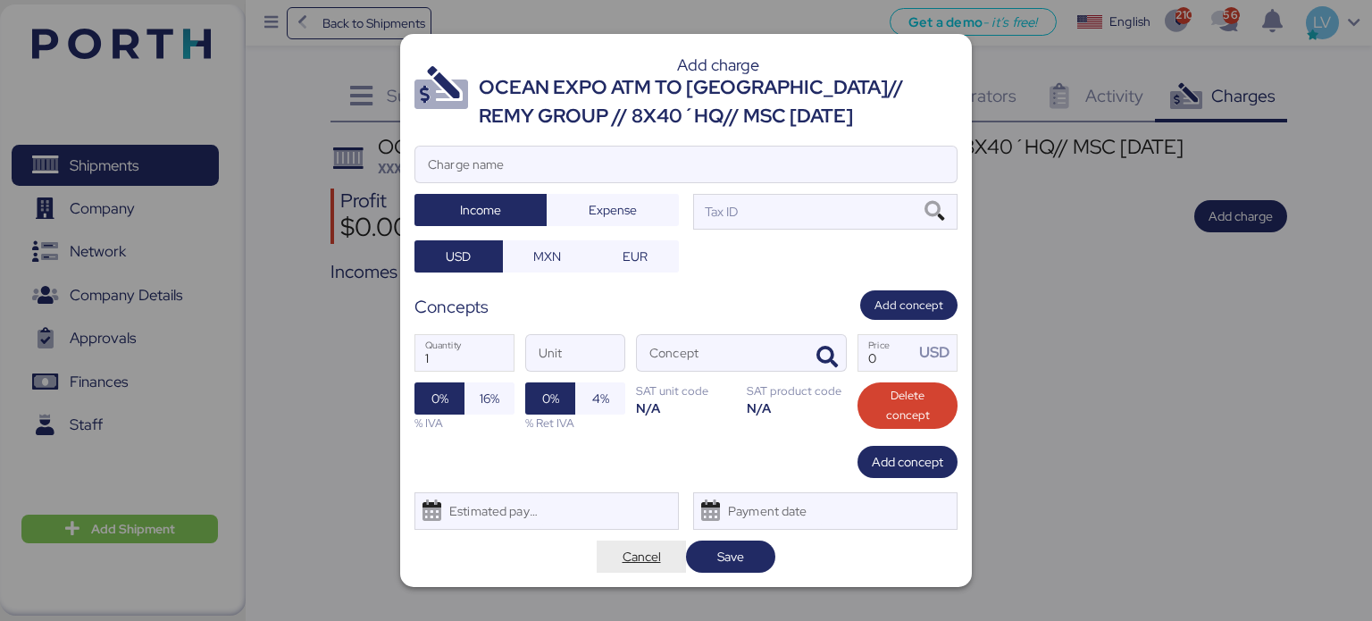
click at [651, 560] on span "Cancel" at bounding box center [642, 556] width 38 height 21
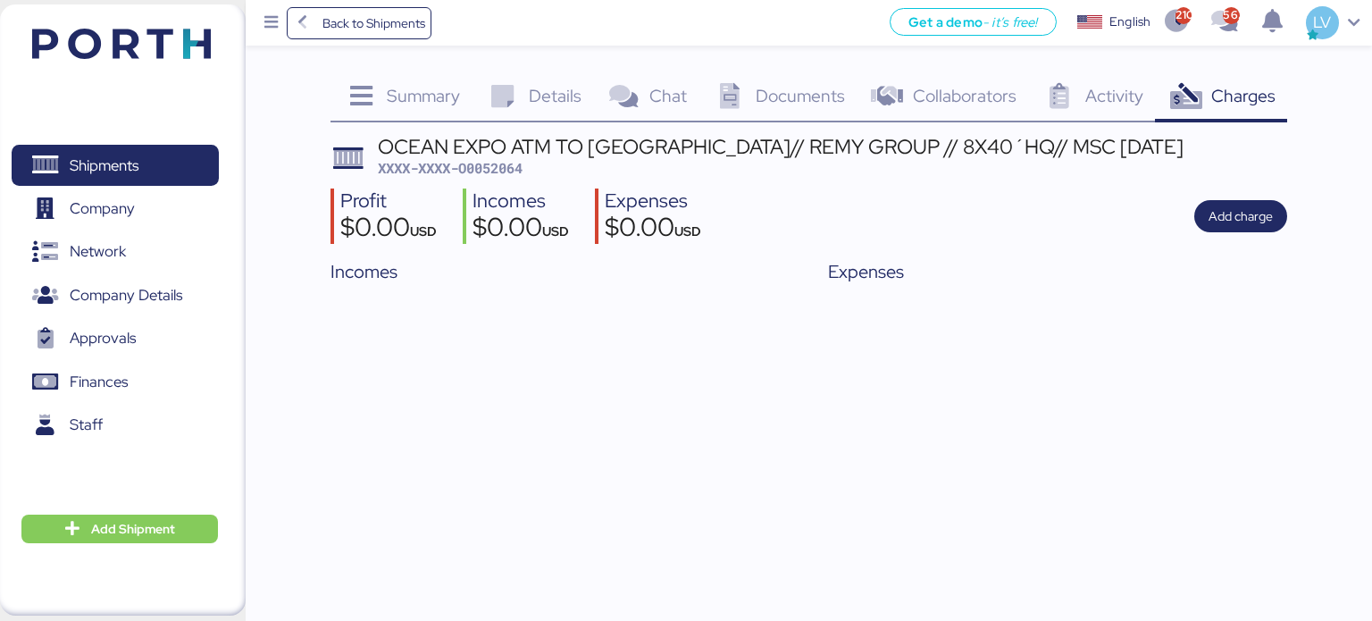
click at [558, 138] on div "OCEAN EXPO ATM TO TRINIDAD Y TOBAGO// REMY GROUP // 8X40´HQ// MSC 04 SEP" at bounding box center [781, 147] width 806 height 20
click at [551, 99] on span "Details" at bounding box center [555, 95] width 53 height 23
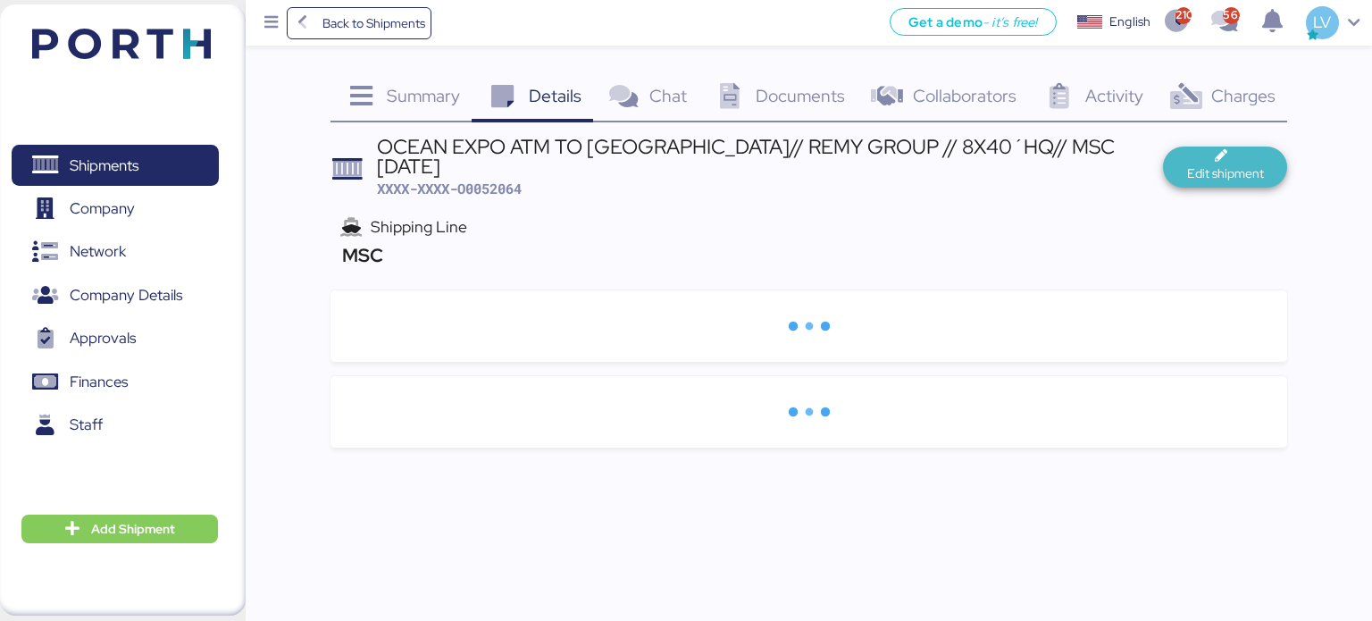
click at [1226, 161] on icon "button" at bounding box center [1224, 156] width 19 height 13
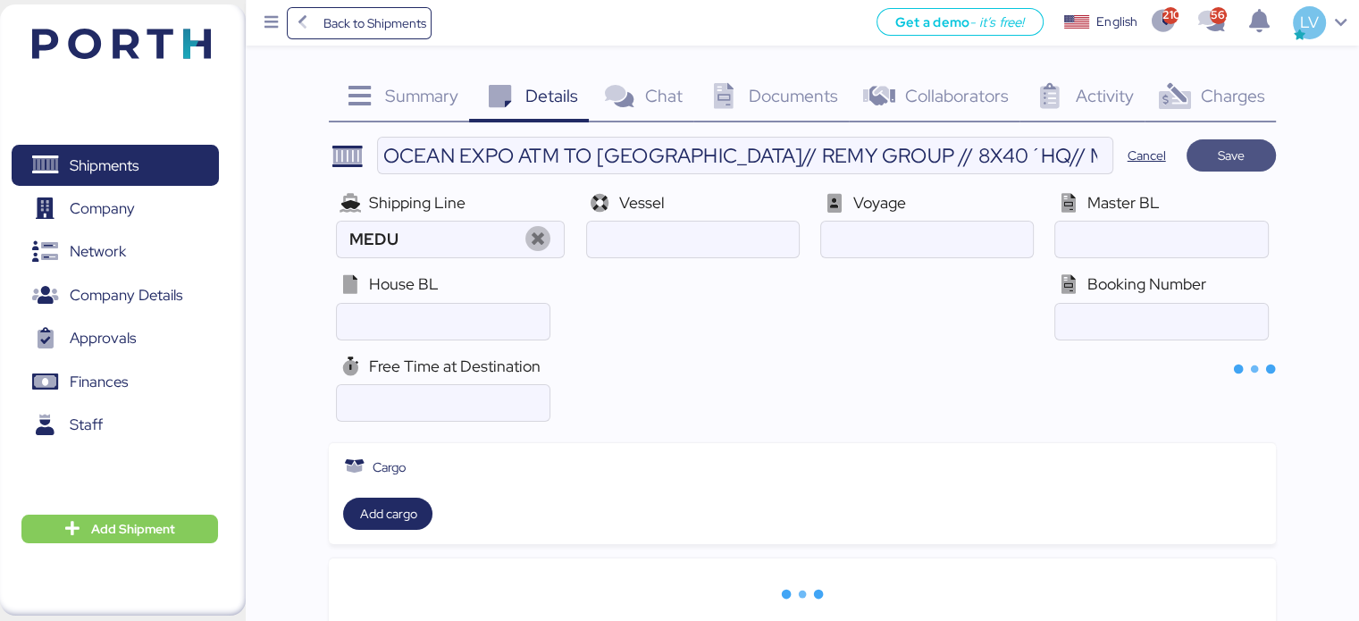
type input "MSC"
click at [1151, 243] on input "ocean" at bounding box center [1161, 240] width 212 height 36
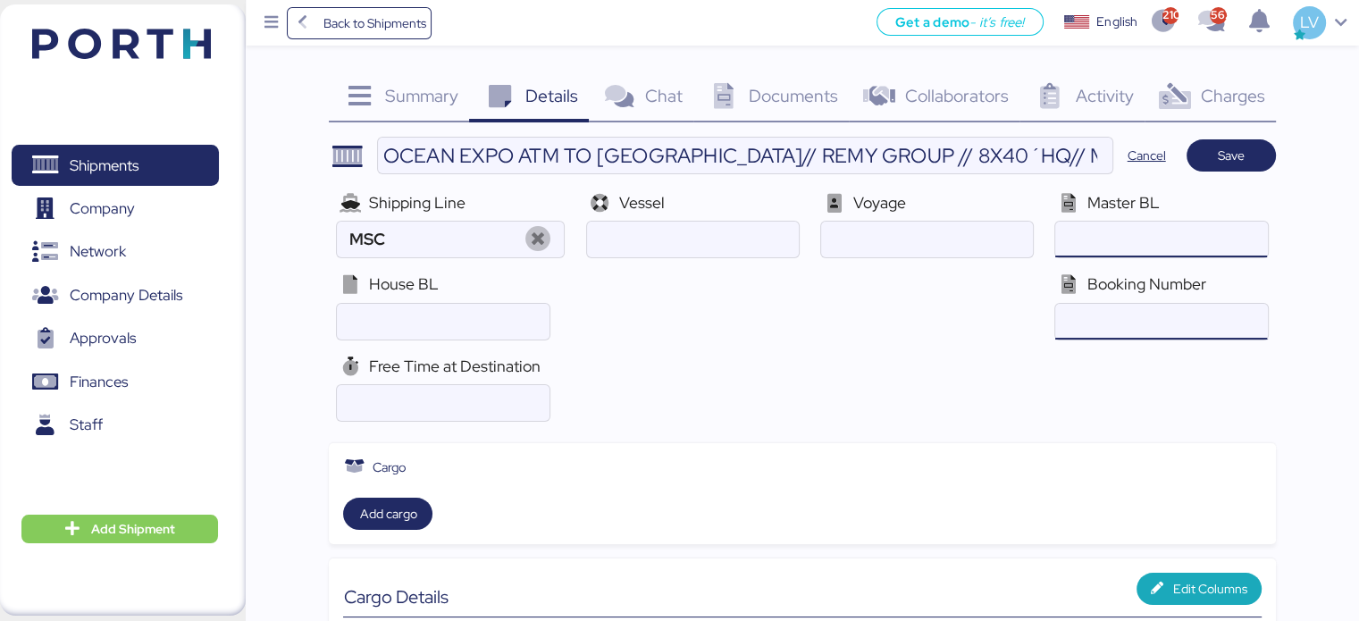
click at [1136, 311] on input "ocean" at bounding box center [1161, 322] width 212 height 36
paste input "EBKGQ00123DC"
type input "EBKGQ00123DC"
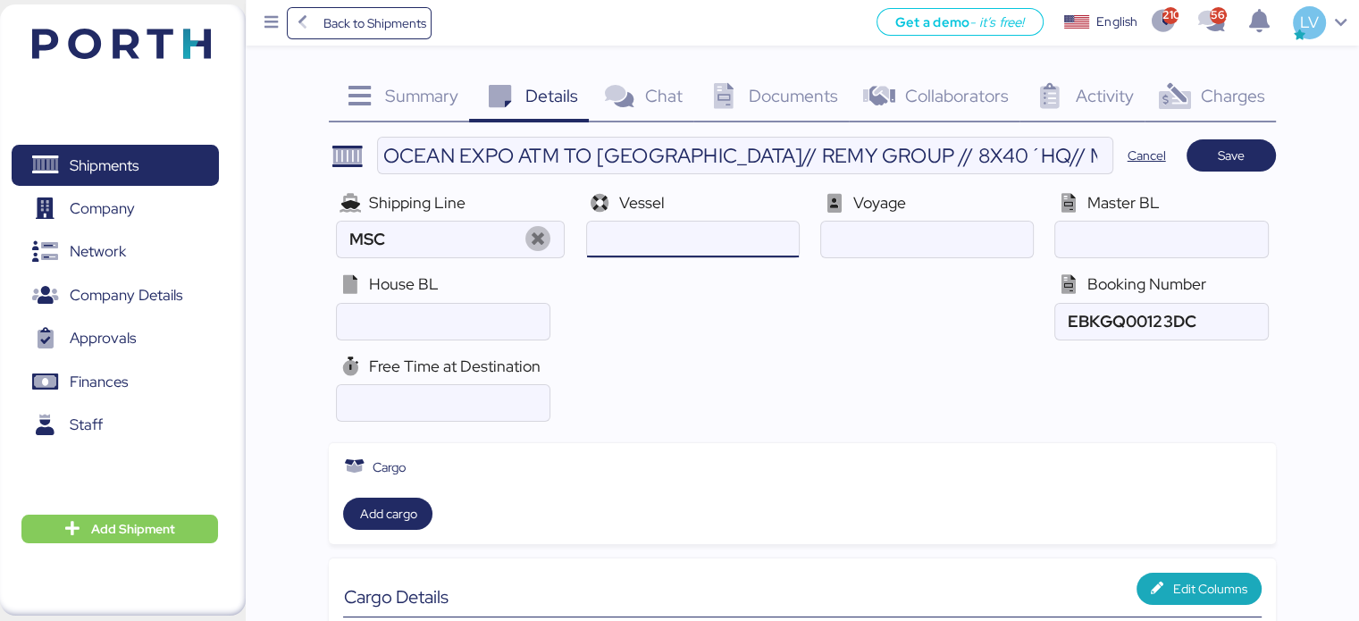
click at [711, 238] on input "ocean" at bounding box center [693, 240] width 212 height 36
paste input "MSC SHANGHAI V Booking Reference: Voyage: NH536R"
click at [754, 246] on input "ocean" at bounding box center [693, 240] width 212 height 36
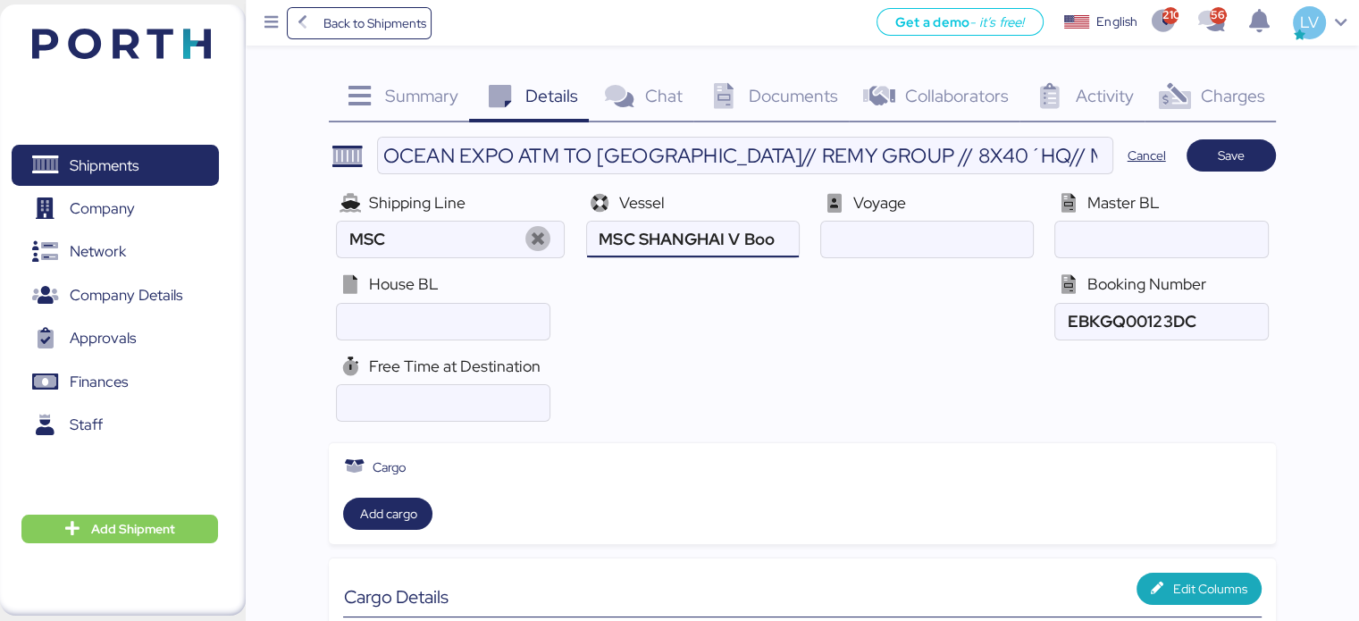
scroll to position [0, 0]
type input "MSC SHANGHAI V"
paste input "NH536R"
type input "NH536R"
click at [725, 323] on div "Shipping Line MSC Vessel Voyage Master BL House BL Booking Number" at bounding box center [802, 265] width 946 height 163
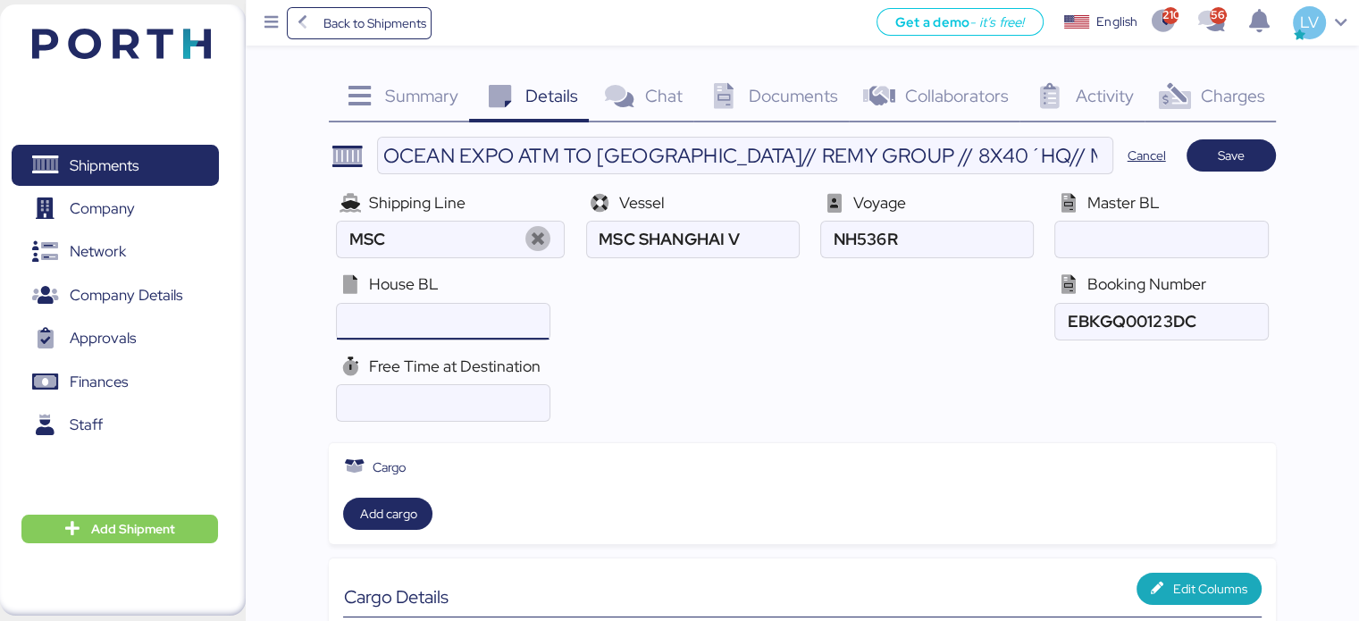
click at [449, 331] on input "ocean" at bounding box center [443, 322] width 212 height 36
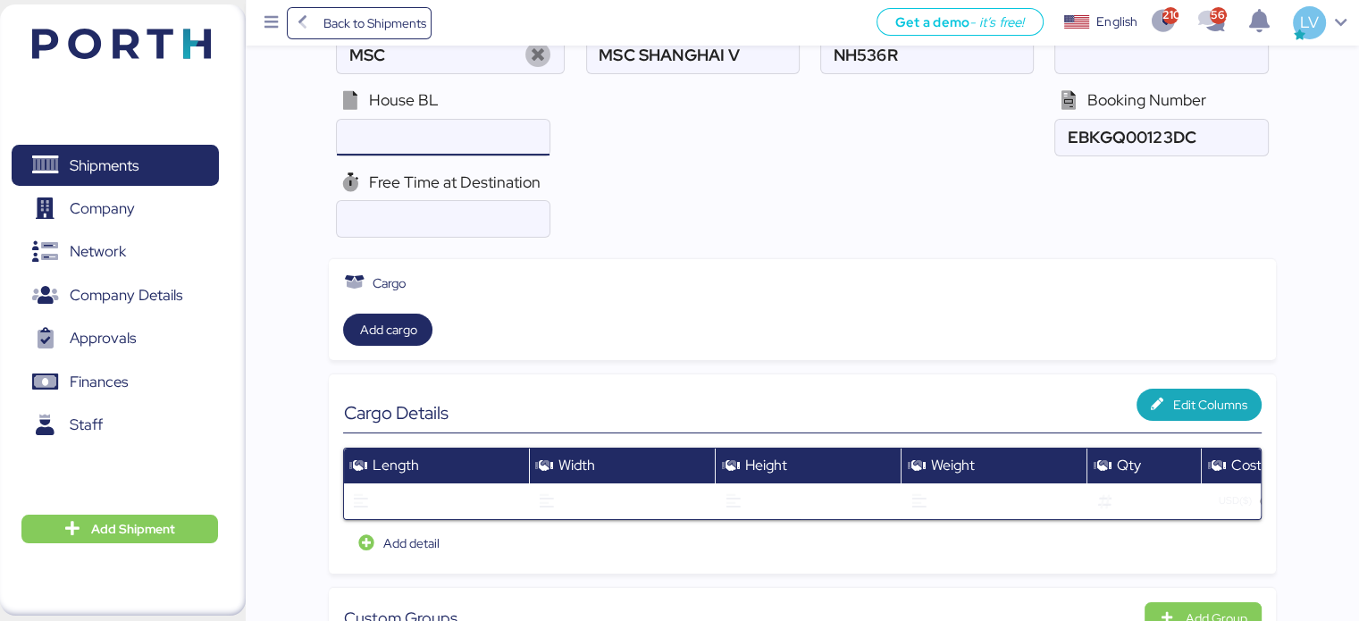
scroll to position [186, 0]
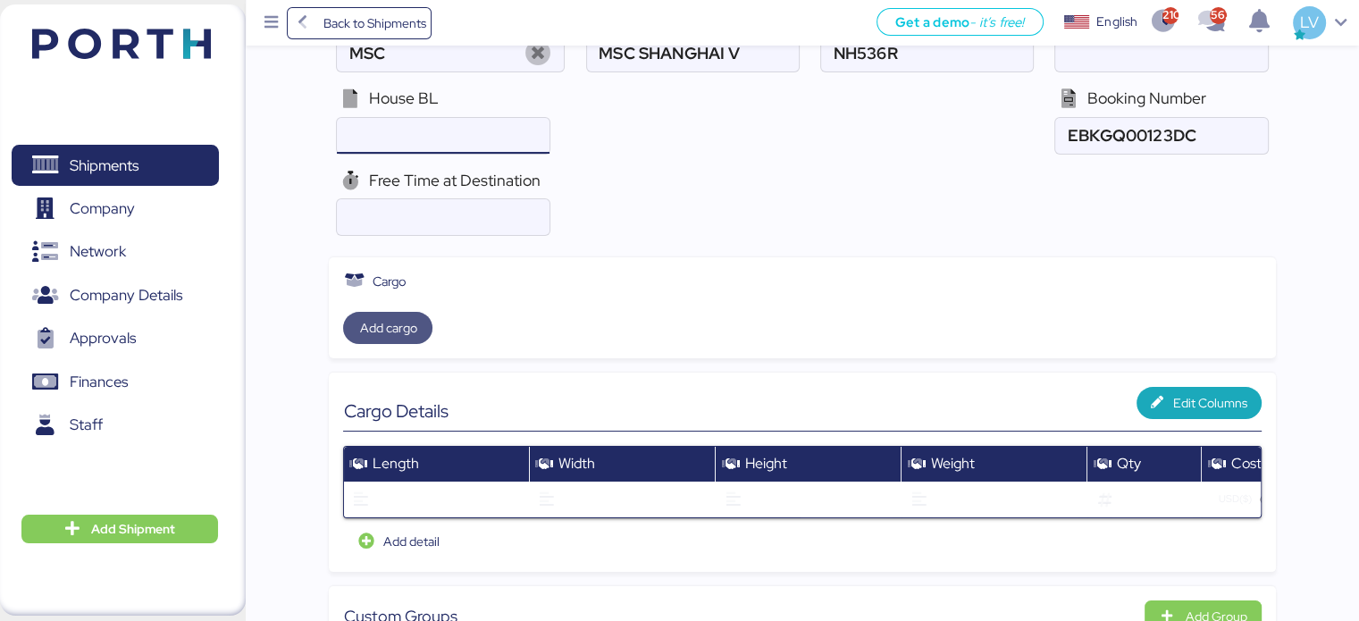
click at [393, 340] on span "Add cargo" at bounding box center [387, 328] width 89 height 32
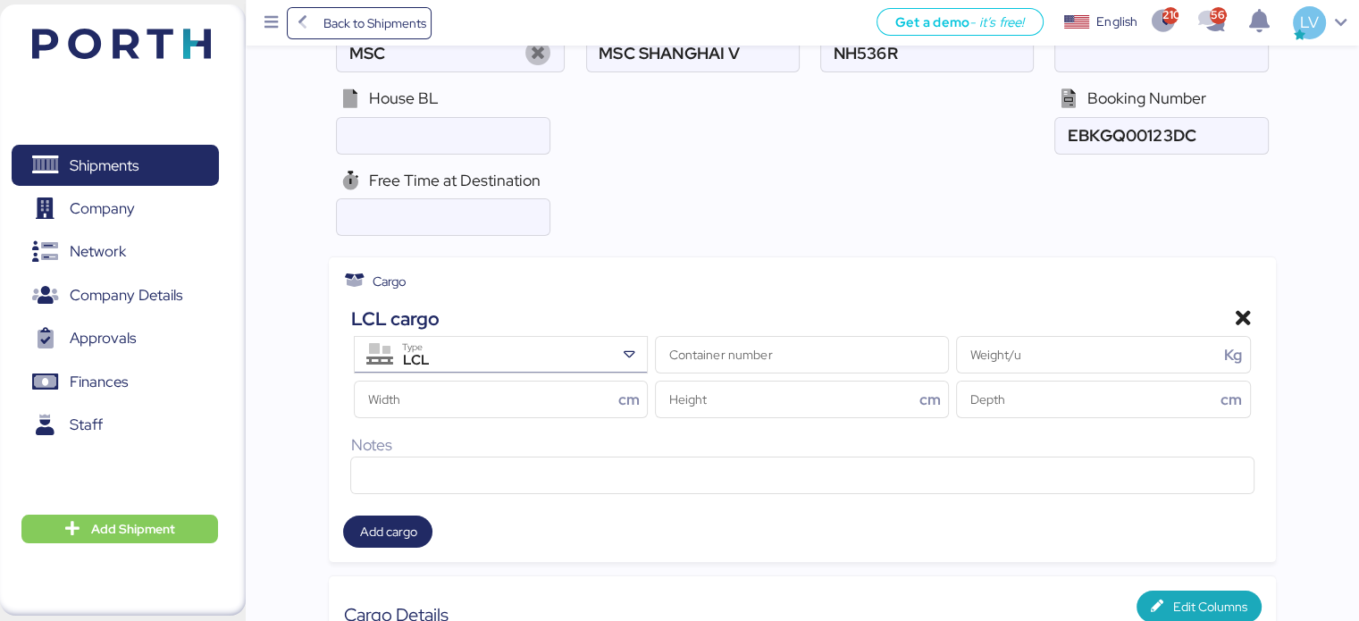
click at [494, 339] on div "LCL Type" at bounding box center [503, 355] width 222 height 36
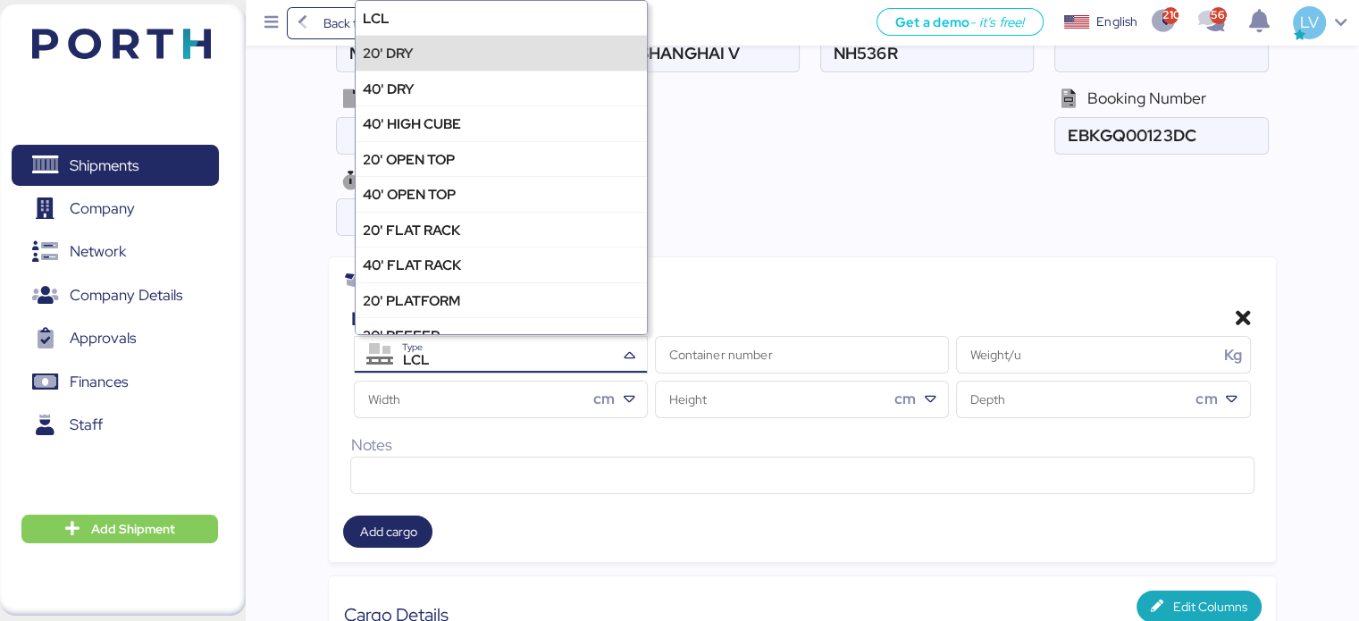
click at [476, 54] on div "20' DRY" at bounding box center [501, 52] width 290 height 35
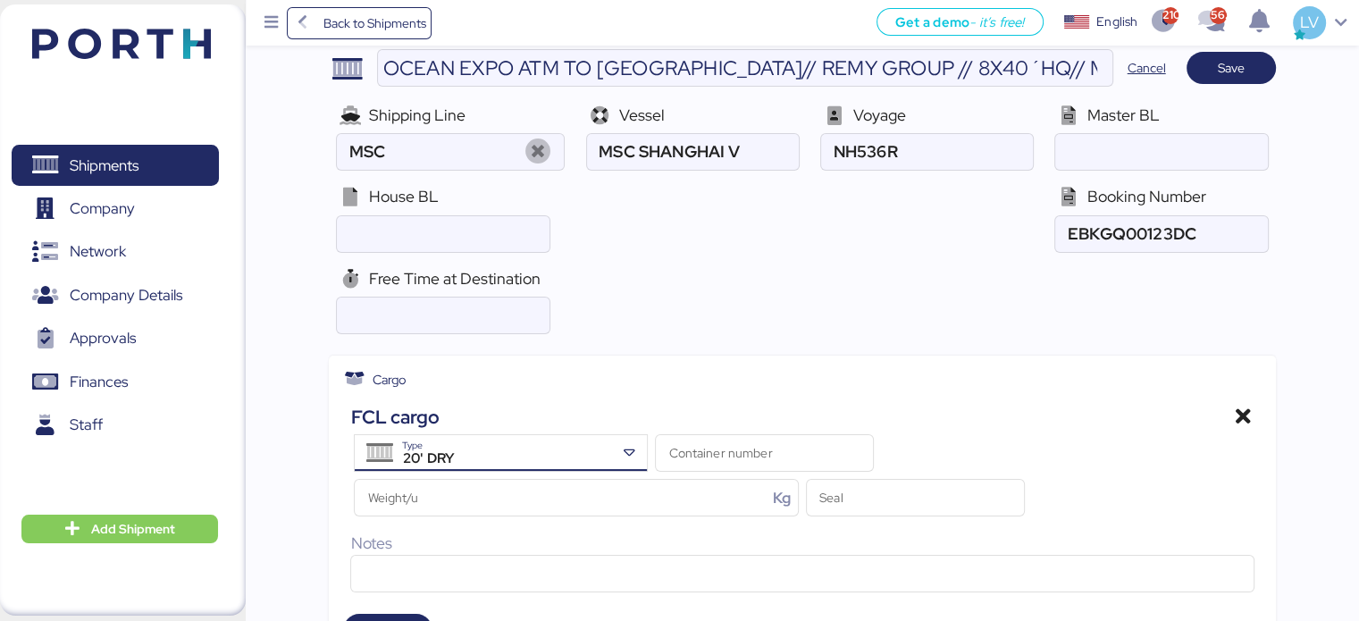
scroll to position [0, 0]
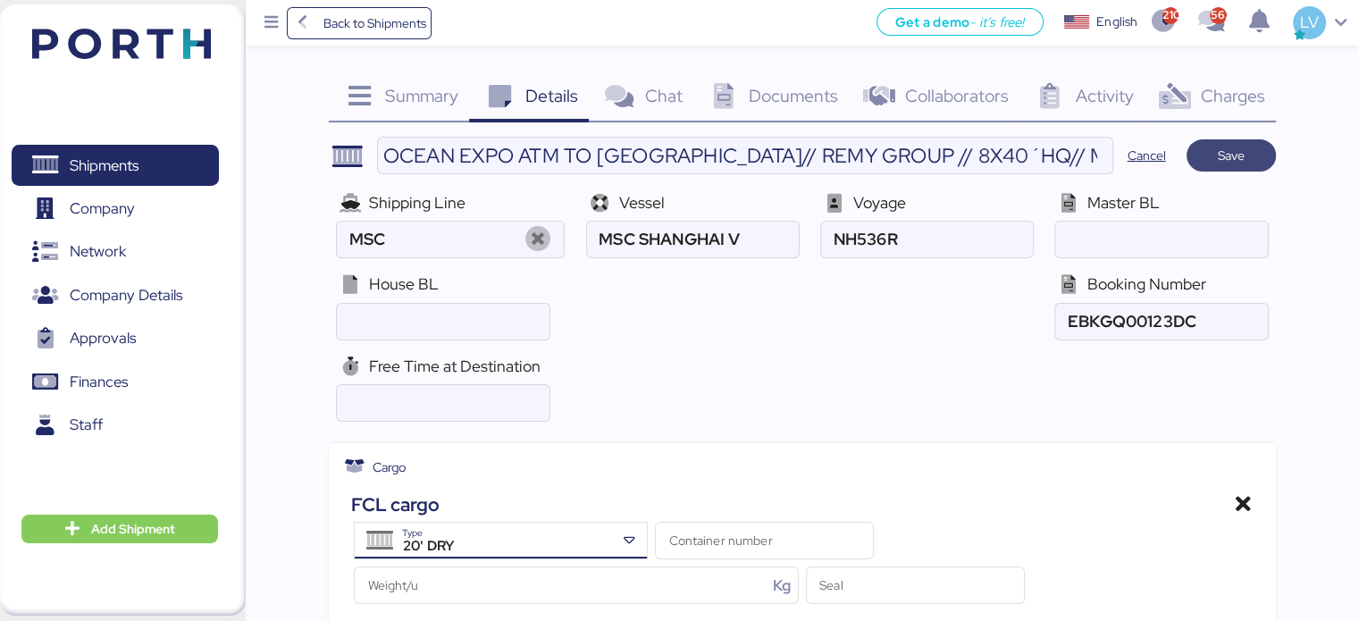
click at [1211, 150] on span "Save" at bounding box center [1231, 155] width 61 height 25
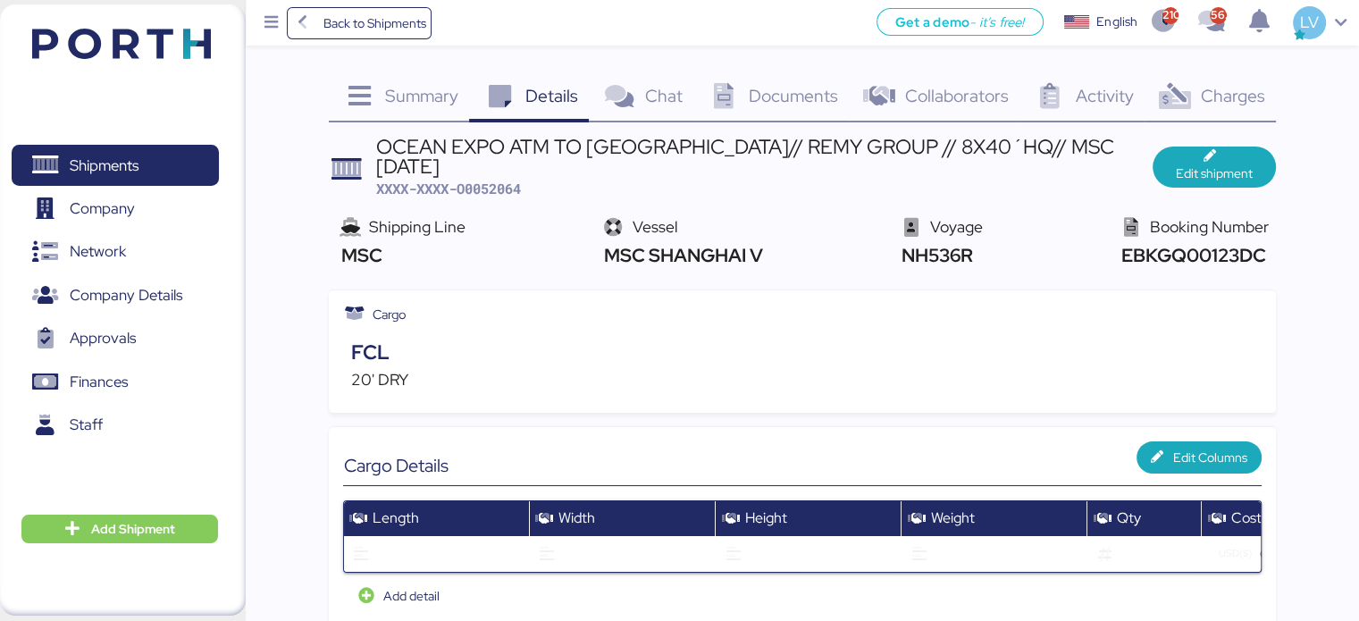
click at [1223, 88] on span "Charges" at bounding box center [1232, 95] width 64 height 23
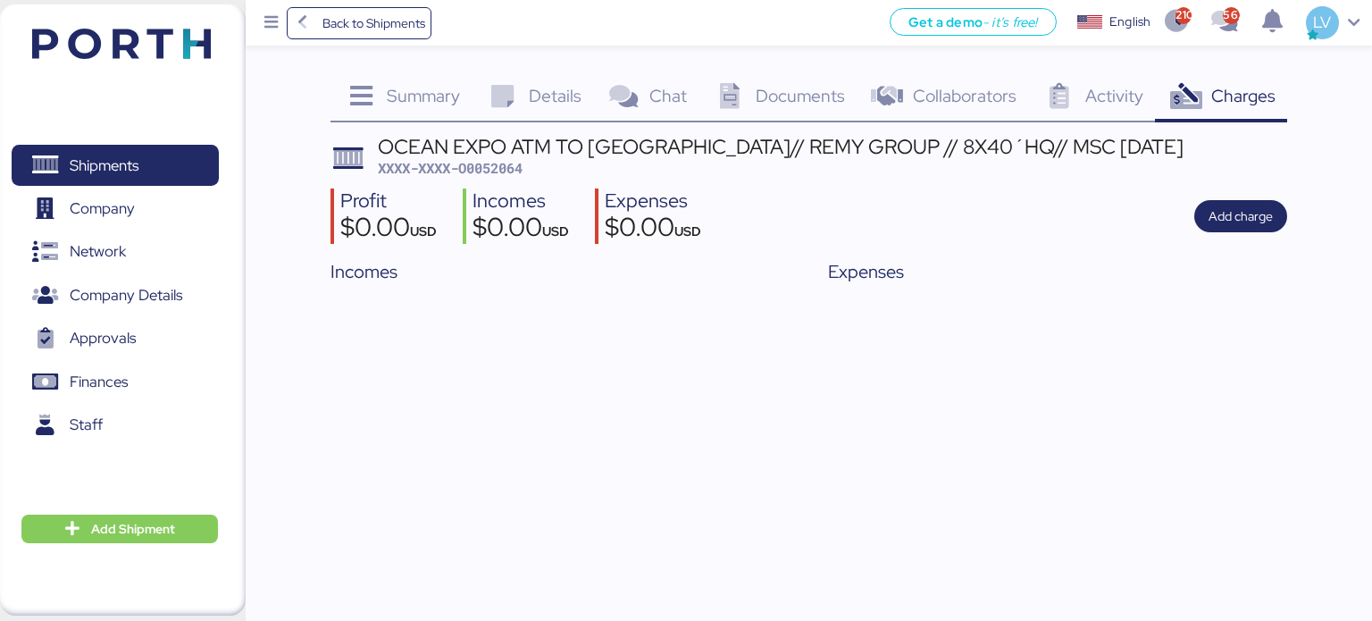
click at [1269, 233] on div "Profit $0.00 USD Incomes $0.00 USD Expenses $0.00 USD Add charge" at bounding box center [810, 217] width 958 height 56
drag, startPoint x: 1269, startPoint y: 233, endPoint x: 1253, endPoint y: 221, distance: 20.4
click at [1253, 221] on div "Profit $0.00 USD Incomes $0.00 USD Expenses $0.00 USD Add charge" at bounding box center [810, 217] width 958 height 56
click at [513, 86] on icon at bounding box center [502, 97] width 38 height 26
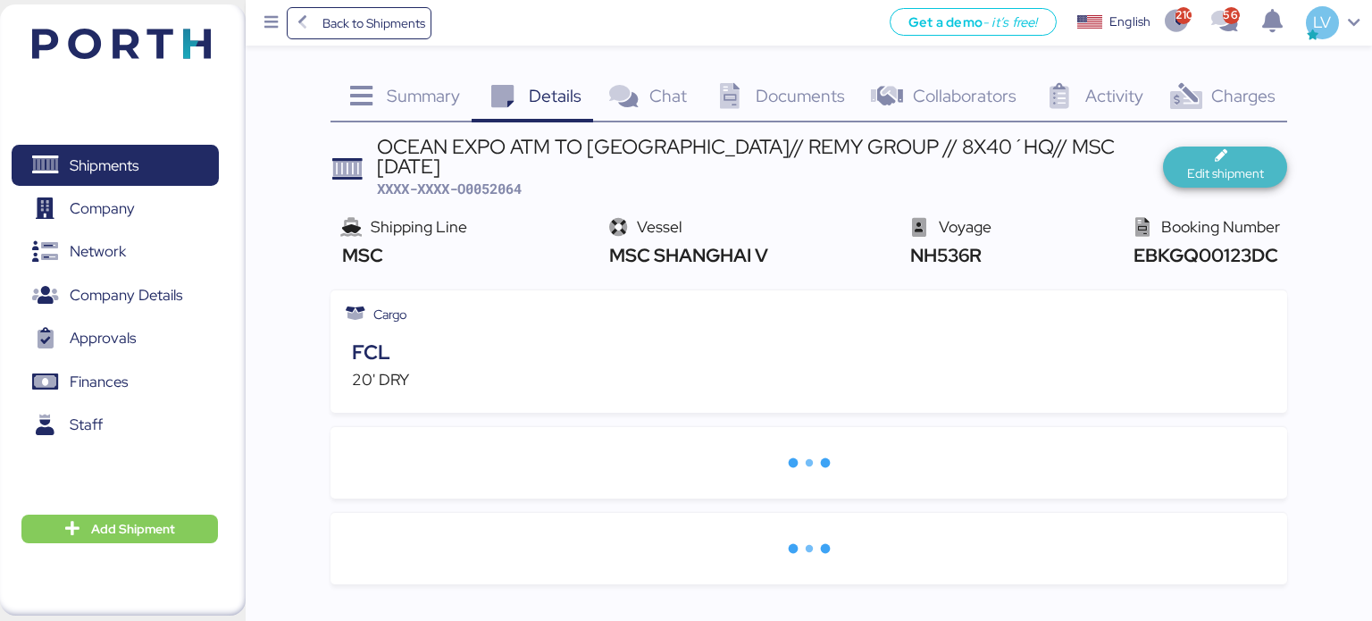
click at [1226, 174] on span "Edit shipment" at bounding box center [1225, 173] width 77 height 21
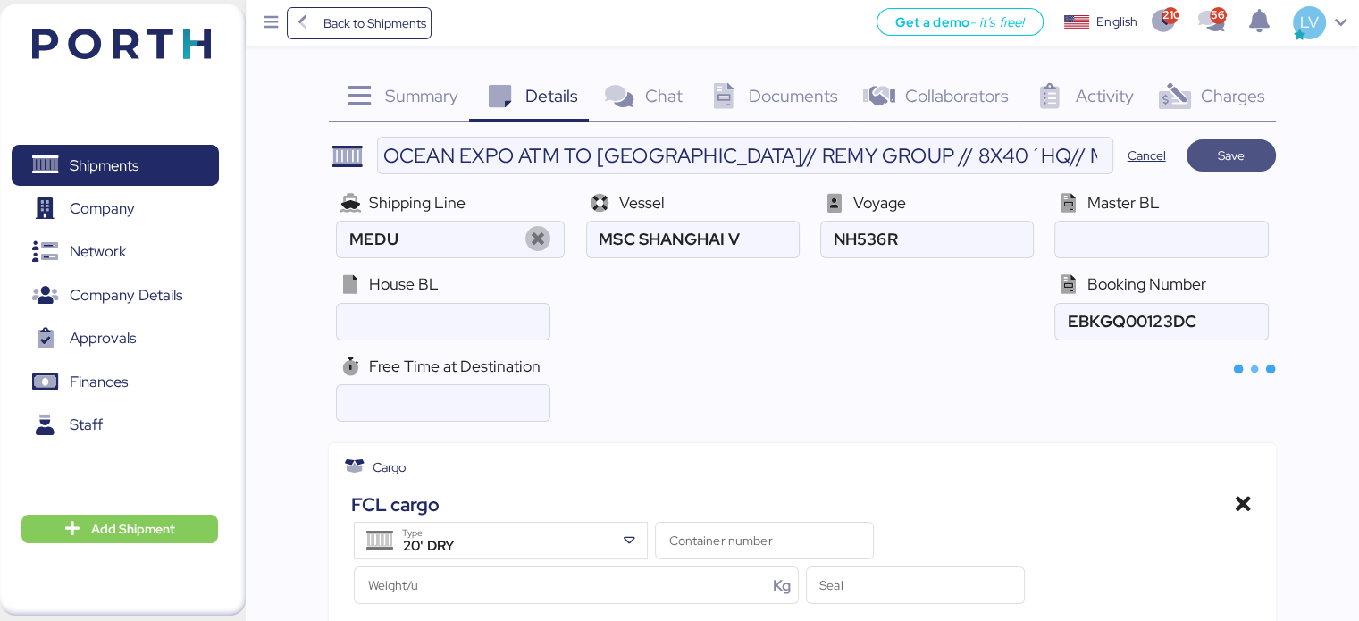
type input "MSC"
click at [1233, 167] on span "Save" at bounding box center [1231, 155] width 61 height 25
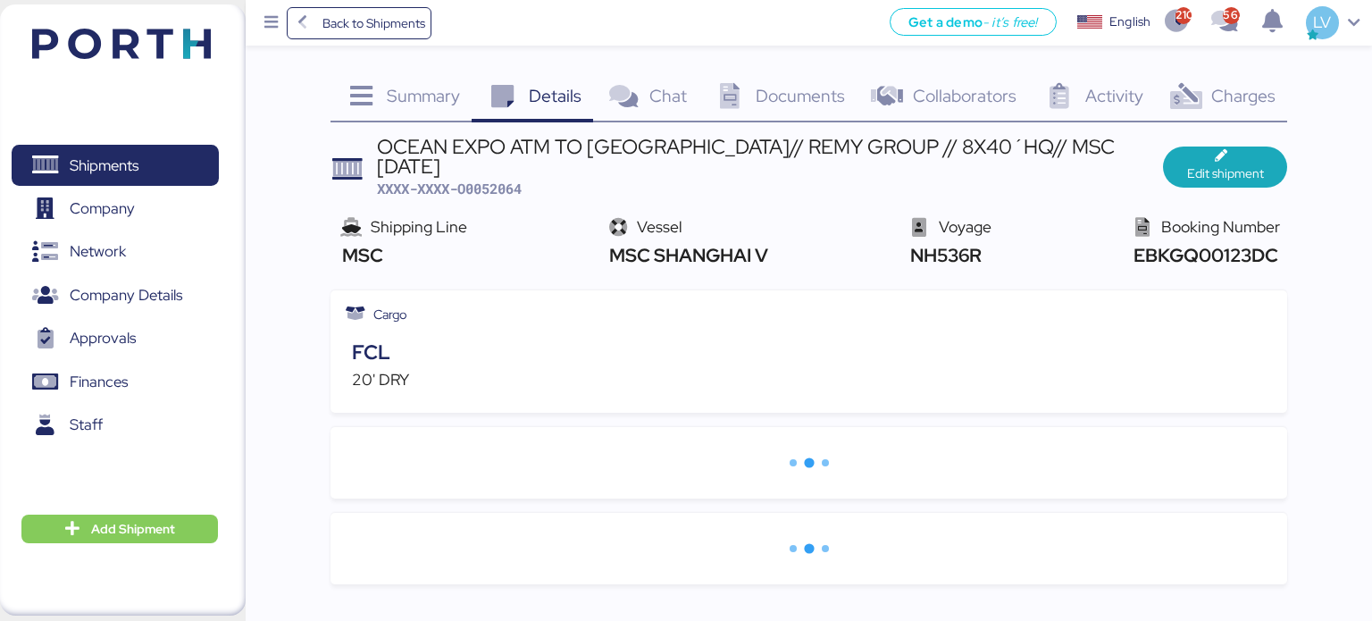
click at [171, 46] on img at bounding box center [121, 44] width 179 height 30
